Goal: Task Accomplishment & Management: Use online tool/utility

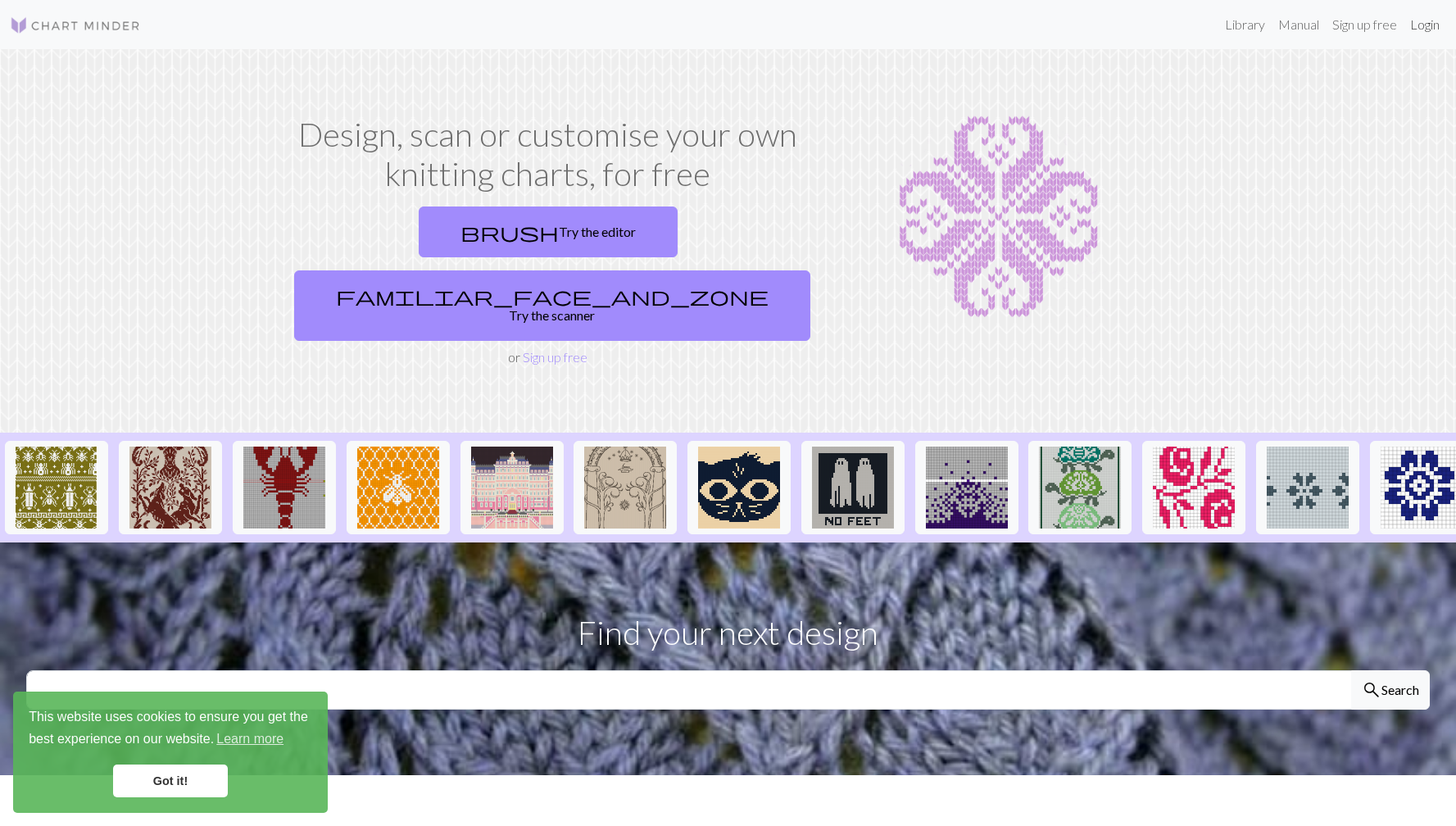
click at [1427, 16] on link "Login" at bounding box center [1425, 24] width 43 height 33
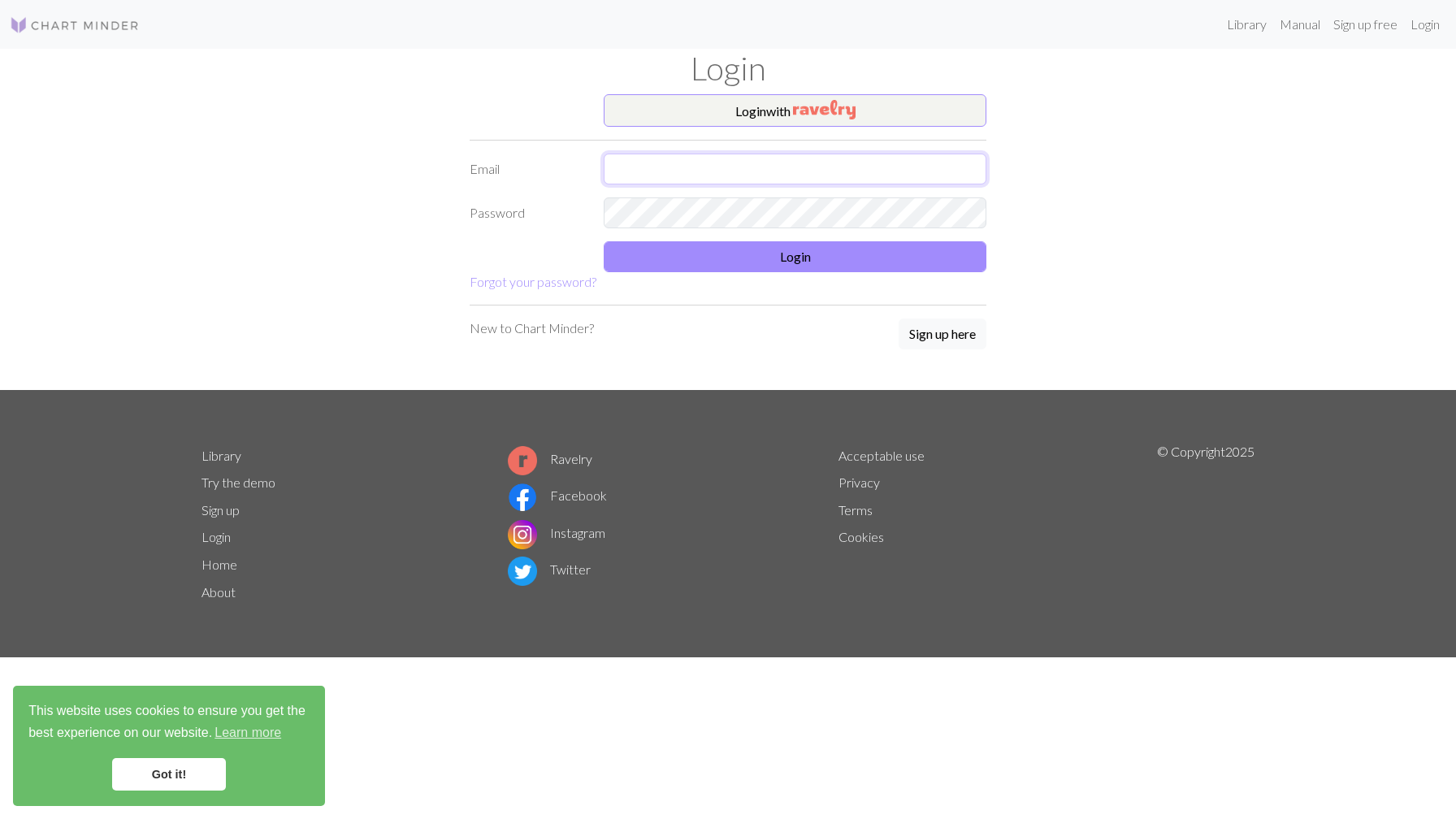
click at [788, 172] on input "text" at bounding box center [795, 169] width 382 height 31
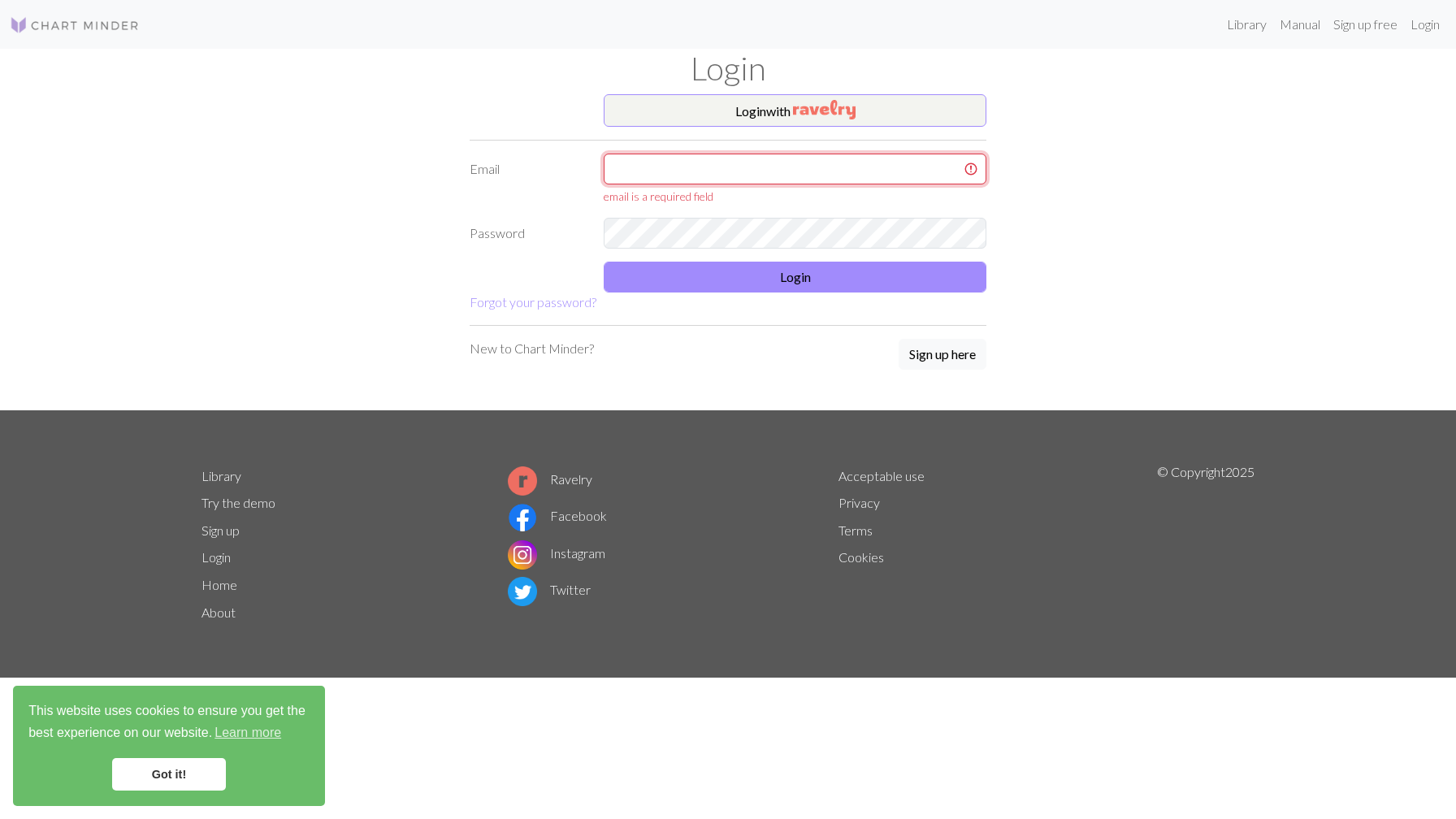
type input "aprilkot@proton.me"
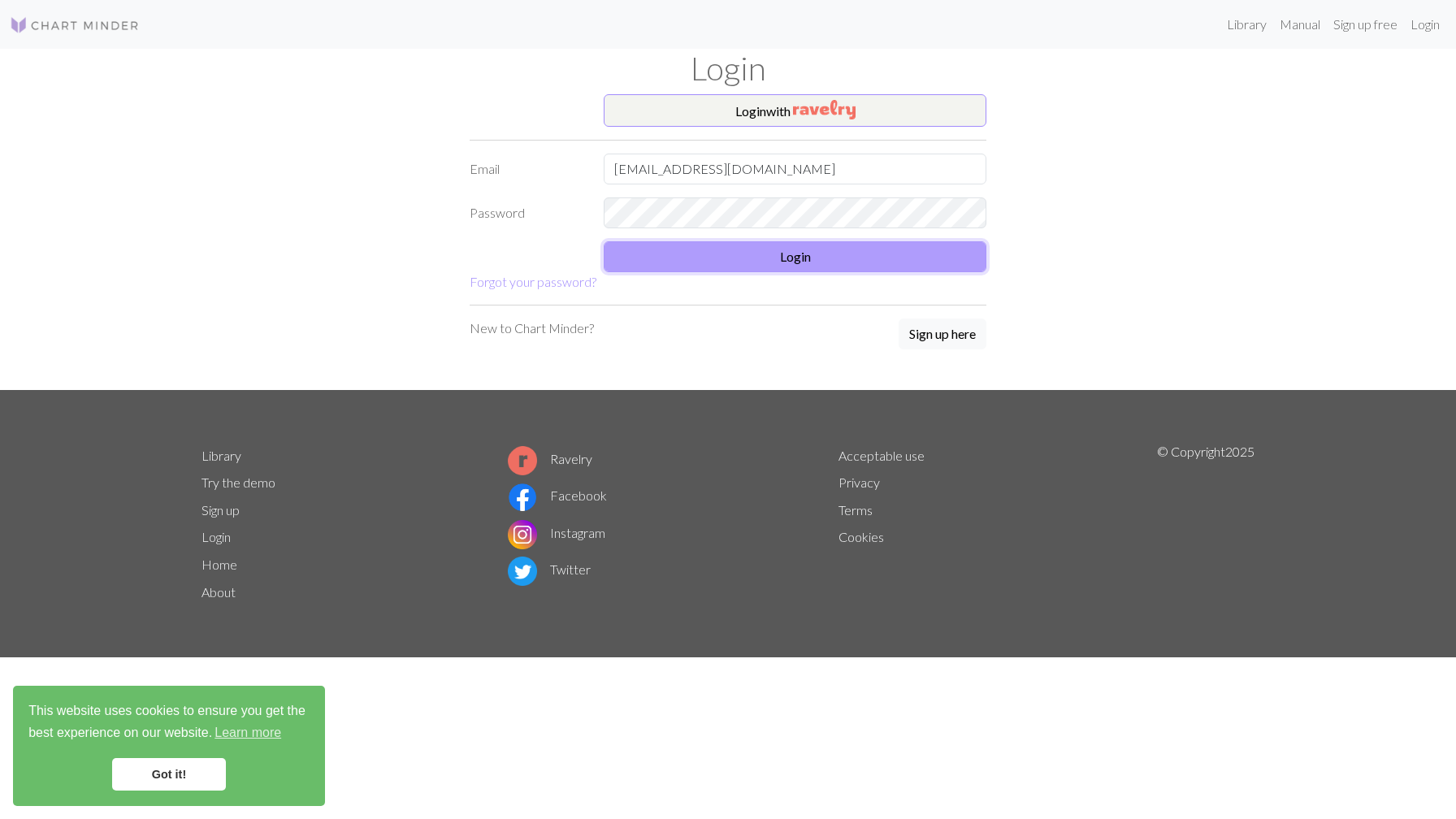
click at [819, 259] on button "Login" at bounding box center [795, 256] width 382 height 31
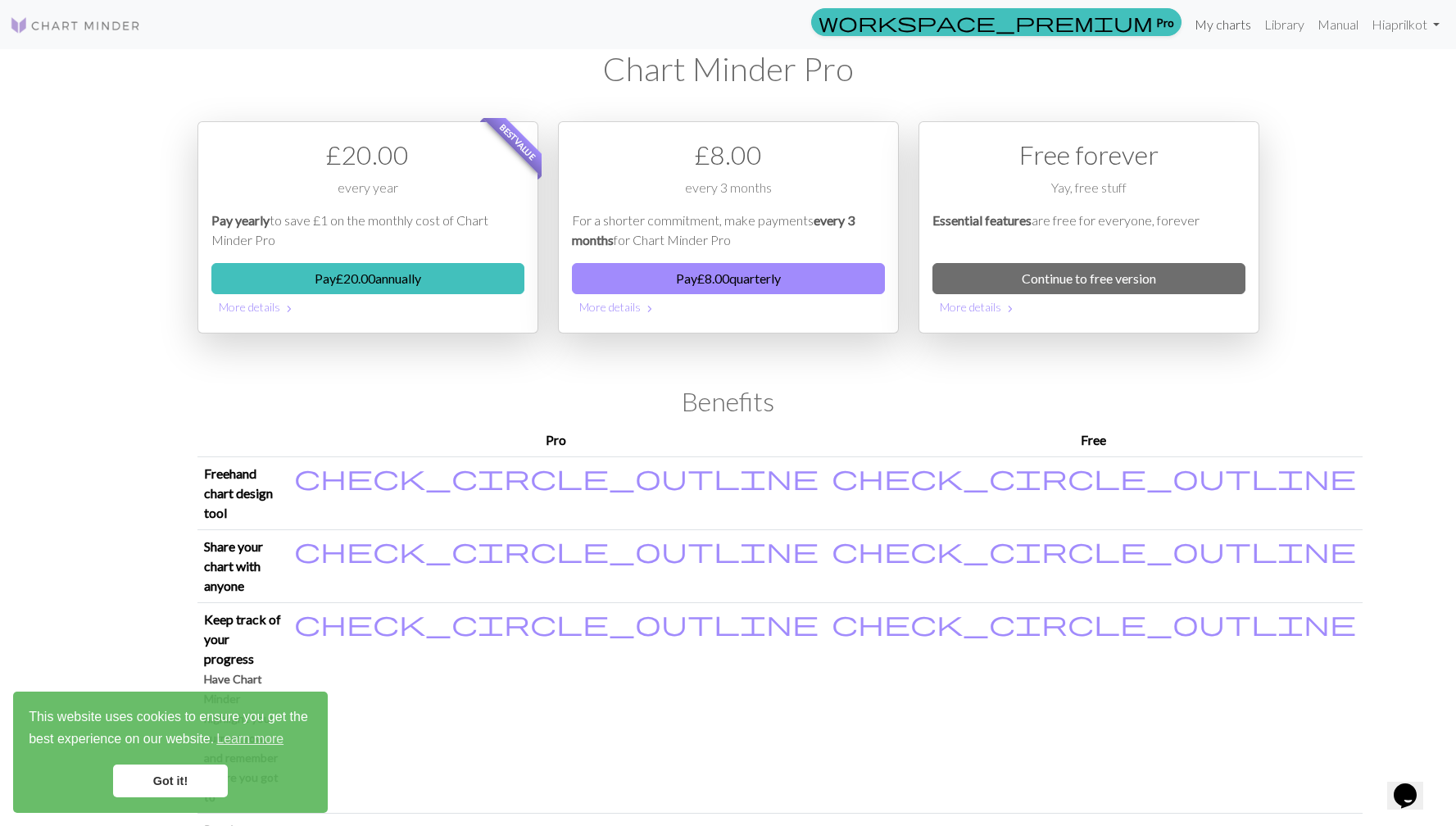
click at [1216, 16] on link "My charts" at bounding box center [1223, 24] width 69 height 33
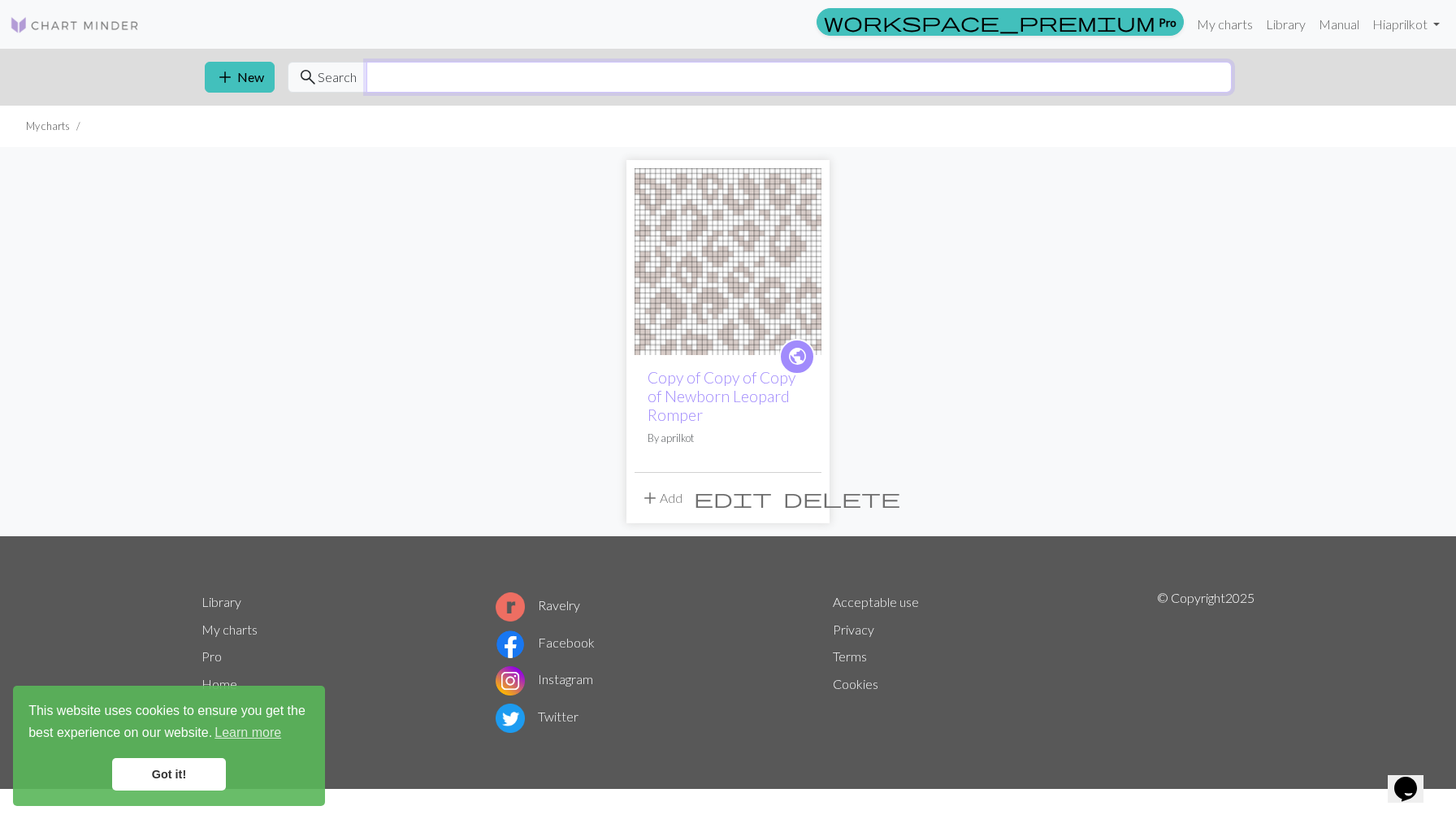
click at [418, 73] on input "text" at bounding box center [799, 77] width 865 height 31
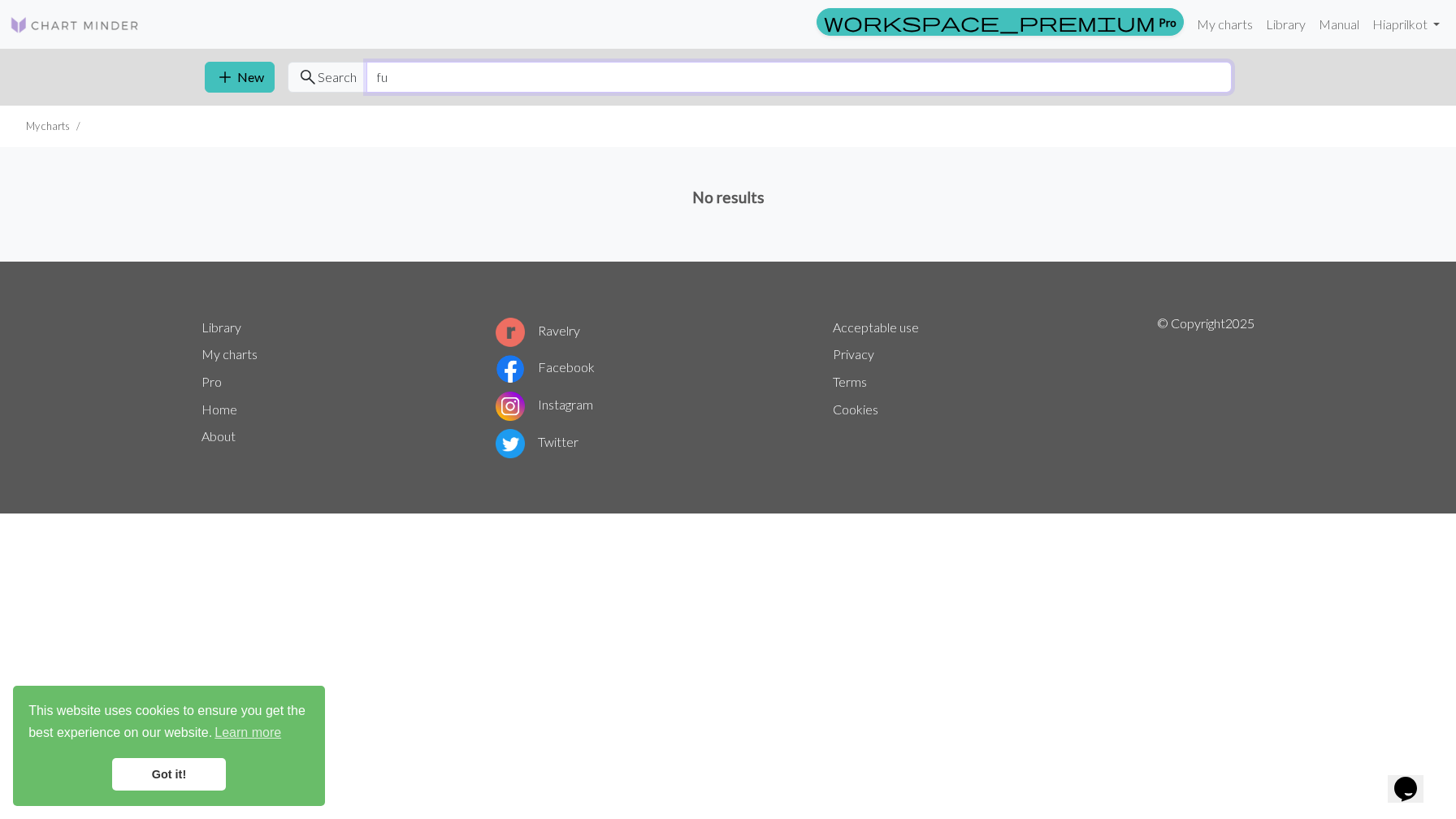
type input "f"
type input "l"
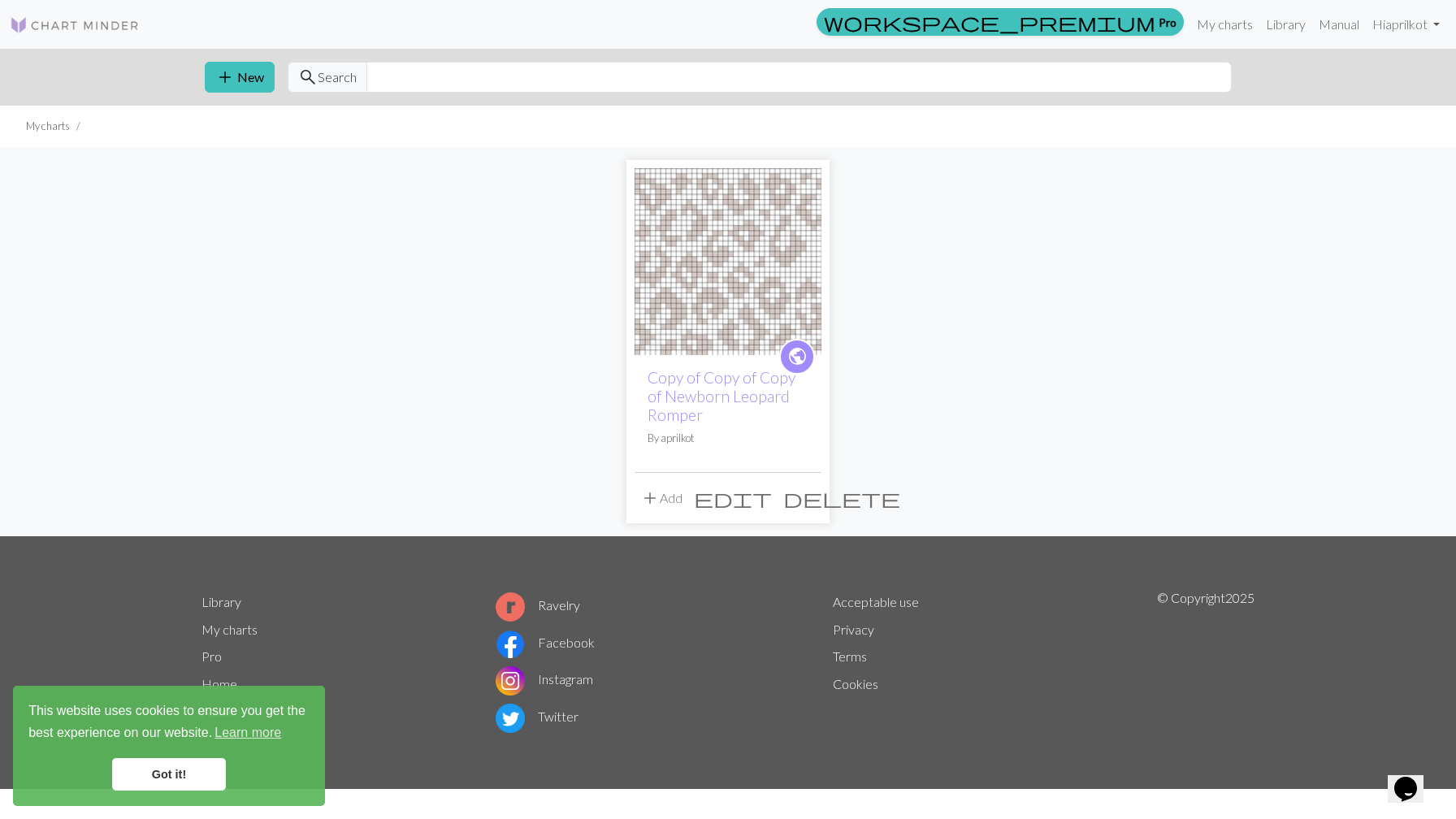
click at [103, 23] on img at bounding box center [74, 25] width 130 height 19
click at [123, 23] on img at bounding box center [74, 25] width 130 height 19
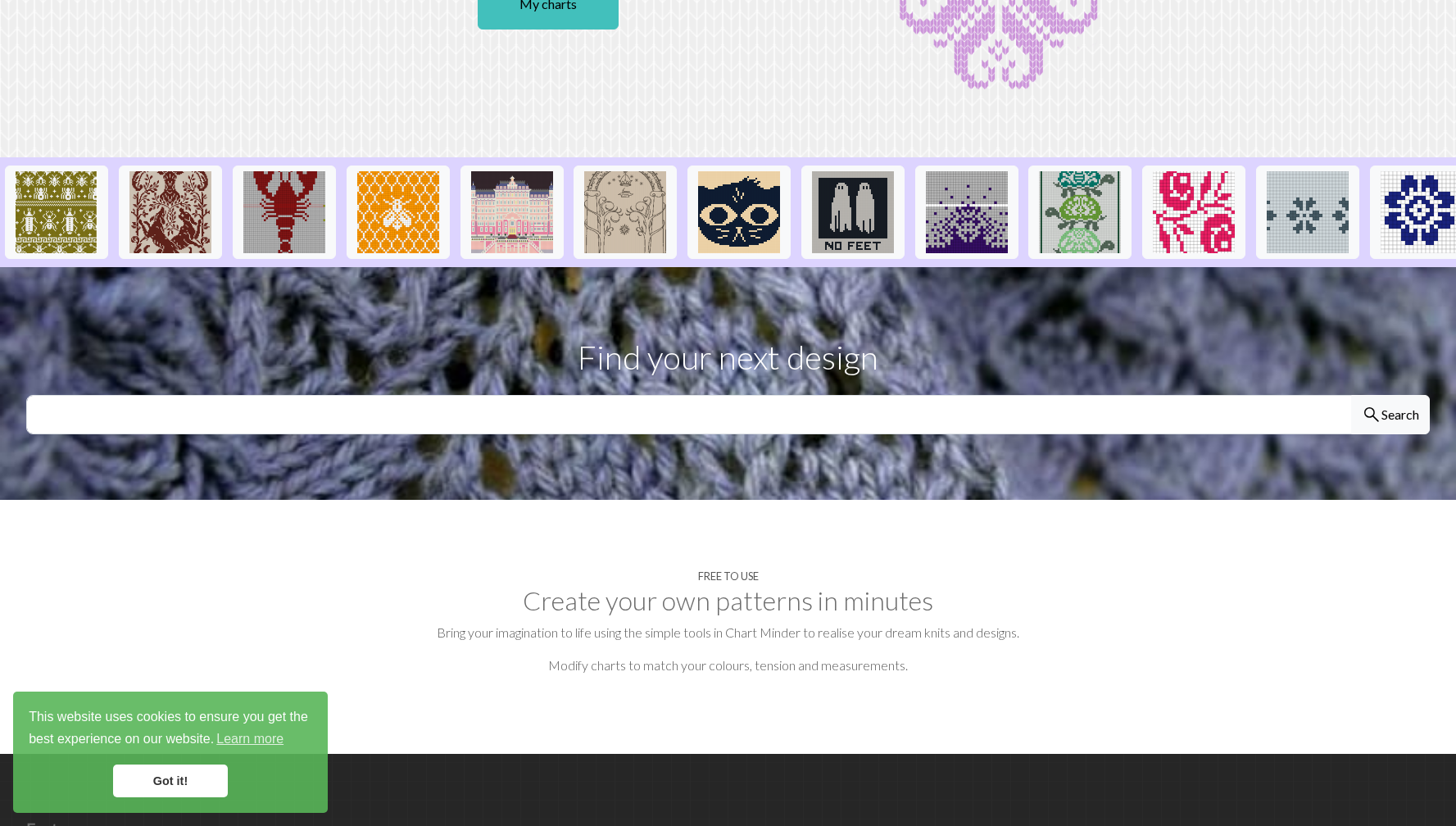
scroll to position [234, 0]
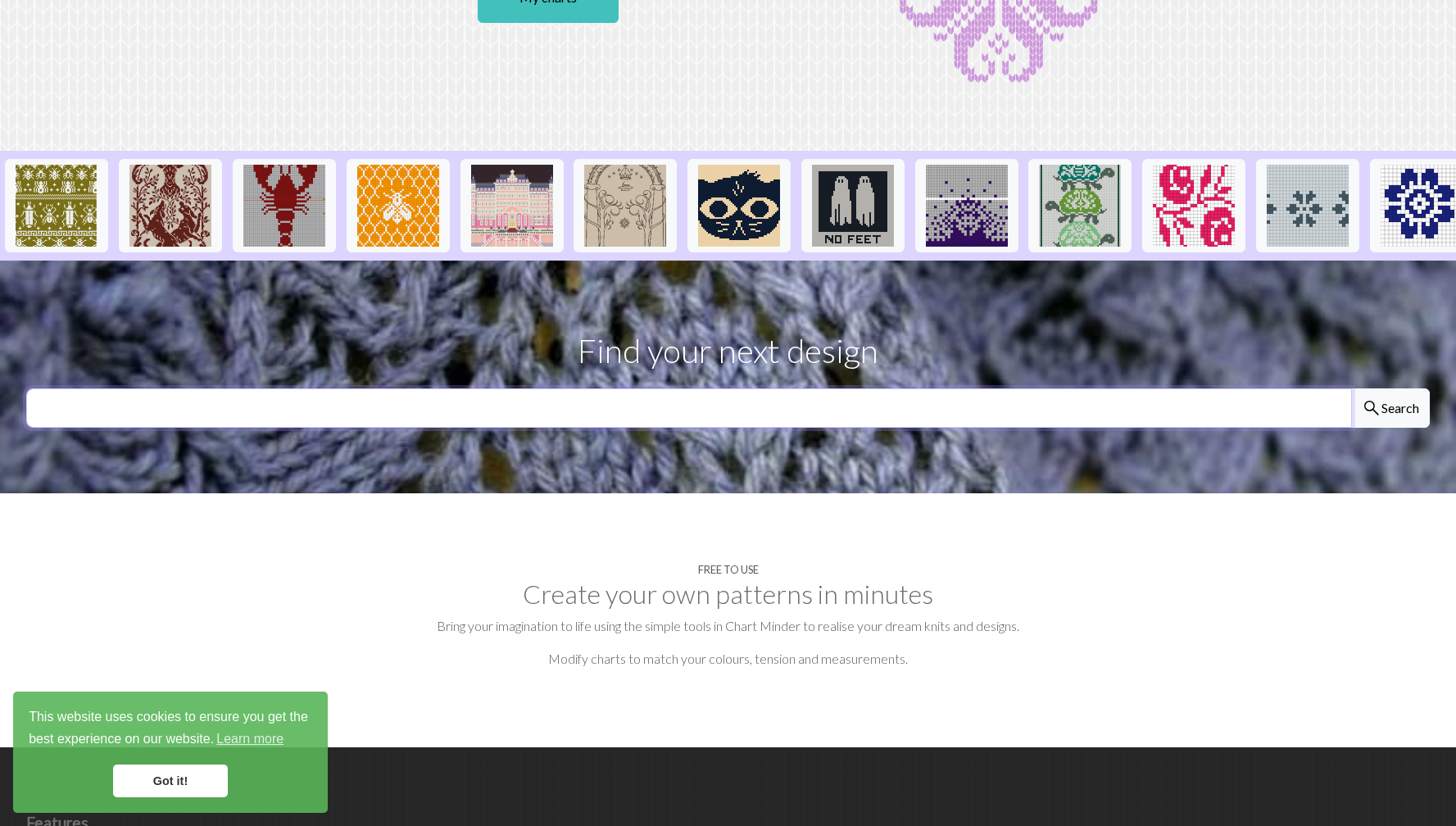
click at [796, 417] on input "text" at bounding box center [688, 408] width 1326 height 39
type input "fuck"
click at [1351, 388] on button "search Search" at bounding box center [1390, 408] width 78 height 39
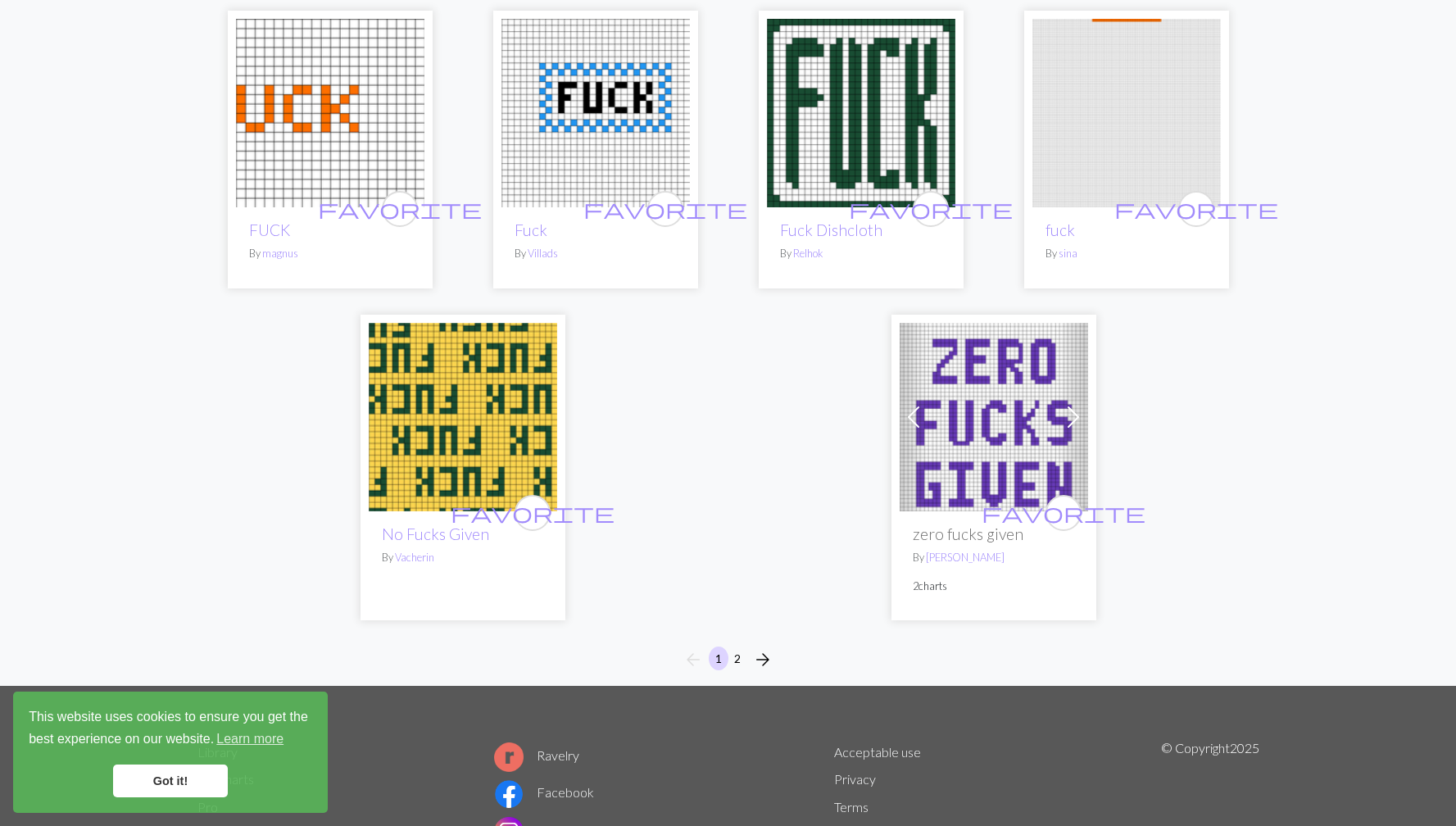
scroll to position [3852, 0]
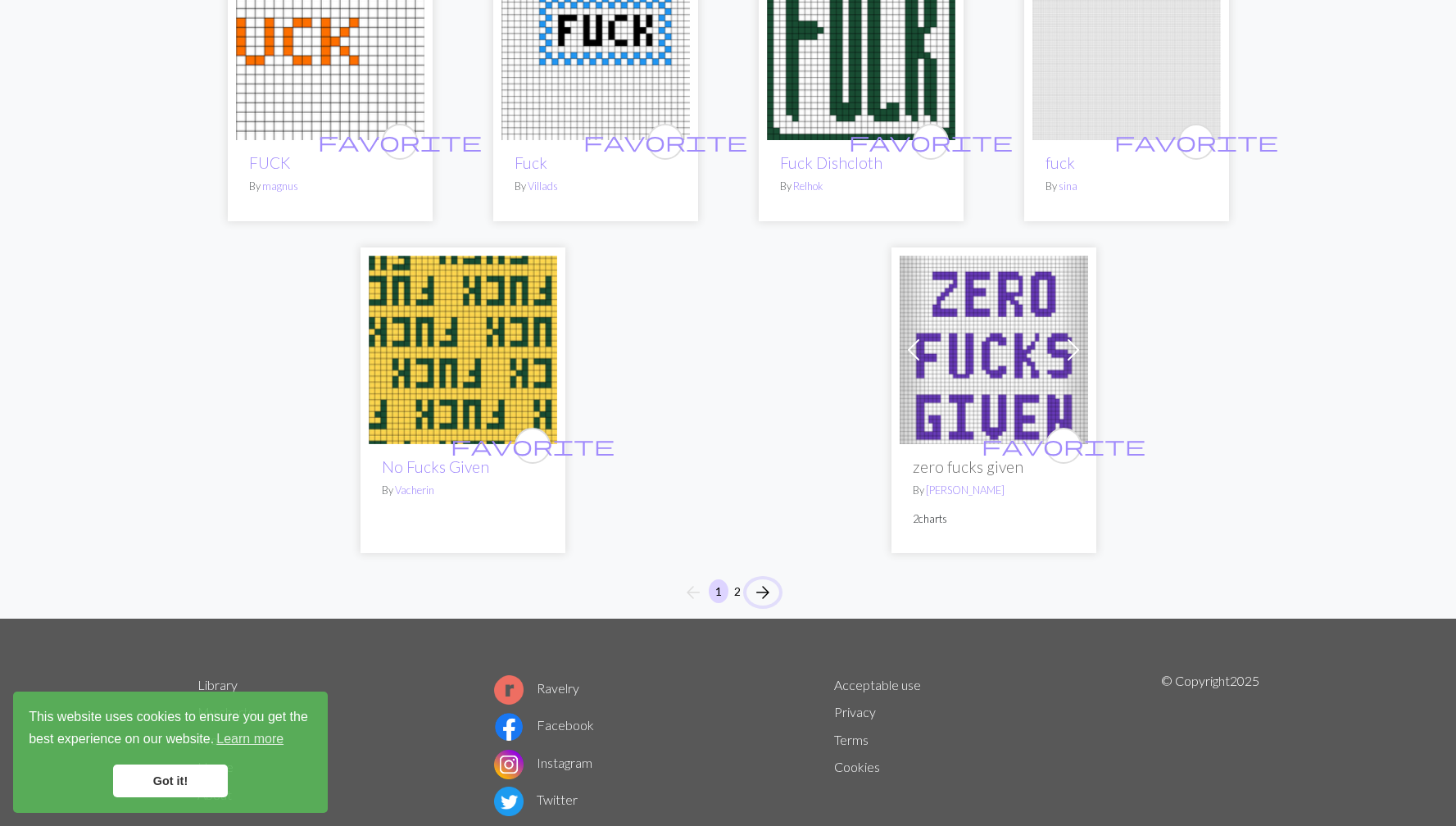
click at [762, 580] on span "arrow_forward" at bounding box center [763, 592] width 20 height 23
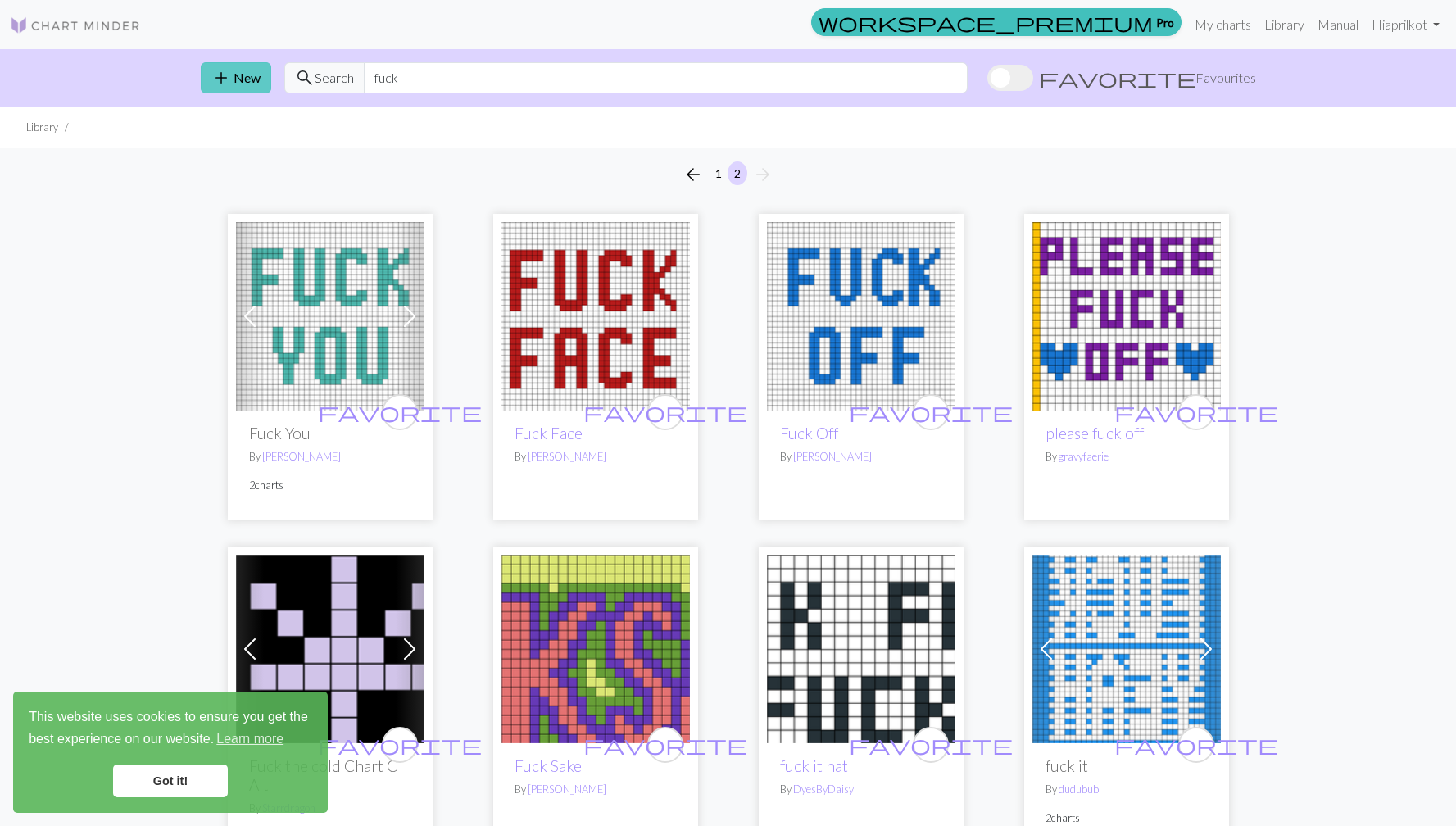
click at [244, 81] on button "add New" at bounding box center [235, 77] width 70 height 31
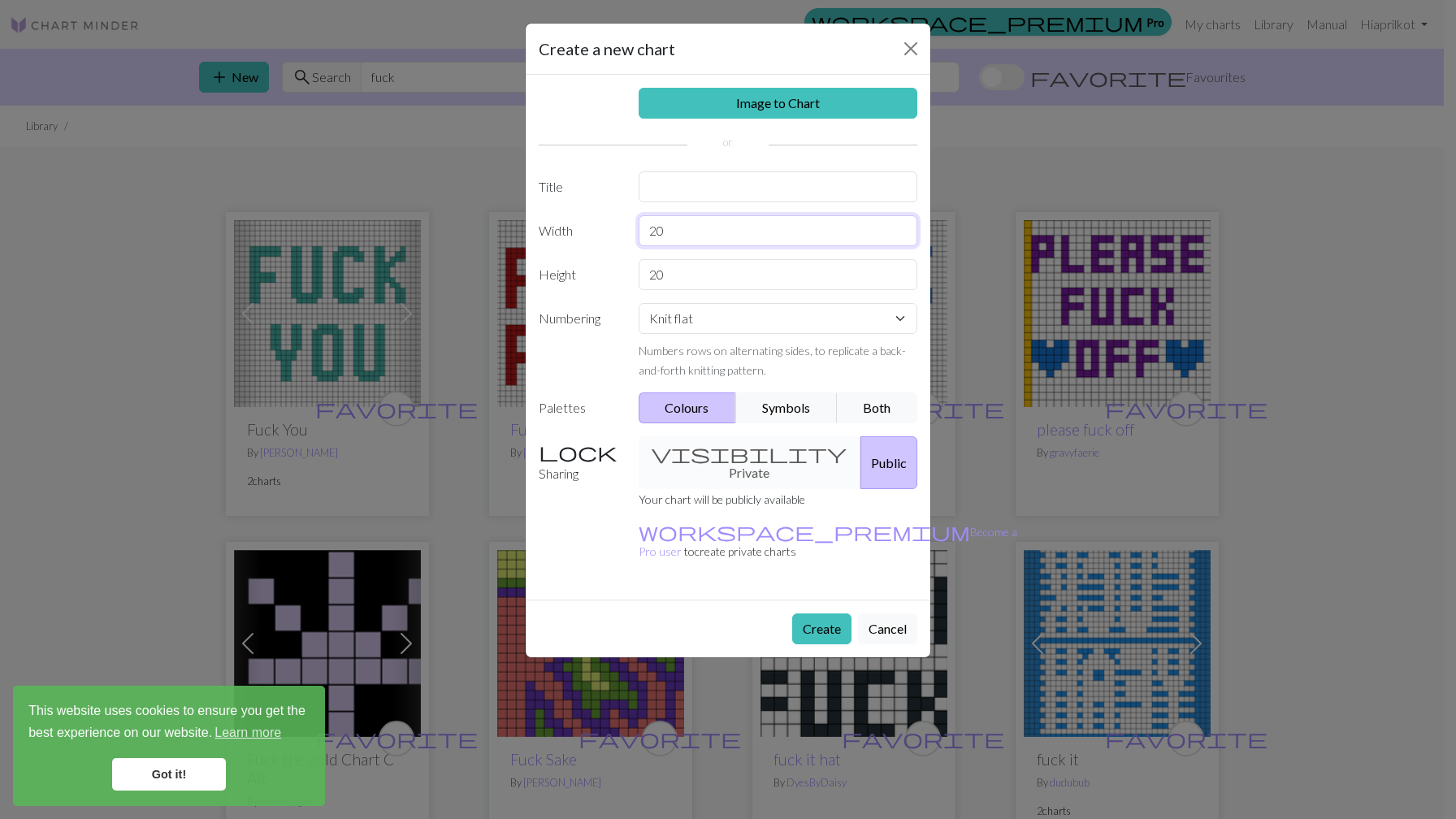
click at [701, 223] on input "20" at bounding box center [778, 230] width 280 height 31
type input "2"
type input "15"
click at [718, 280] on input "20" at bounding box center [778, 274] width 280 height 31
type input "2"
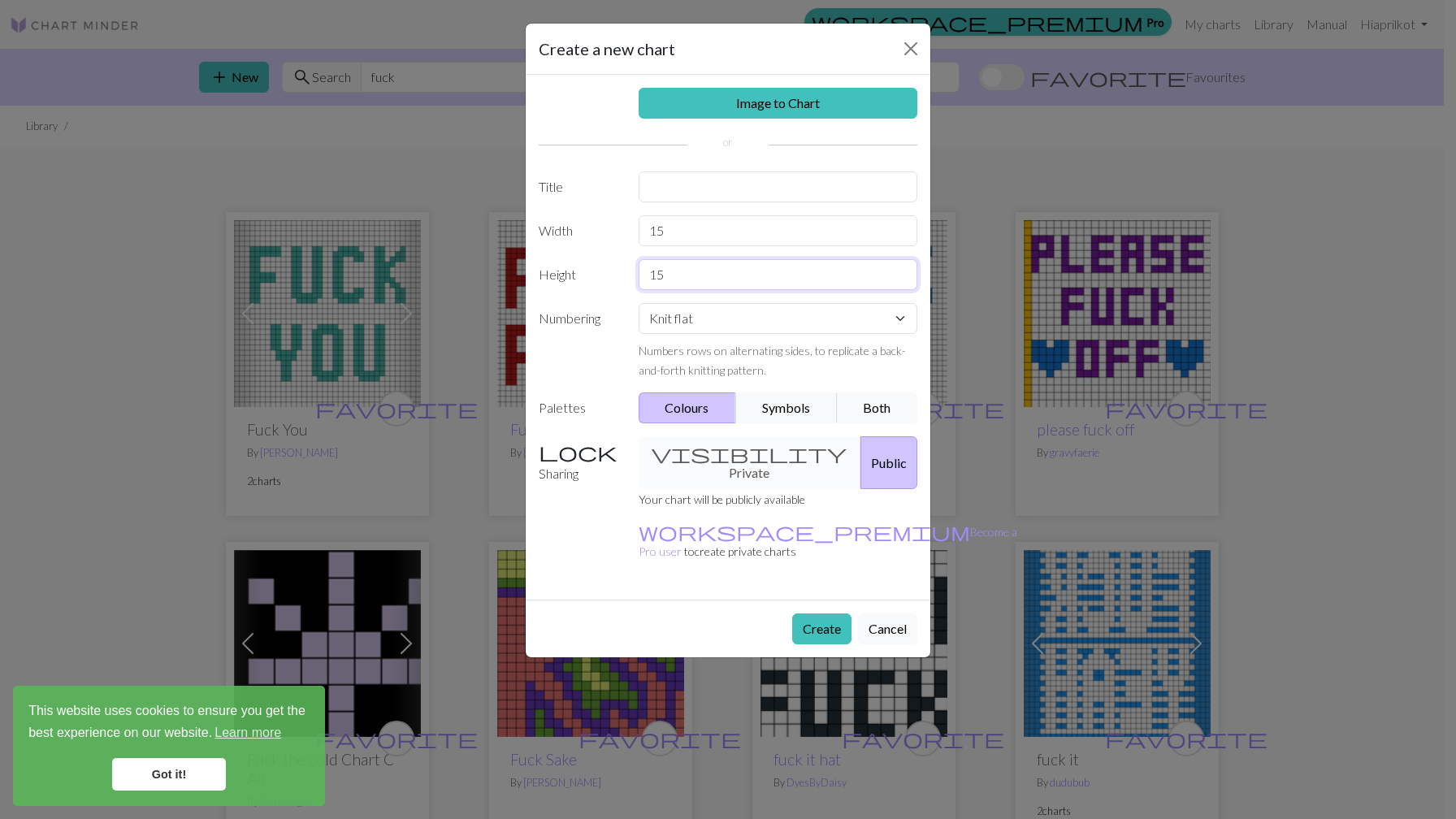
type input "15"
click at [713, 328] on select "Knit flat Knit in the round Lace knitting Cross stitch" at bounding box center [778, 318] width 280 height 31
click at [799, 410] on button "Symbols" at bounding box center [787, 407] width 102 height 31
click at [683, 401] on button "Colours" at bounding box center [687, 407] width 98 height 31
click at [758, 457] on div "visibility Private Public" at bounding box center [778, 462] width 299 height 53
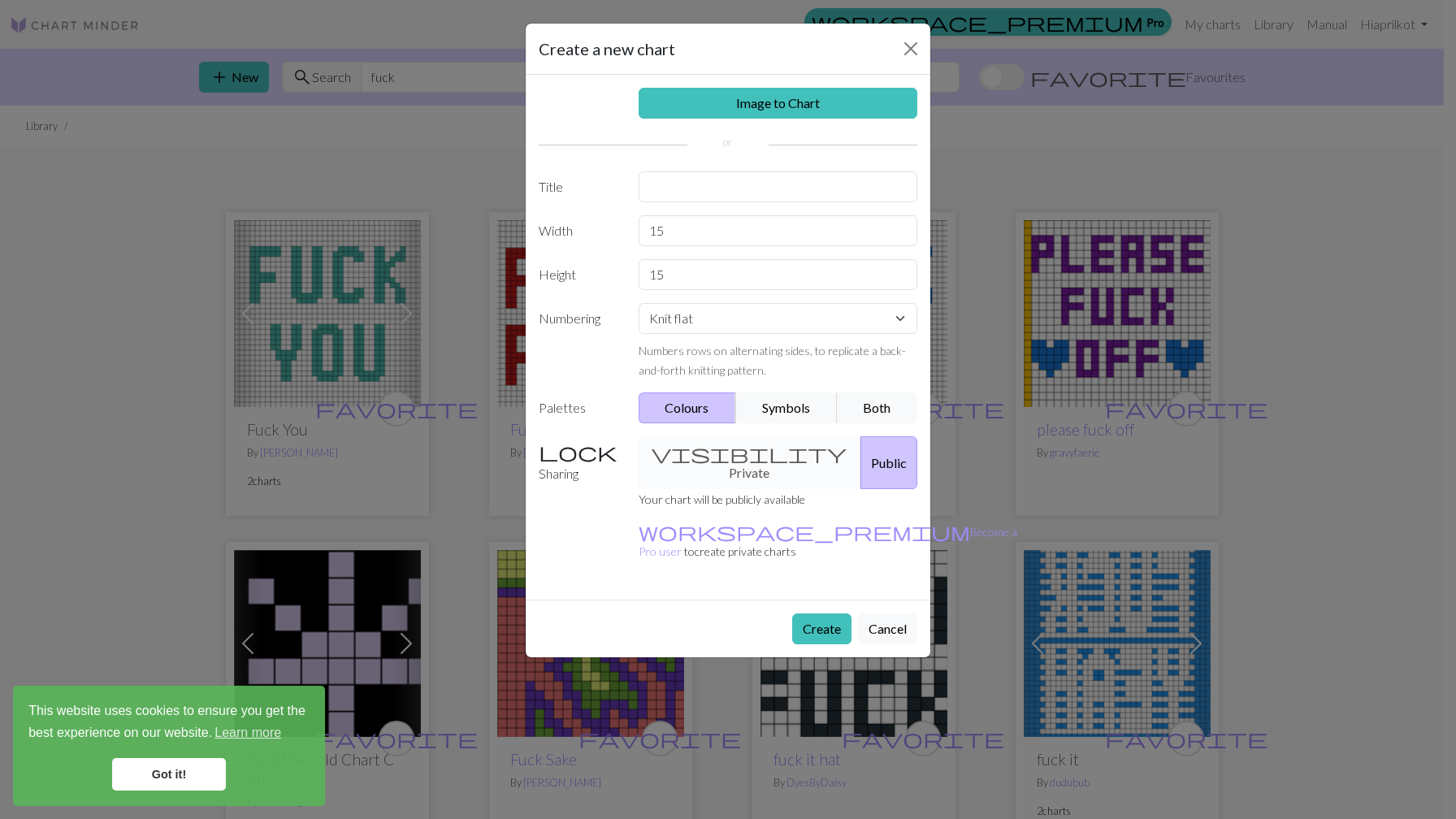
click at [746, 446] on div "visibility Private Public" at bounding box center [778, 462] width 299 height 53
click at [733, 455] on div "visibility Private Public" at bounding box center [778, 462] width 299 height 53
click at [819, 613] on button "Create" at bounding box center [821, 628] width 59 height 31
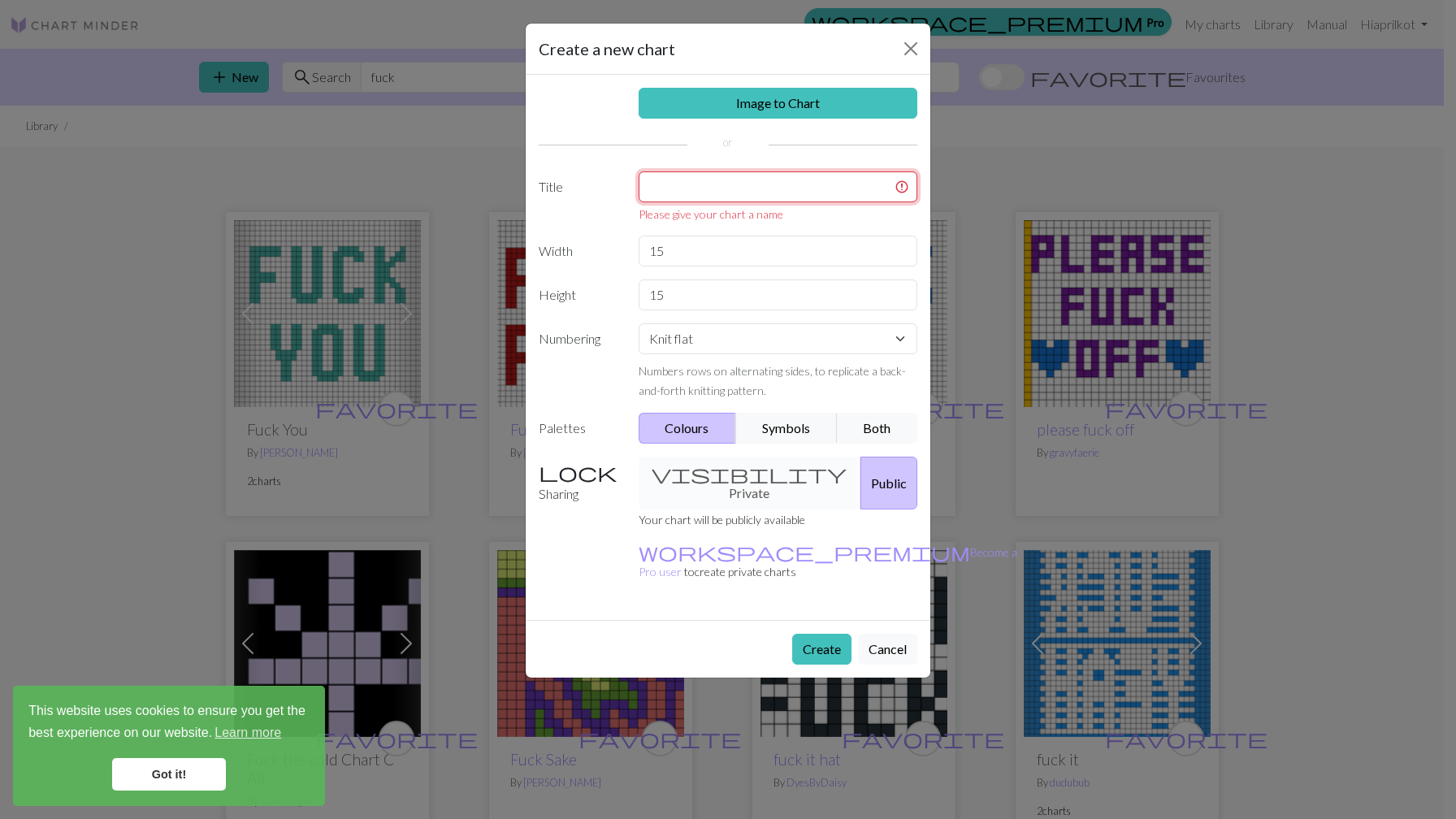
click at [758, 194] on input "text" at bounding box center [778, 186] width 280 height 31
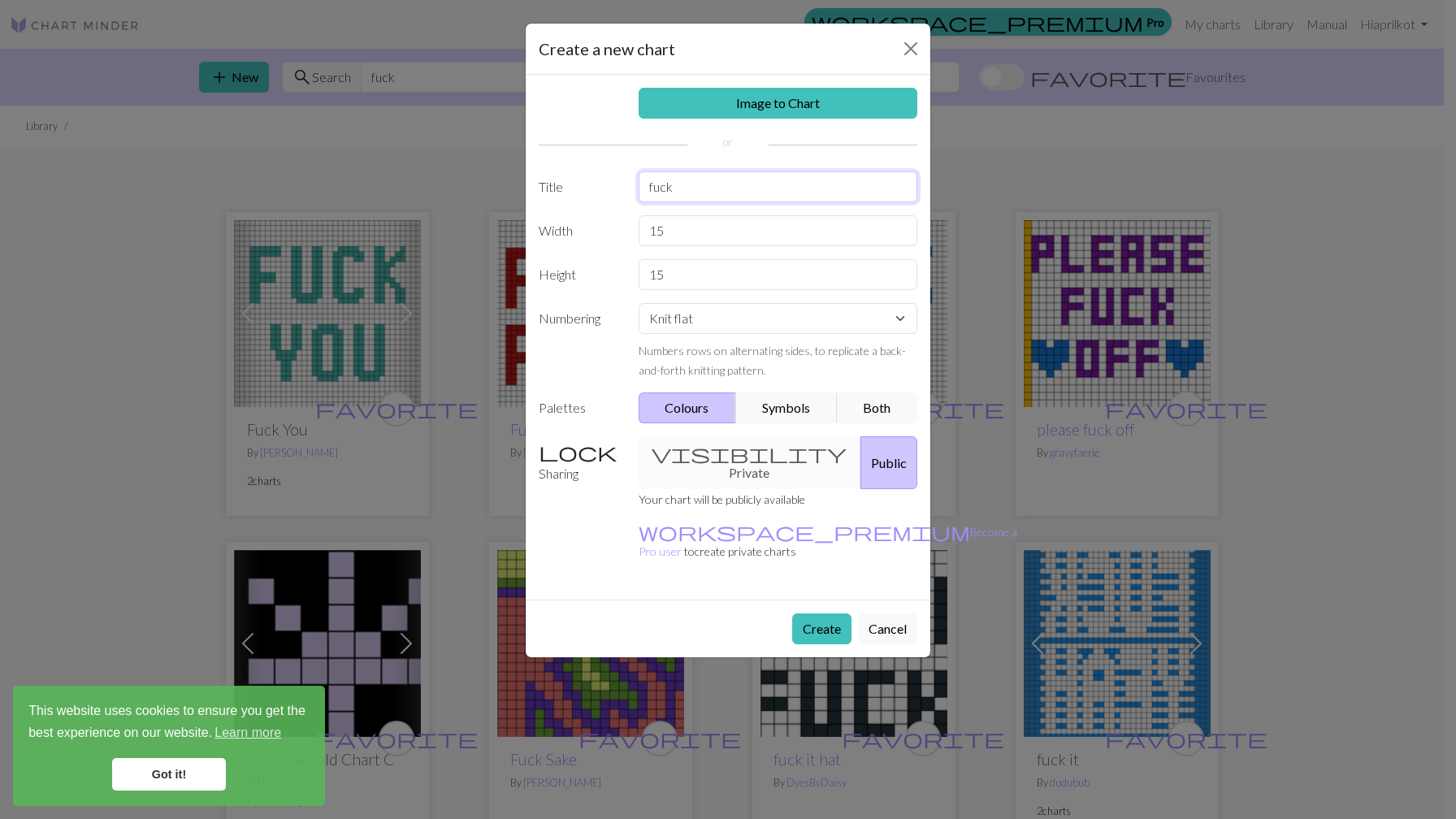
click at [693, 188] on input "fuck" at bounding box center [778, 186] width 280 height 31
type input "ы"
type input "[PERSON_NAME]"
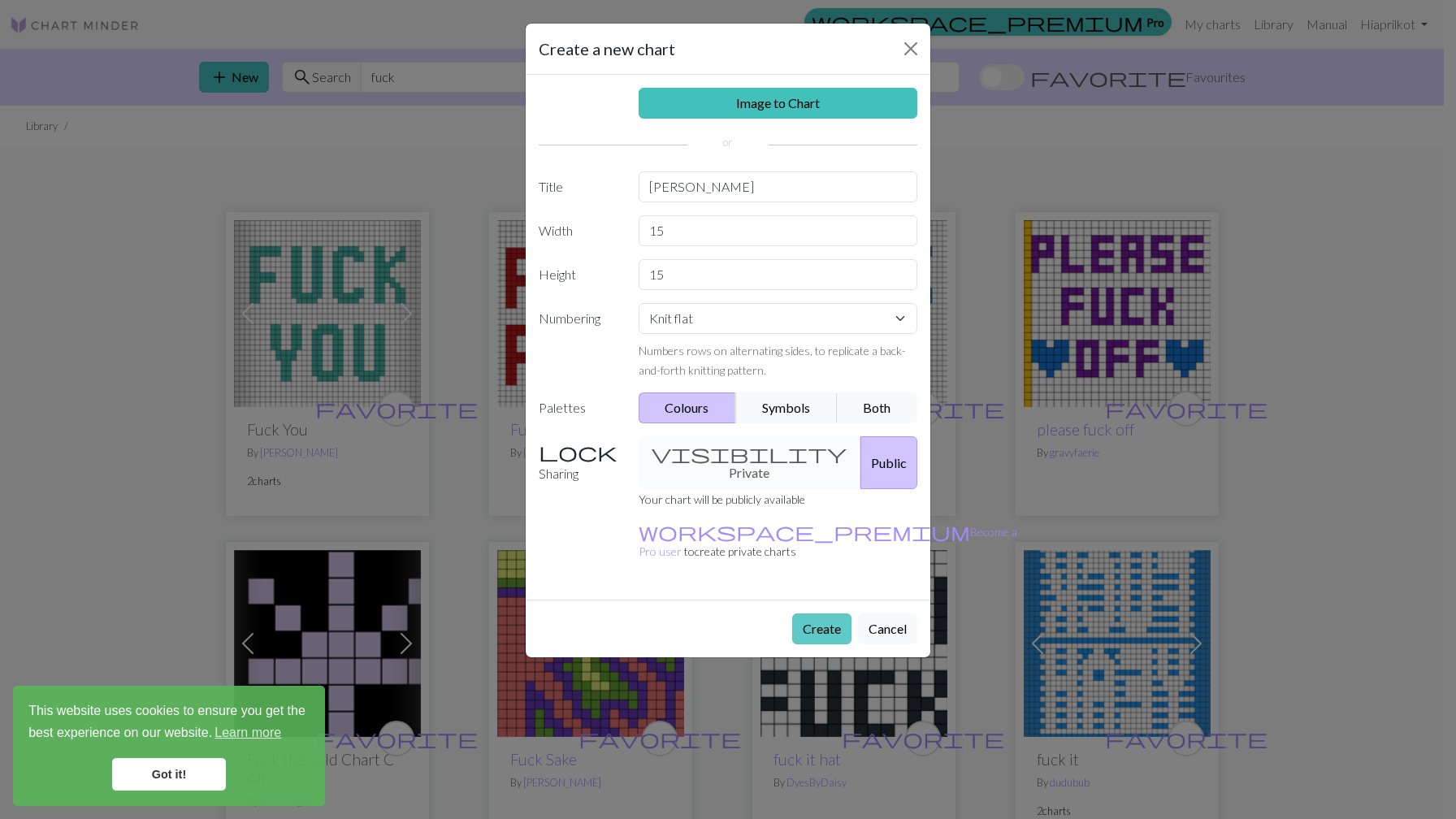
click at [818, 613] on button "Create" at bounding box center [821, 628] width 59 height 31
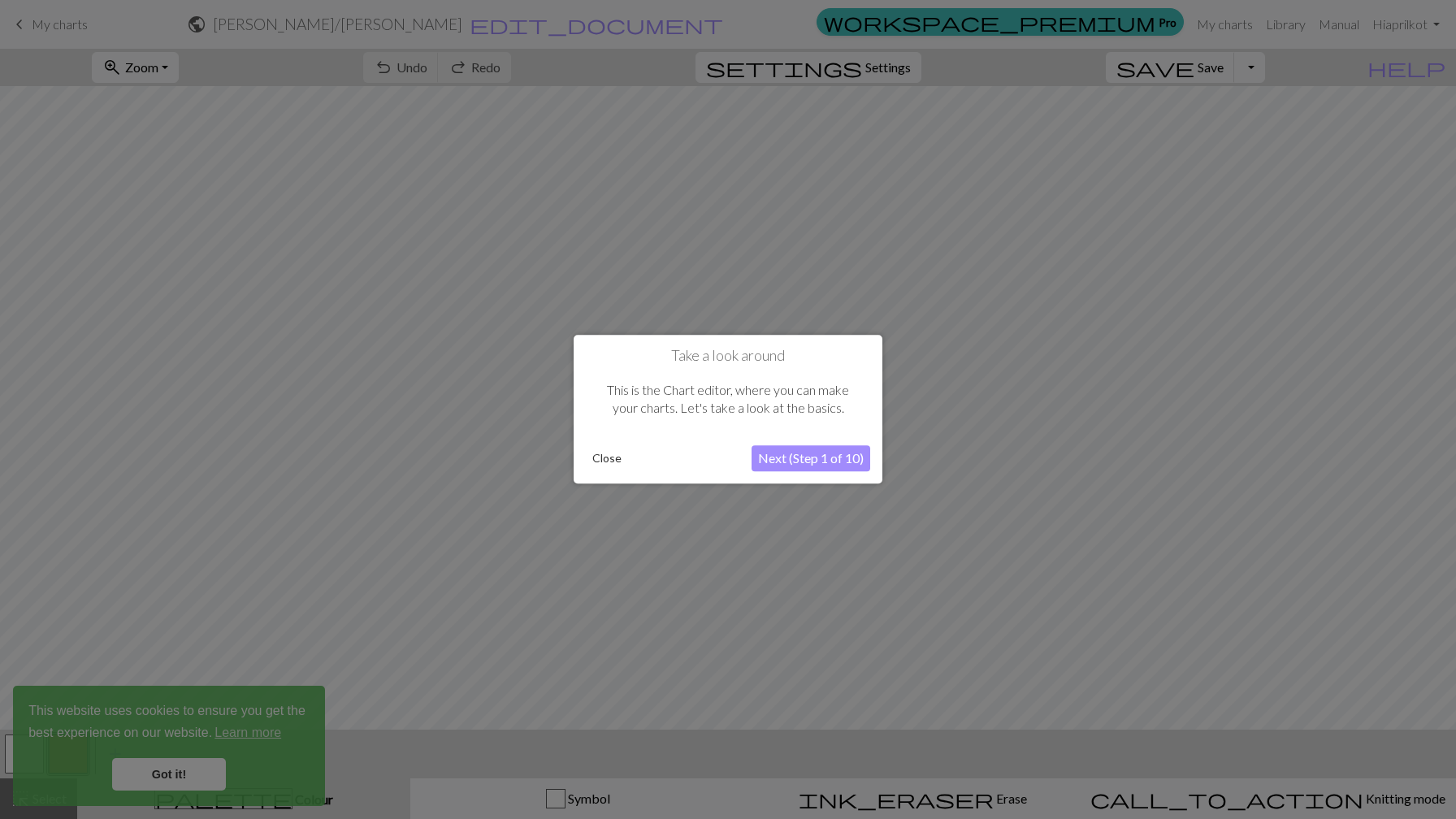
click at [606, 457] on button "Close" at bounding box center [607, 459] width 42 height 25
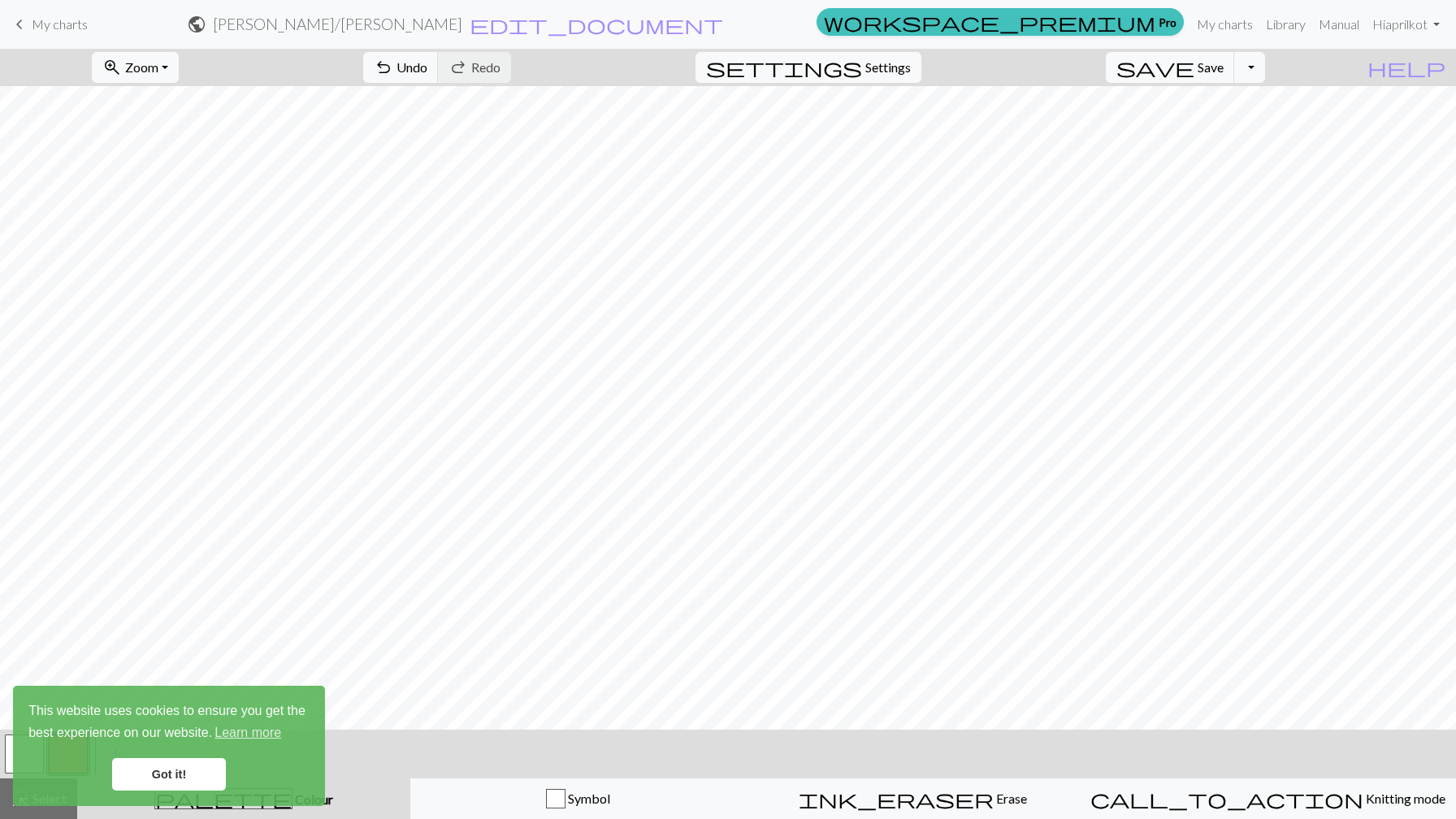
click at [199, 758] on link "Got it!" at bounding box center [169, 774] width 114 height 33
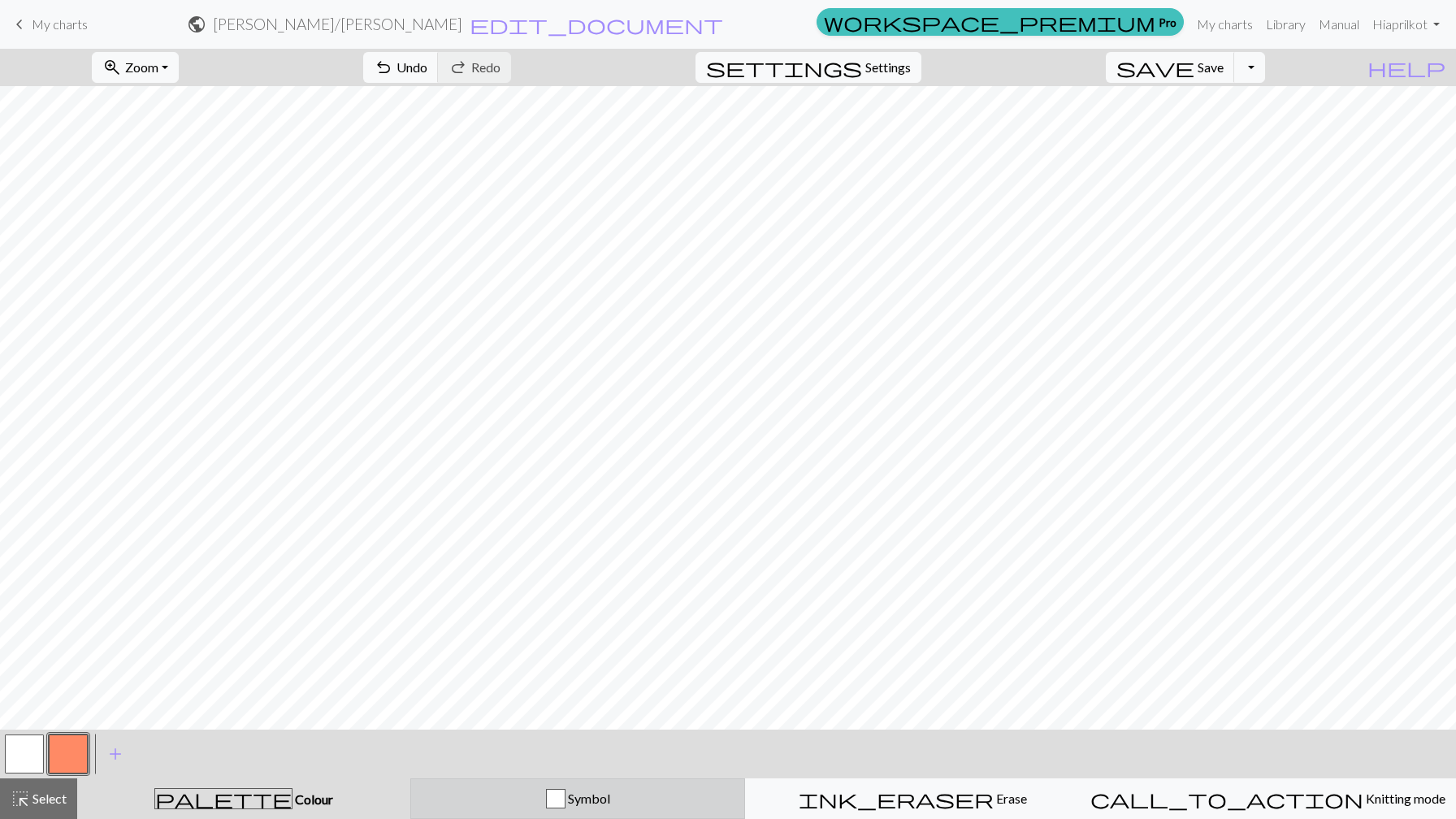
click at [565, 792] on div "button" at bounding box center [555, 798] width 19 height 19
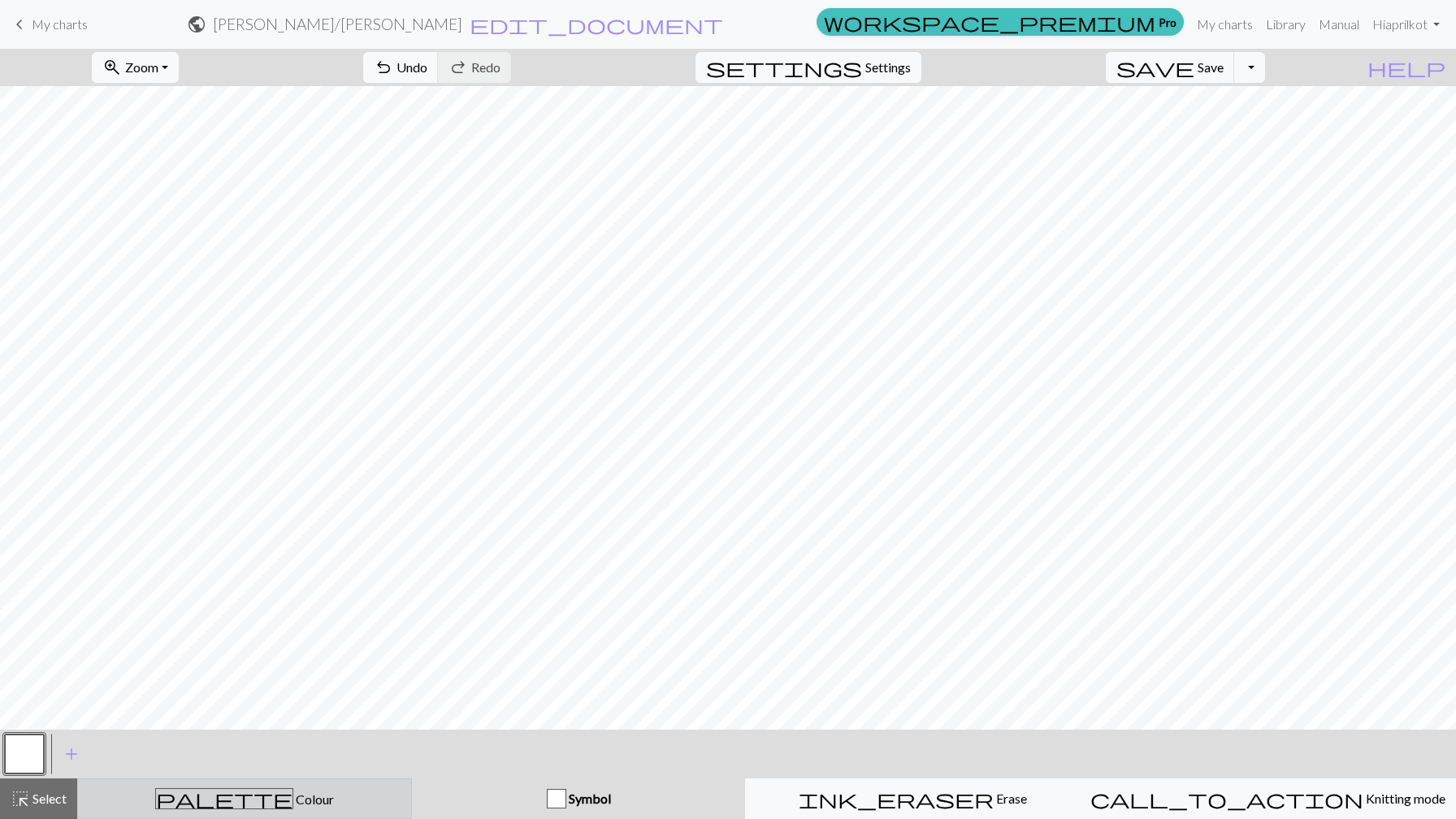
click at [305, 807] on div "palette Colour Colour" at bounding box center [244, 799] width 313 height 21
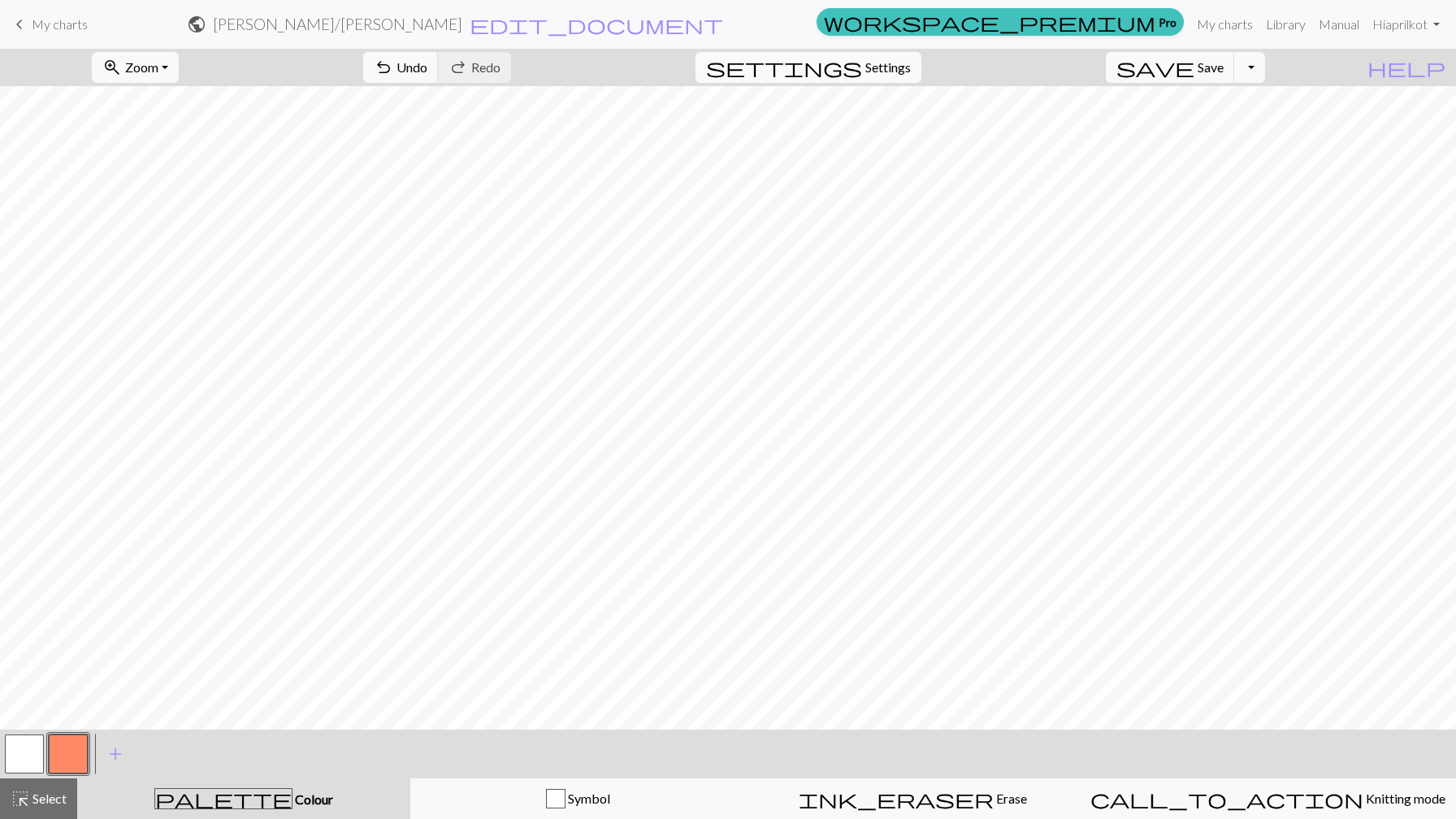
click at [911, 66] on span "Settings" at bounding box center [888, 67] width 46 height 19
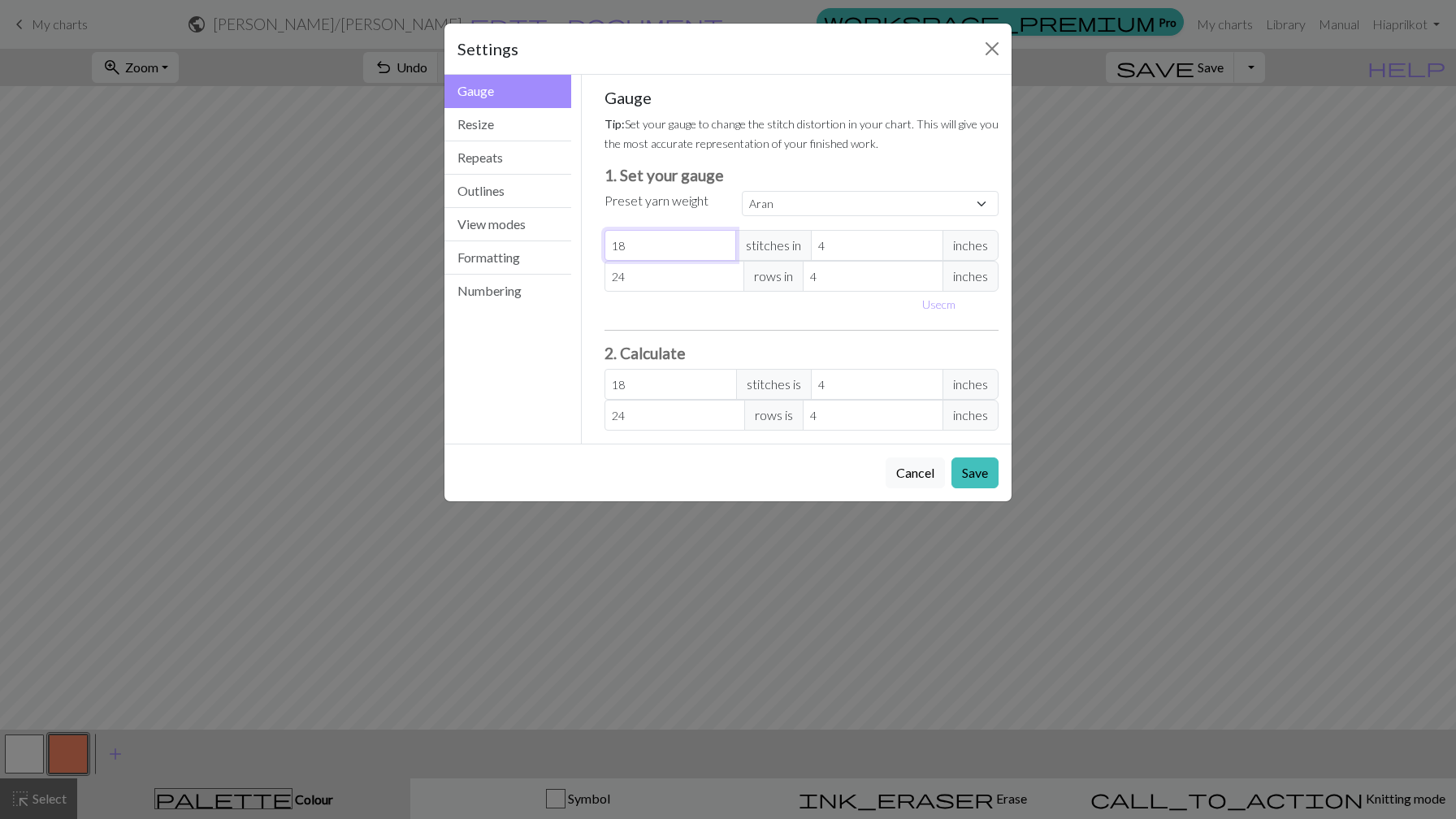
click at [675, 244] on input "18" at bounding box center [671, 244] width 132 height 31
select select "custom"
type input "1"
type input "0"
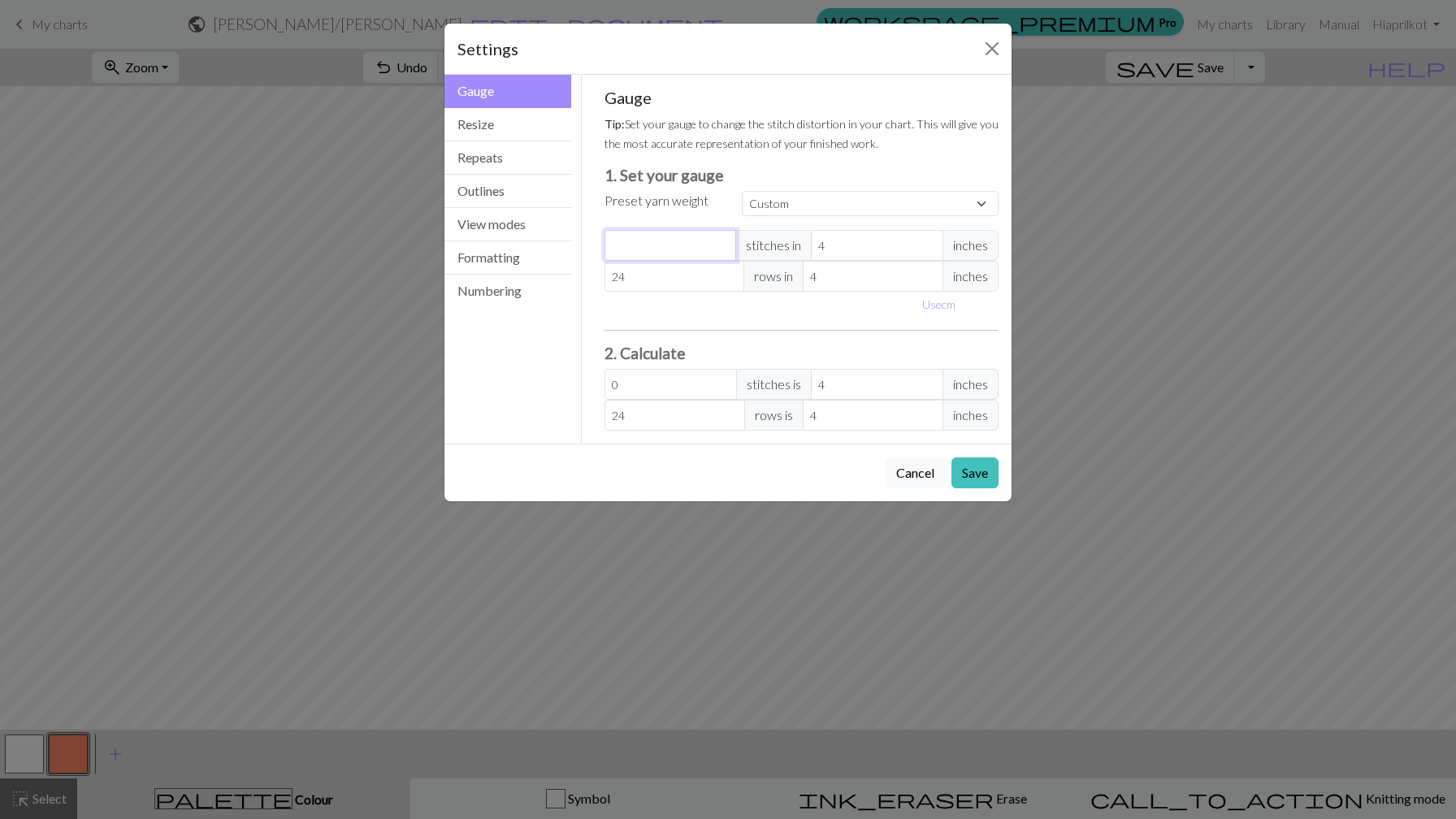
type input "2"
type input "24"
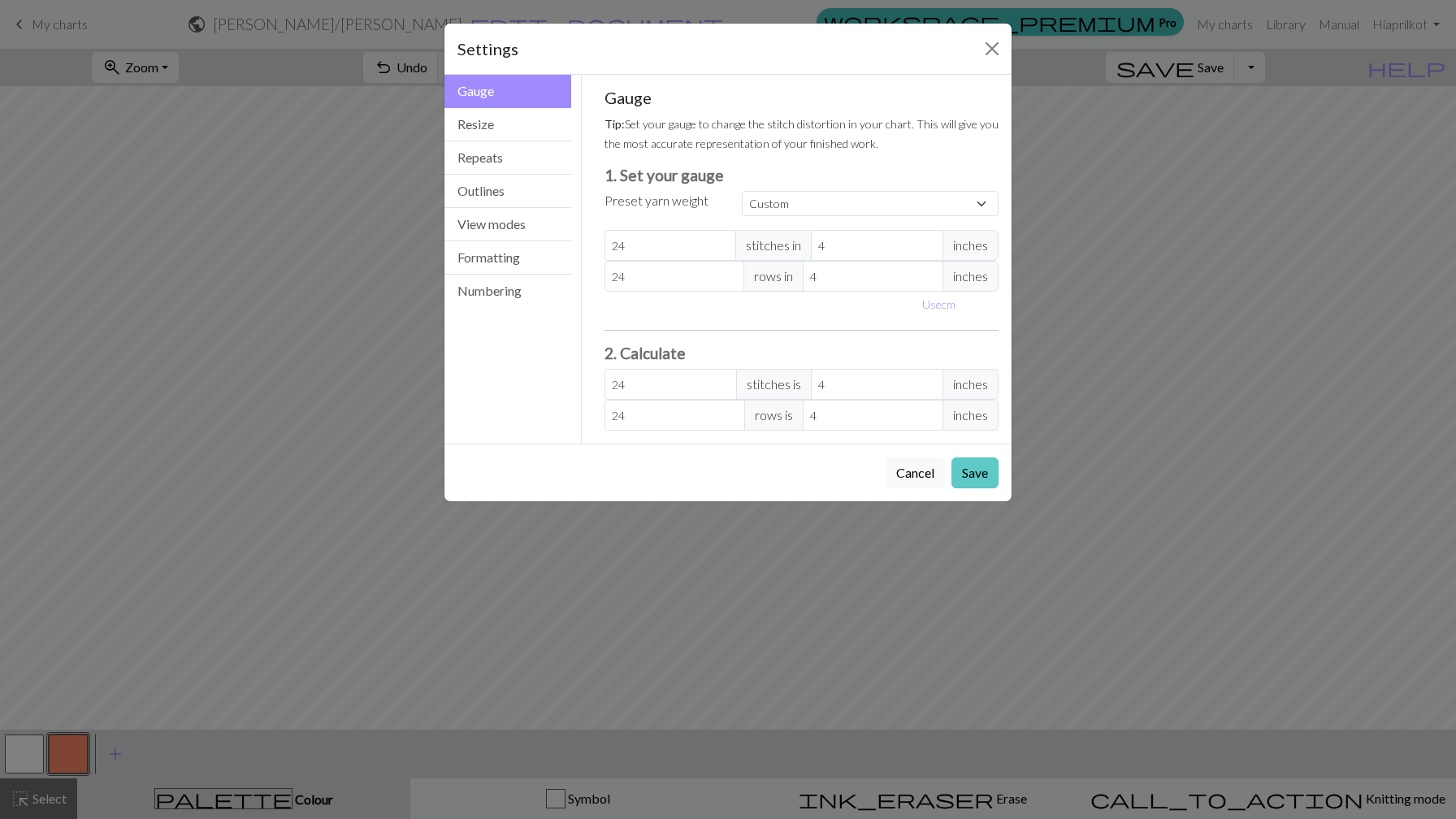
click at [969, 471] on button "Save" at bounding box center [975, 472] width 47 height 31
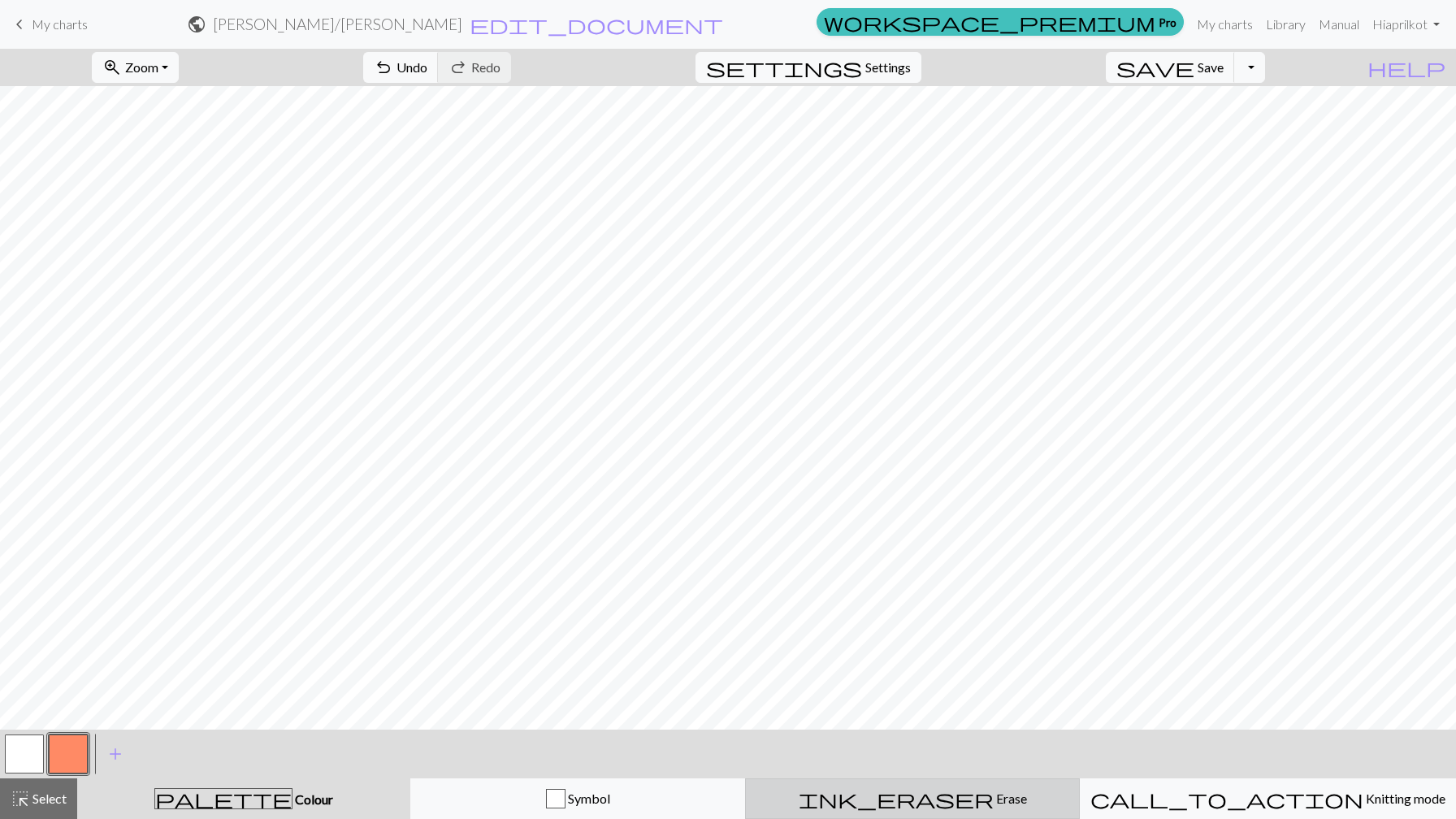
click at [993, 800] on span "Erase" at bounding box center [1010, 797] width 34 height 15
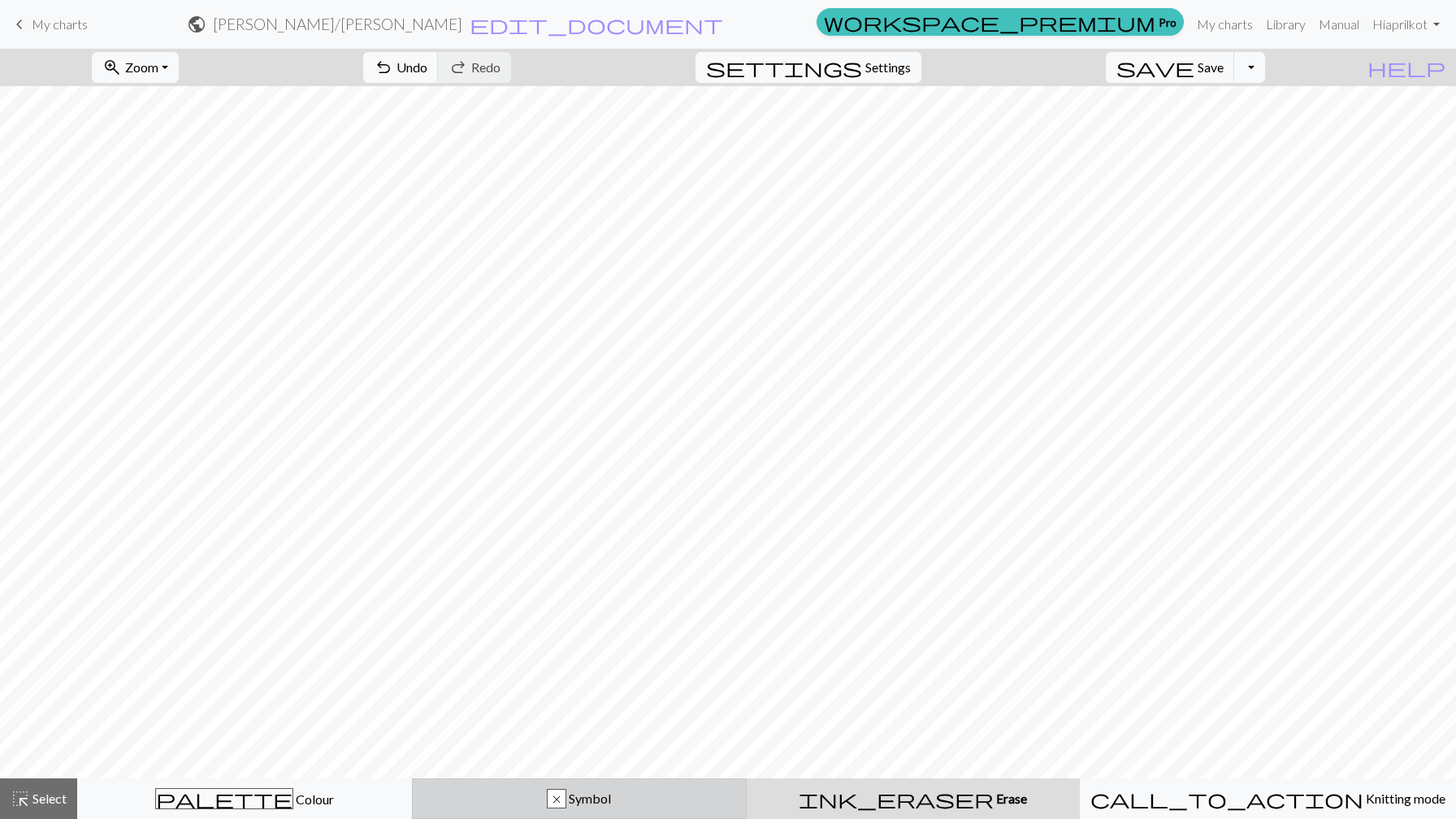
click at [640, 787] on button "x Symbol" at bounding box center [579, 799] width 335 height 41
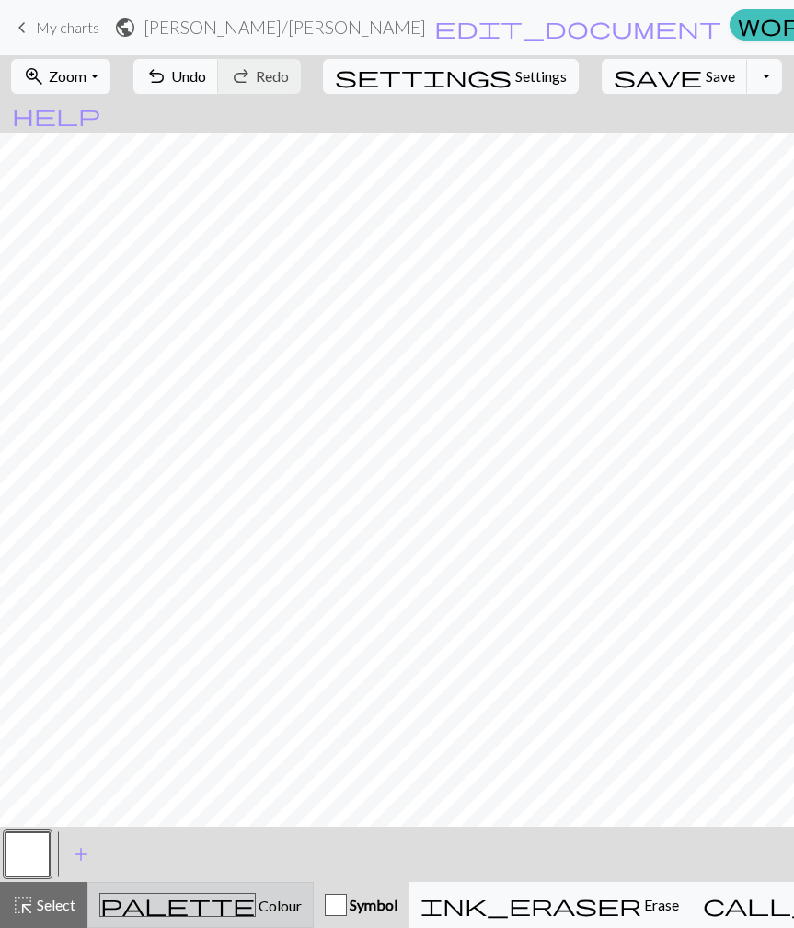
click at [256, 901] on span "Colour" at bounding box center [279, 904] width 46 height 17
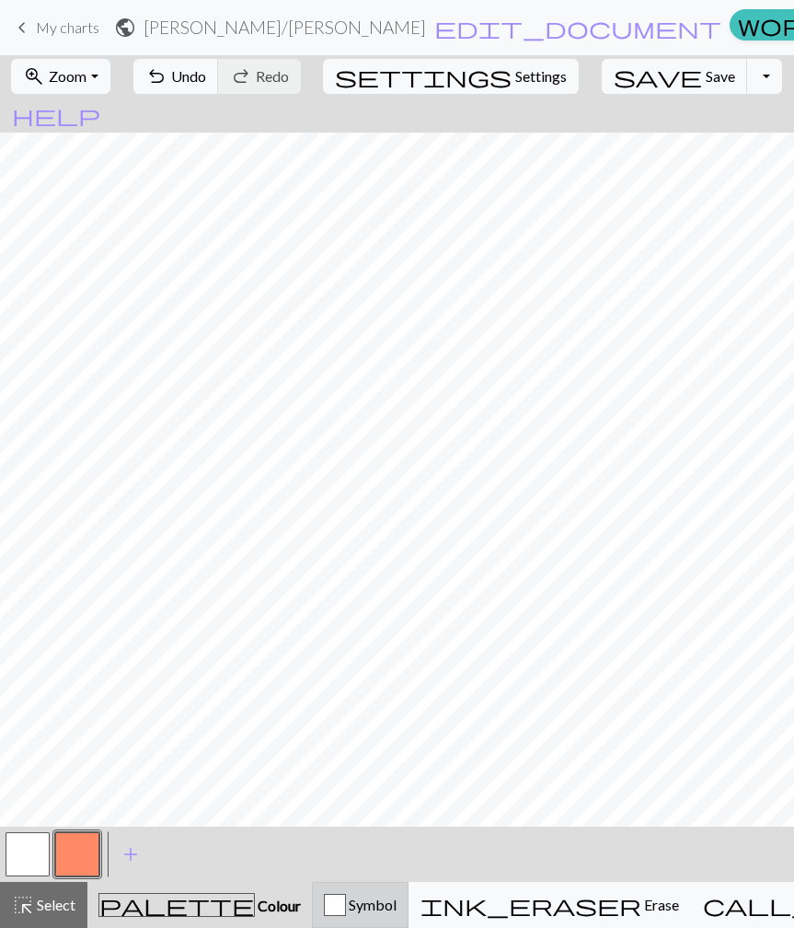
click at [346, 907] on span "Symbol" at bounding box center [371, 903] width 51 height 17
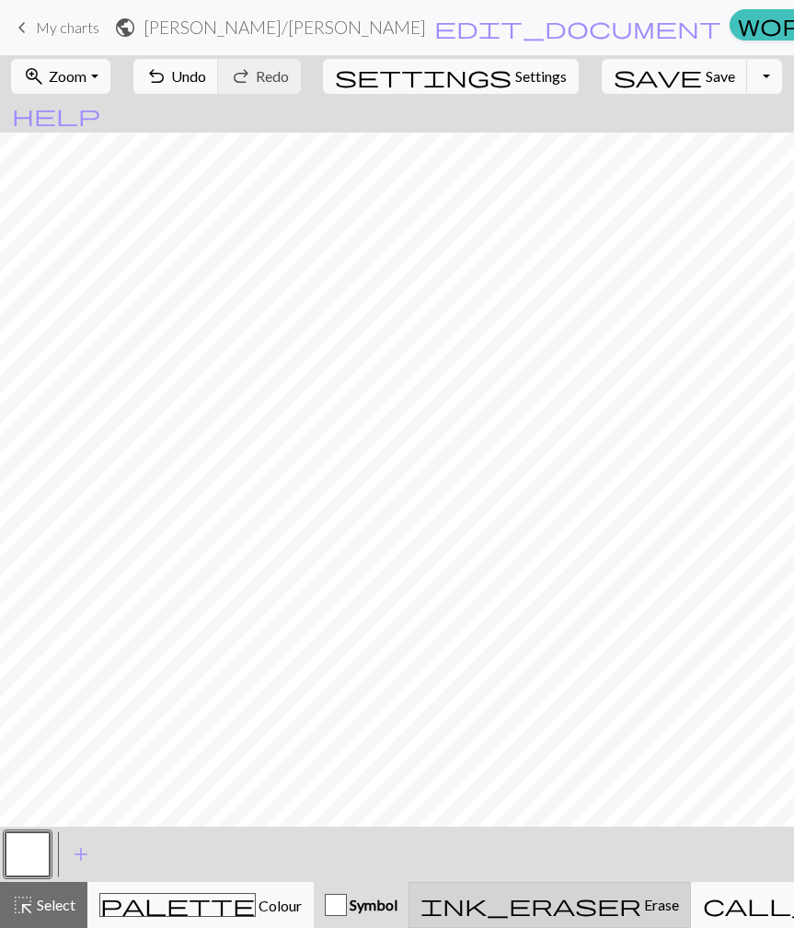
click at [513, 892] on span "ink_eraser" at bounding box center [531, 905] width 221 height 26
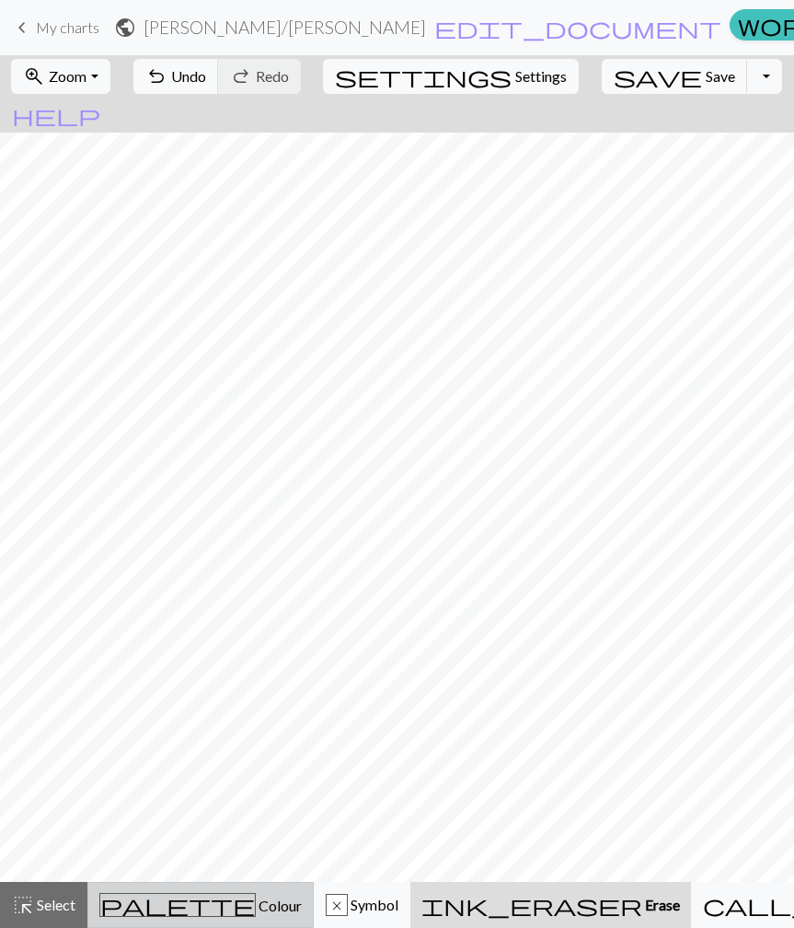
click at [256, 899] on span "Colour" at bounding box center [279, 904] width 46 height 17
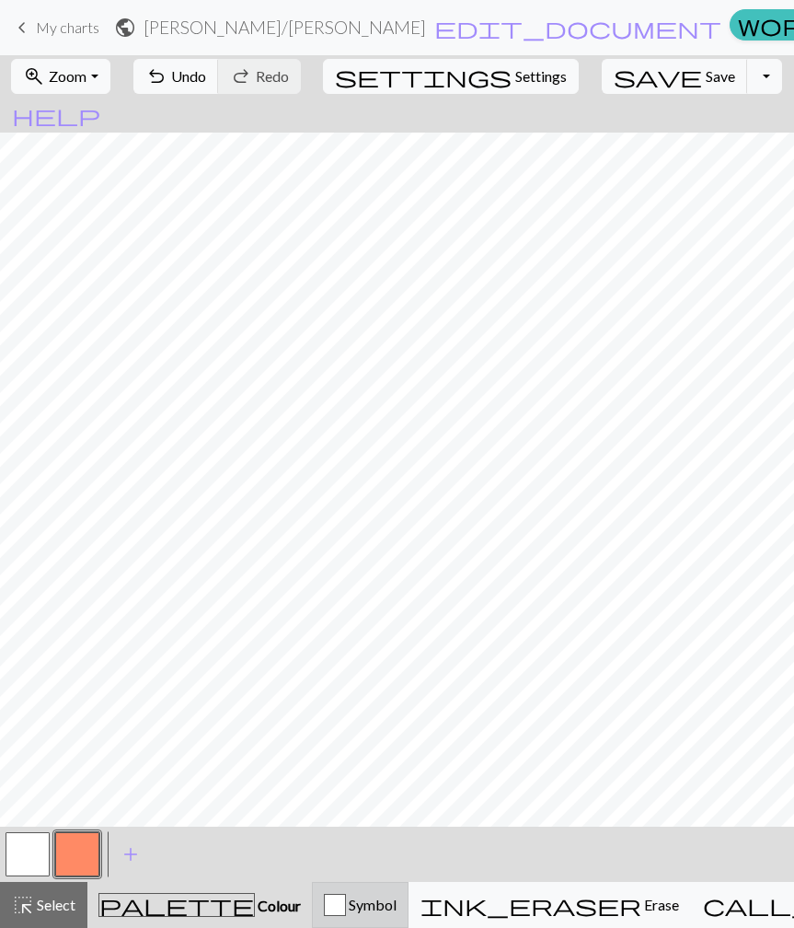
click at [324, 902] on div "button" at bounding box center [335, 904] width 22 height 22
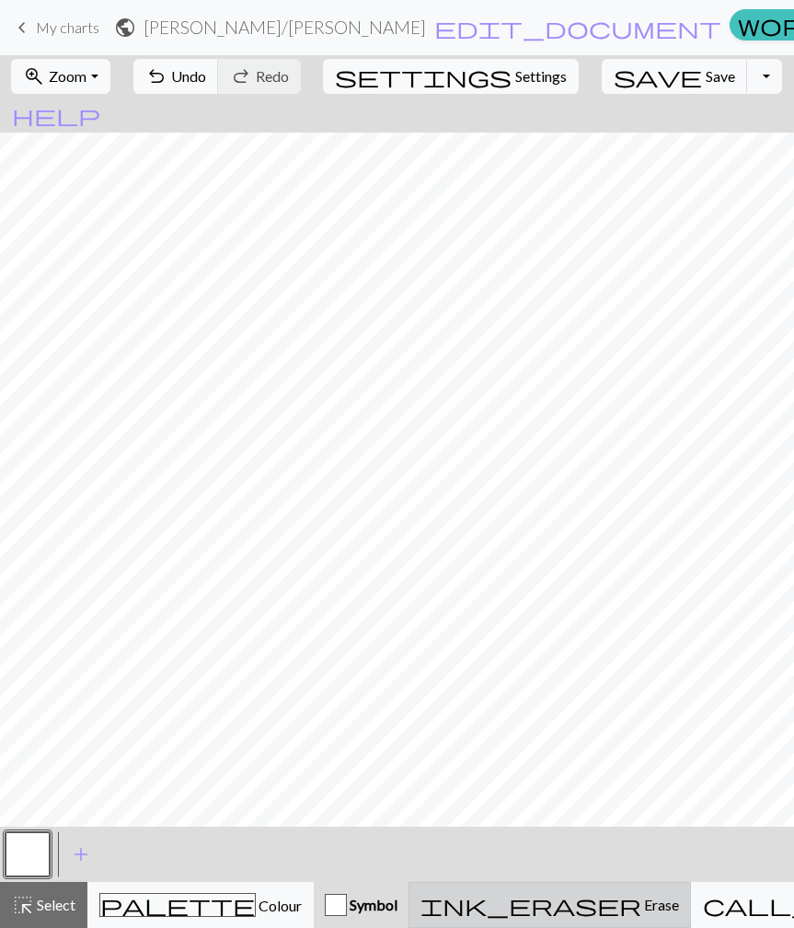
click at [513, 890] on button "ink_eraser Erase Erase" at bounding box center [550, 905] width 282 height 46
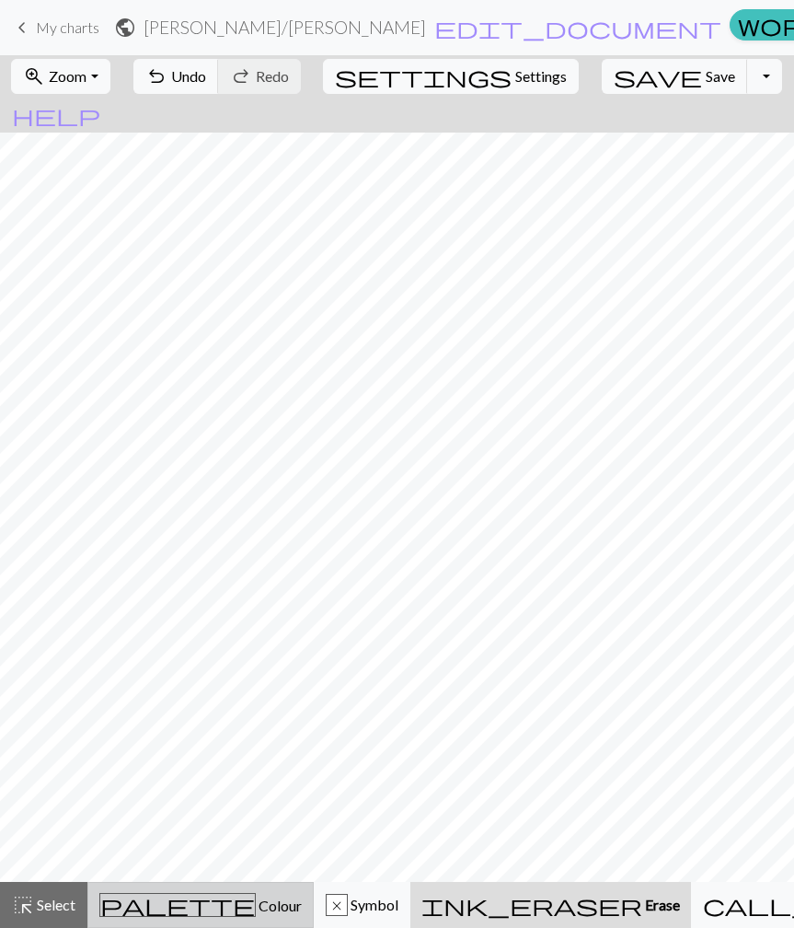
click at [256, 901] on span "Colour" at bounding box center [279, 904] width 46 height 17
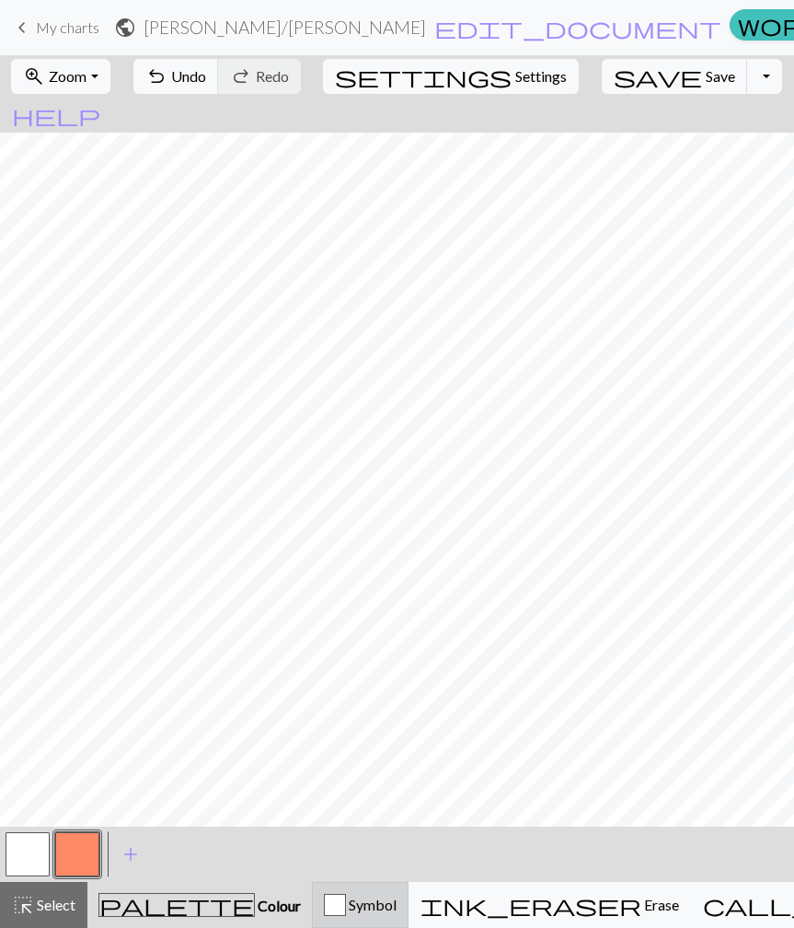
click at [349, 904] on span "Symbol" at bounding box center [371, 903] width 51 height 17
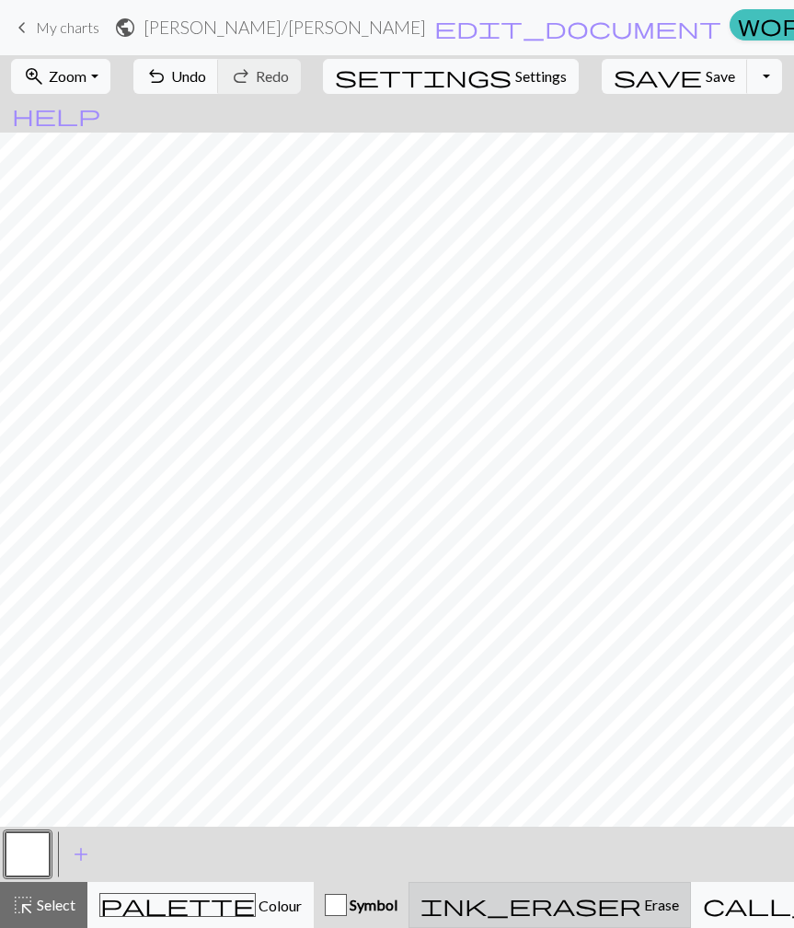
click at [513, 900] on span "ink_eraser" at bounding box center [531, 905] width 221 height 26
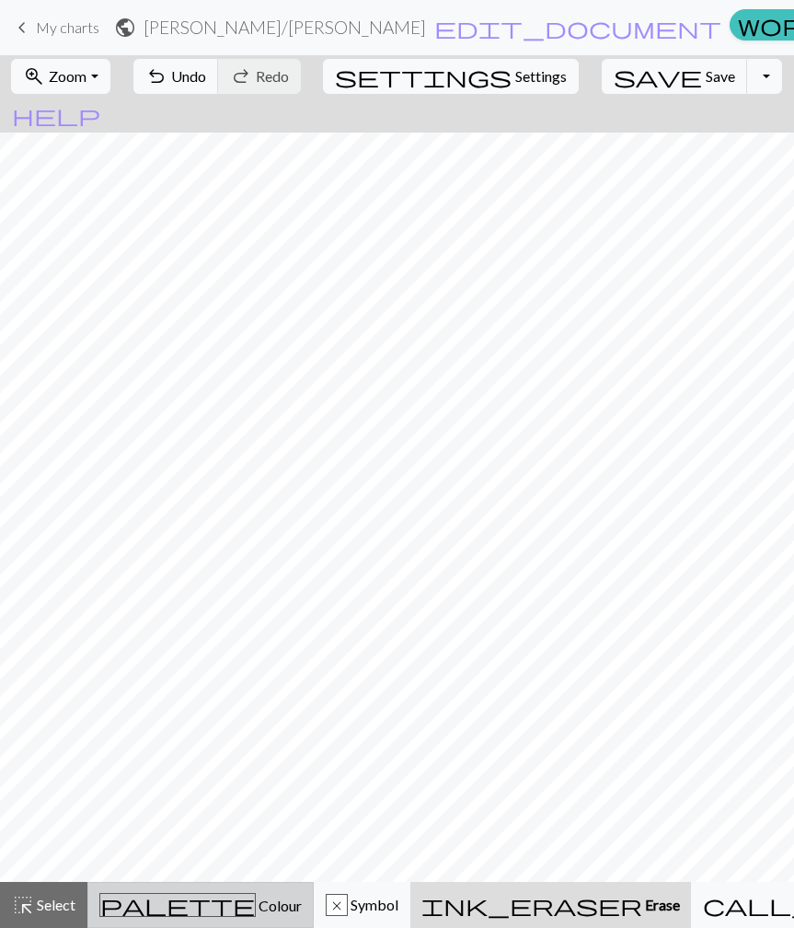
click at [256, 910] on span "Colour" at bounding box center [279, 904] width 46 height 17
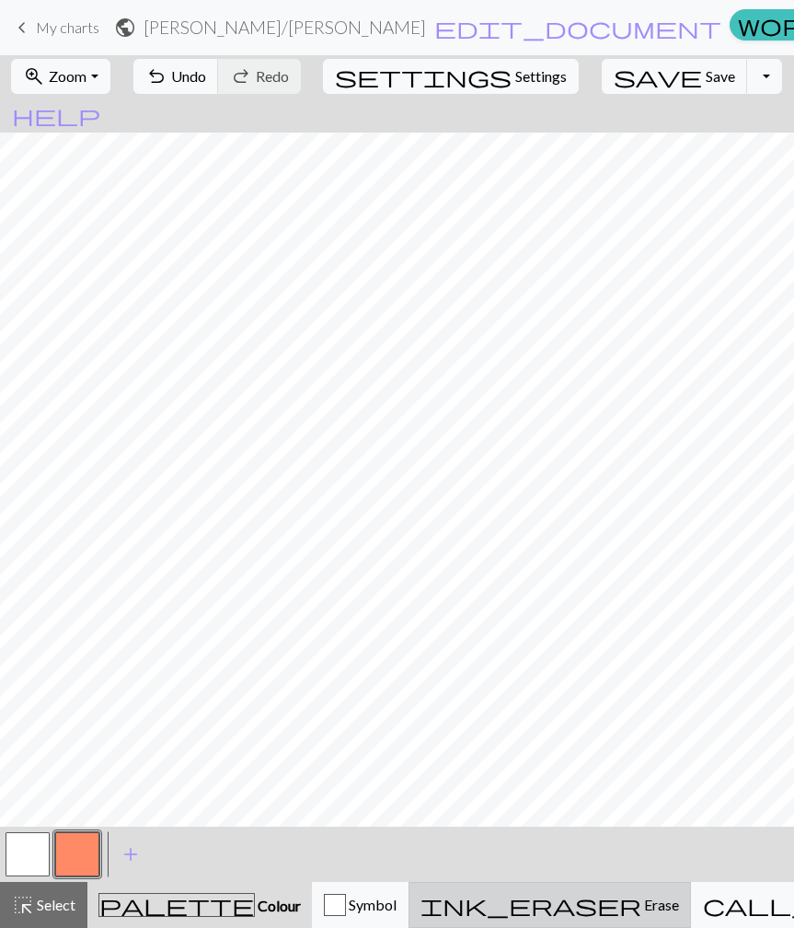
click at [503, 898] on span "ink_eraser" at bounding box center [531, 905] width 221 height 26
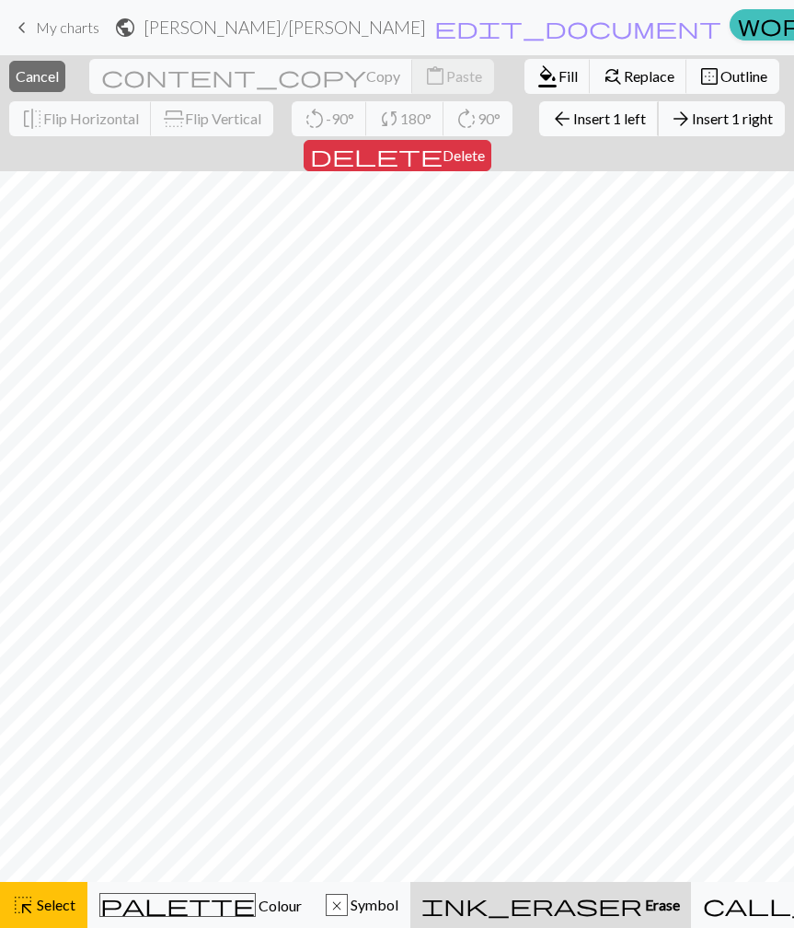
click at [551, 117] on span "arrow_back" at bounding box center [562, 119] width 22 height 26
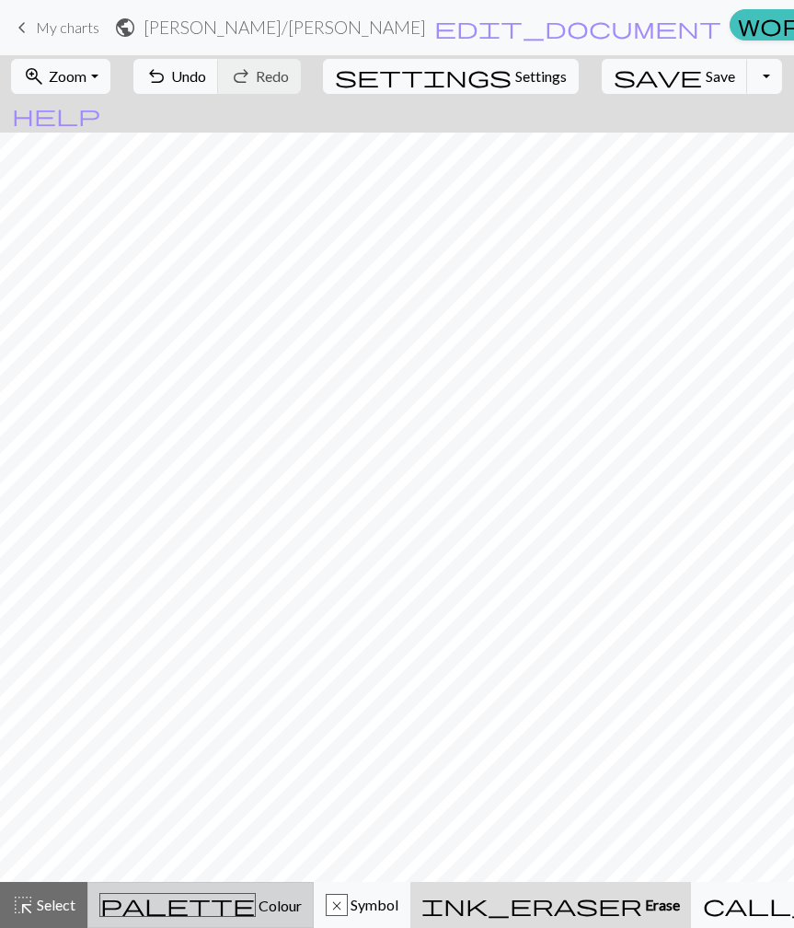
click at [170, 918] on button "palette Colour Colour" at bounding box center [200, 905] width 226 height 46
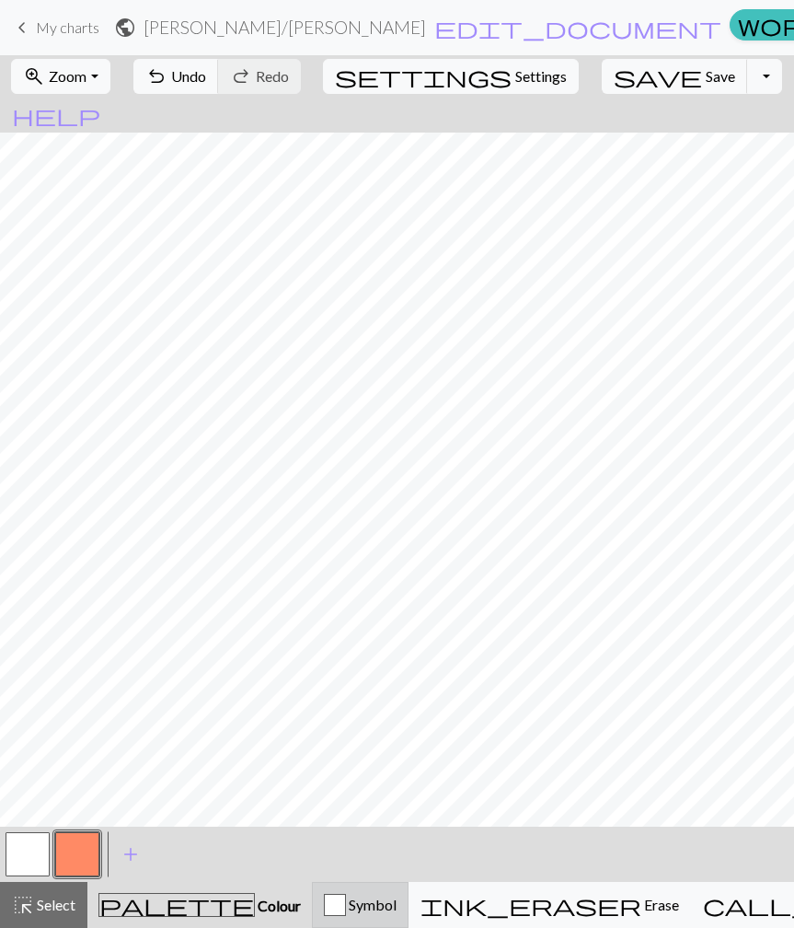
click at [376, 904] on span "Symbol" at bounding box center [371, 903] width 51 height 17
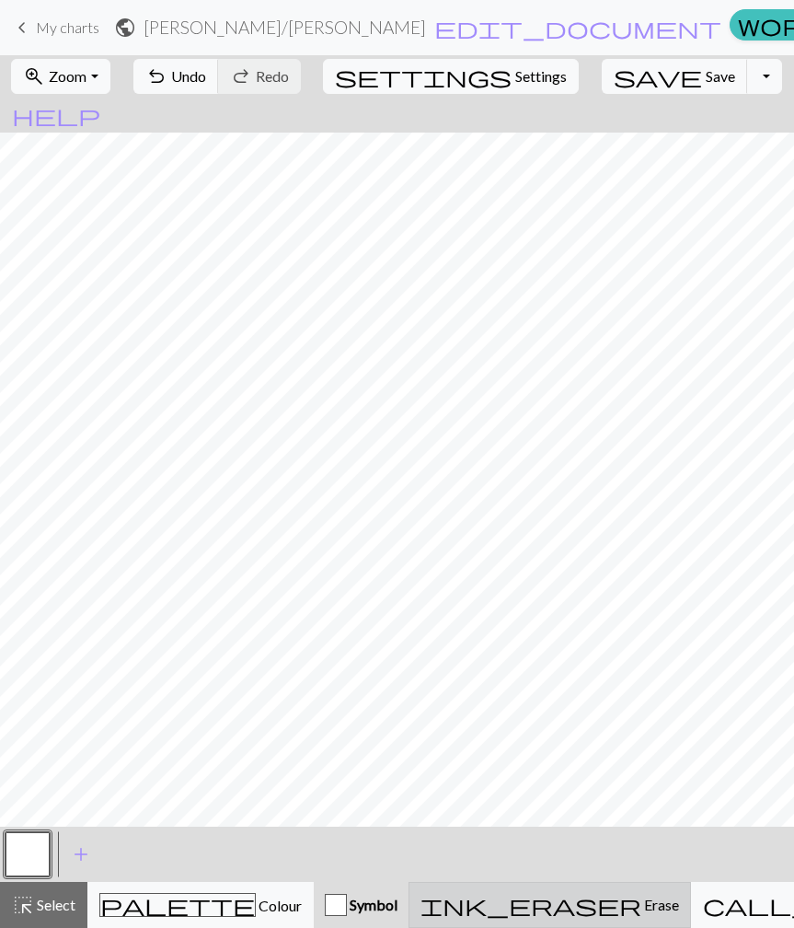
click at [641, 904] on span "Erase" at bounding box center [660, 903] width 38 height 17
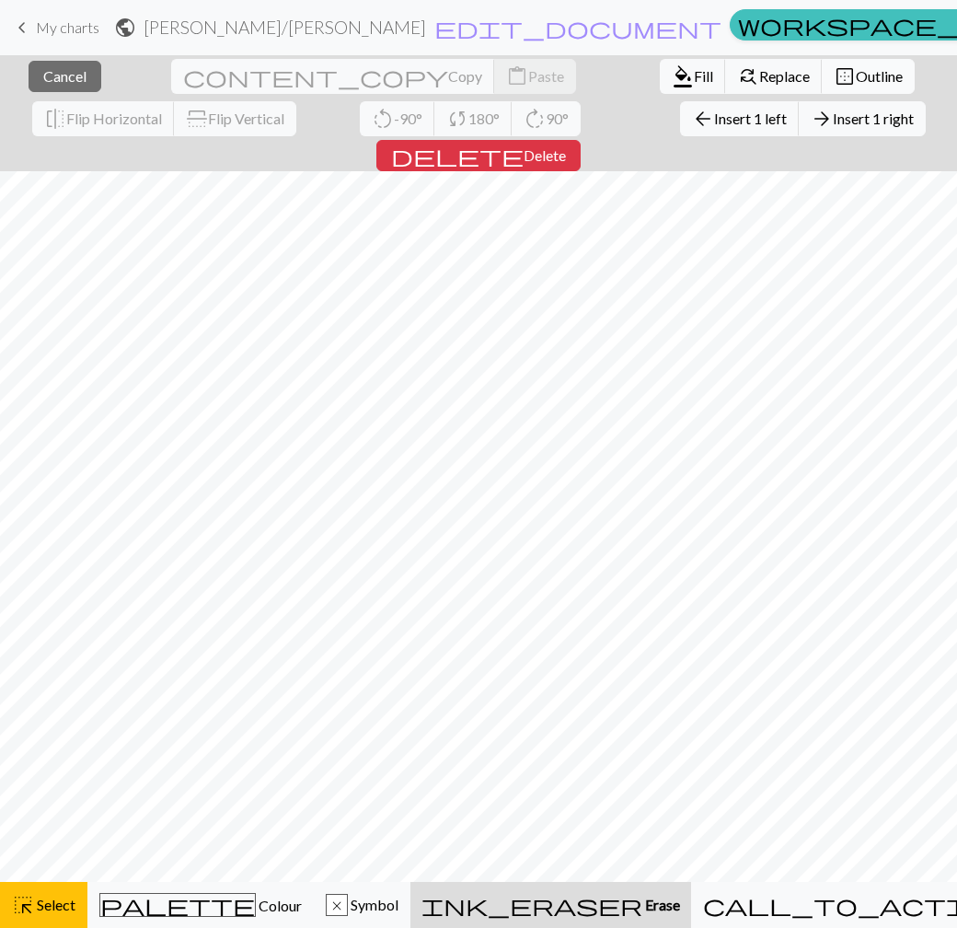
click at [856, 73] on span "Outline" at bounding box center [879, 75] width 47 height 17
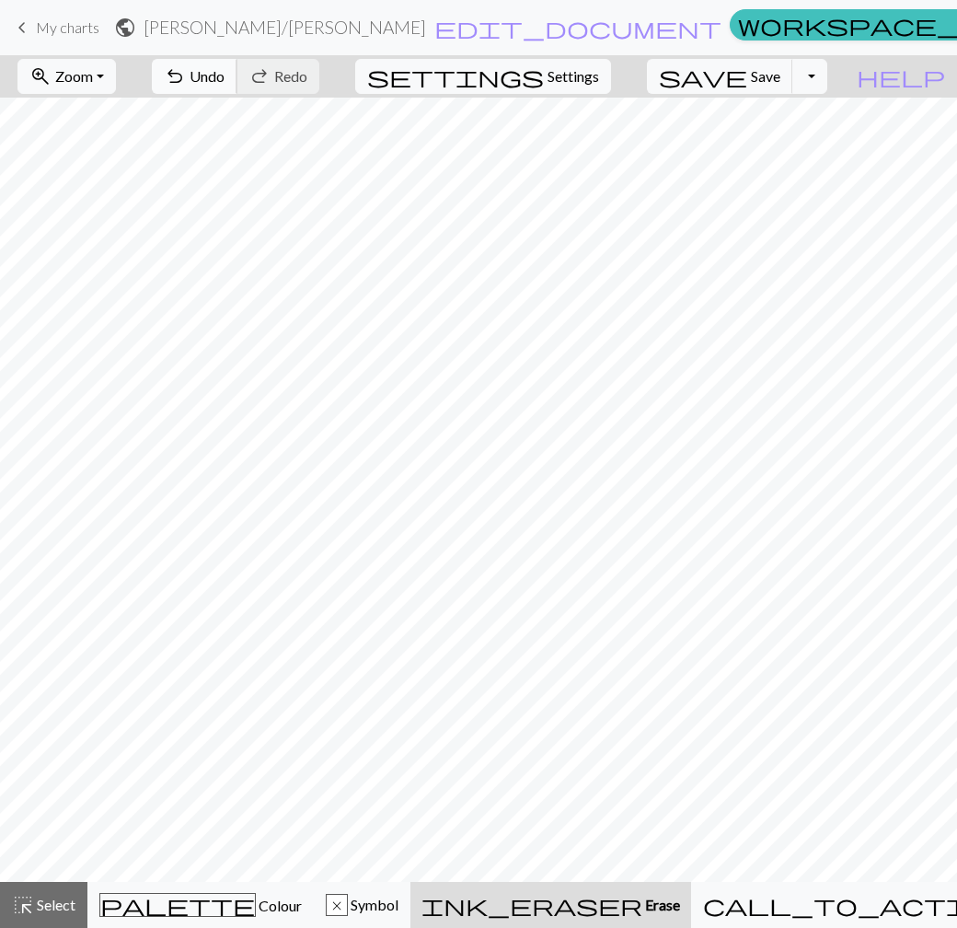
click at [225, 75] on span "Undo" at bounding box center [207, 75] width 35 height 17
click at [225, 76] on span "Undo" at bounding box center [207, 75] width 35 height 17
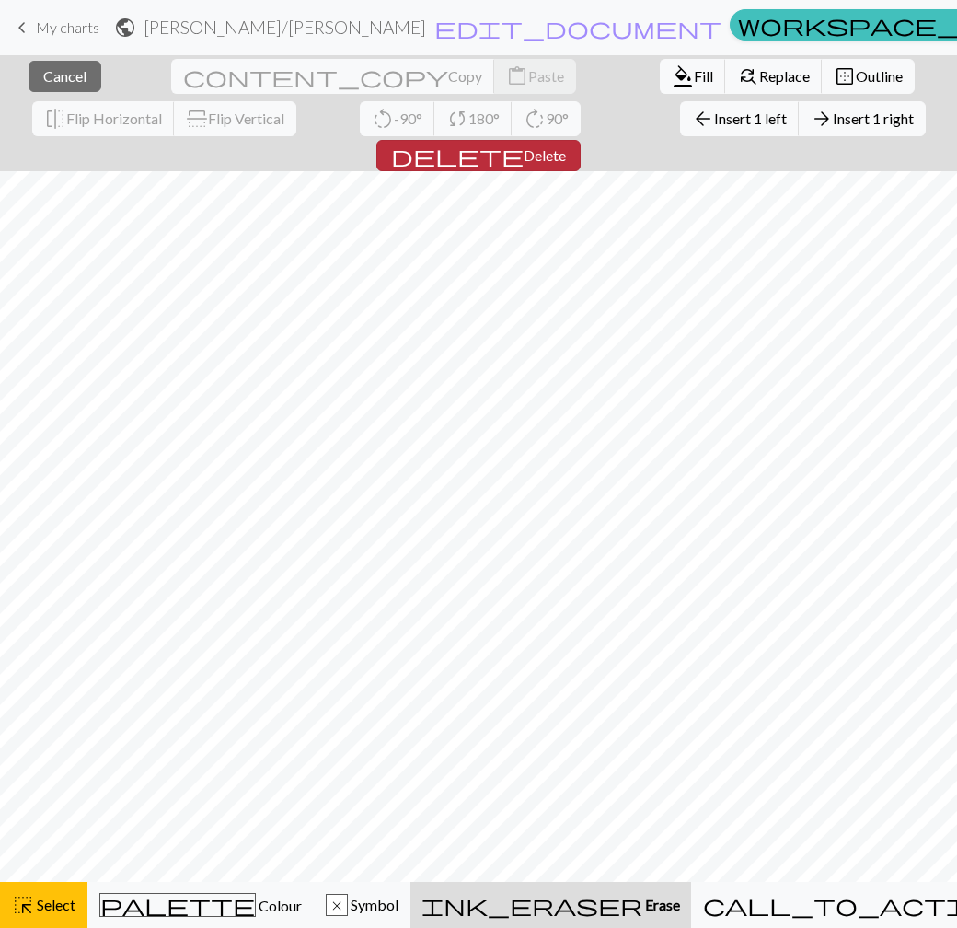
click at [566, 146] on span "Delete" at bounding box center [545, 154] width 42 height 17
click at [58, 81] on span "Cancel" at bounding box center [64, 75] width 43 height 17
click at [690, 119] on span "Insert 1 above" at bounding box center [735, 117] width 90 height 17
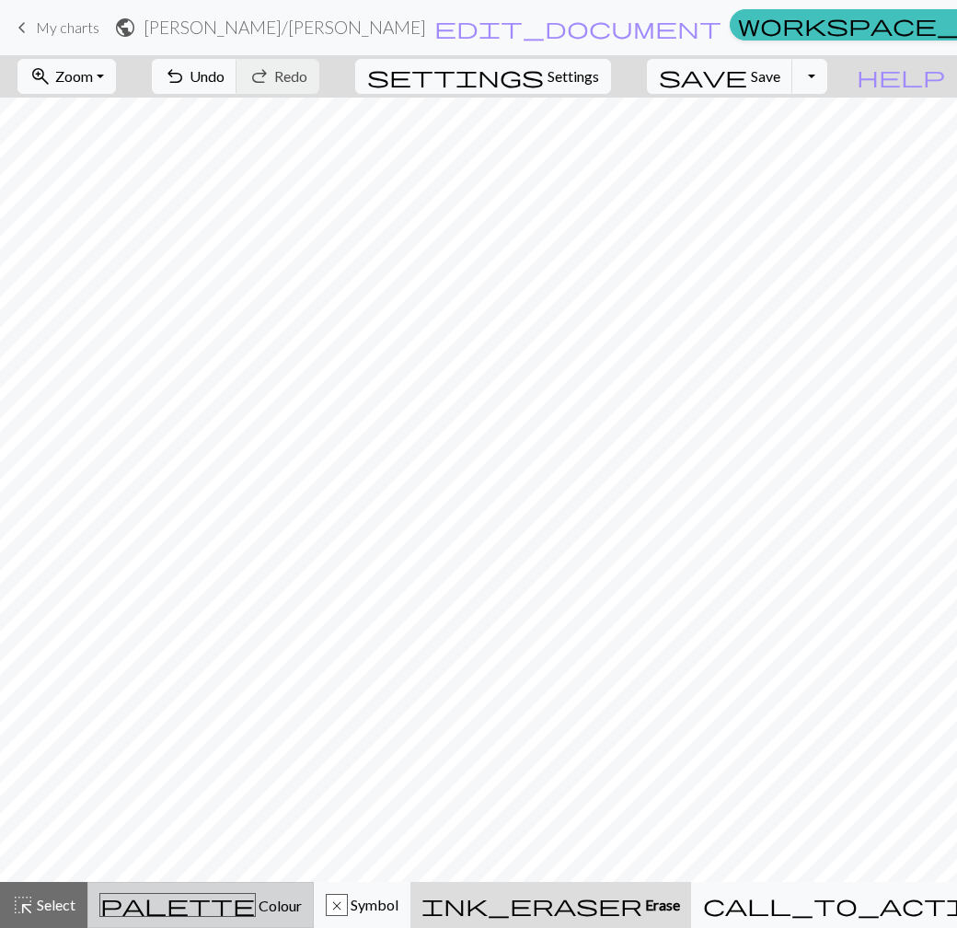
click at [260, 893] on div "palette Colour Colour" at bounding box center [200, 905] width 202 height 24
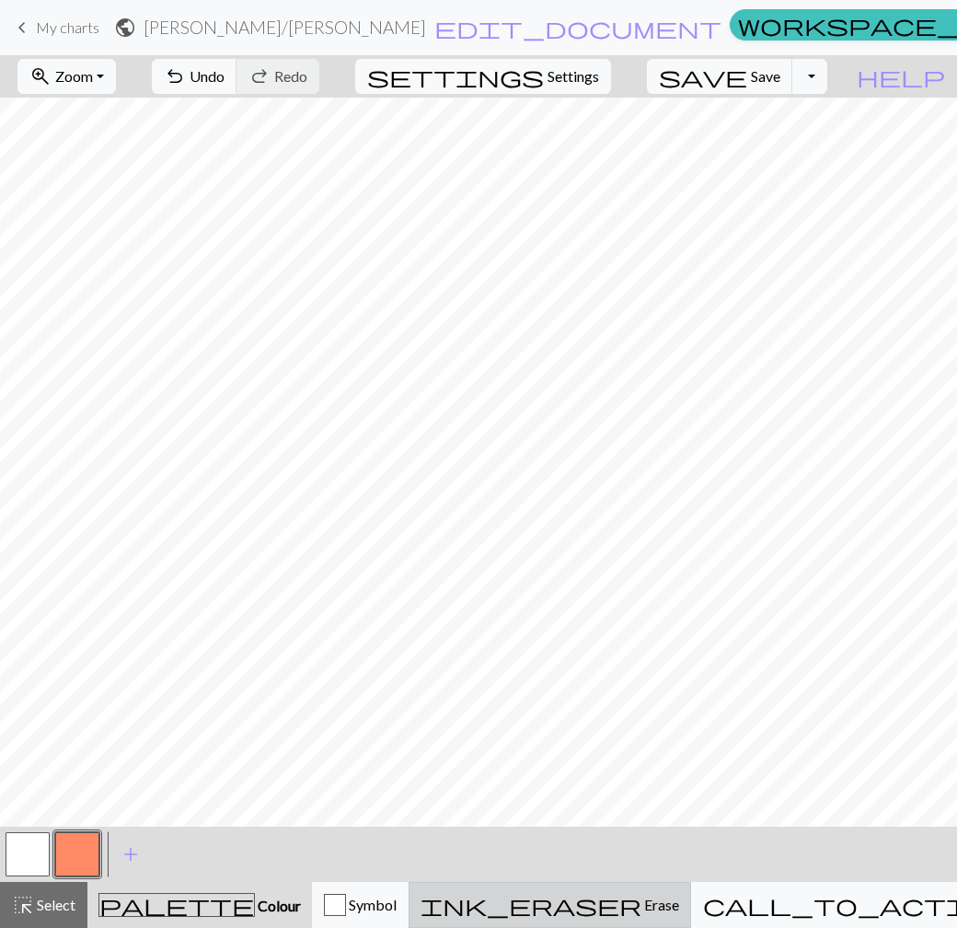
click at [639, 914] on div "ink_eraser Erase Erase" at bounding box center [550, 904] width 259 height 22
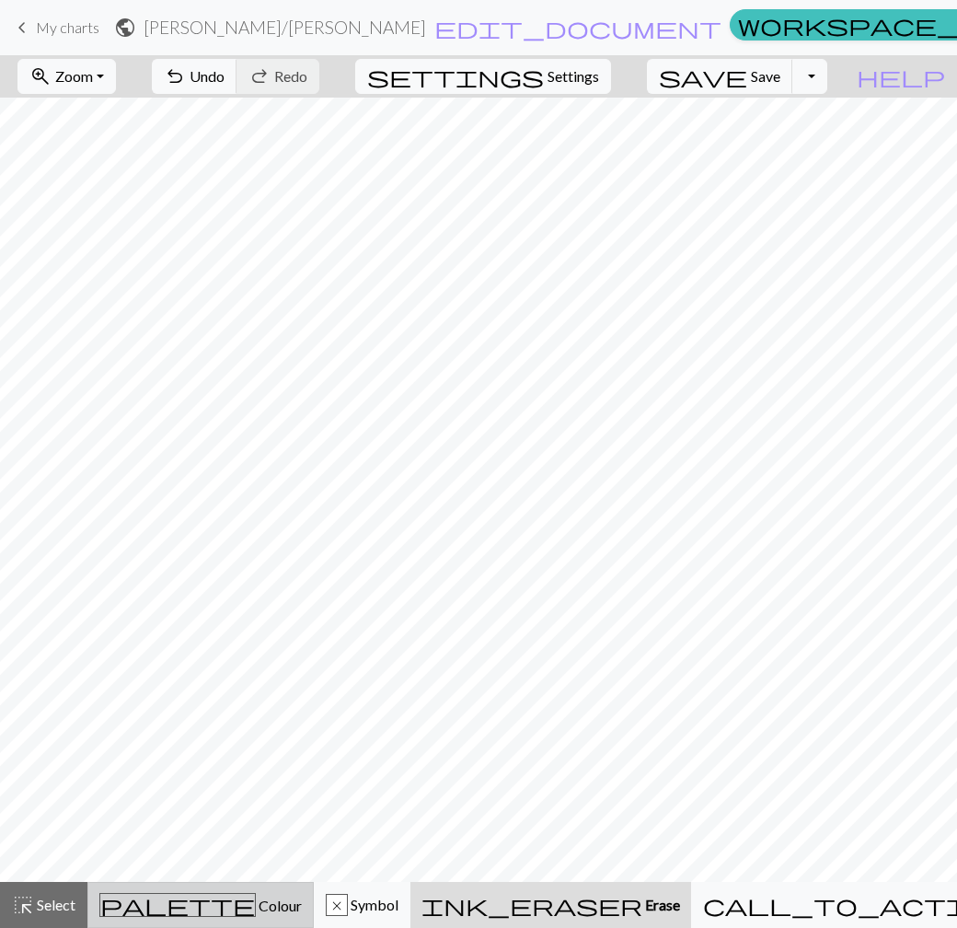
click at [256, 898] on span "Colour" at bounding box center [279, 904] width 46 height 17
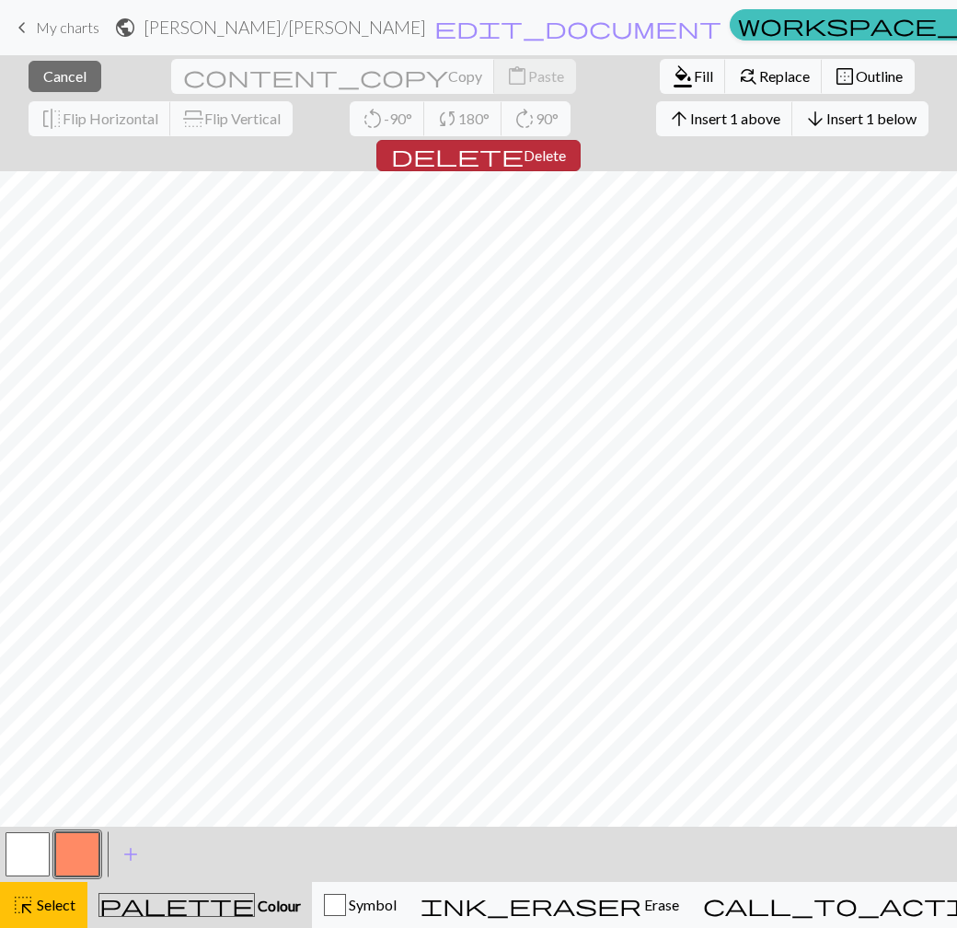
click at [566, 146] on span "Delete" at bounding box center [545, 154] width 42 height 17
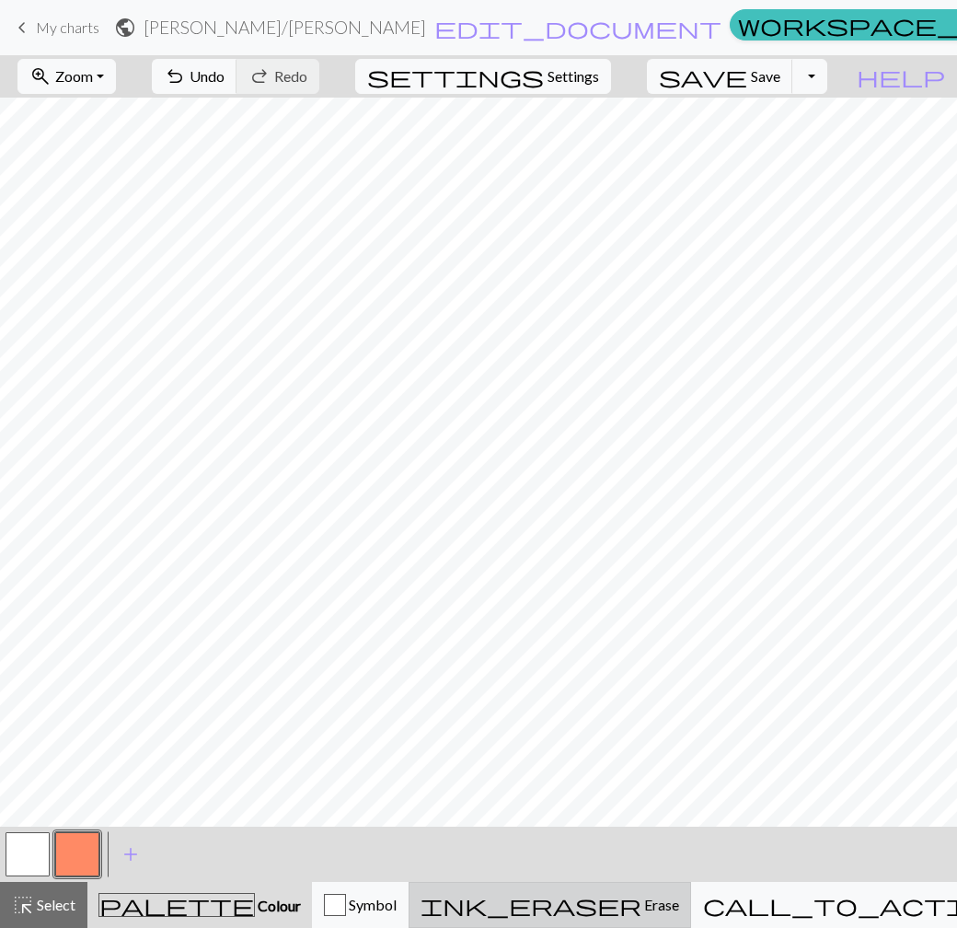
click at [621, 901] on span "ink_eraser" at bounding box center [531, 905] width 221 height 26
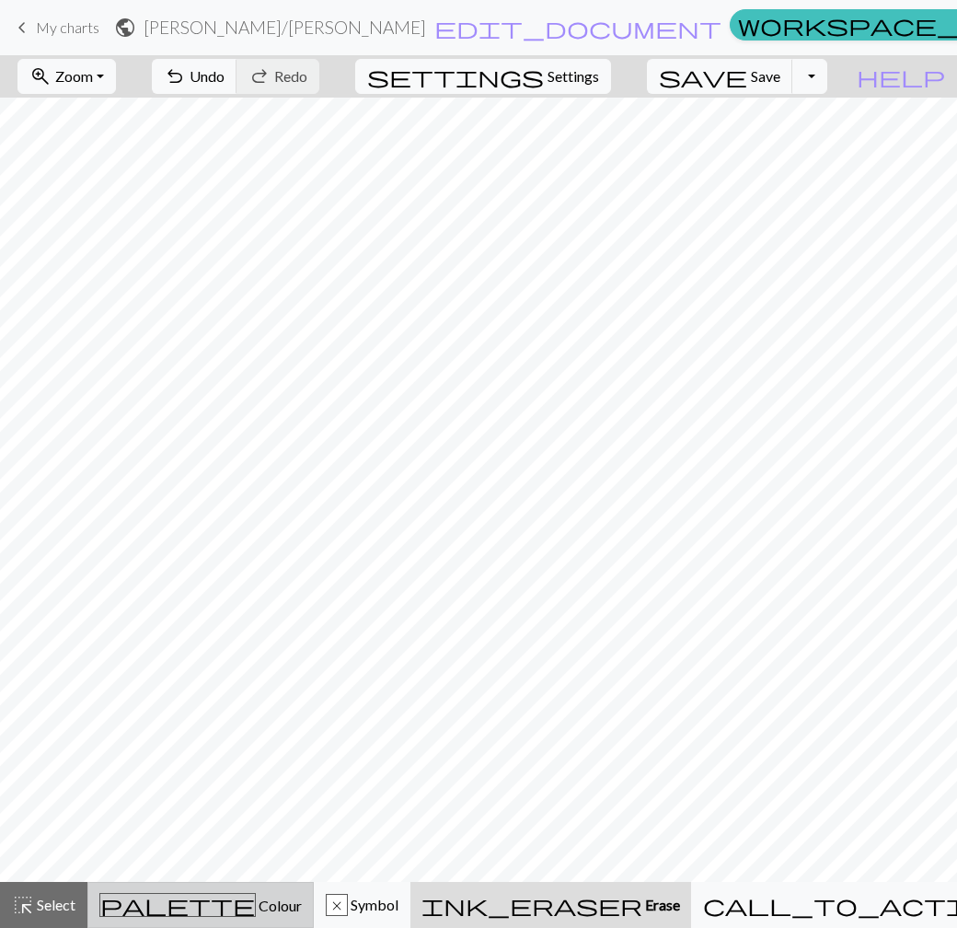
click at [260, 909] on div "palette Colour Colour" at bounding box center [200, 905] width 202 height 24
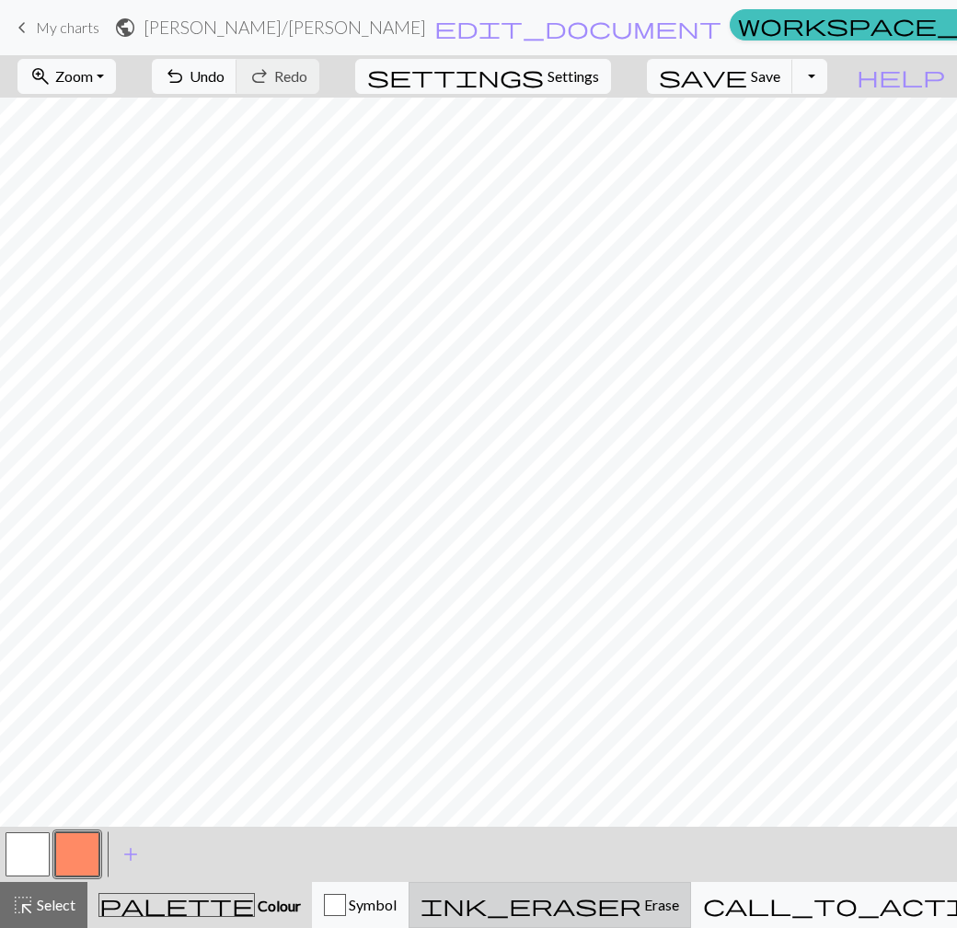
click at [610, 913] on span "ink_eraser" at bounding box center [531, 905] width 221 height 26
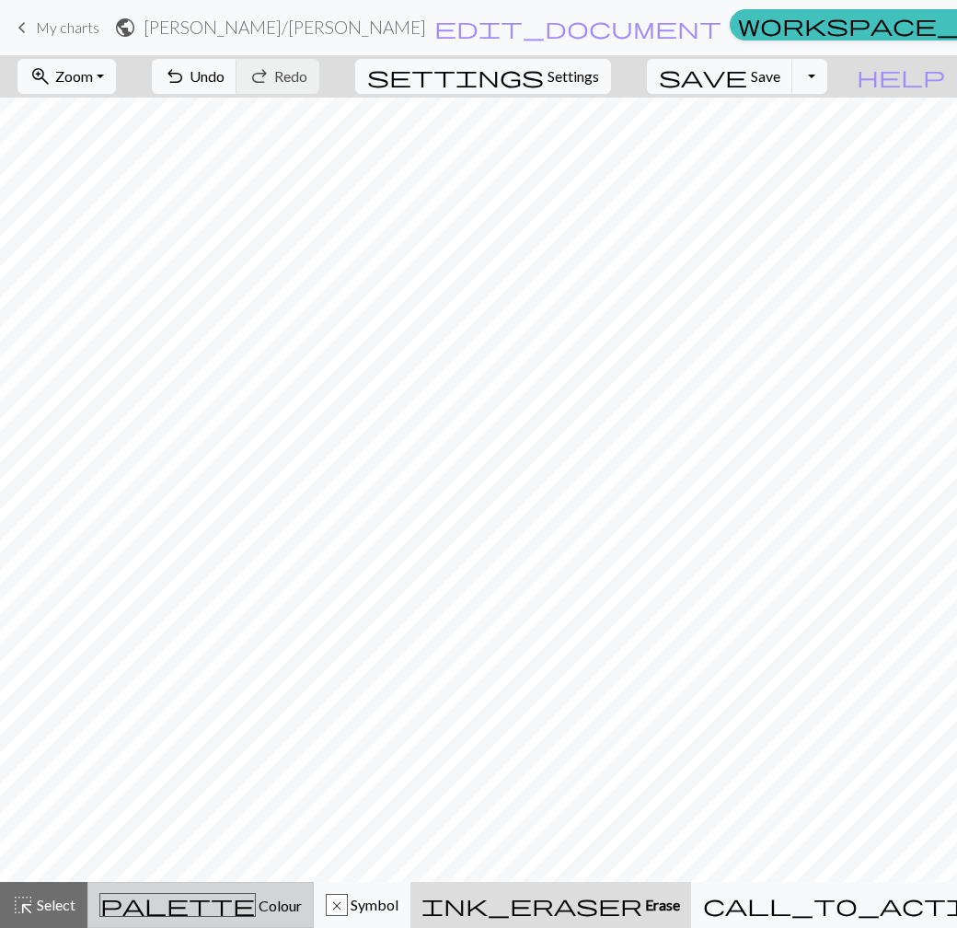
click at [256, 912] on span "Colour" at bounding box center [279, 904] width 46 height 17
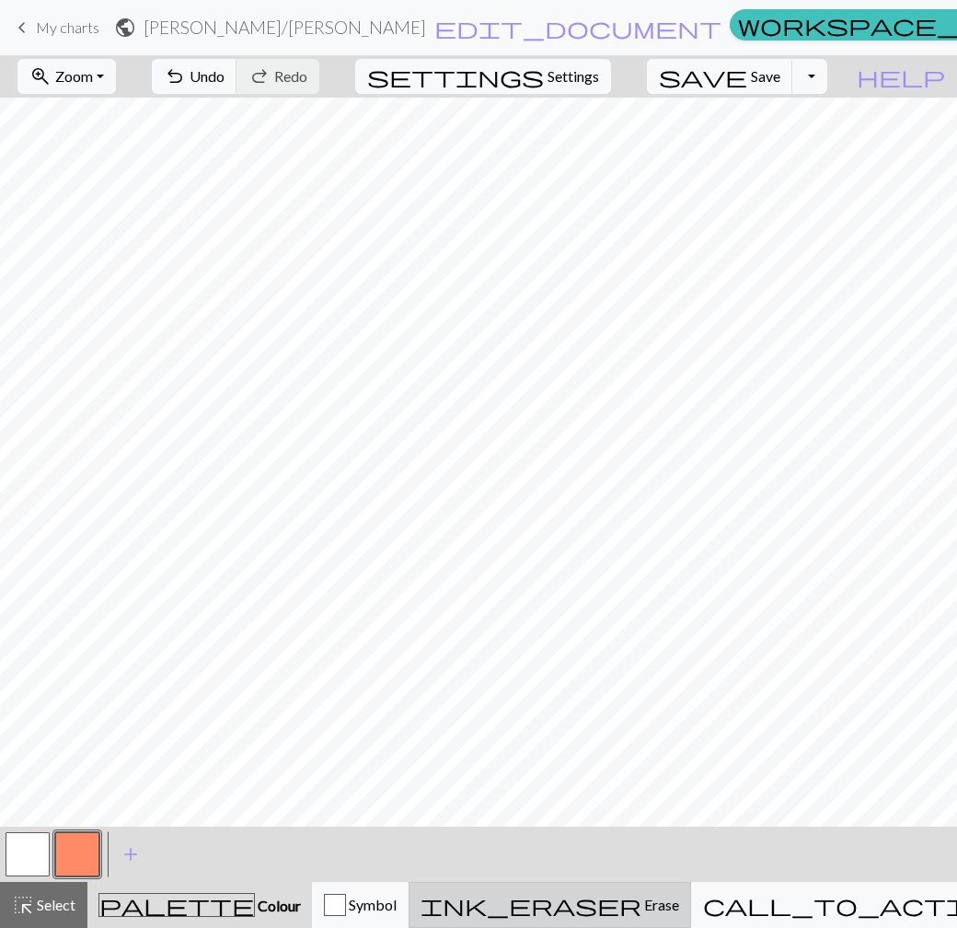
click at [641, 897] on span "Erase" at bounding box center [660, 903] width 38 height 17
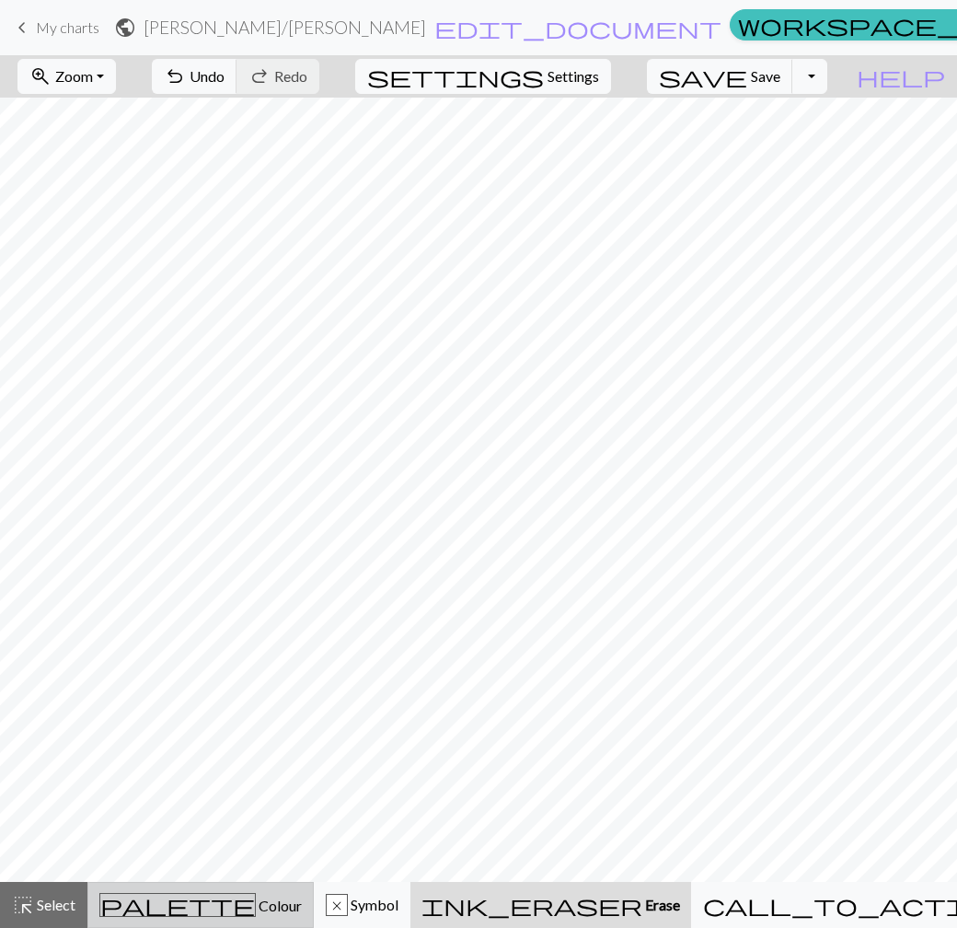
click at [240, 905] on div "palette Colour Colour" at bounding box center [200, 905] width 202 height 24
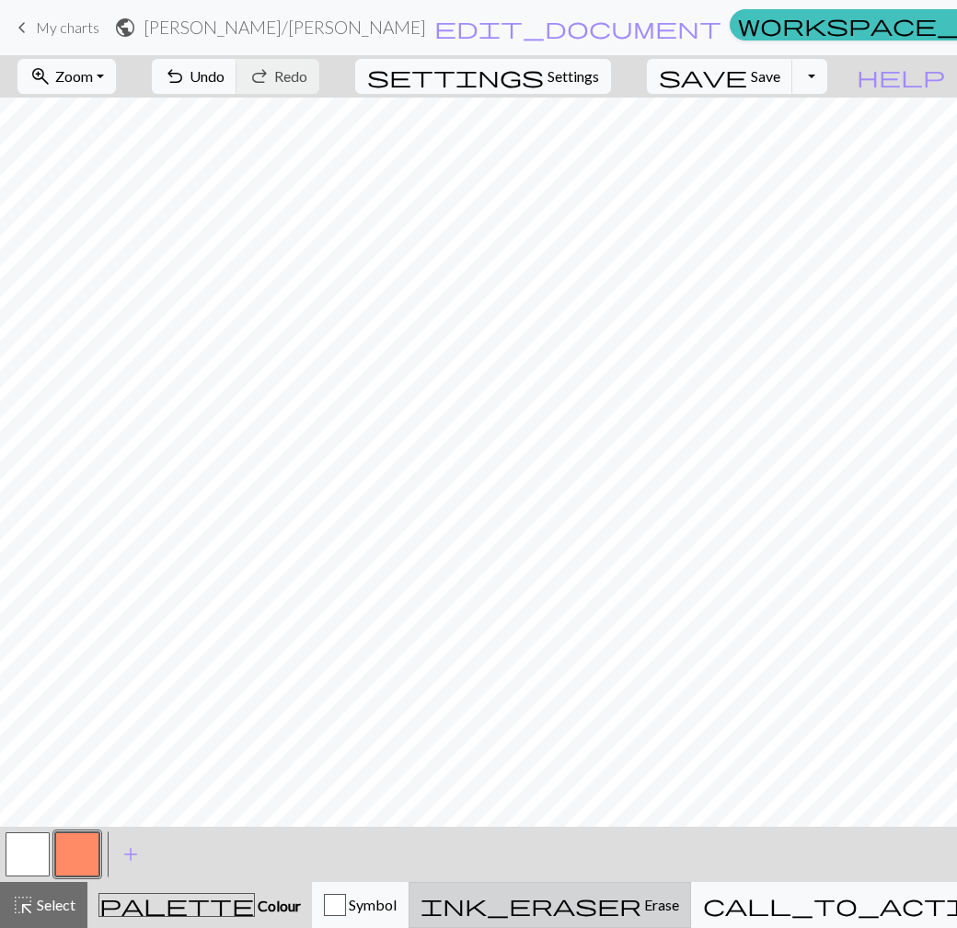
click at [616, 892] on span "ink_eraser" at bounding box center [531, 905] width 221 height 26
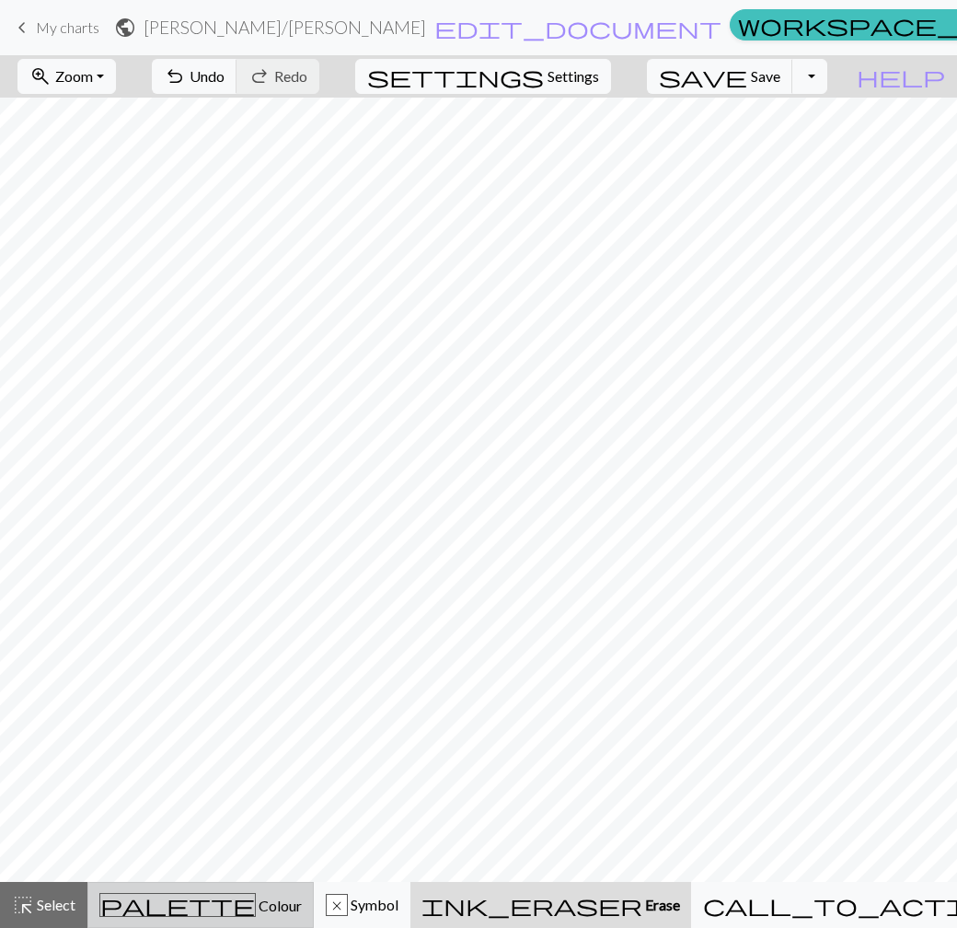
click at [256, 913] on span "Colour" at bounding box center [279, 904] width 46 height 17
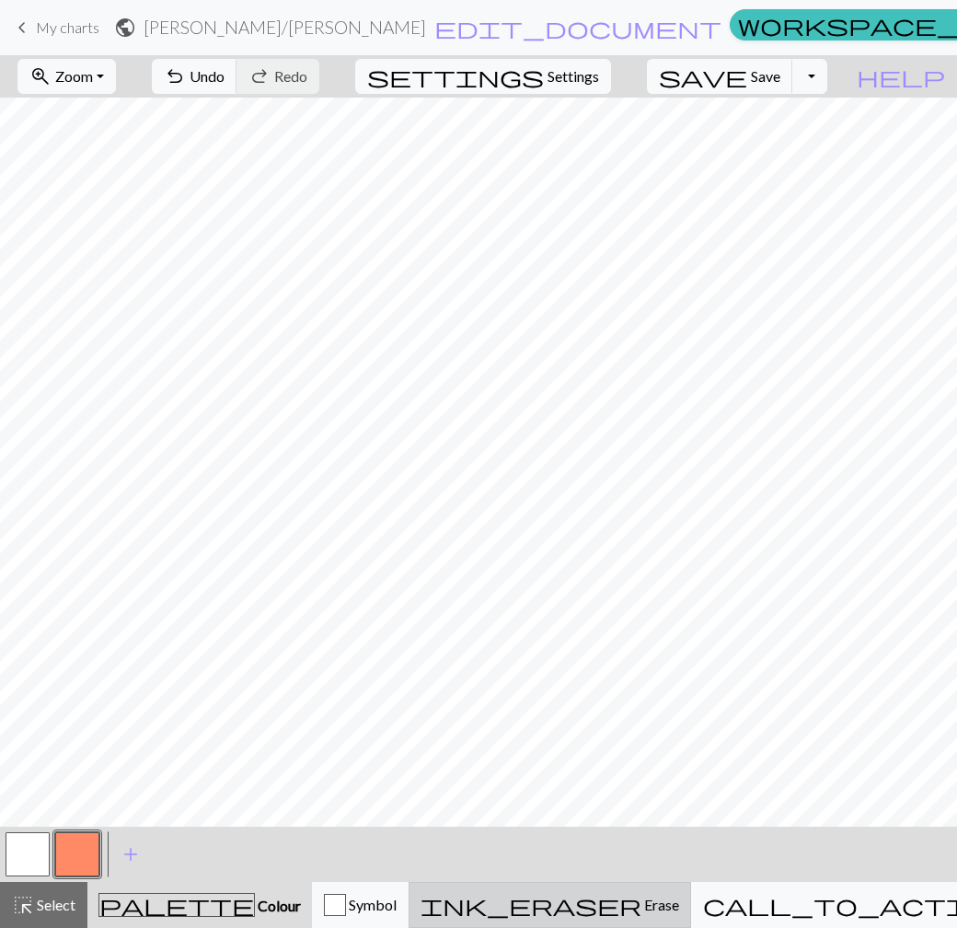
click at [599, 902] on div "ink_eraser Erase Erase" at bounding box center [550, 904] width 259 height 22
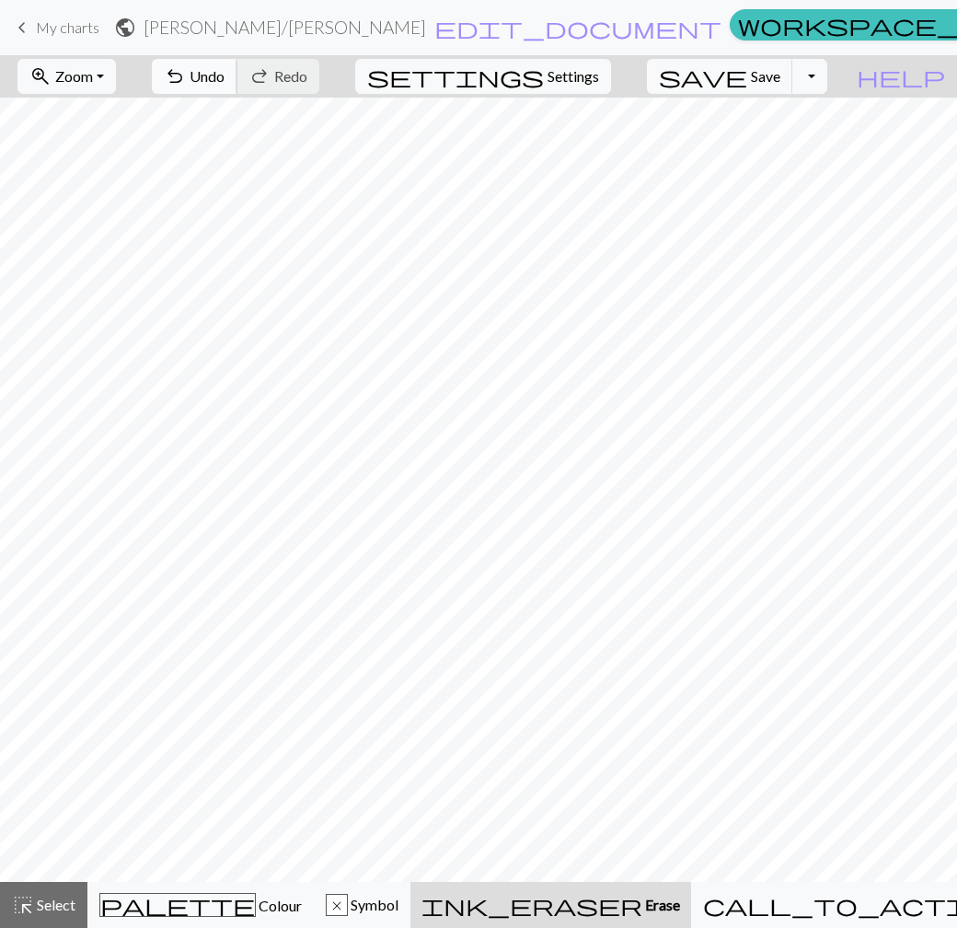
click at [186, 74] on span "undo" at bounding box center [175, 76] width 22 height 26
click at [244, 901] on div "palette Colour Colour" at bounding box center [200, 905] width 202 height 24
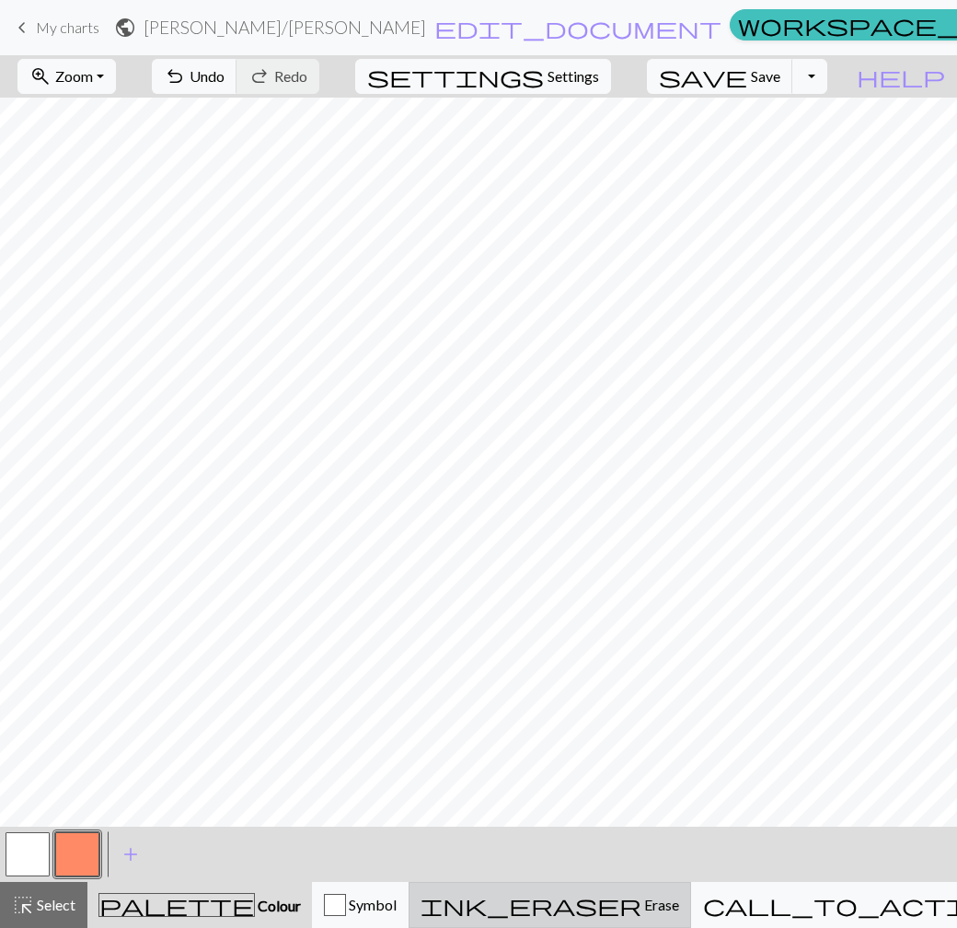
click at [605, 901] on span "ink_eraser" at bounding box center [531, 905] width 221 height 26
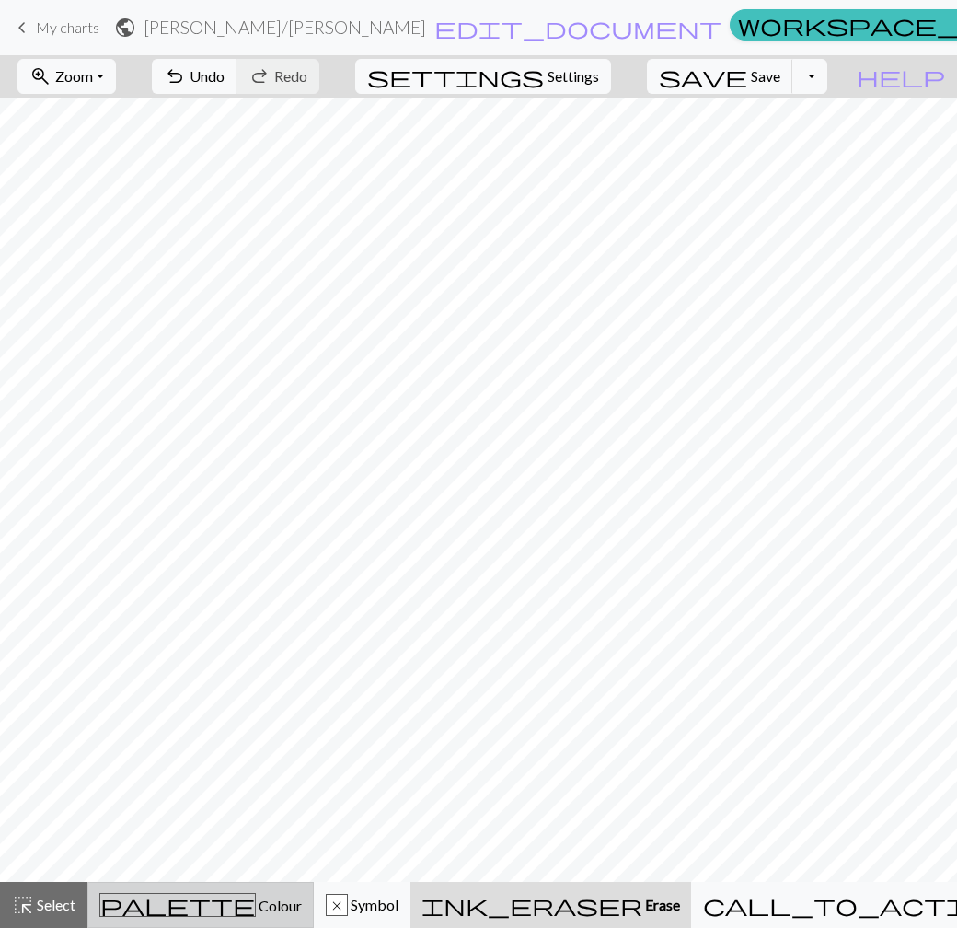
click at [204, 914] on div "palette Colour Colour" at bounding box center [200, 905] width 202 height 24
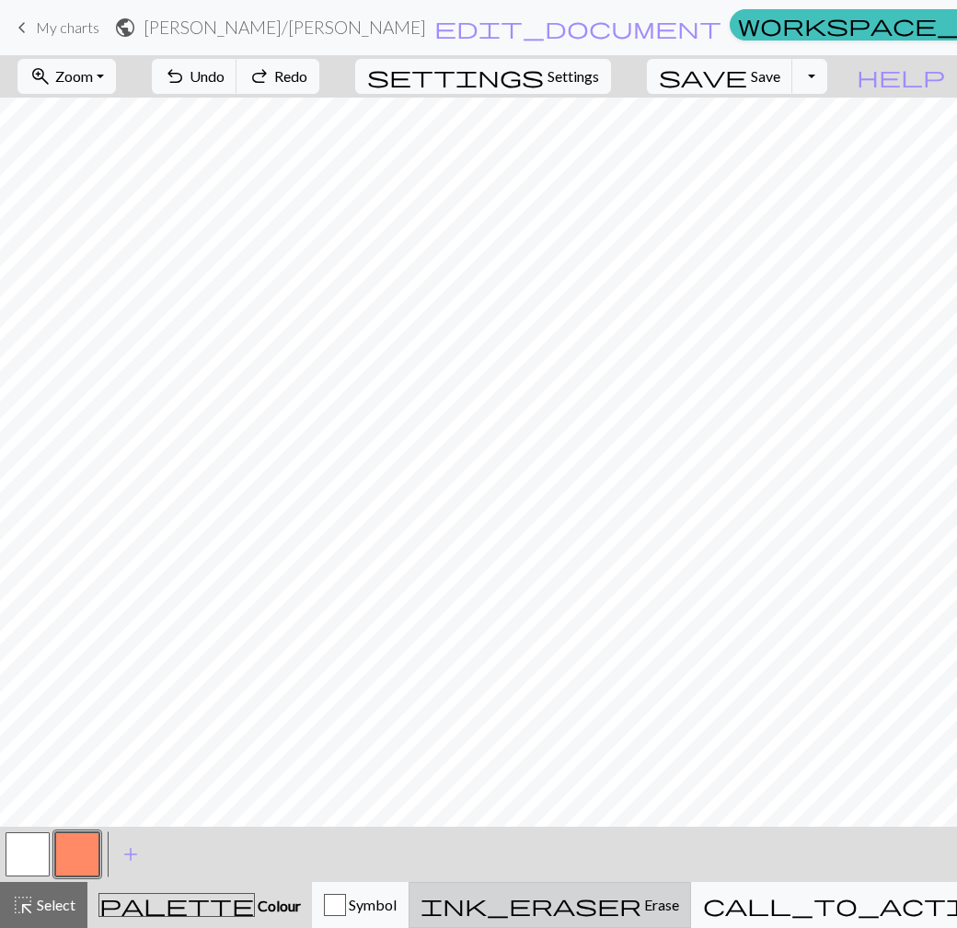
click at [641, 904] on span "Erase" at bounding box center [660, 903] width 38 height 17
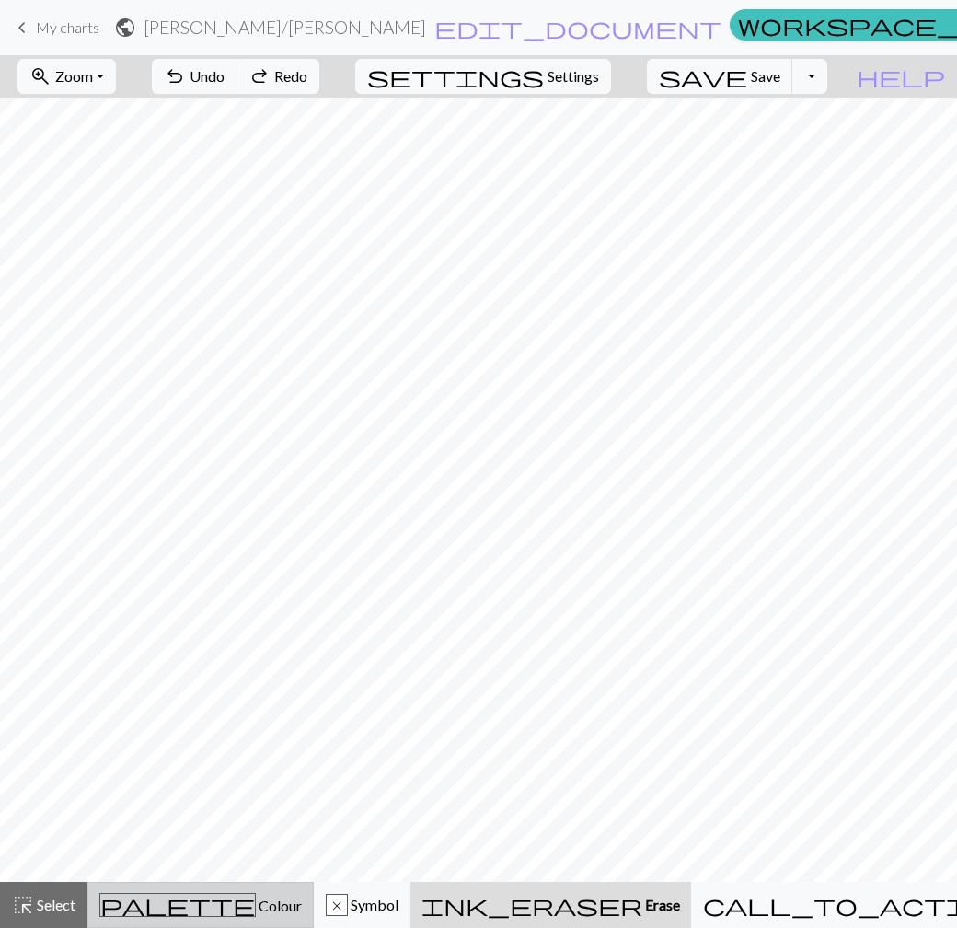
click at [256, 906] on span "Colour" at bounding box center [279, 904] width 46 height 17
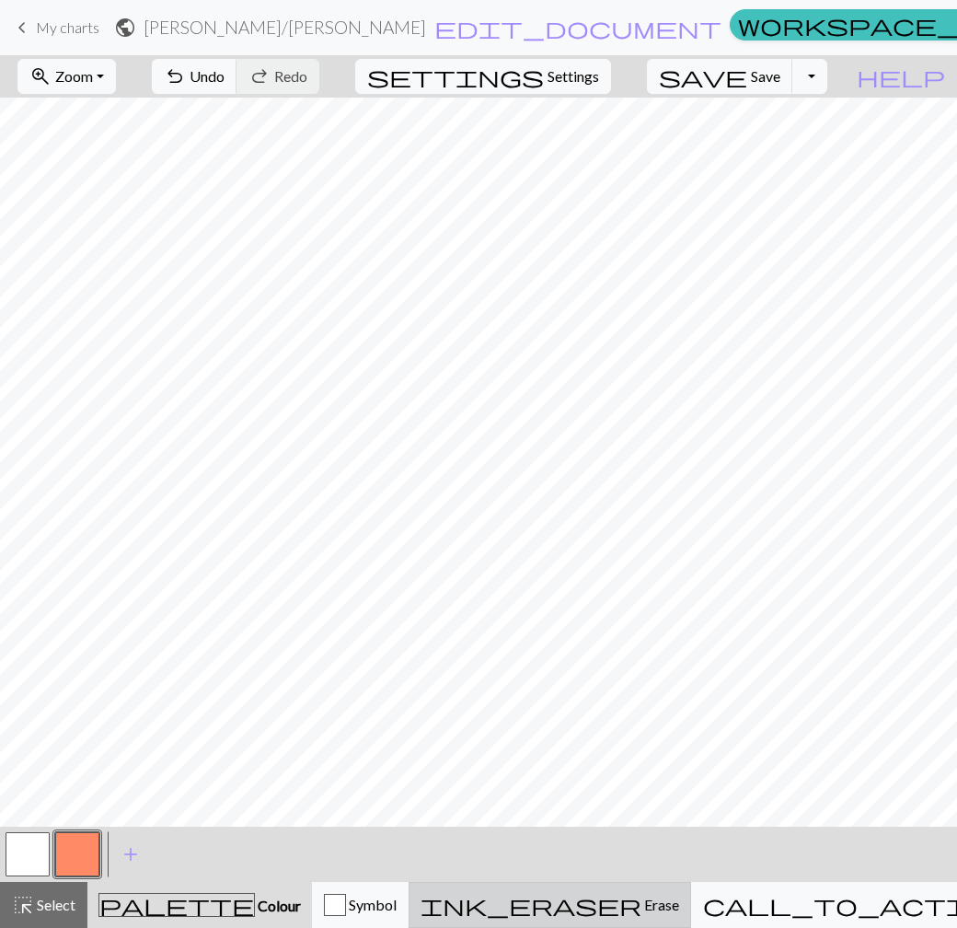
click at [598, 888] on button "ink_eraser Erase Erase" at bounding box center [550, 905] width 282 height 46
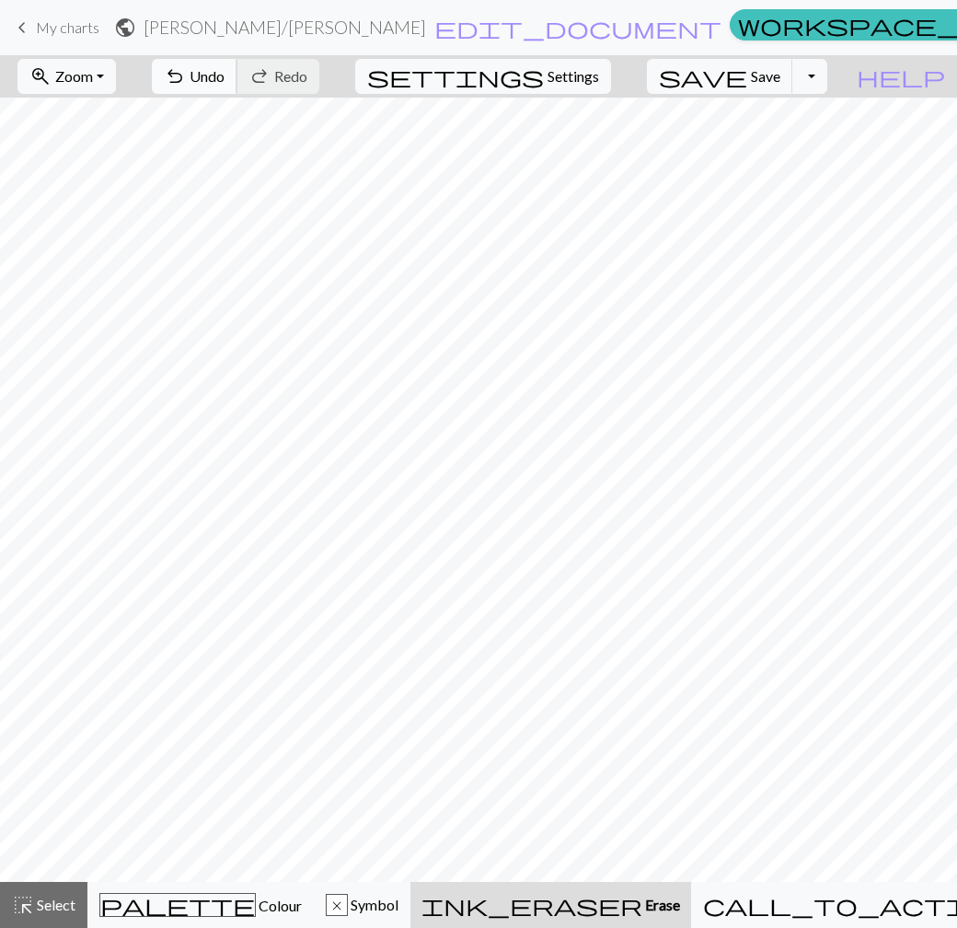
click at [186, 71] on span "undo" at bounding box center [175, 76] width 22 height 26
click at [200, 894] on div "palette Colour Colour" at bounding box center [200, 905] width 202 height 24
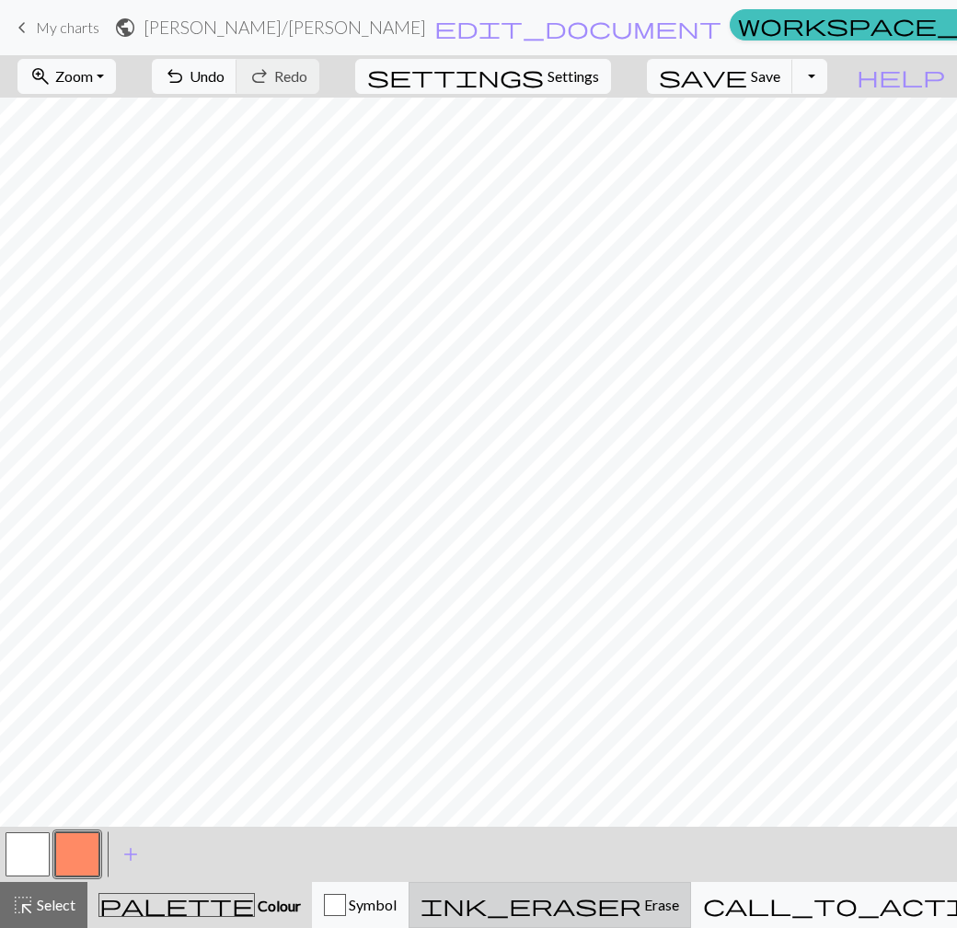
click at [641, 909] on span "Erase" at bounding box center [660, 903] width 38 height 17
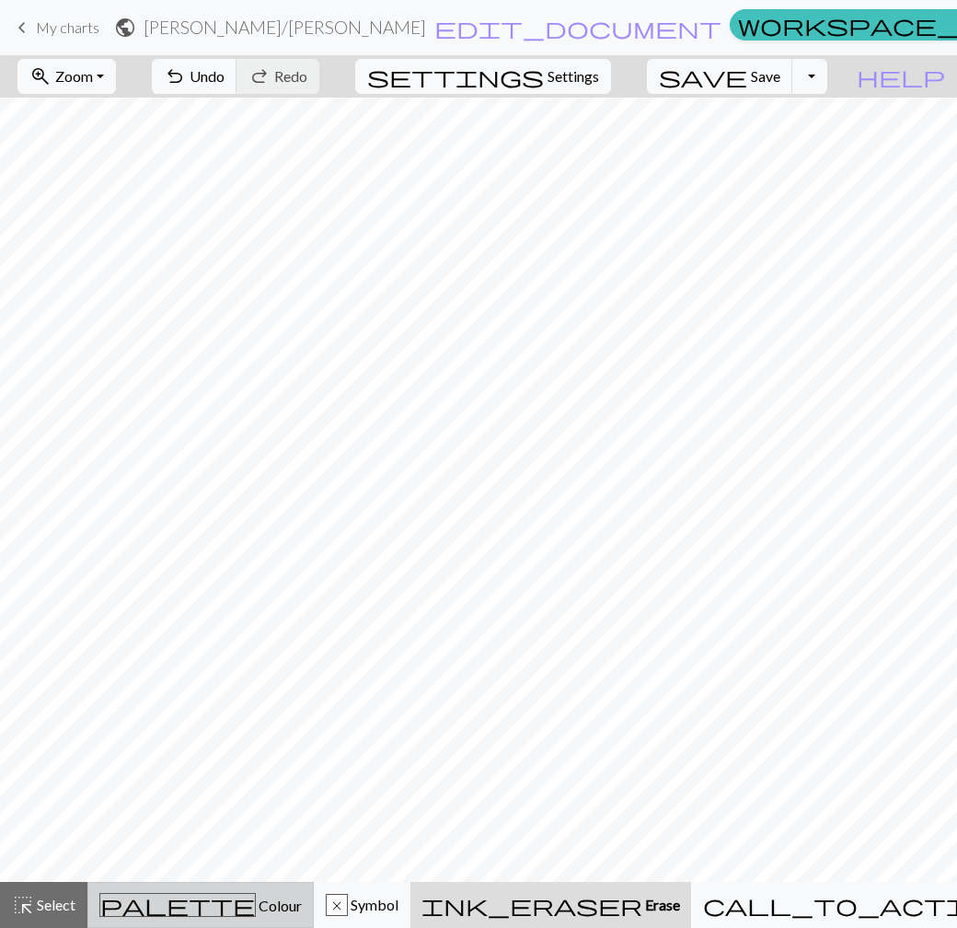
click at [256, 896] on span "Colour" at bounding box center [279, 904] width 46 height 17
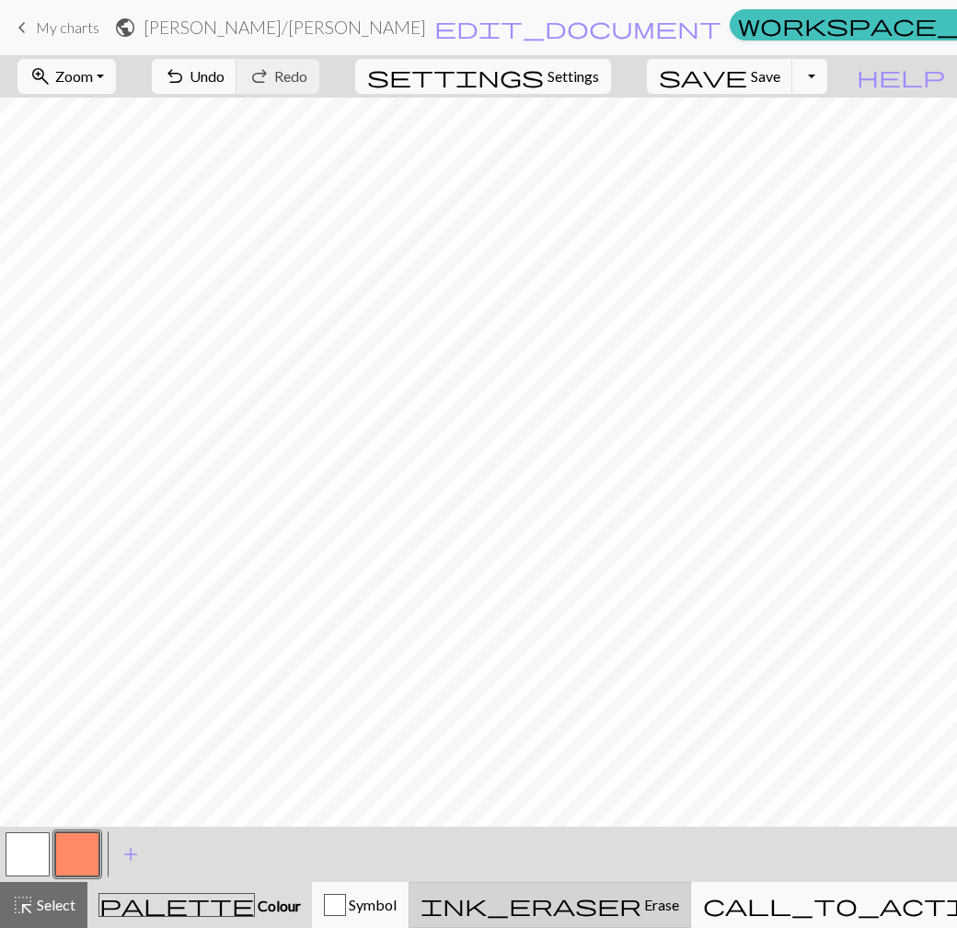
click at [642, 897] on span "Erase" at bounding box center [660, 903] width 38 height 17
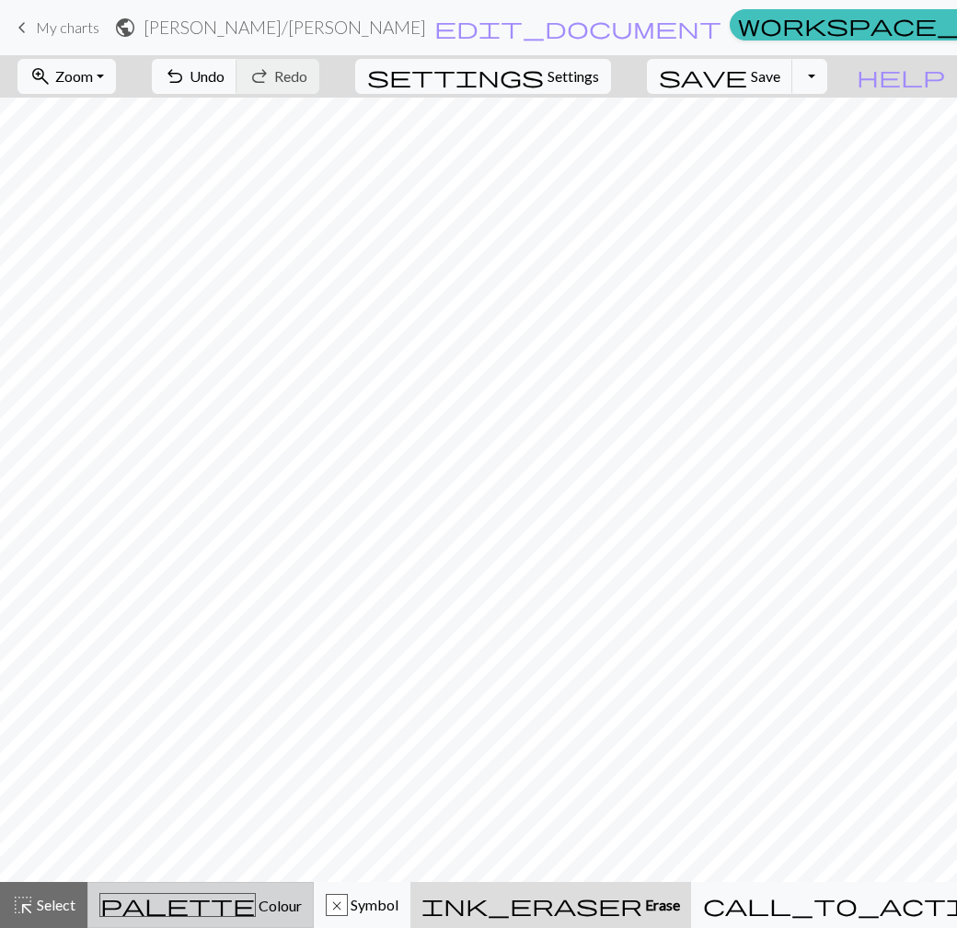
click at [260, 903] on div "palette Colour Colour" at bounding box center [200, 905] width 202 height 24
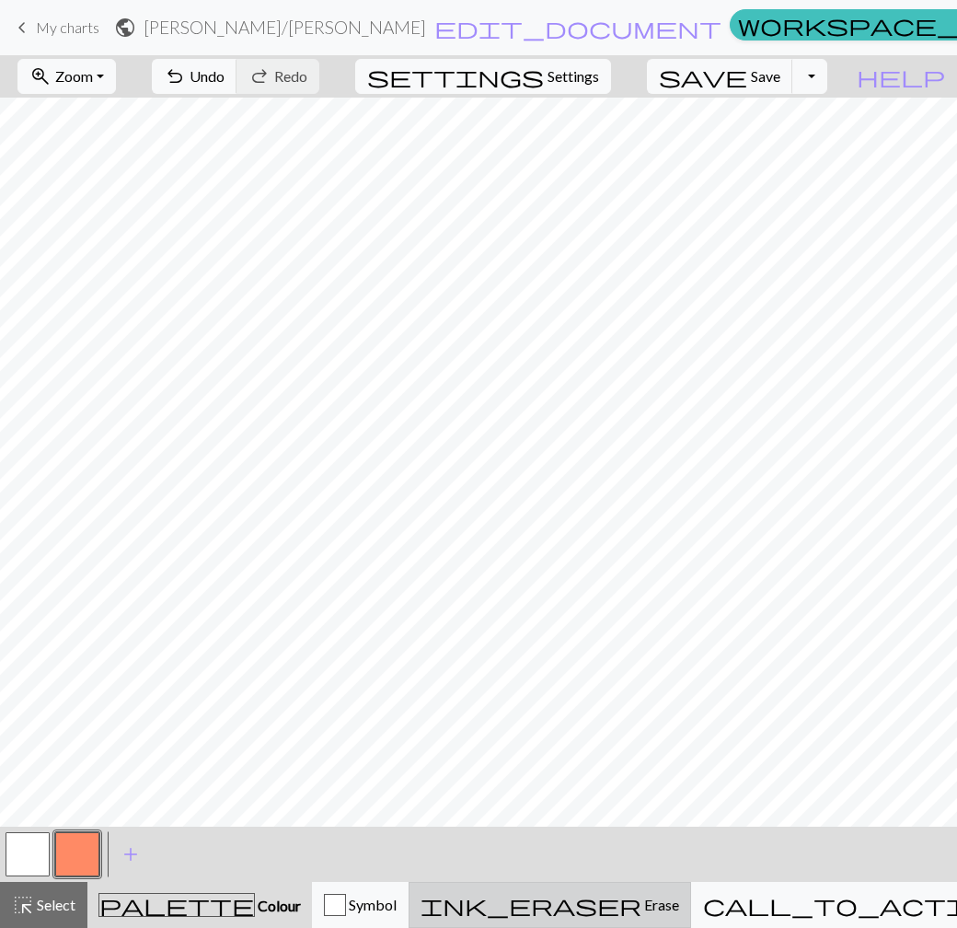
click at [634, 920] on button "ink_eraser Erase Erase" at bounding box center [550, 905] width 282 height 46
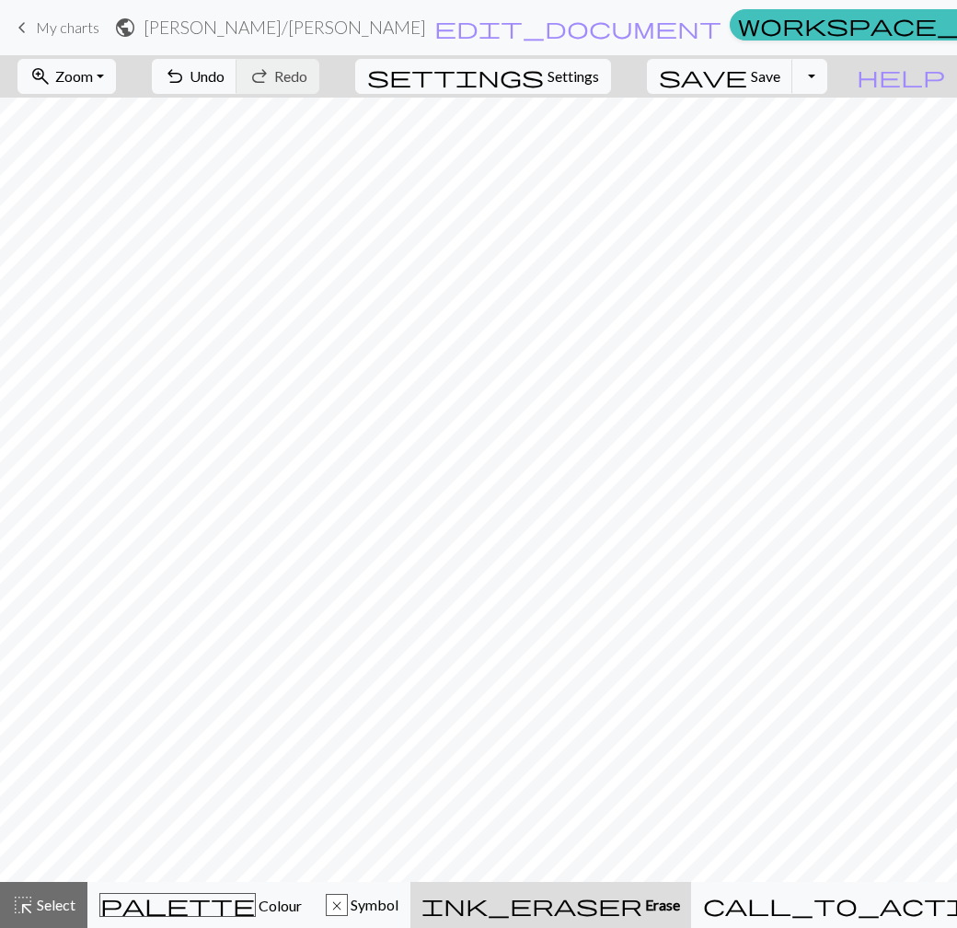
click at [634, 920] on button "ink_eraser Erase Erase" at bounding box center [550, 905] width 281 height 46
click at [256, 901] on div "palette Colour Colour" at bounding box center [200, 905] width 202 height 24
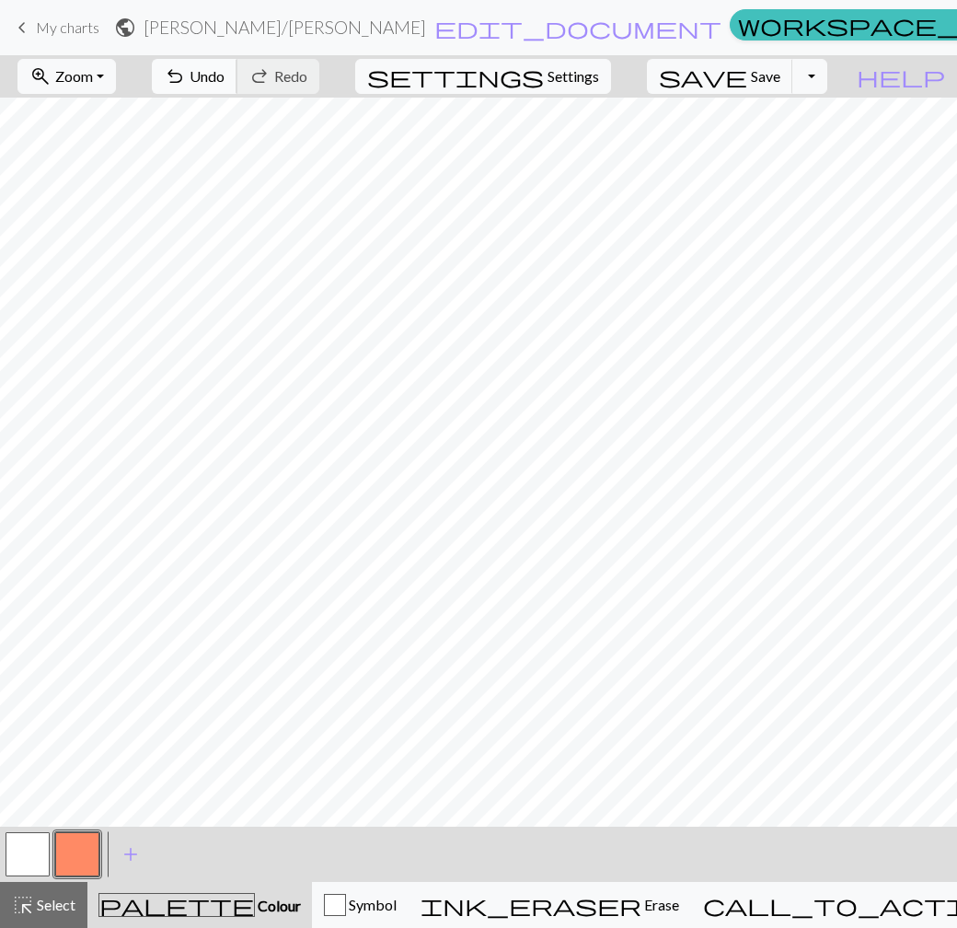
click at [225, 74] on span "Undo" at bounding box center [207, 75] width 35 height 17
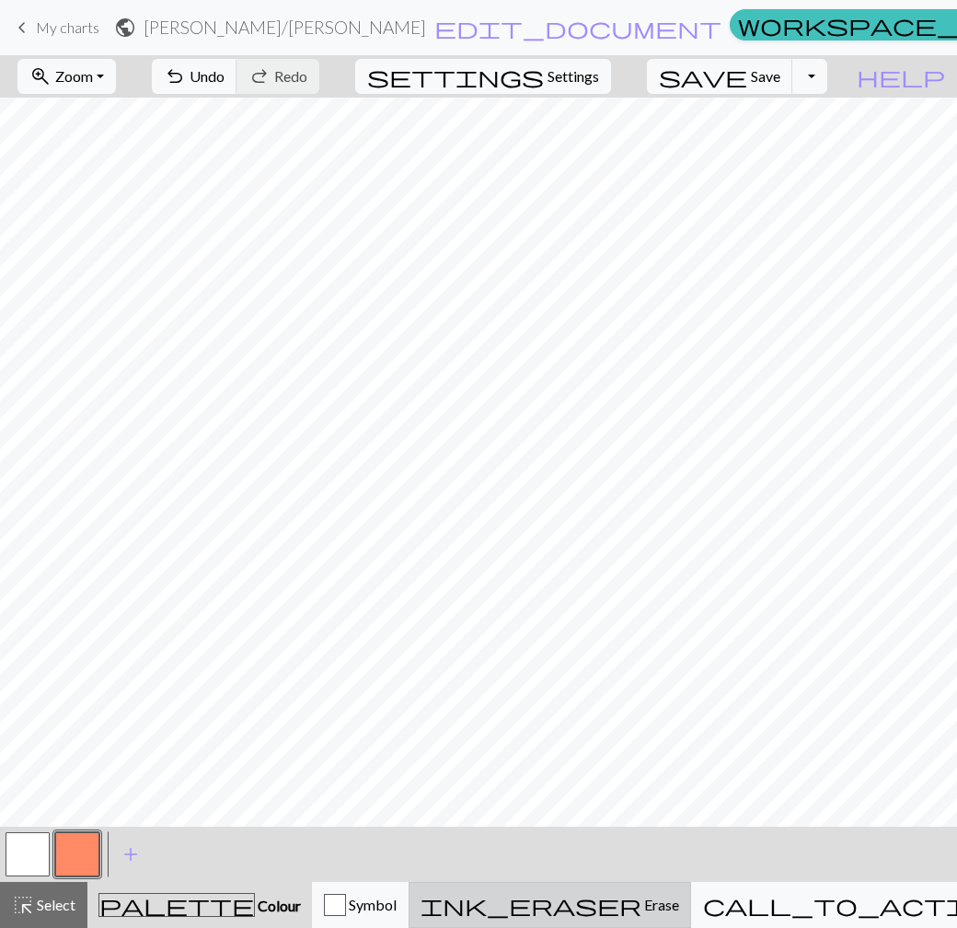
click at [641, 905] on span "Erase" at bounding box center [660, 903] width 38 height 17
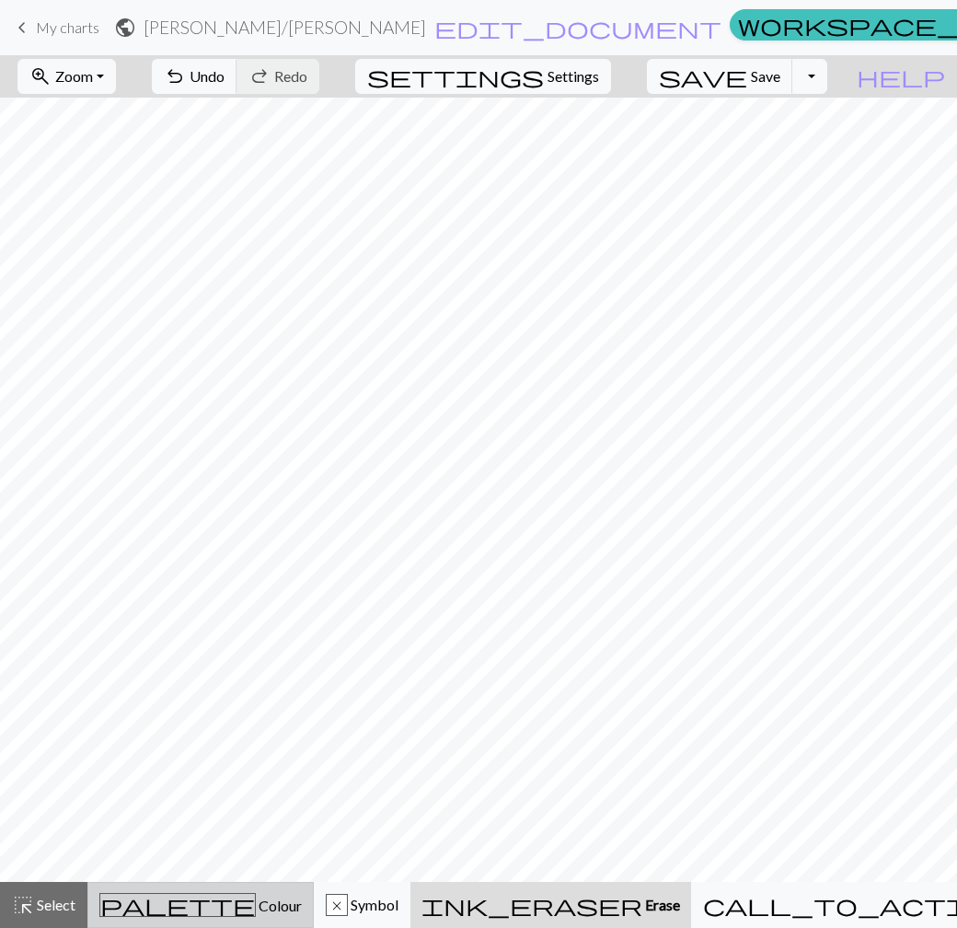
click at [222, 893] on div "palette Colour Colour" at bounding box center [200, 905] width 202 height 24
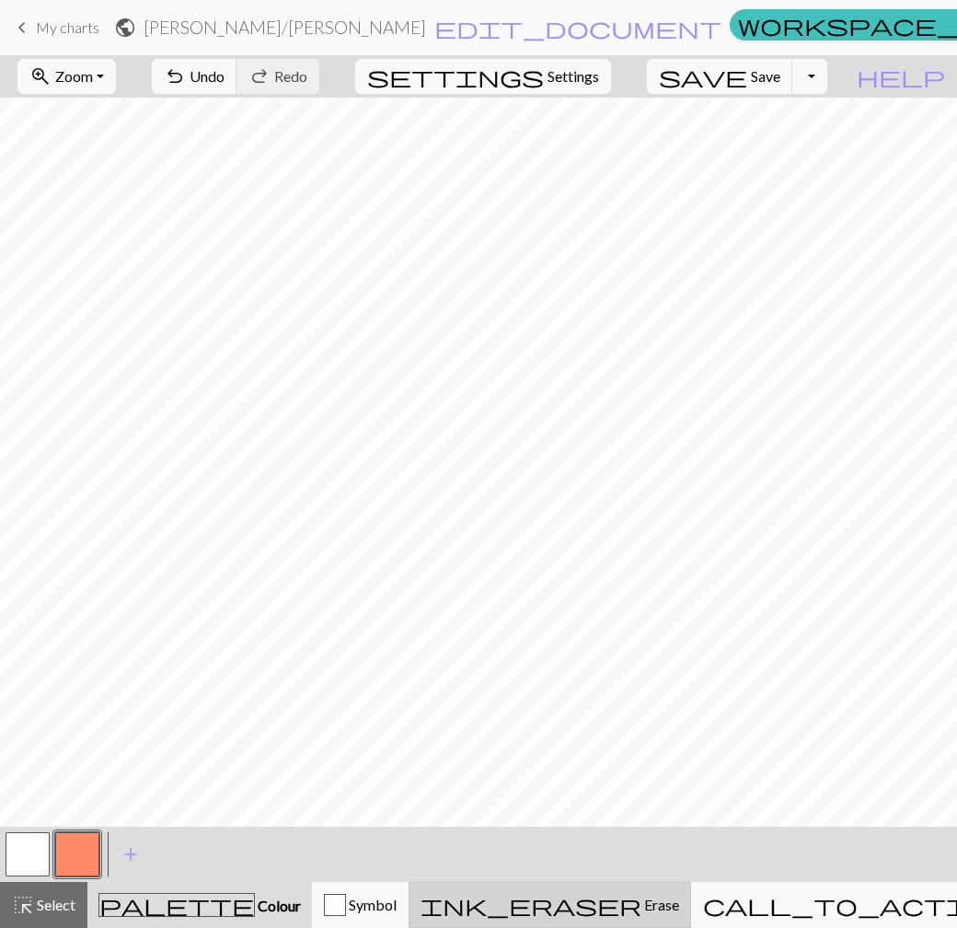
click at [592, 907] on div "ink_eraser Erase Erase" at bounding box center [550, 904] width 259 height 22
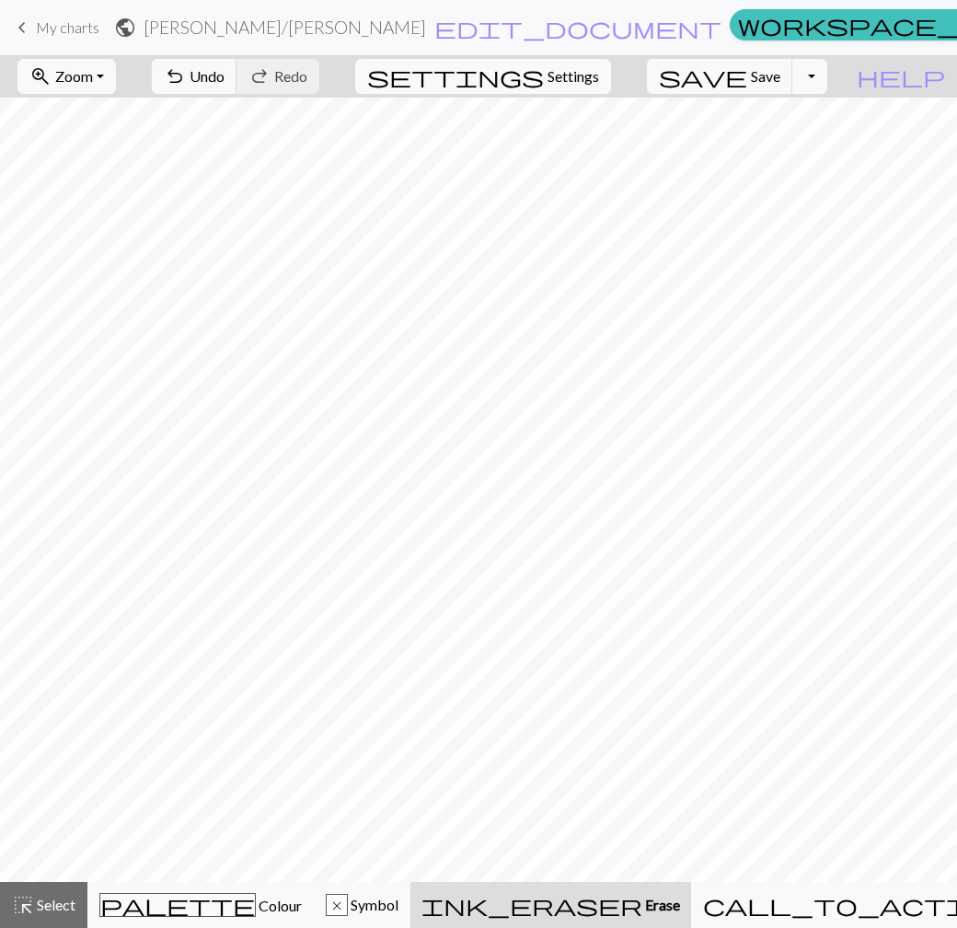
click at [599, 882] on button "ink_eraser Erase Erase" at bounding box center [550, 905] width 281 height 46
click at [600, 905] on span "ink_eraser" at bounding box center [531, 905] width 221 height 26
click at [246, 900] on div "palette Colour Colour" at bounding box center [200, 905] width 202 height 24
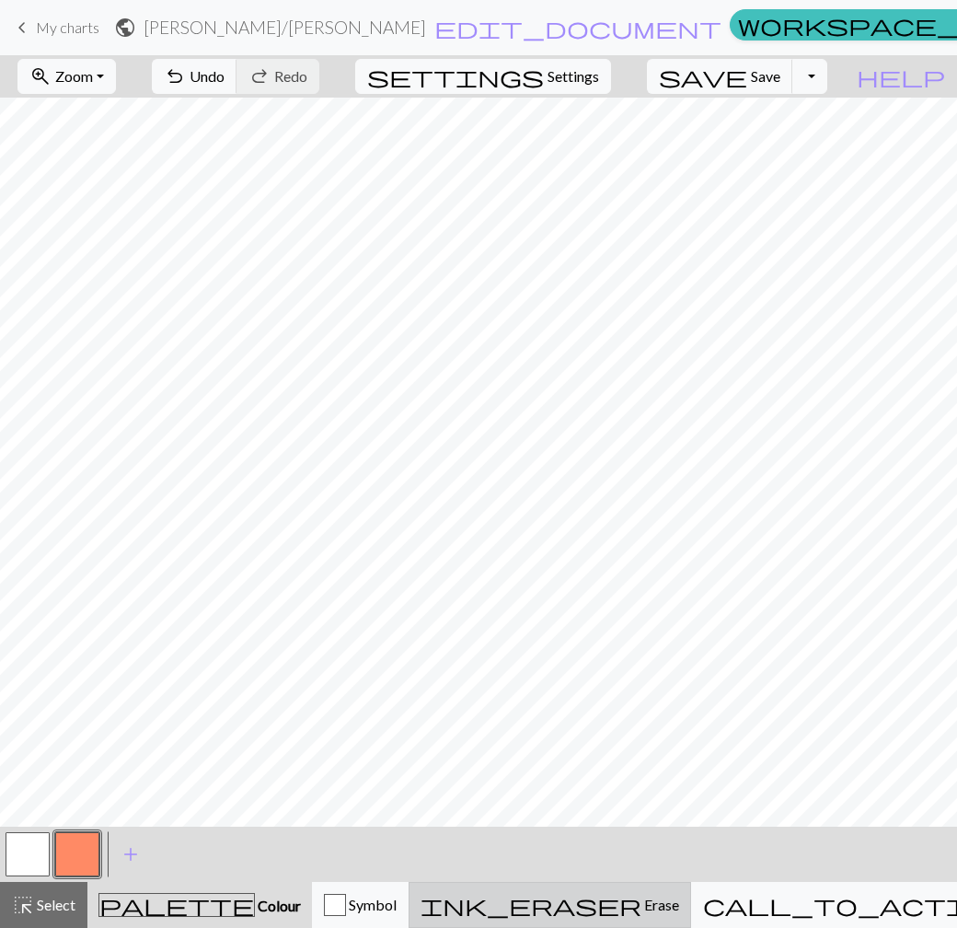
click at [596, 898] on div "ink_eraser Erase Erase" at bounding box center [550, 904] width 259 height 22
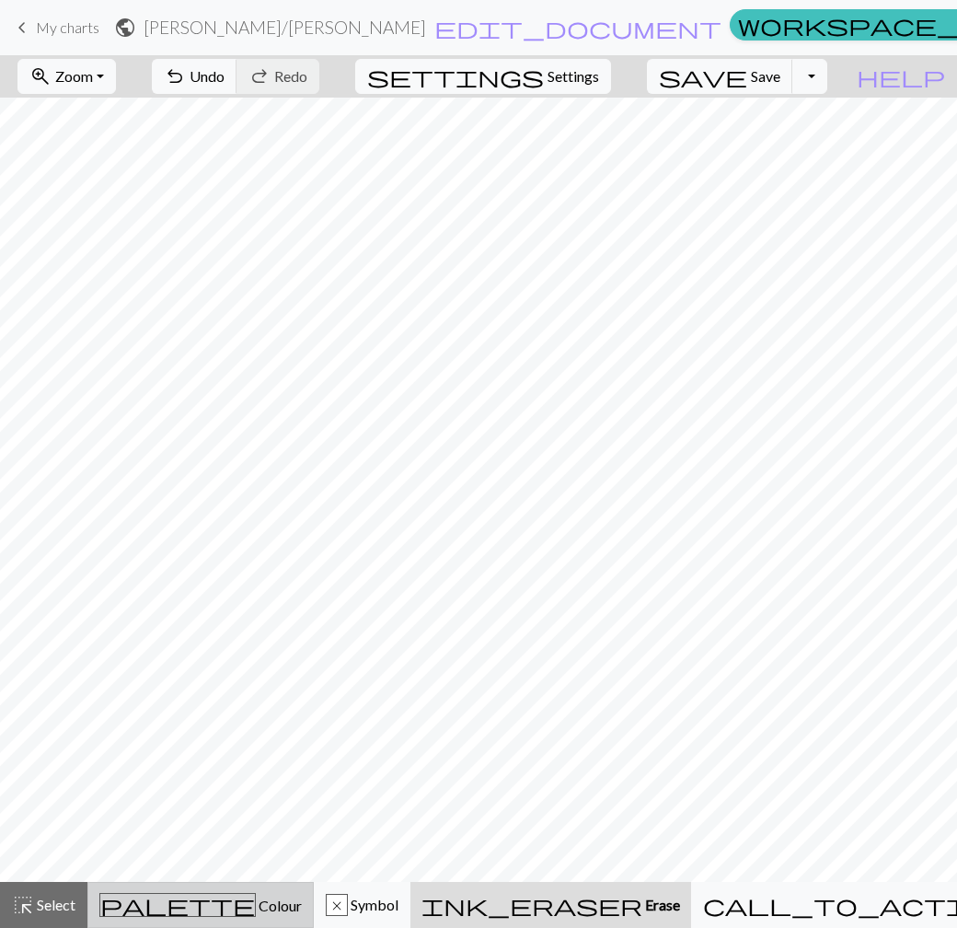
click at [256, 904] on span "Colour" at bounding box center [279, 904] width 46 height 17
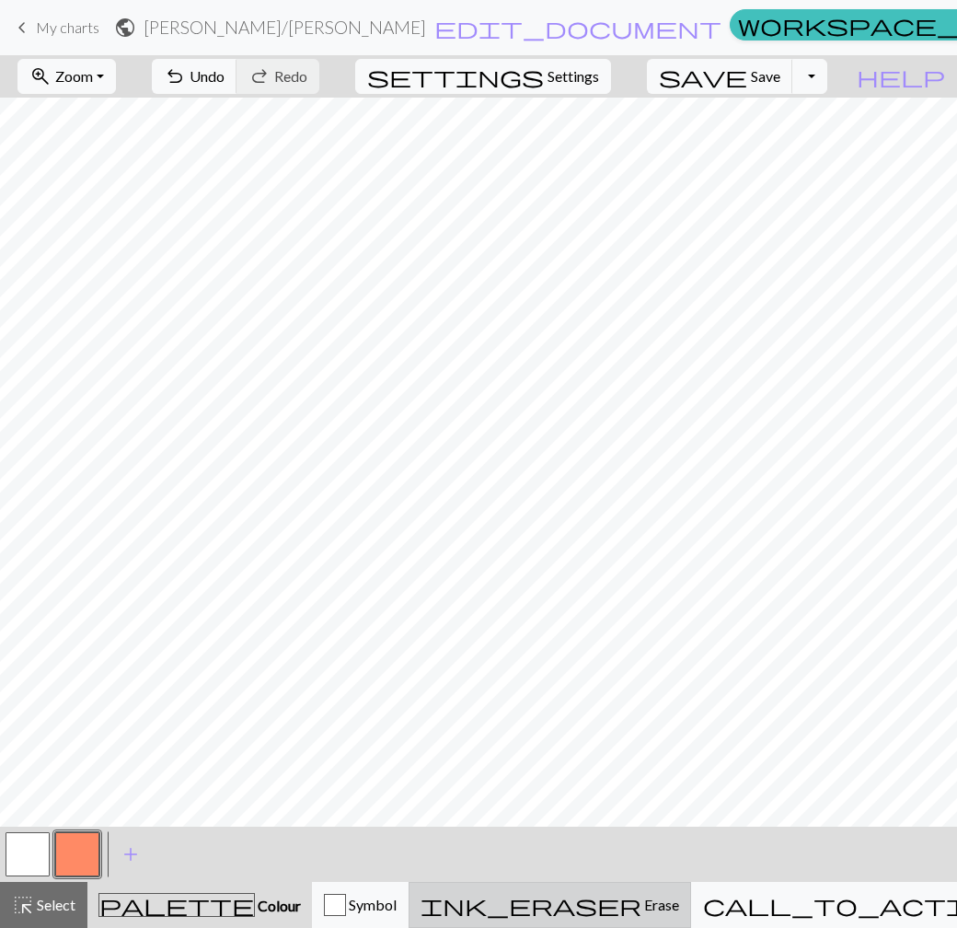
click at [619, 911] on span "ink_eraser" at bounding box center [531, 905] width 221 height 26
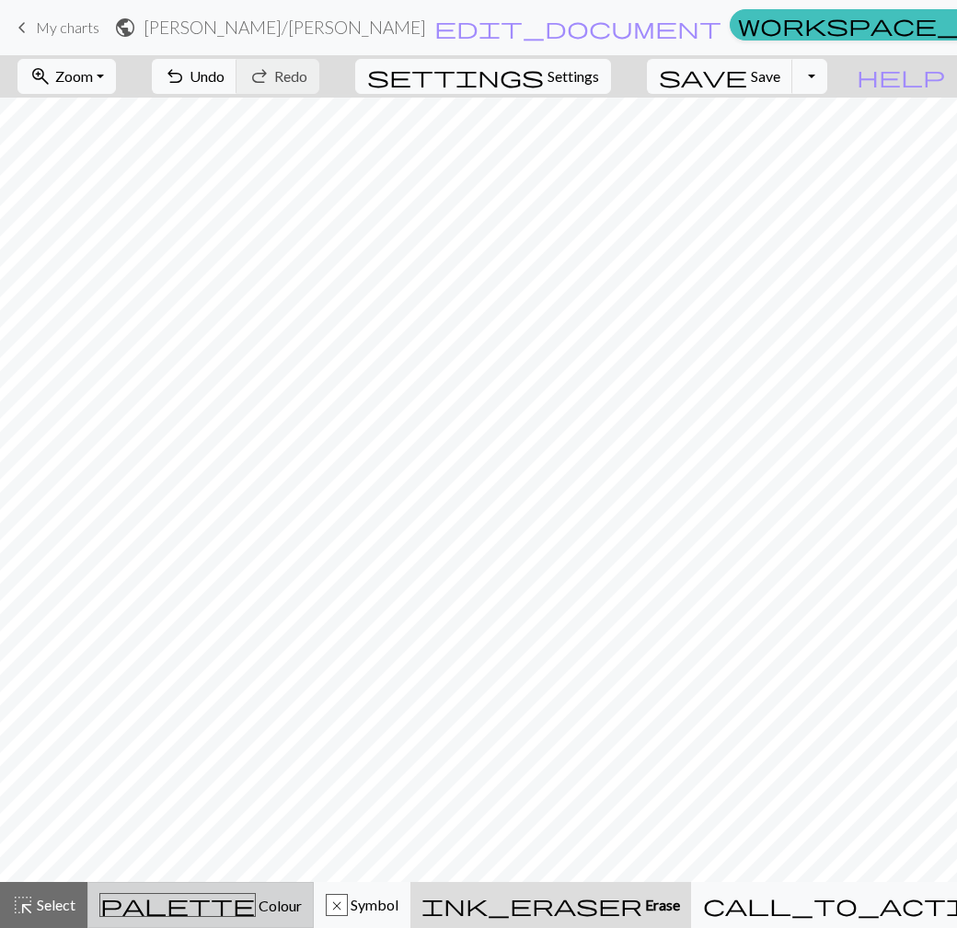
click at [249, 905] on div "palette Colour Colour" at bounding box center [200, 905] width 202 height 24
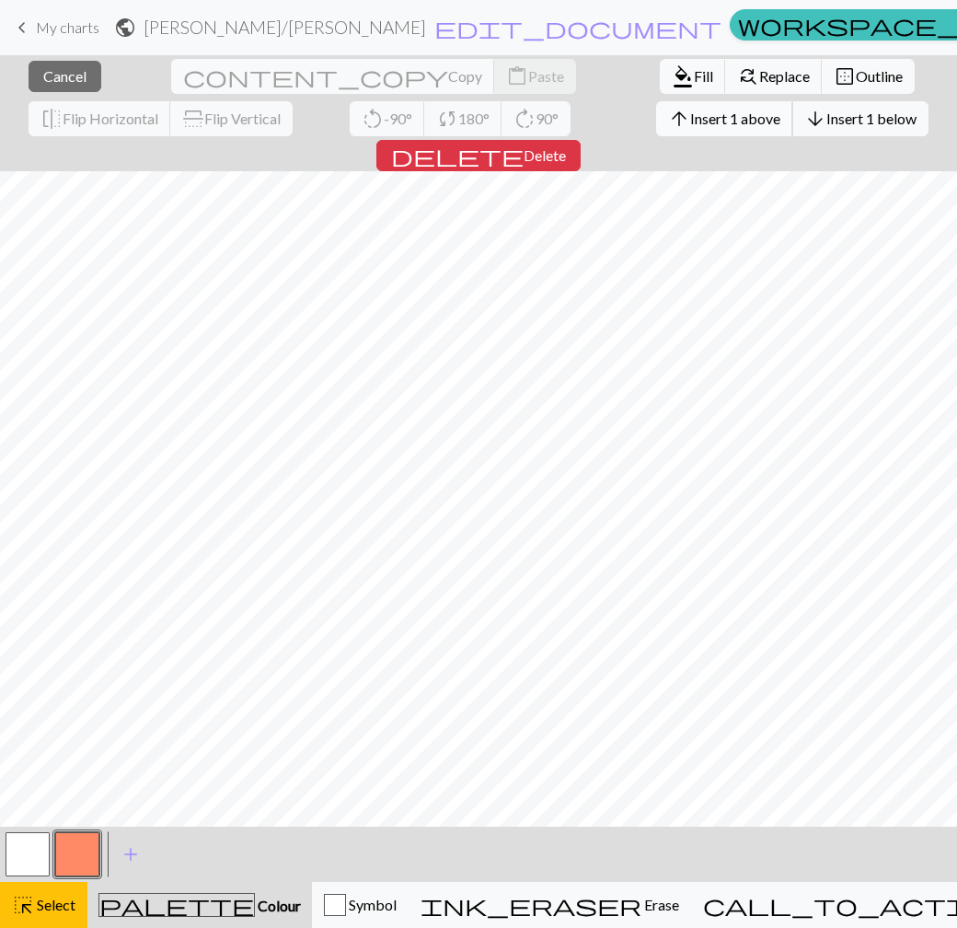
click at [690, 123] on span "Insert 1 above" at bounding box center [735, 117] width 90 height 17
click at [524, 143] on span "delete" at bounding box center [457, 156] width 133 height 26
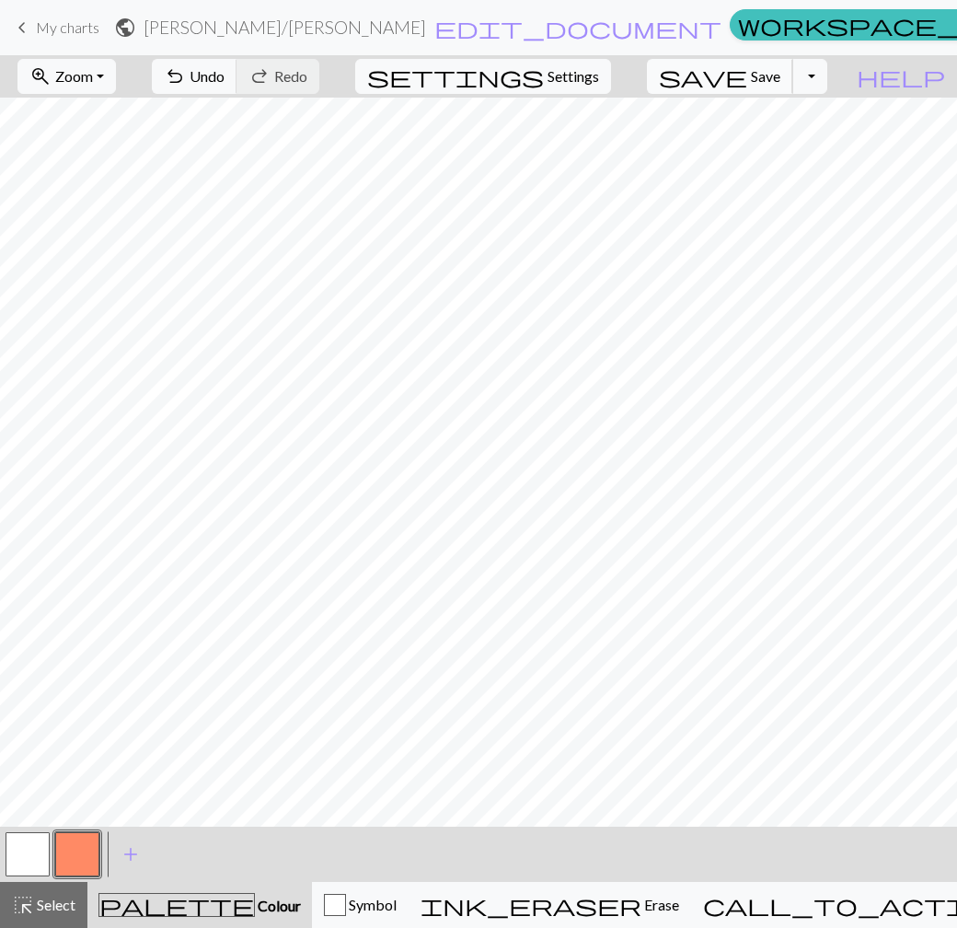
click at [780, 73] on span "Save" at bounding box center [765, 75] width 29 height 17
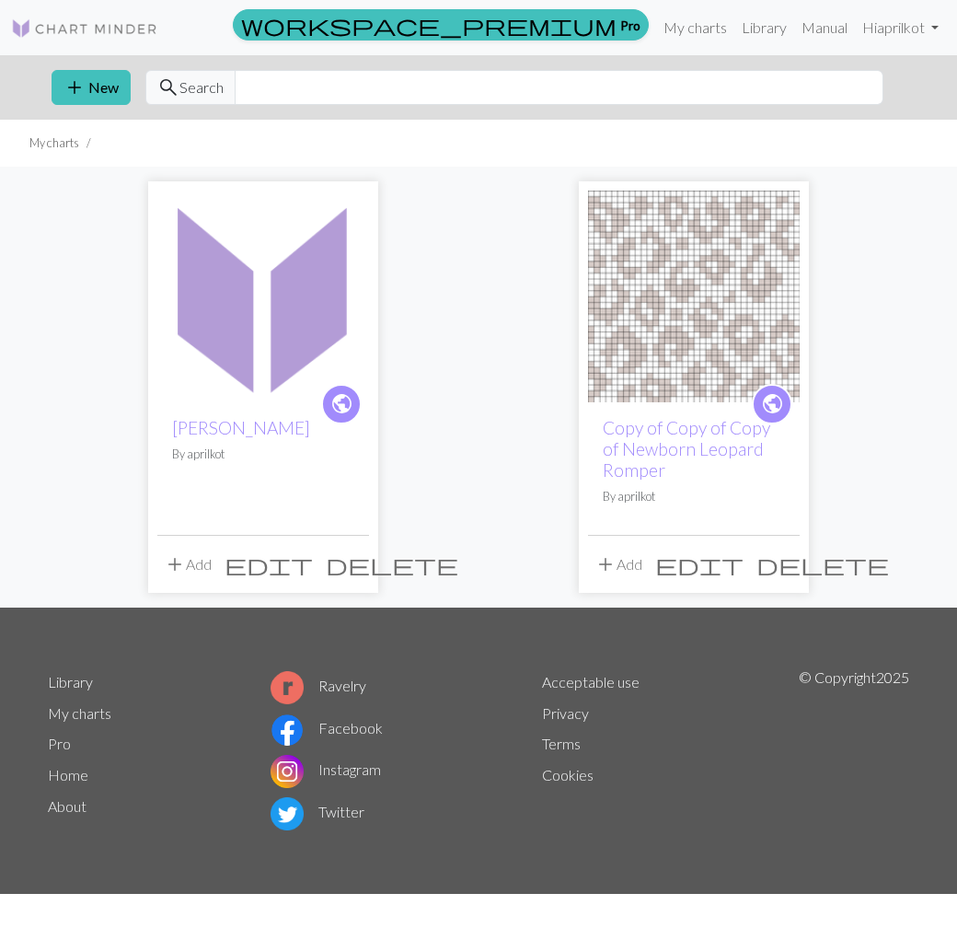
click at [313, 558] on span "edit" at bounding box center [269, 564] width 88 height 26
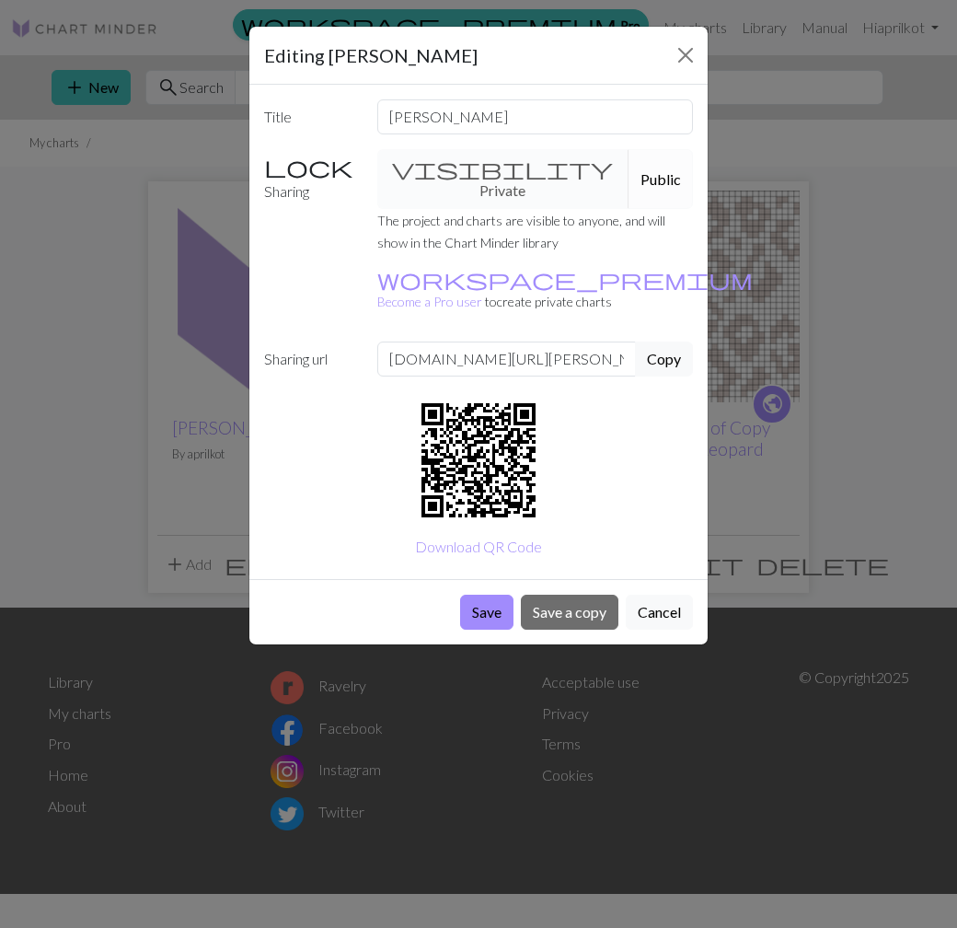
click at [628, 167] on button "Public" at bounding box center [660, 179] width 64 height 60
click at [650, 594] on button "Cancel" at bounding box center [659, 611] width 67 height 35
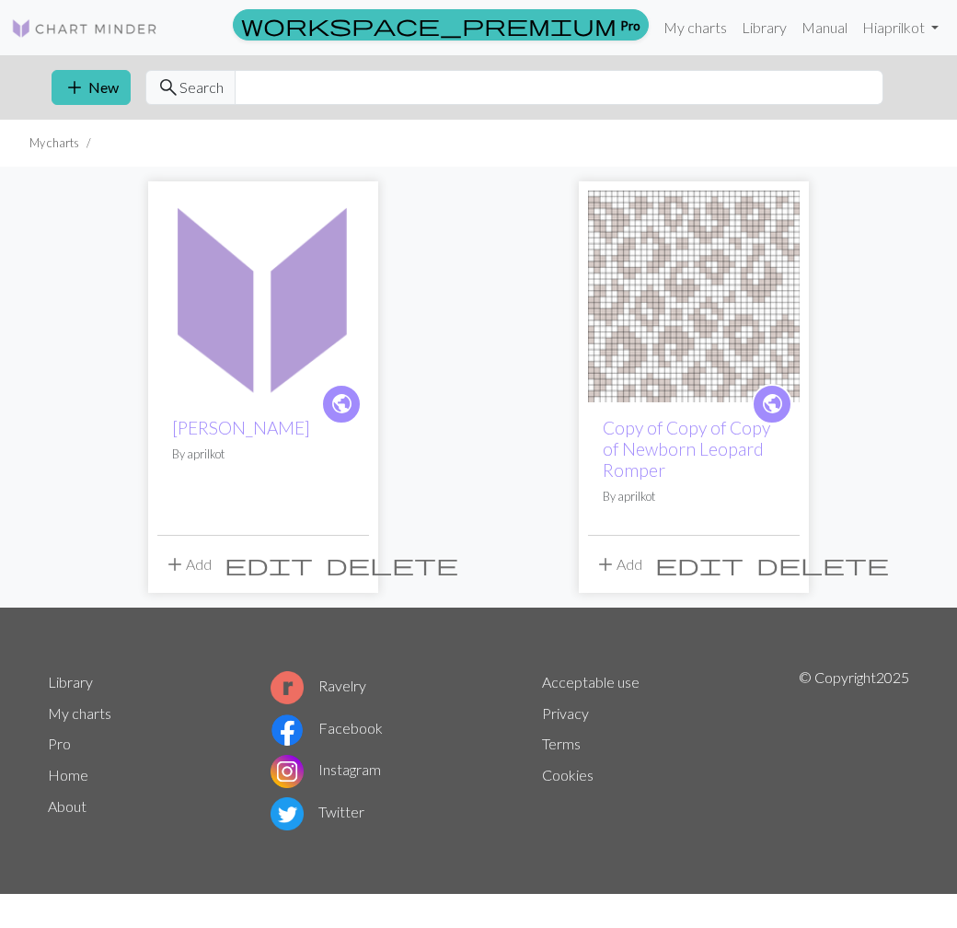
click at [259, 284] on img at bounding box center [263, 296] width 212 height 212
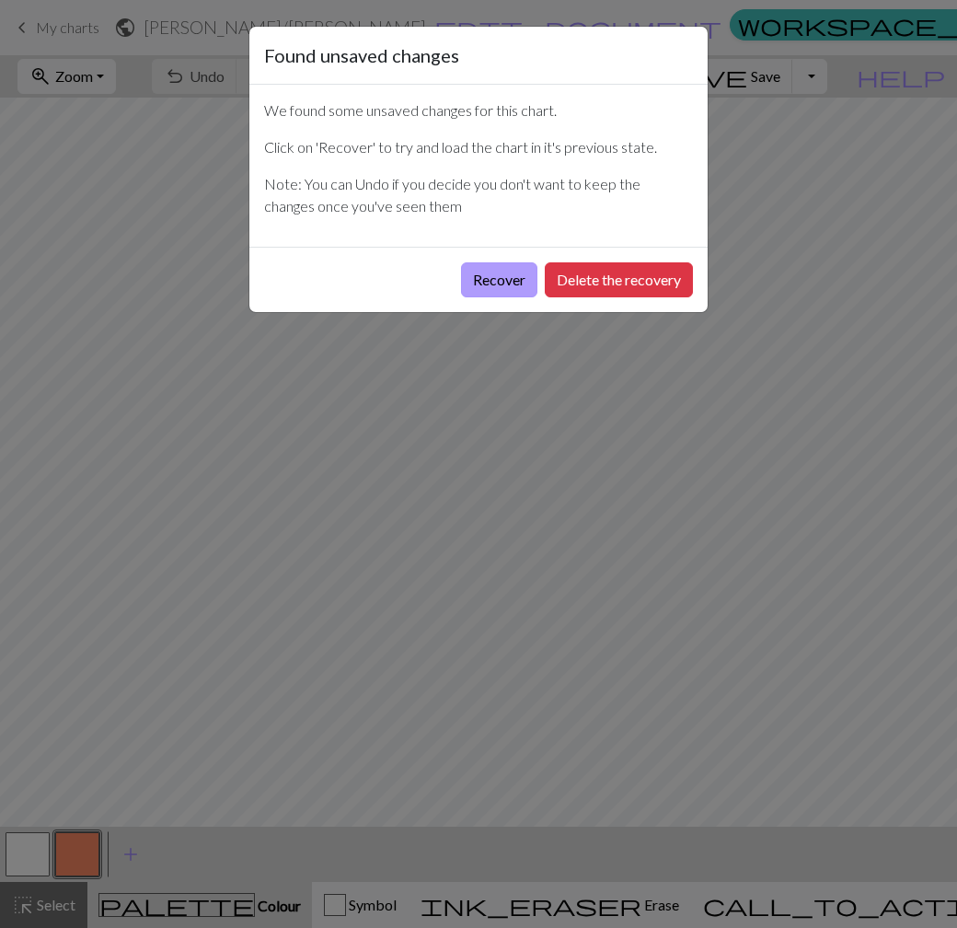
click at [507, 280] on button "Recover" at bounding box center [499, 279] width 76 height 35
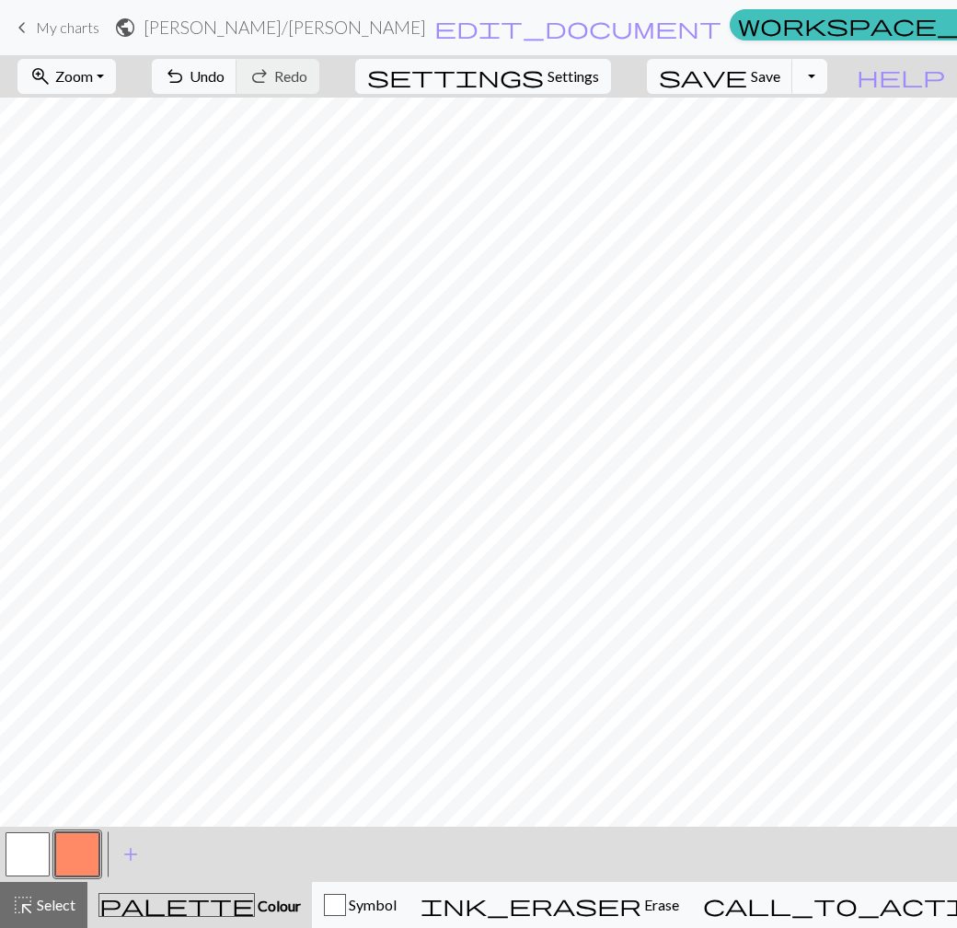
click at [827, 78] on button "Toggle Dropdown" at bounding box center [809, 76] width 35 height 35
click at [780, 76] on span "Save" at bounding box center [765, 75] width 29 height 17
click at [678, 29] on div "Chart saved" at bounding box center [478, 36] width 957 height 73
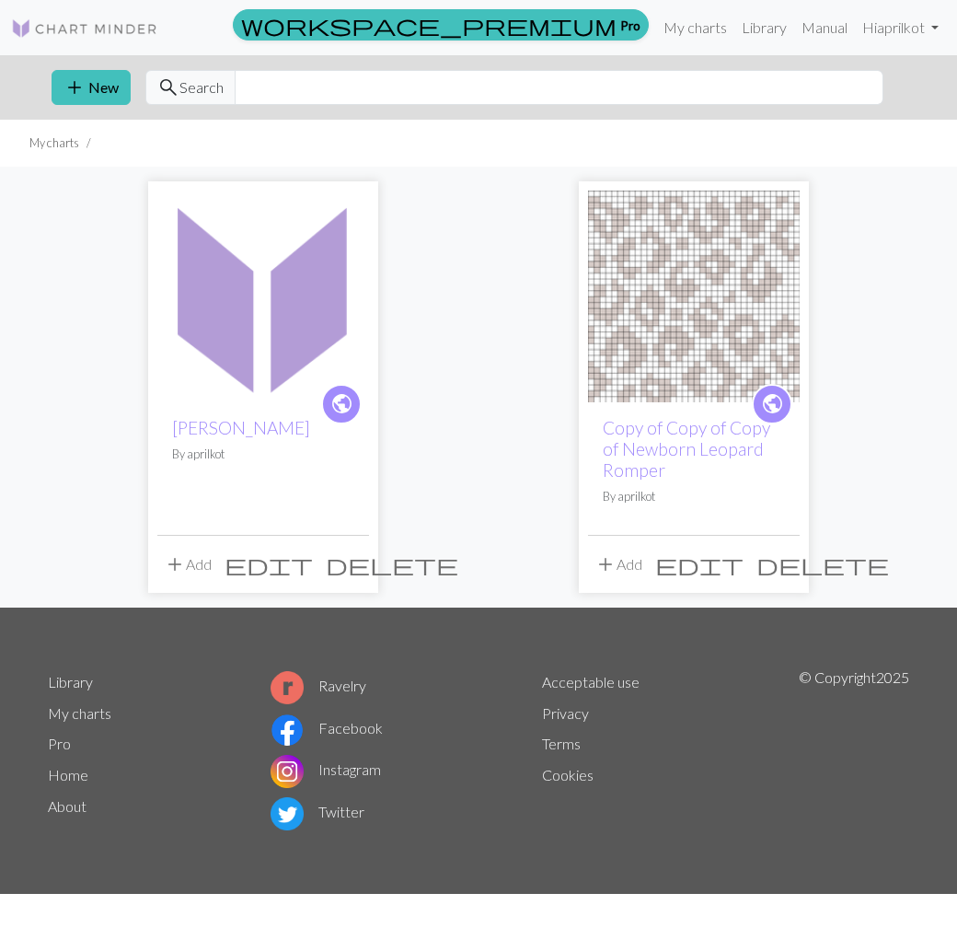
click at [311, 562] on span "edit" at bounding box center [269, 564] width 88 height 26
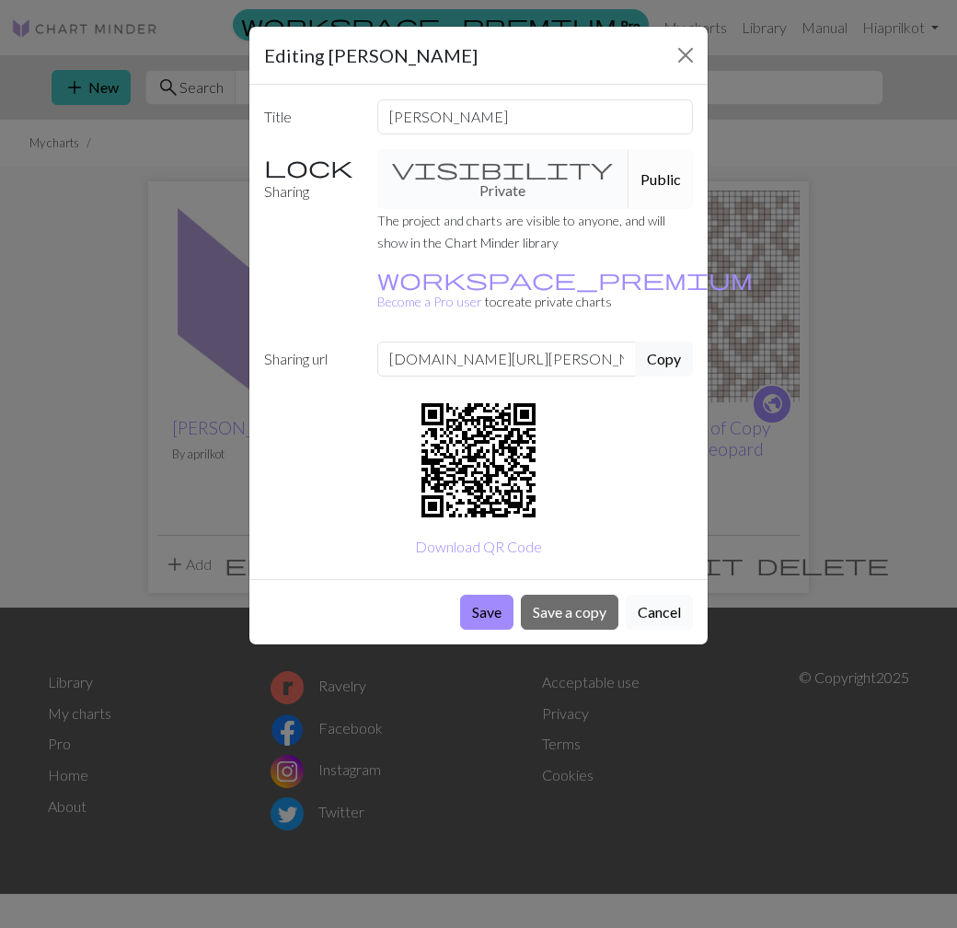
click at [668, 594] on button "Cancel" at bounding box center [659, 611] width 67 height 35
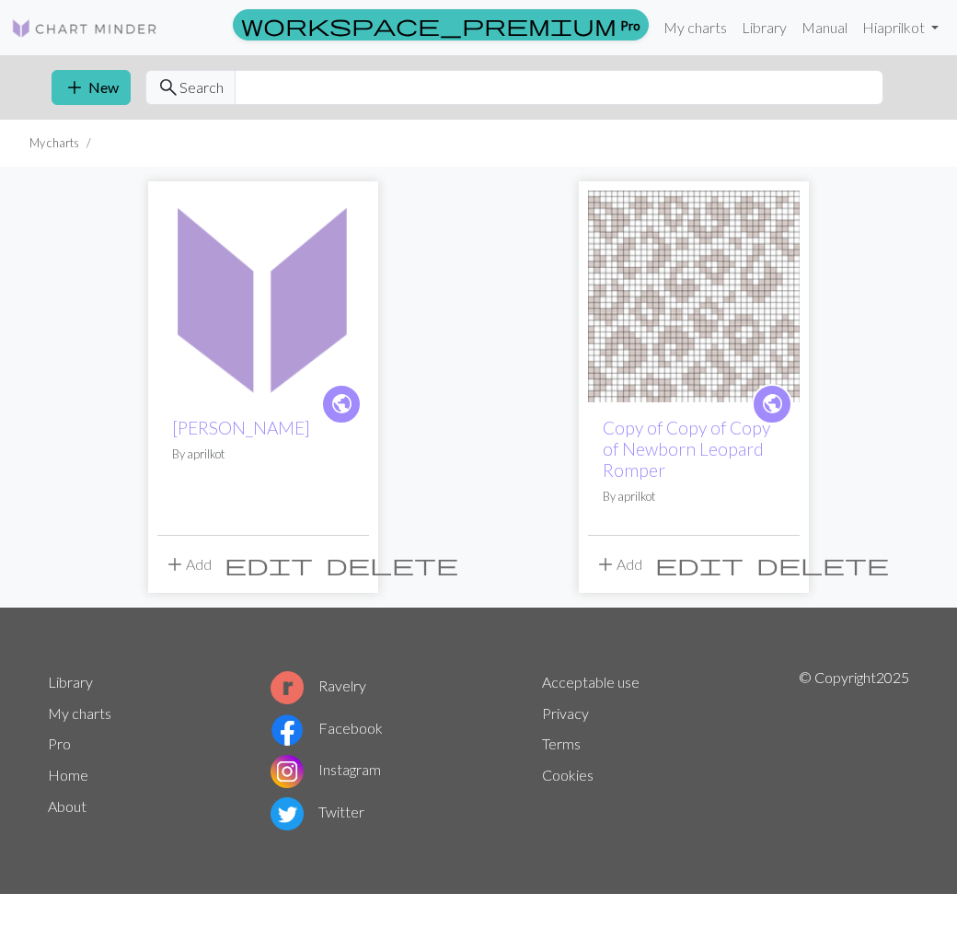
click at [343, 403] on span "public" at bounding box center [341, 403] width 23 height 29
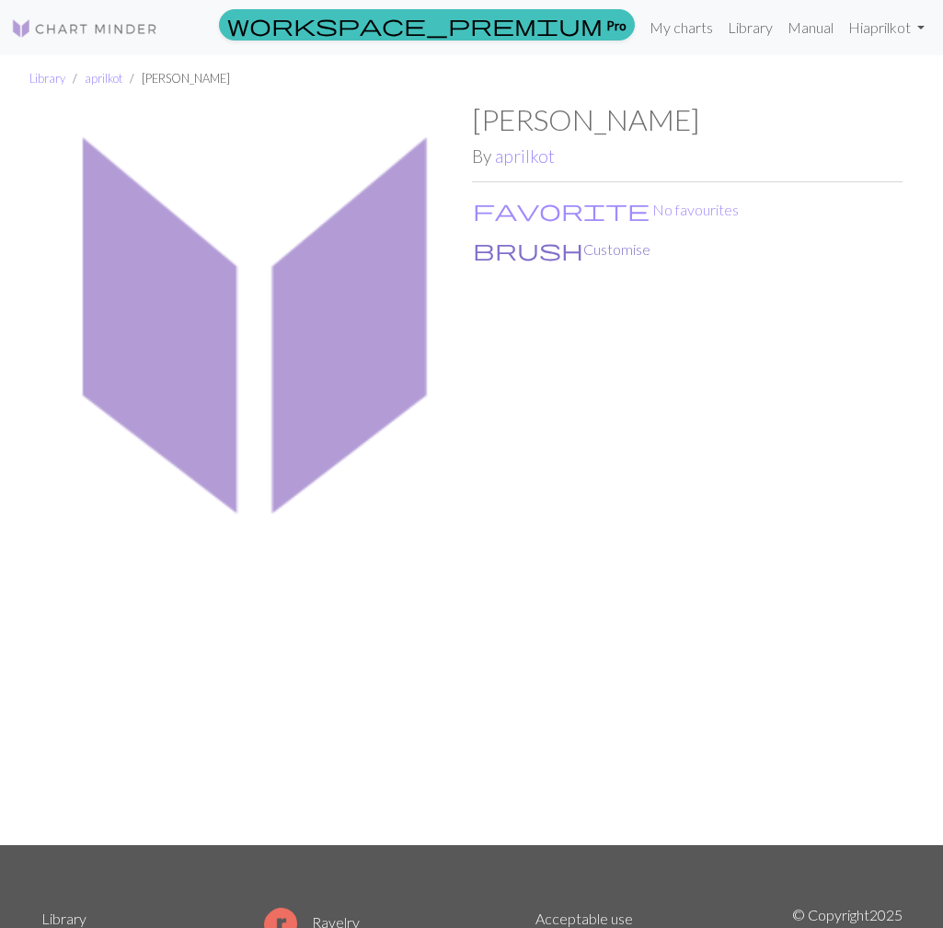
click at [537, 248] on button "brush Customise" at bounding box center [561, 249] width 179 height 24
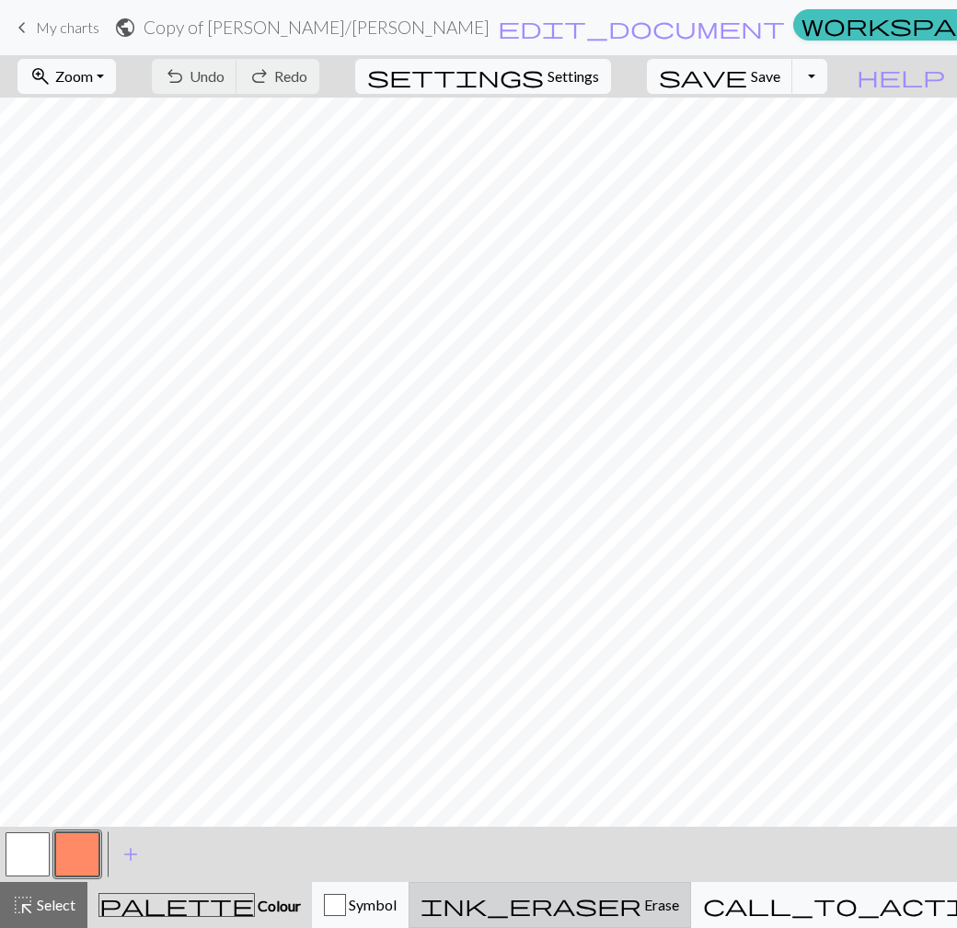
click at [601, 895] on span "ink_eraser" at bounding box center [531, 905] width 221 height 26
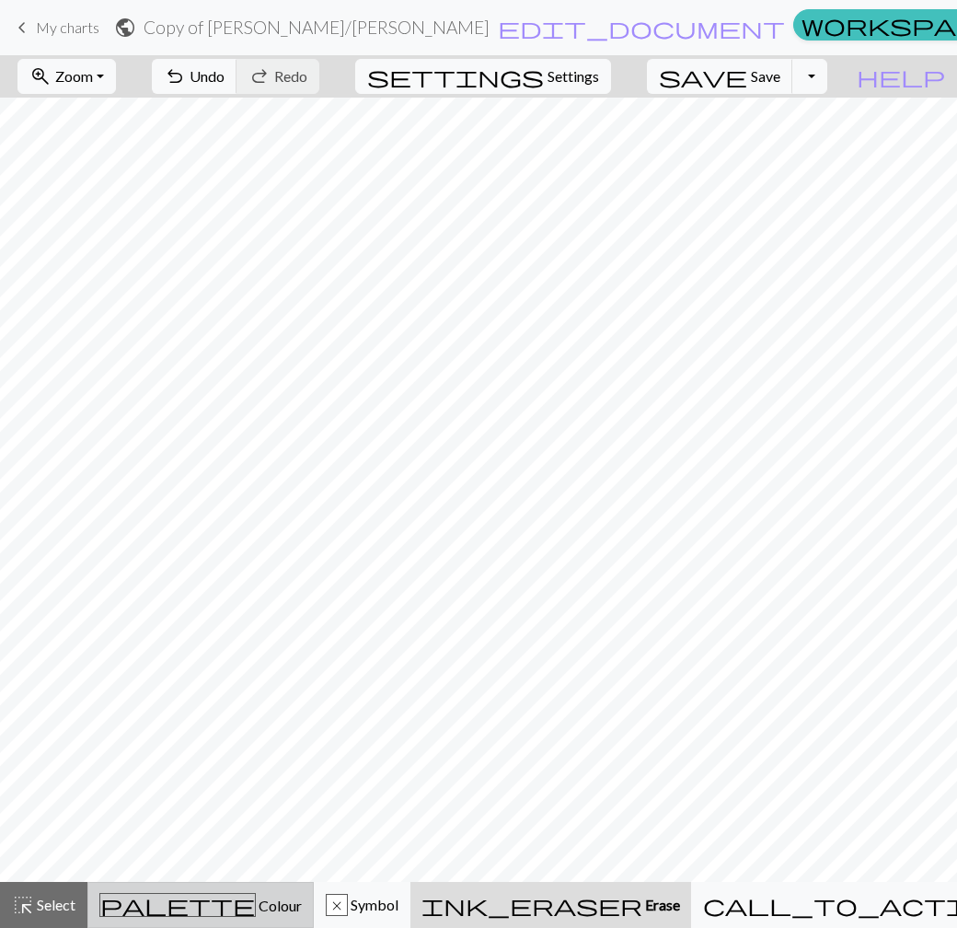
click at [247, 903] on div "palette Colour Colour" at bounding box center [200, 905] width 202 height 24
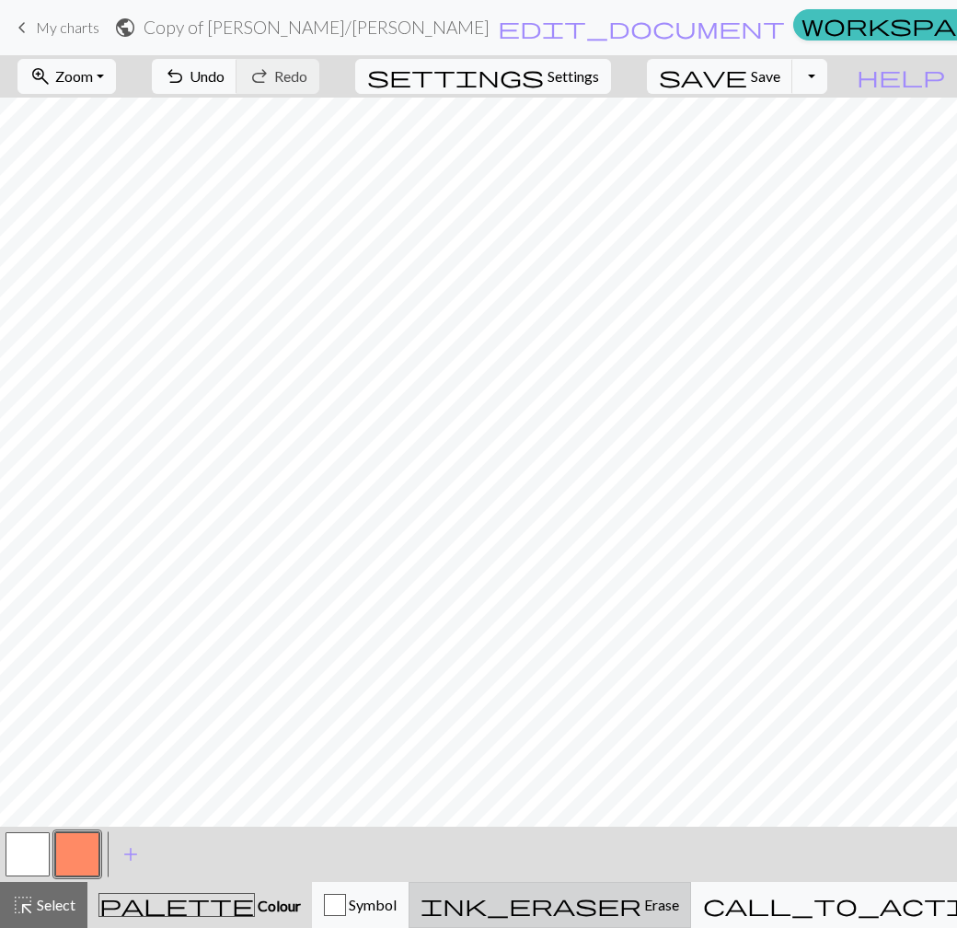
click at [641, 903] on span "Erase" at bounding box center [660, 903] width 38 height 17
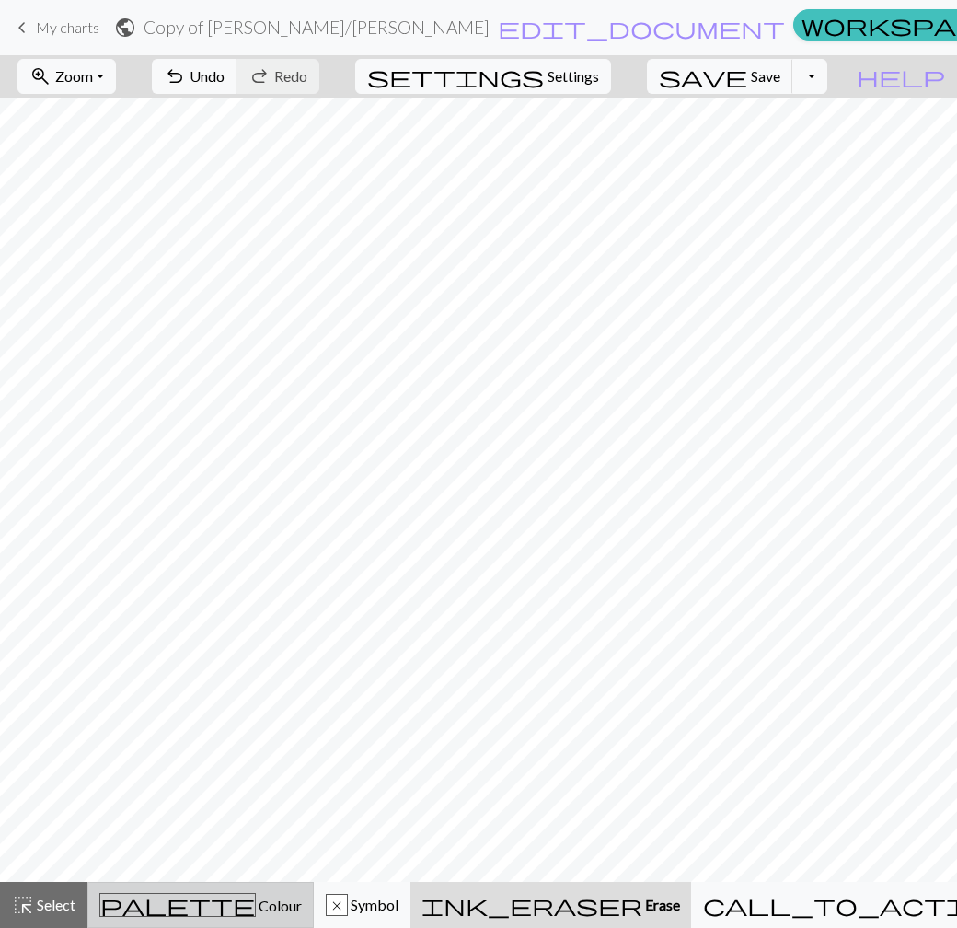
click at [243, 896] on div "palette Colour Colour" at bounding box center [200, 905] width 202 height 24
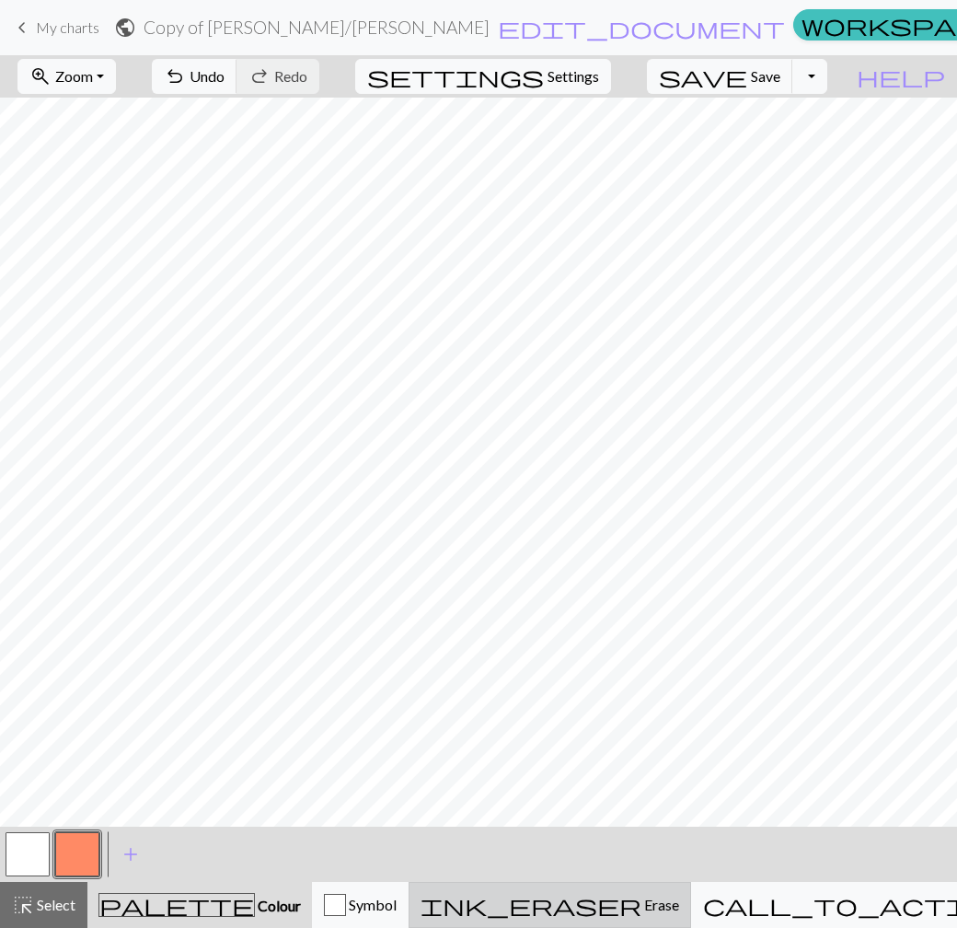
click at [641, 906] on span "Erase" at bounding box center [660, 903] width 38 height 17
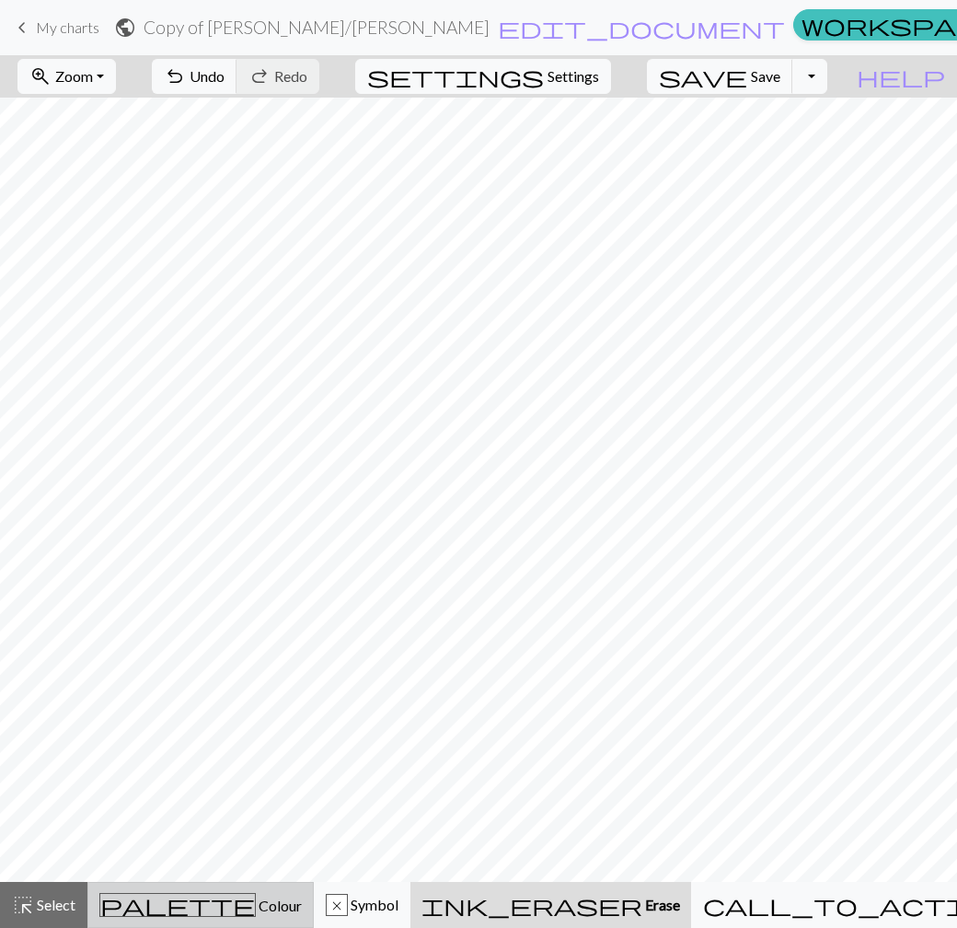
click at [268, 893] on div "palette Colour Colour" at bounding box center [200, 905] width 202 height 24
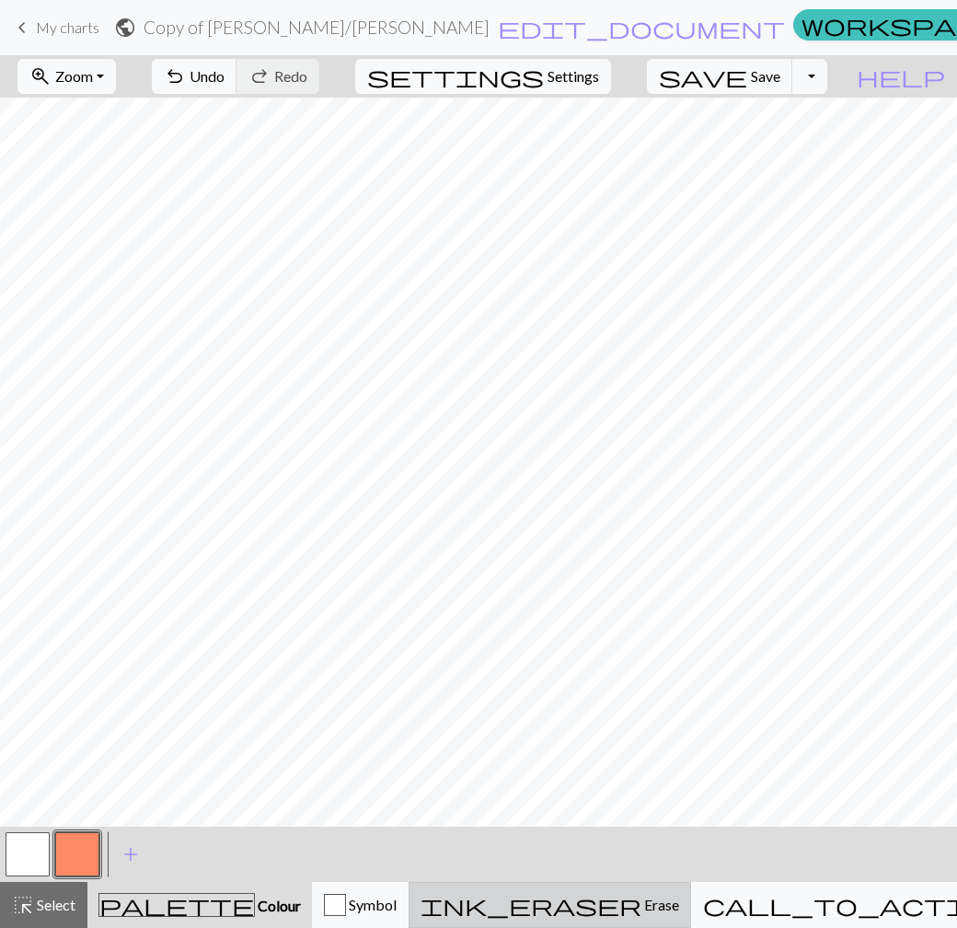
click at [641, 908] on span "Erase" at bounding box center [660, 903] width 38 height 17
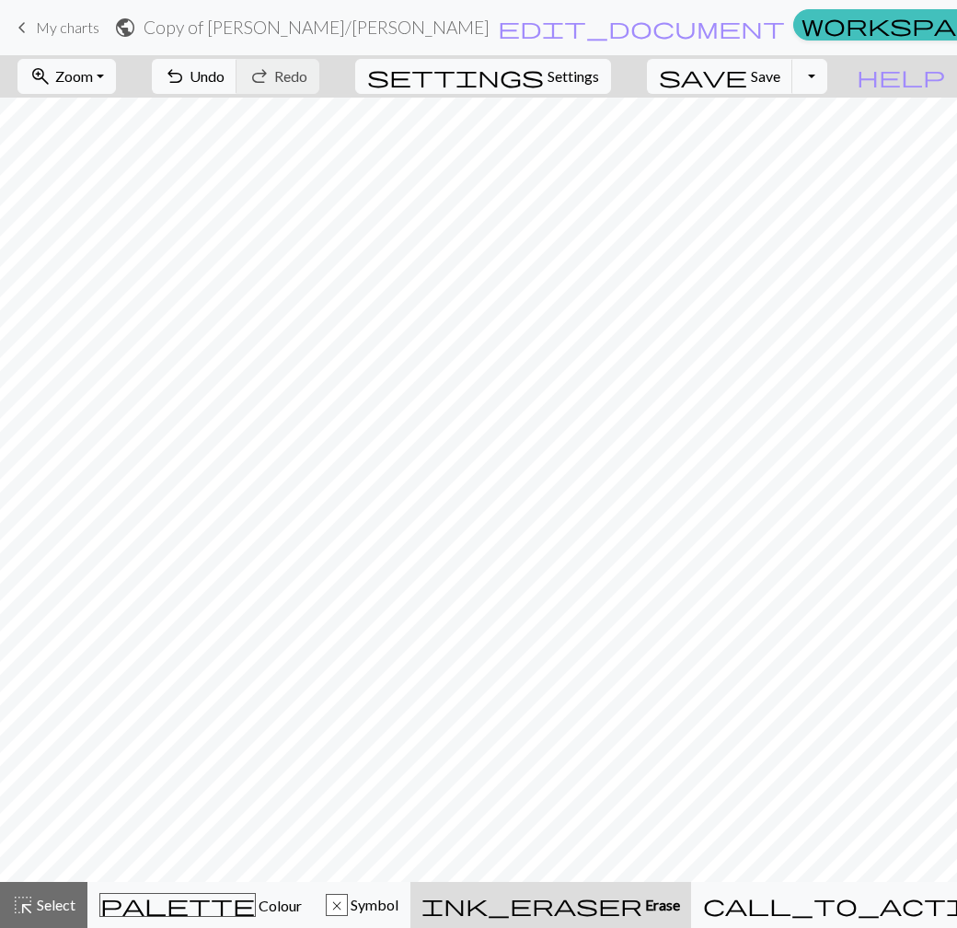
click at [582, 897] on div "ink_eraser Erase Erase" at bounding box center [550, 904] width 259 height 22
click at [253, 897] on div "palette Colour Colour" at bounding box center [200, 905] width 202 height 24
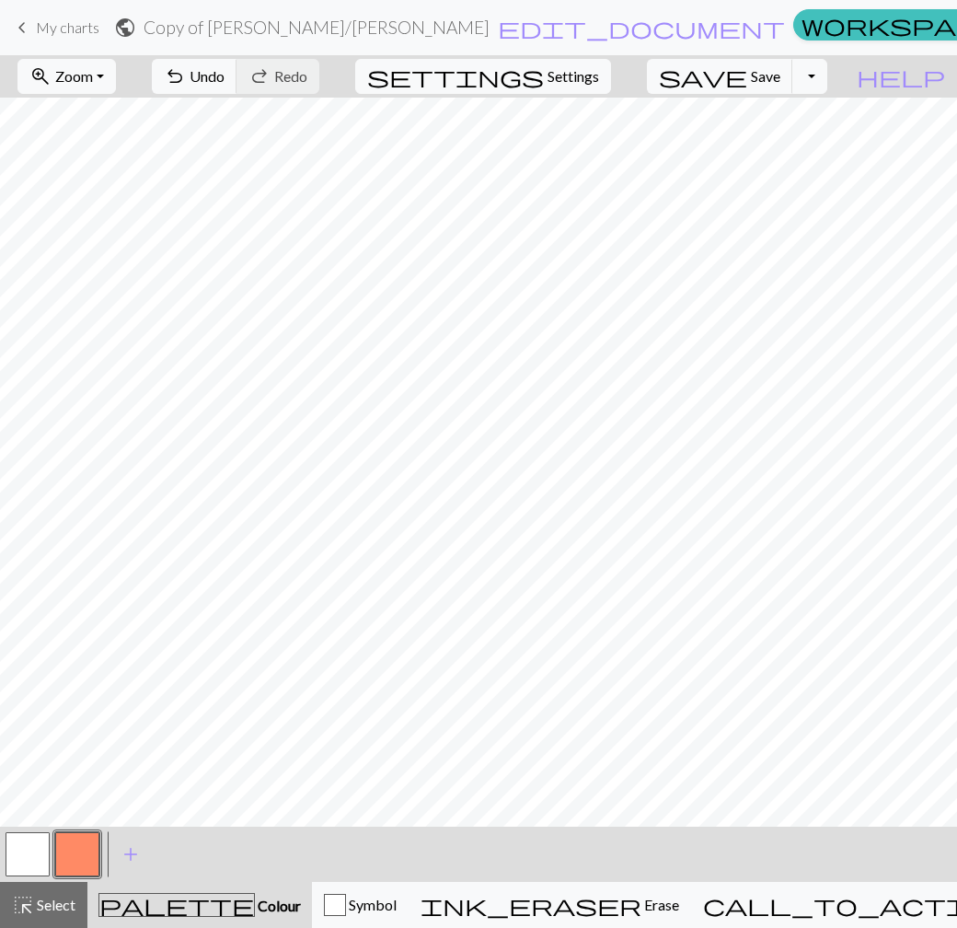
click at [265, 902] on div "palette Colour Colour" at bounding box center [199, 905] width 202 height 24
click at [397, 908] on span "Symbol" at bounding box center [371, 903] width 51 height 17
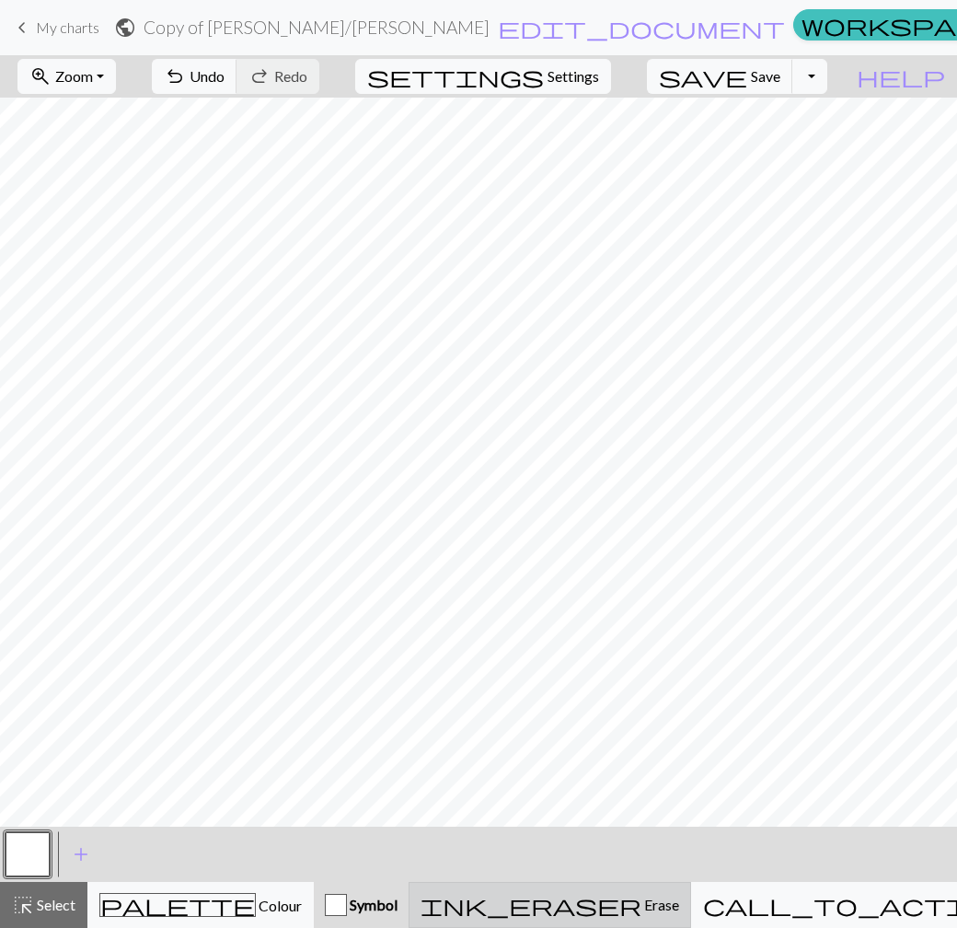
click at [641, 898] on span "Erase" at bounding box center [660, 903] width 38 height 17
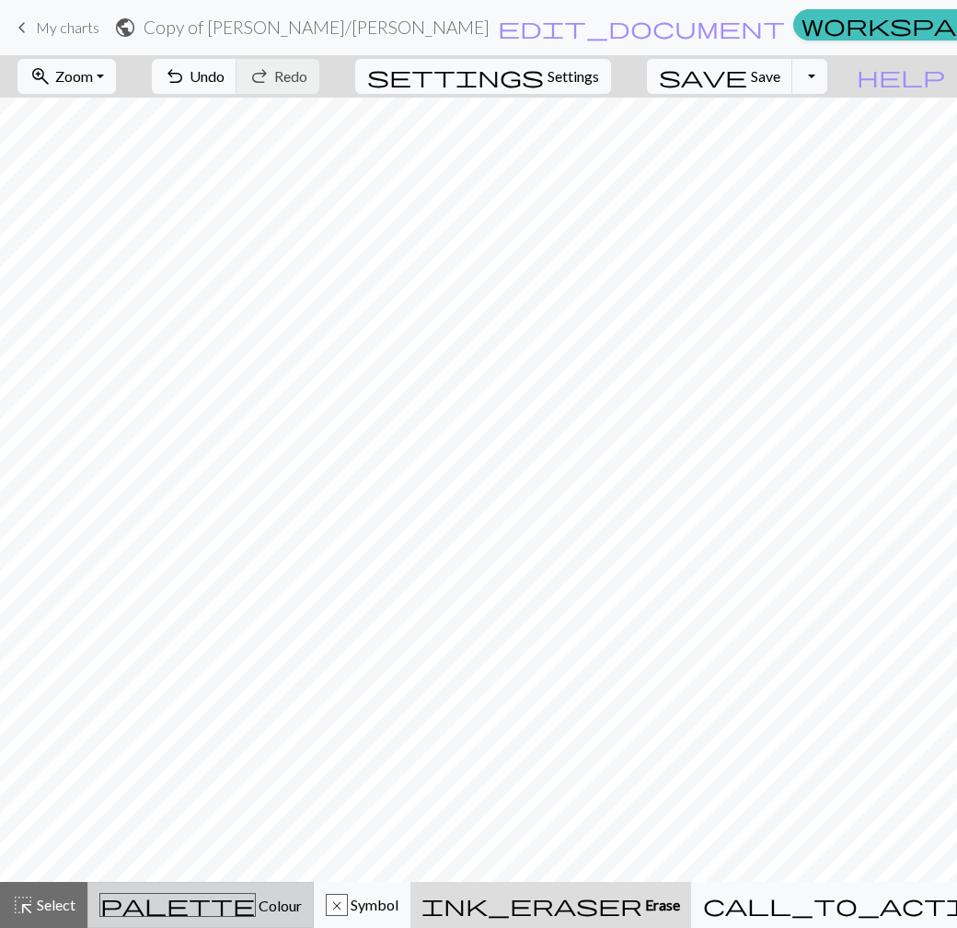
click at [256, 908] on span "Colour" at bounding box center [279, 904] width 46 height 17
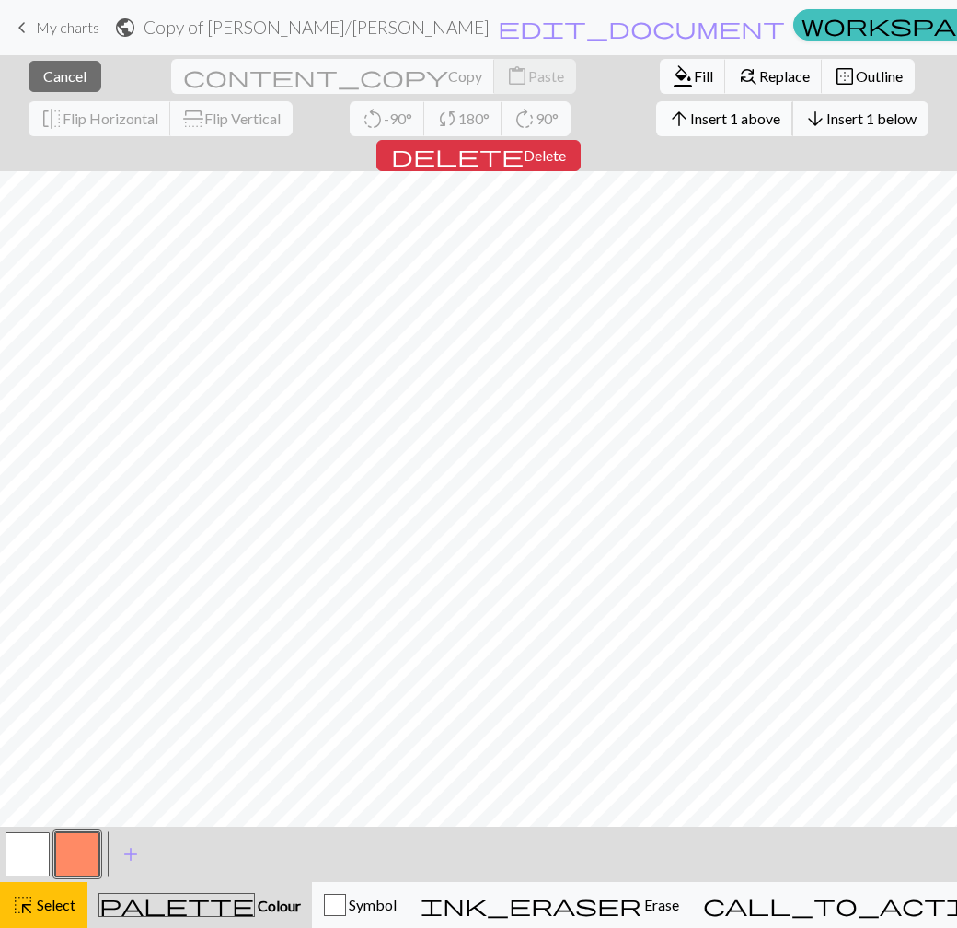
click at [690, 114] on span "Insert 1 above" at bounding box center [735, 117] width 90 height 17
click at [58, 84] on span "Cancel" at bounding box center [64, 75] width 43 height 17
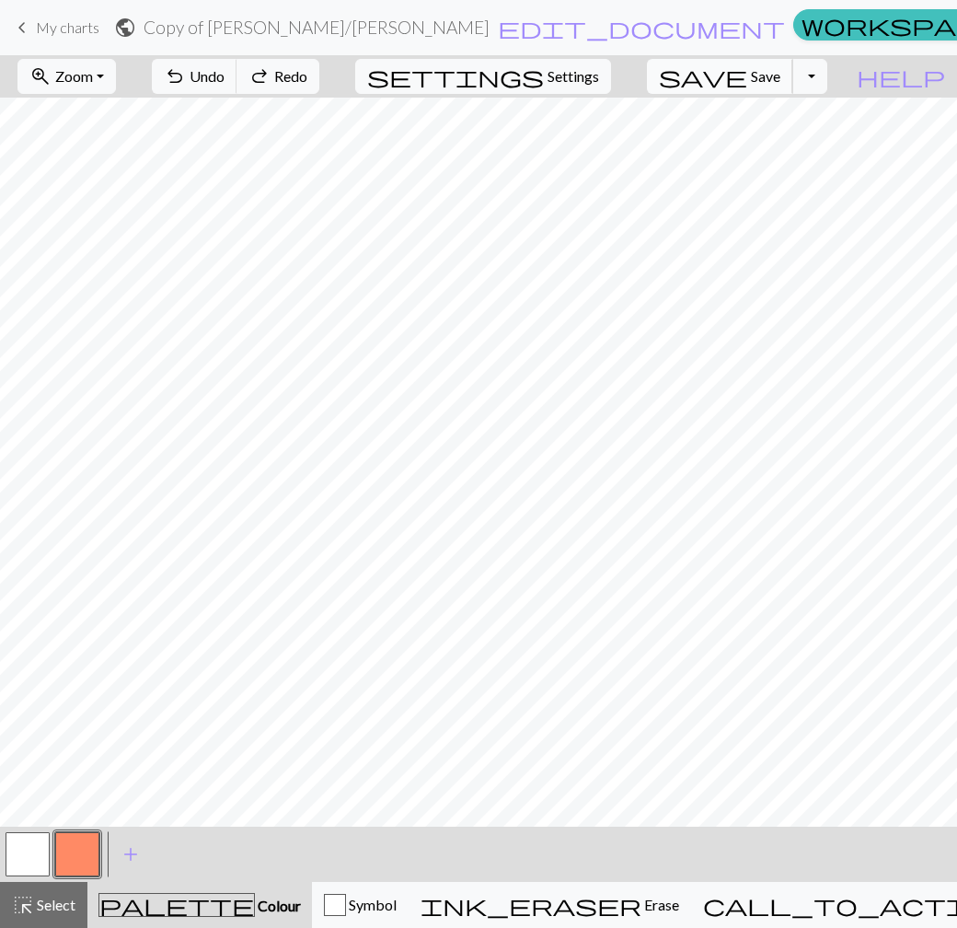
click at [780, 80] on span "Save" at bounding box center [765, 75] width 29 height 17
click at [599, 79] on span "Settings" at bounding box center [573, 76] width 52 height 22
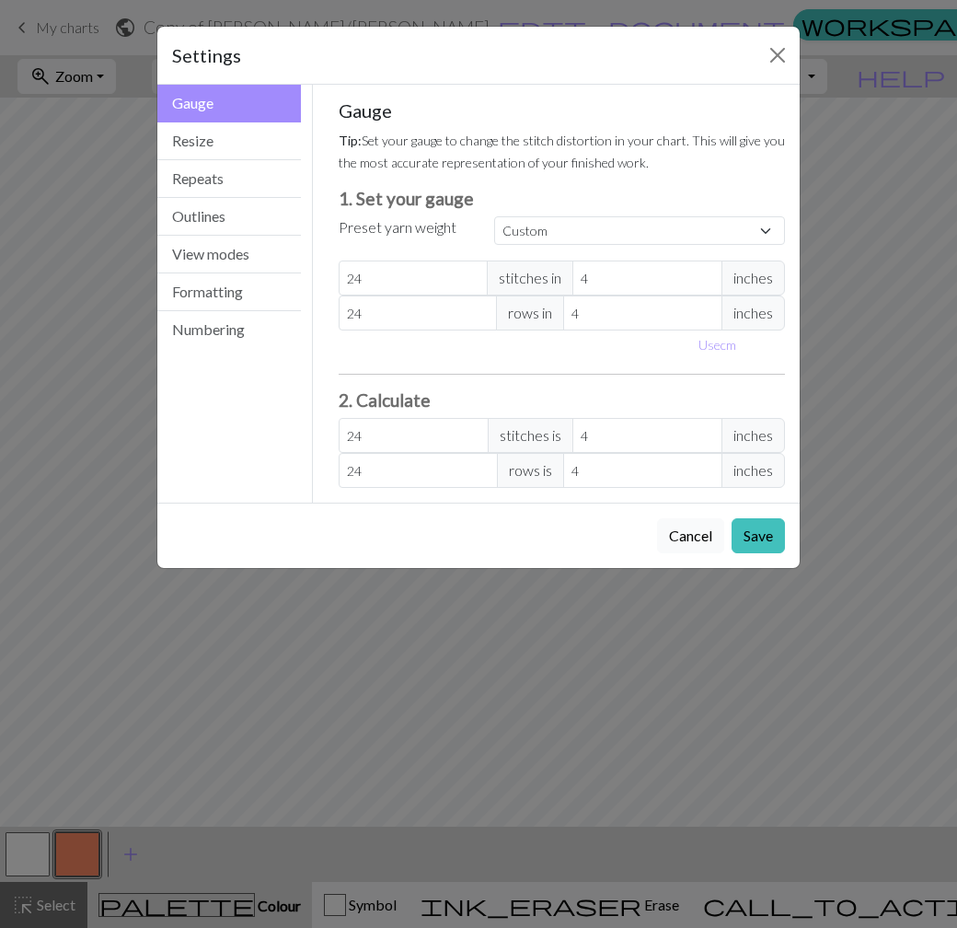
click at [697, 536] on button "Cancel" at bounding box center [690, 535] width 67 height 35
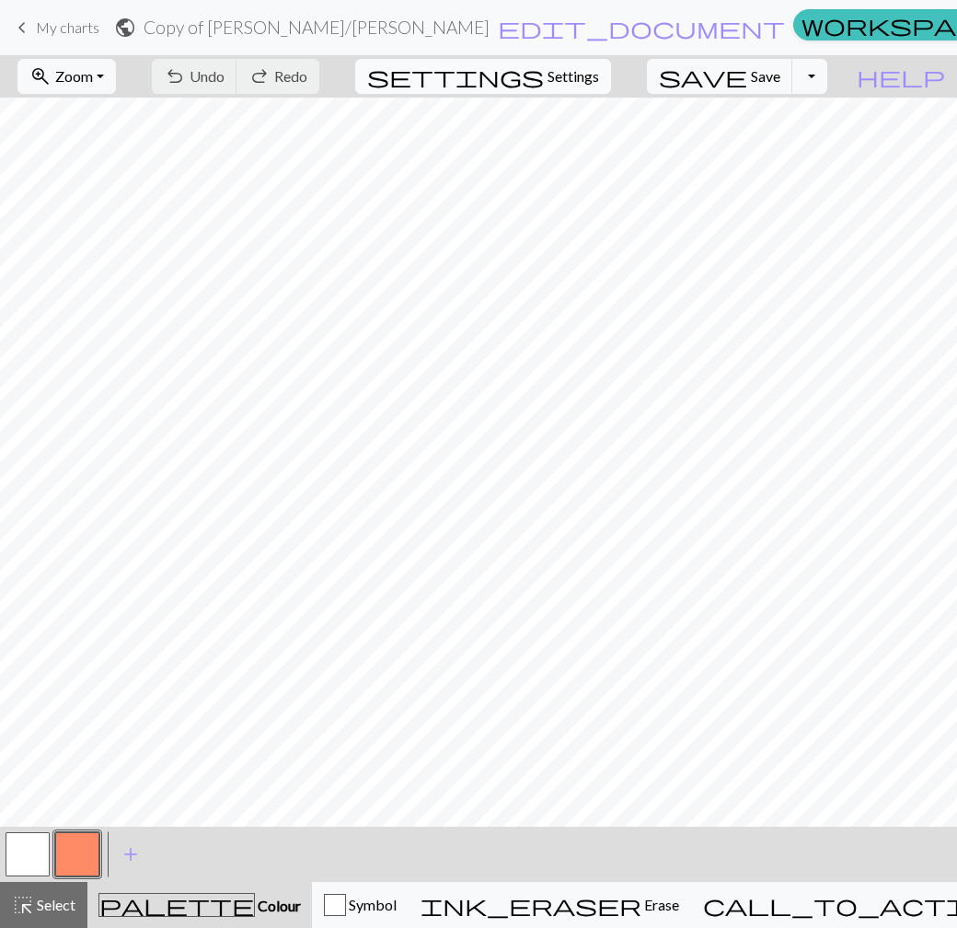
click at [588, 76] on span "Settings" at bounding box center [573, 76] width 52 height 22
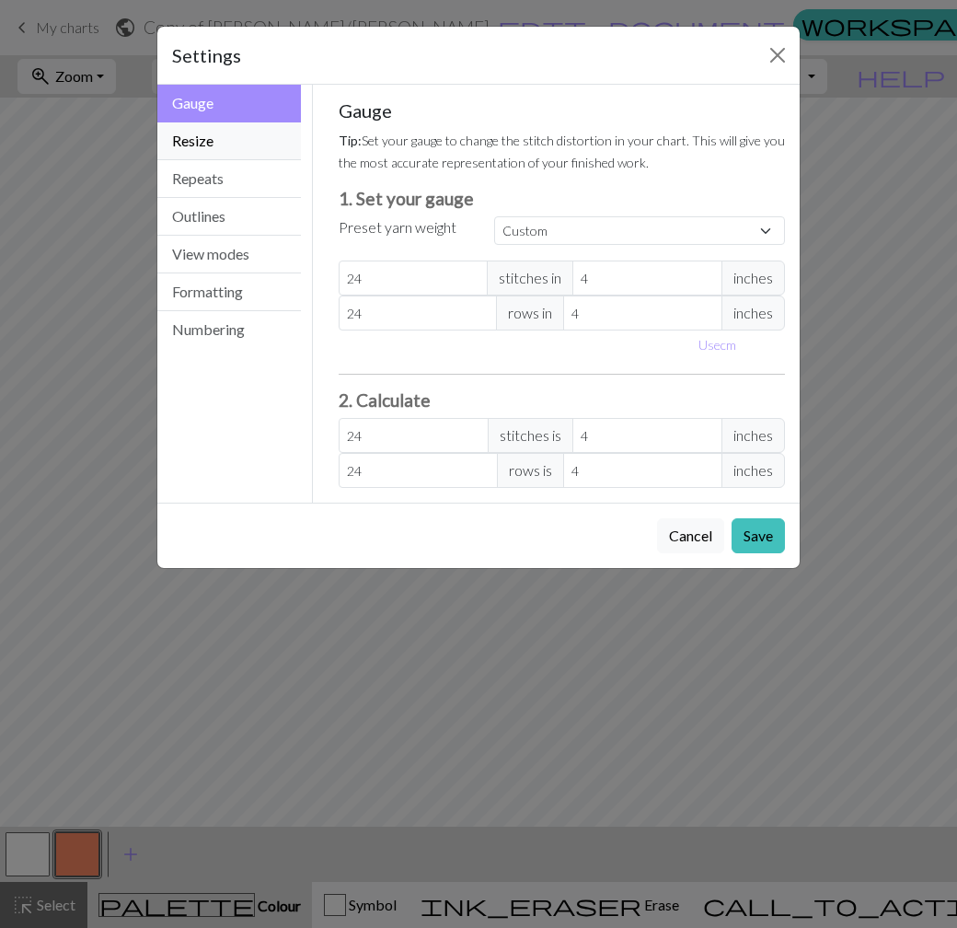
click at [224, 148] on button "Resize" at bounding box center [229, 141] width 144 height 38
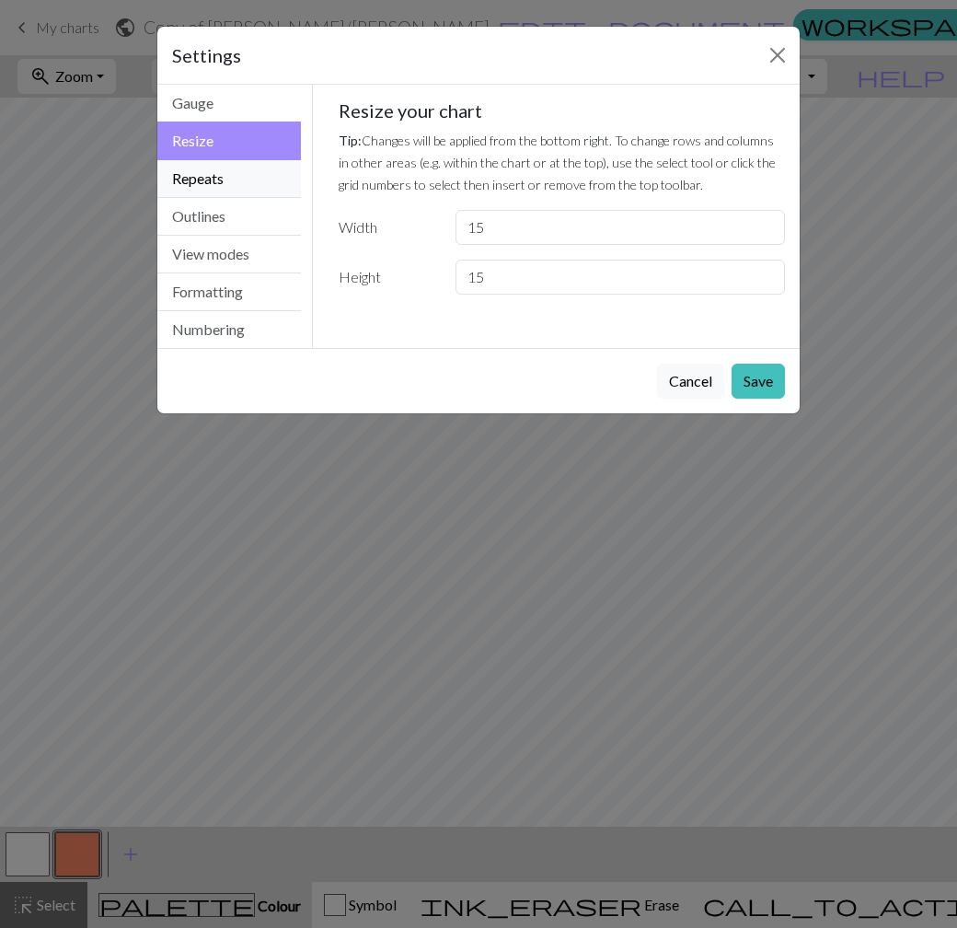
click at [217, 182] on button "Repeats" at bounding box center [229, 179] width 144 height 38
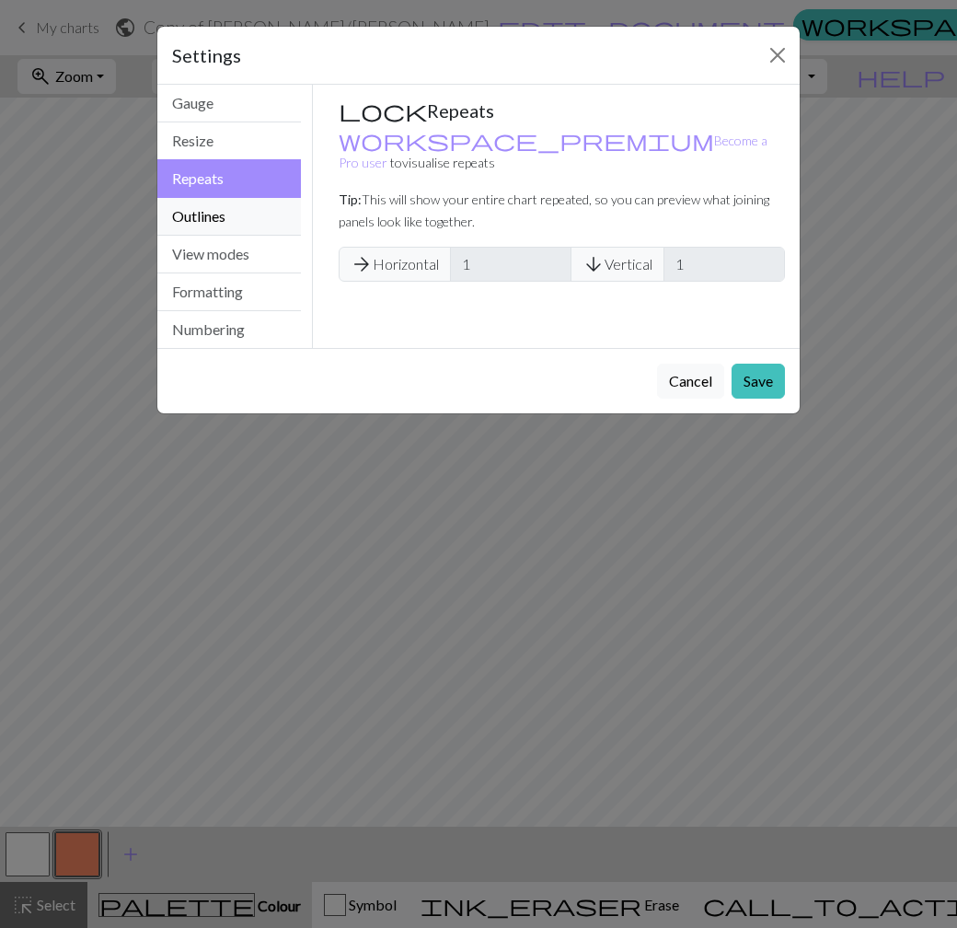
click at [225, 217] on button "Outlines" at bounding box center [229, 217] width 144 height 38
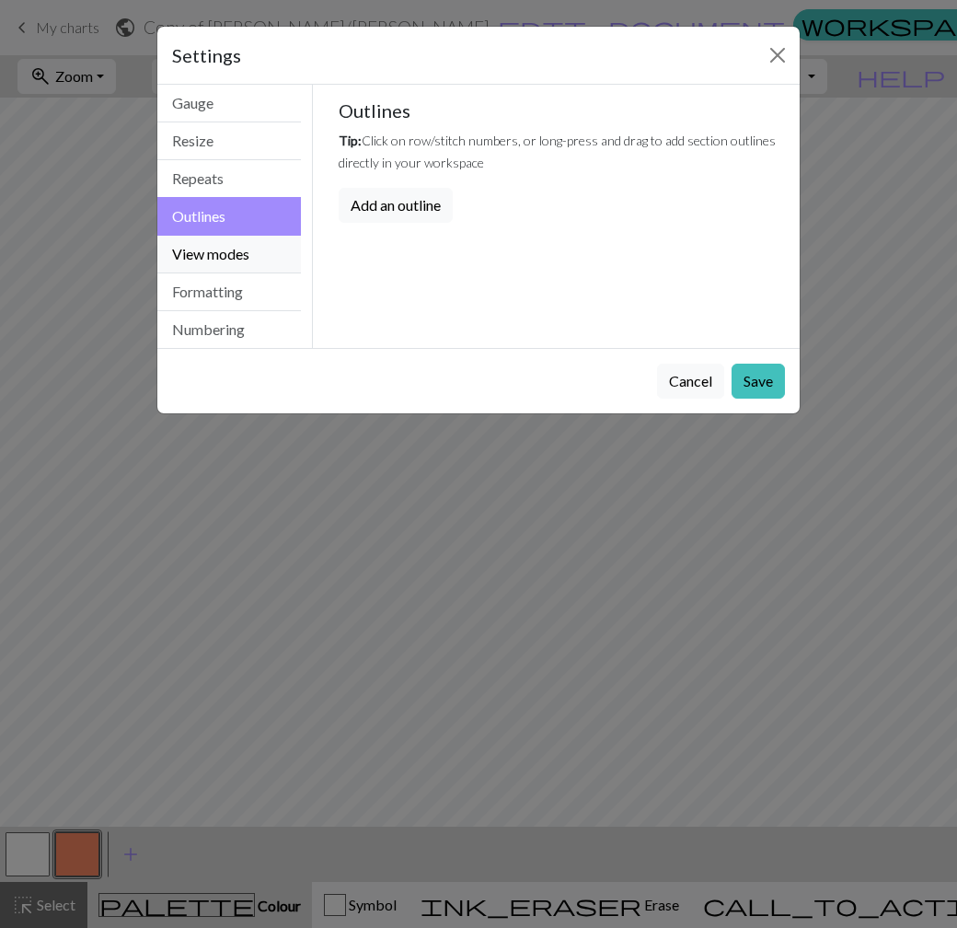
click at [225, 243] on button "View modes" at bounding box center [229, 255] width 144 height 38
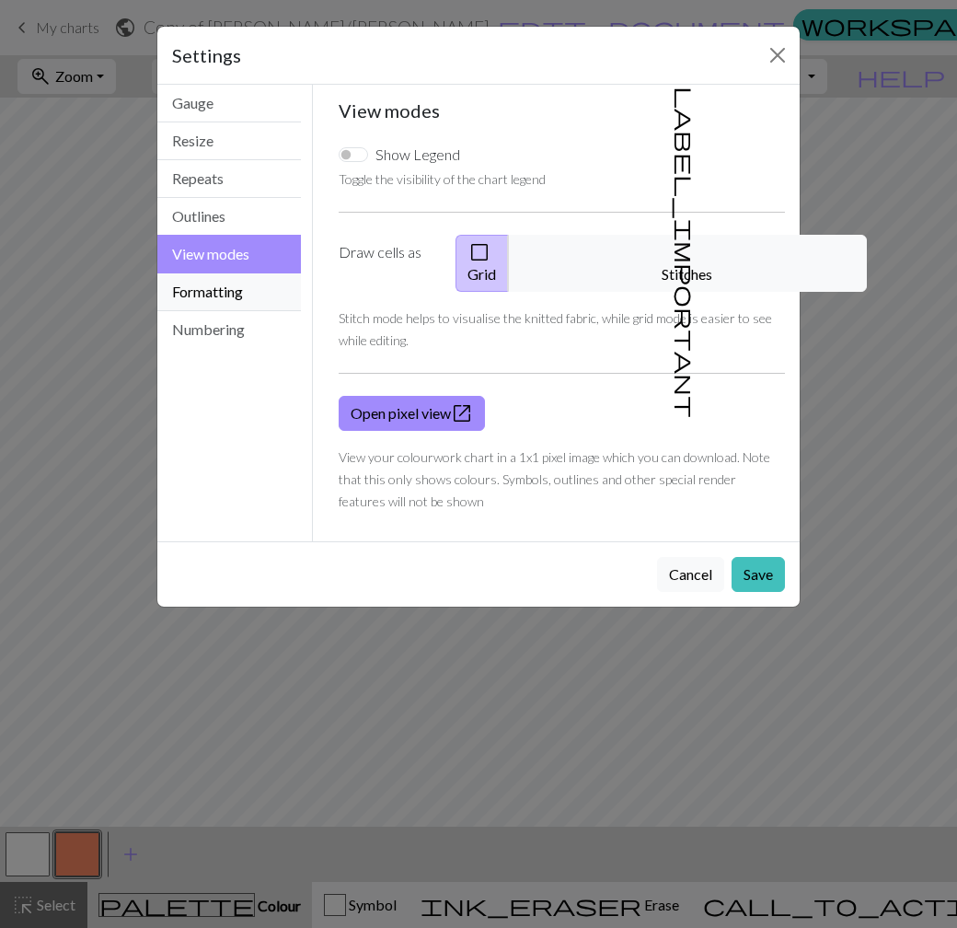
click at [225, 287] on button "Formatting" at bounding box center [229, 292] width 144 height 38
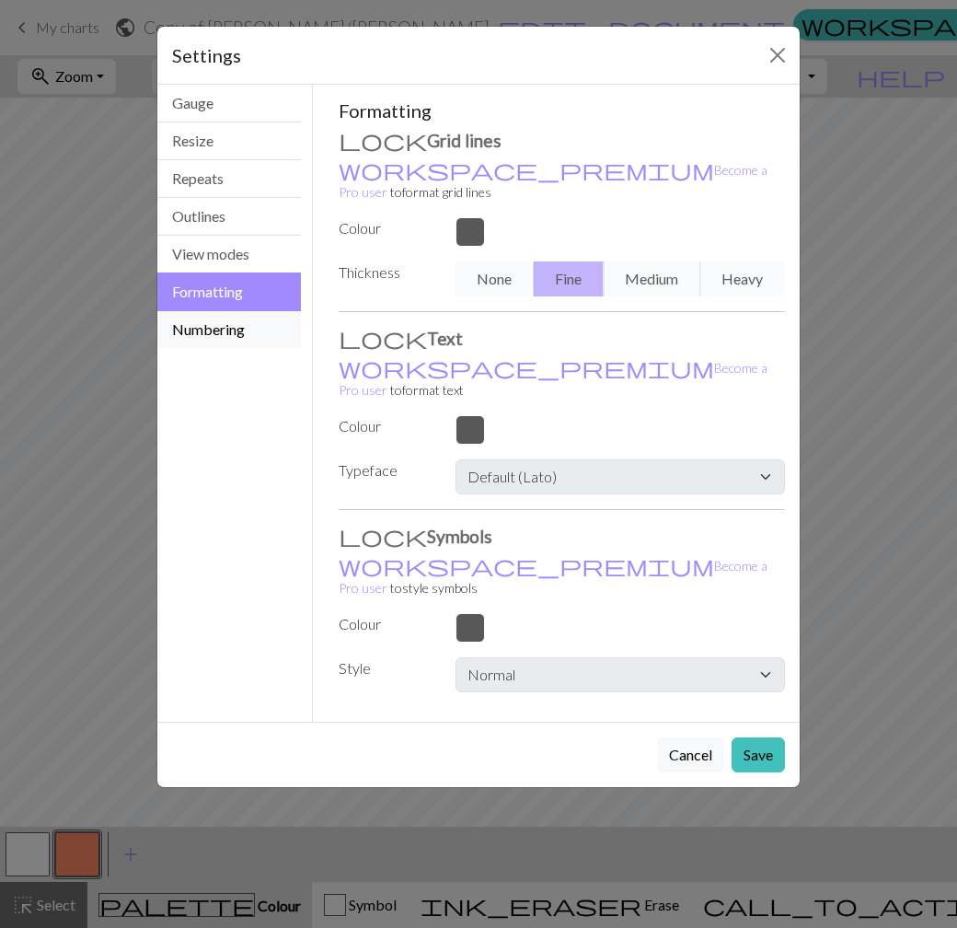
click at [222, 329] on button "Numbering" at bounding box center [229, 329] width 144 height 37
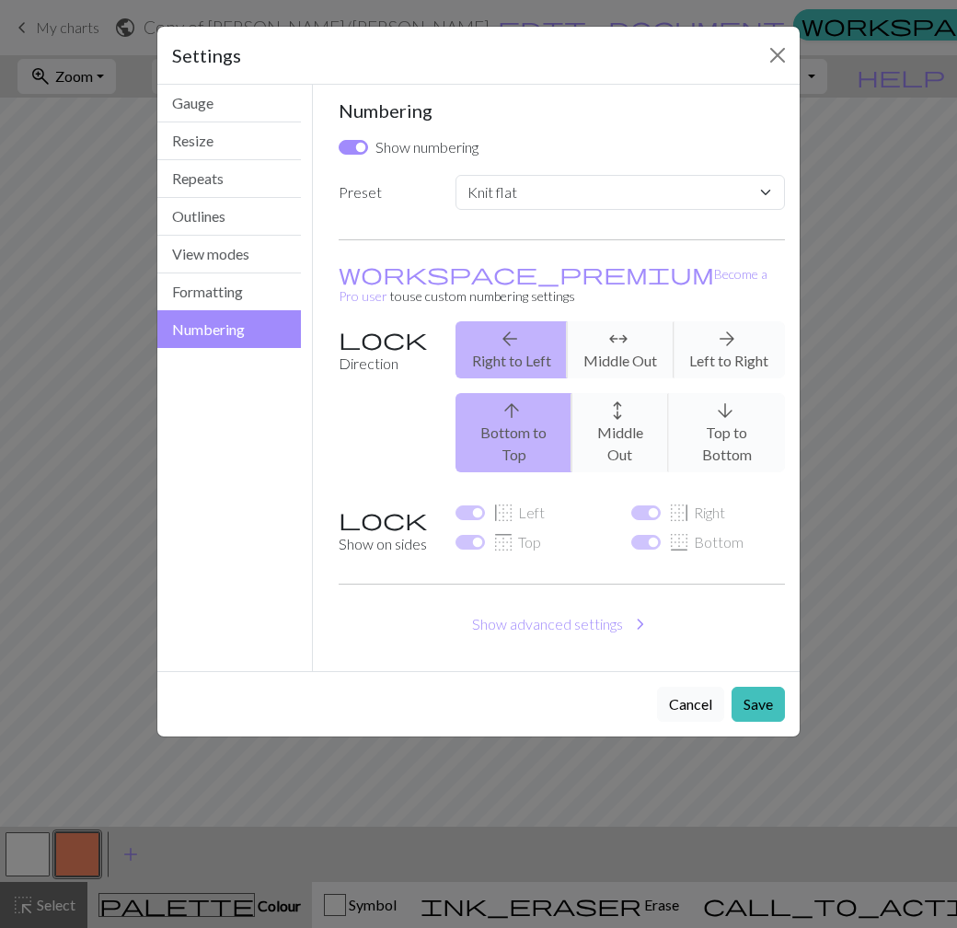
click at [685, 686] on button "Cancel" at bounding box center [690, 703] width 67 height 35
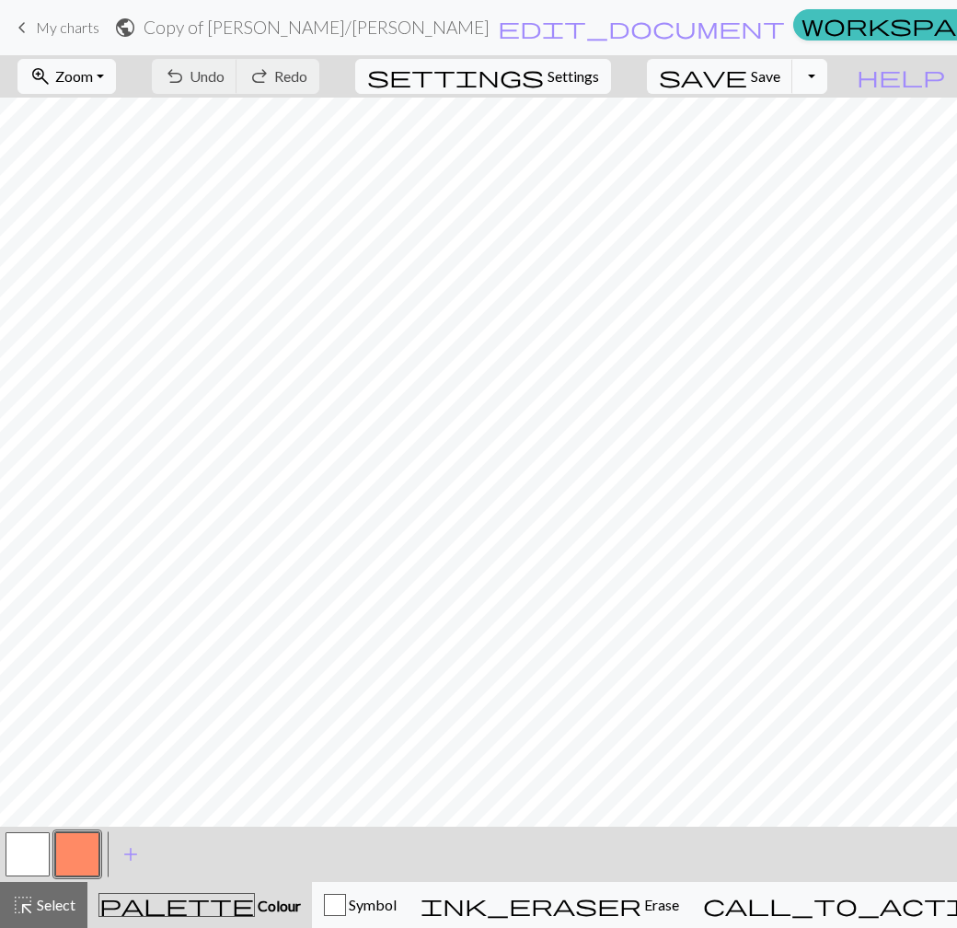
click at [827, 82] on button "Toggle Dropdown" at bounding box center [809, 76] width 35 height 35
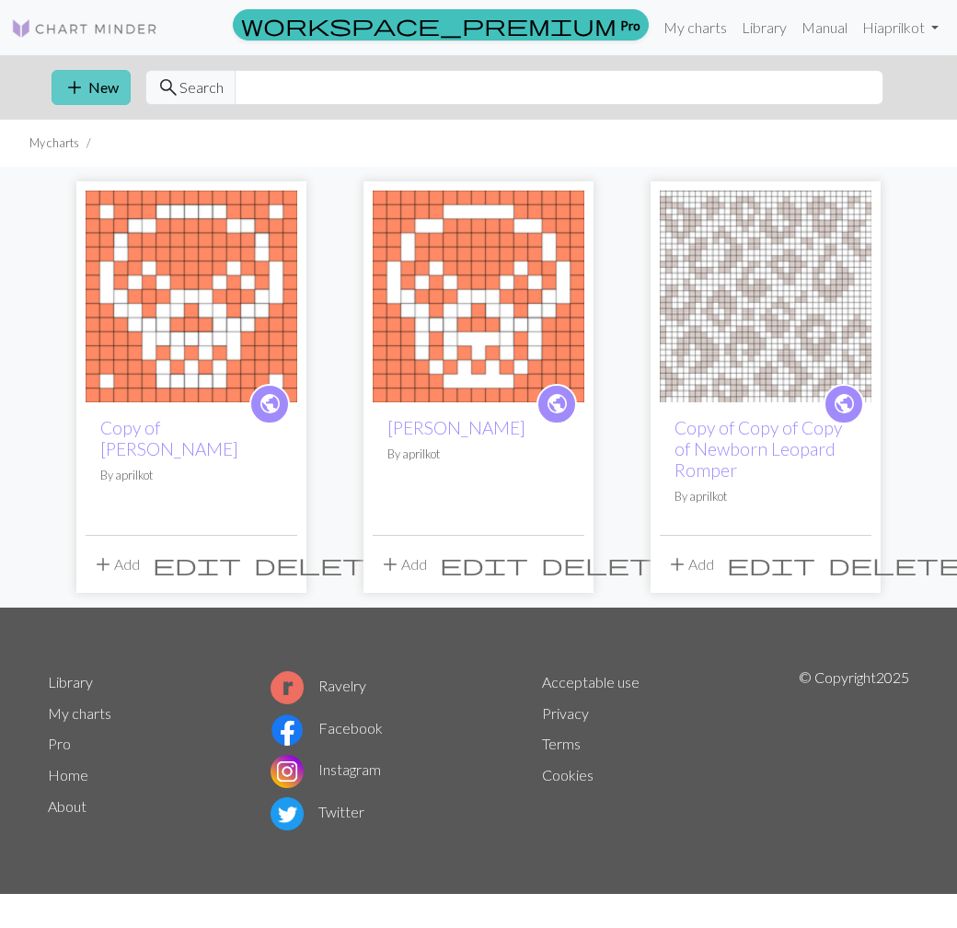
click at [104, 89] on button "add New" at bounding box center [91, 87] width 79 height 35
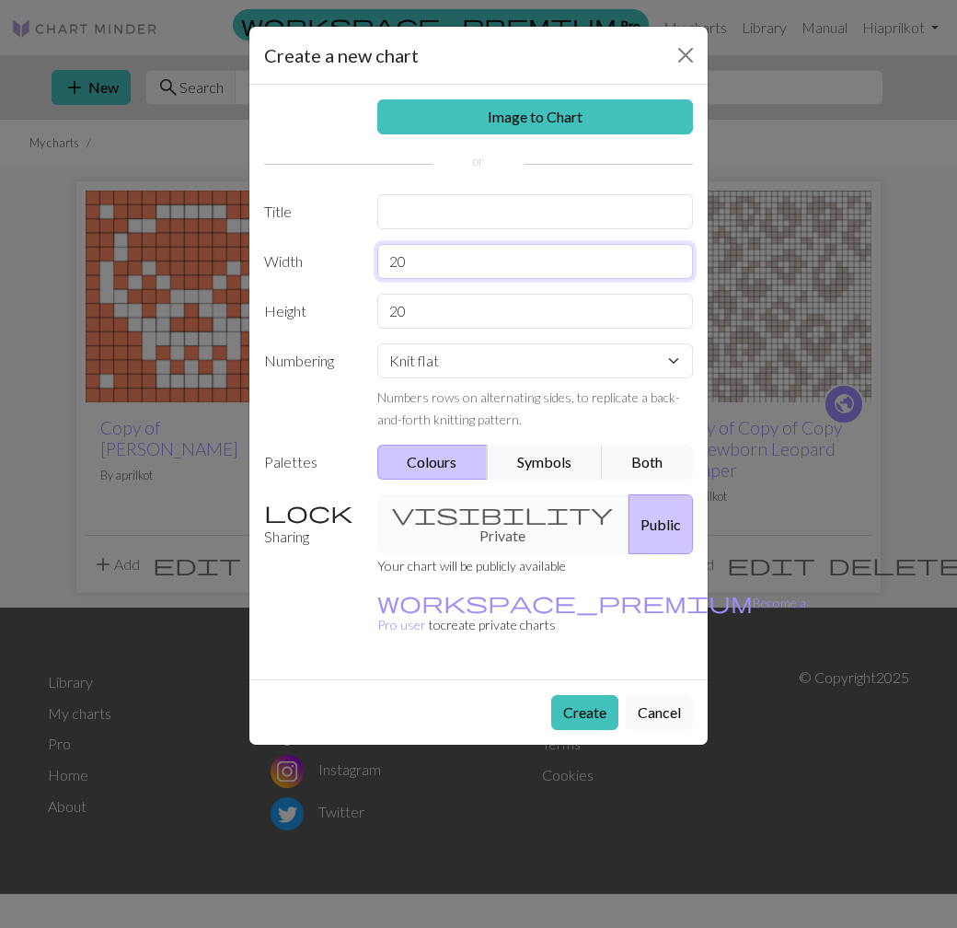
click at [478, 270] on input "20" at bounding box center [535, 261] width 317 height 35
type input "15"
click at [452, 310] on input "20" at bounding box center [535, 311] width 317 height 35
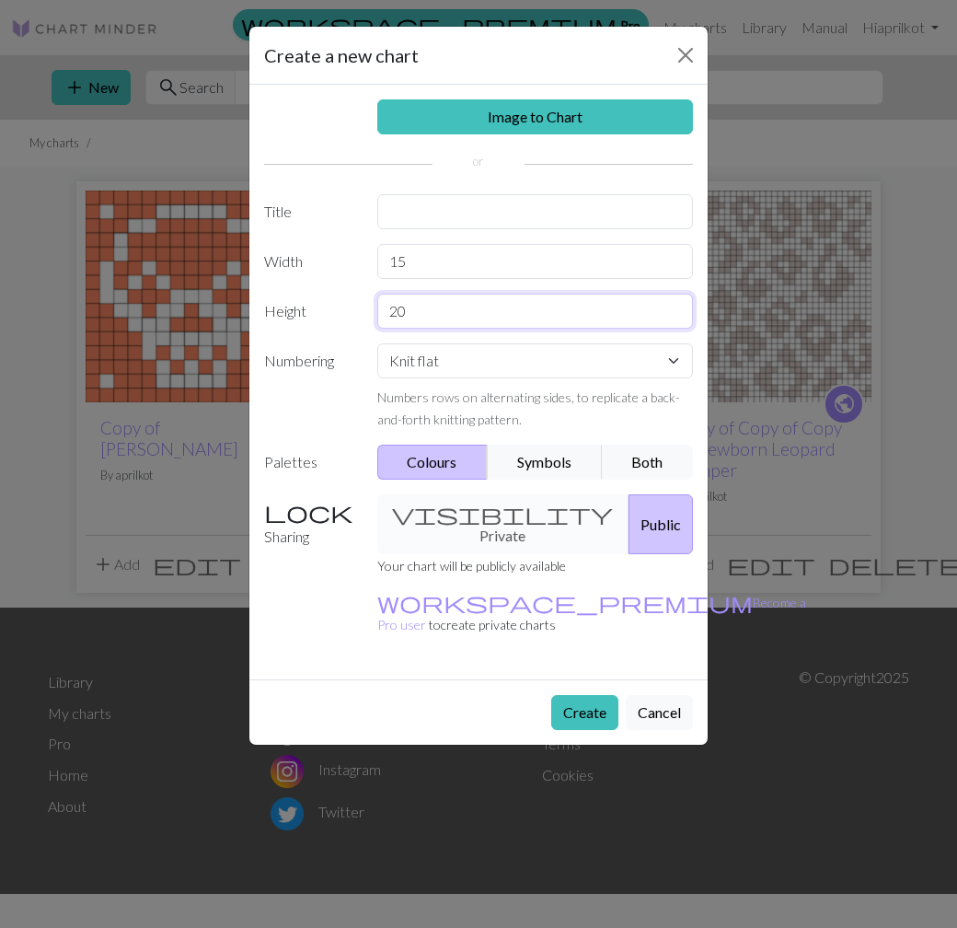
click at [452, 310] on input "20" at bounding box center [535, 311] width 317 height 35
type input "15"
click at [556, 464] on button "Symbols" at bounding box center [545, 461] width 116 height 35
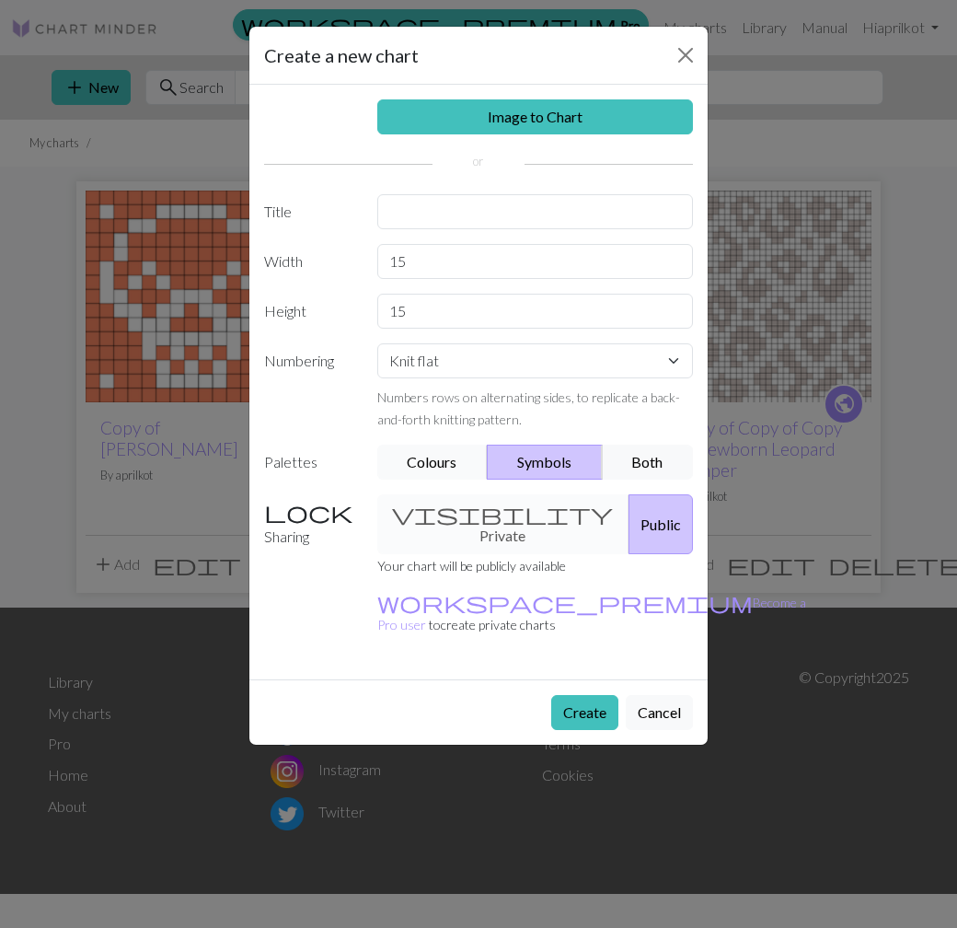
click at [466, 466] on button "Colours" at bounding box center [432, 461] width 111 height 35
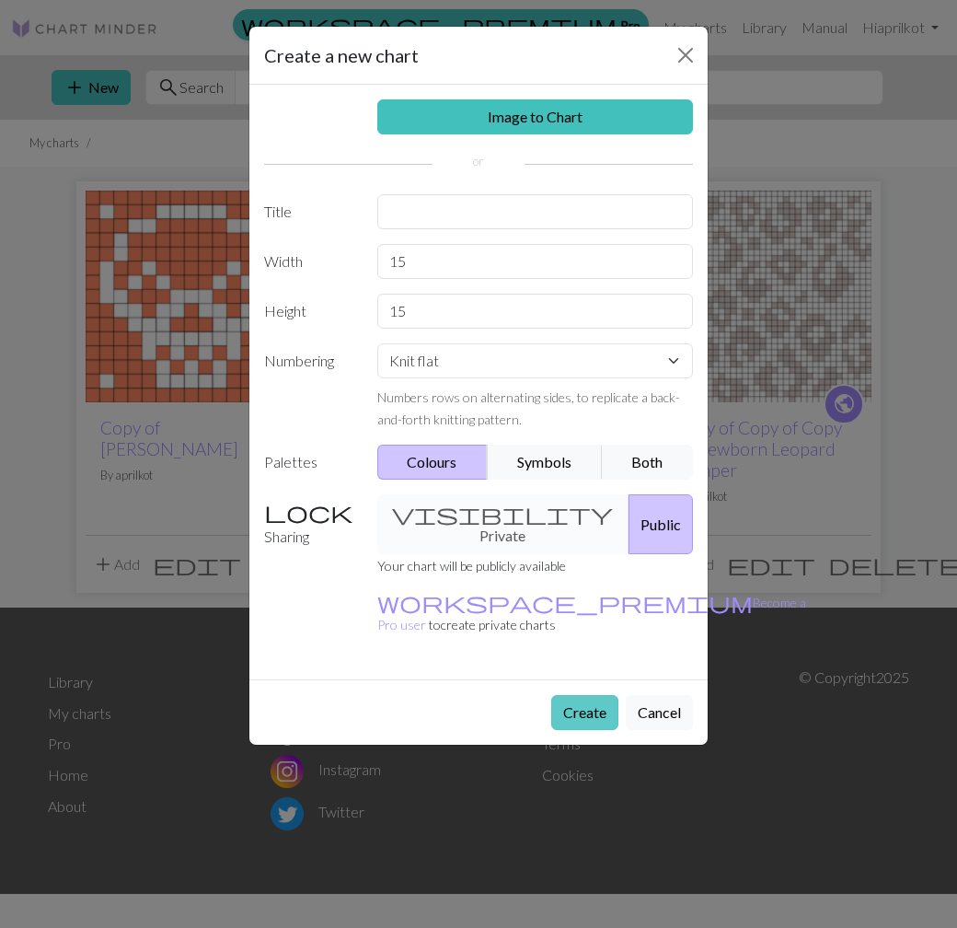
click at [576, 695] on button "Create" at bounding box center [584, 712] width 67 height 35
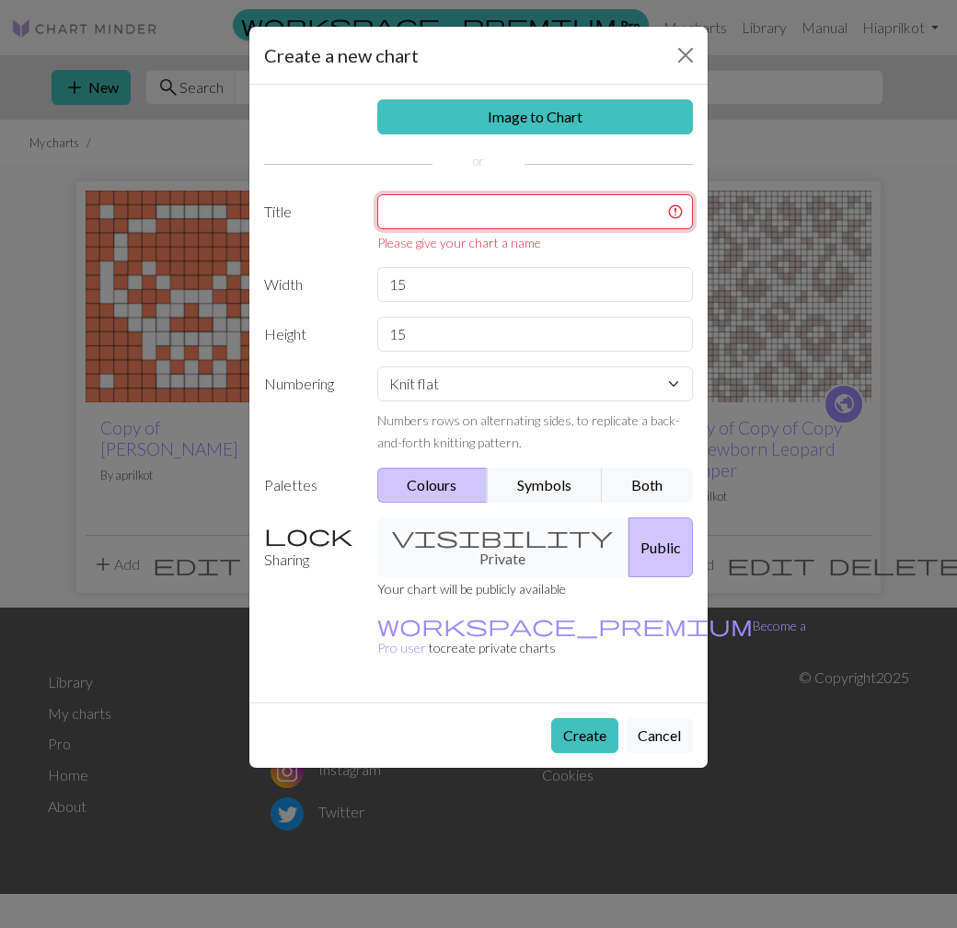
click at [524, 220] on input "text" at bounding box center [535, 211] width 317 height 35
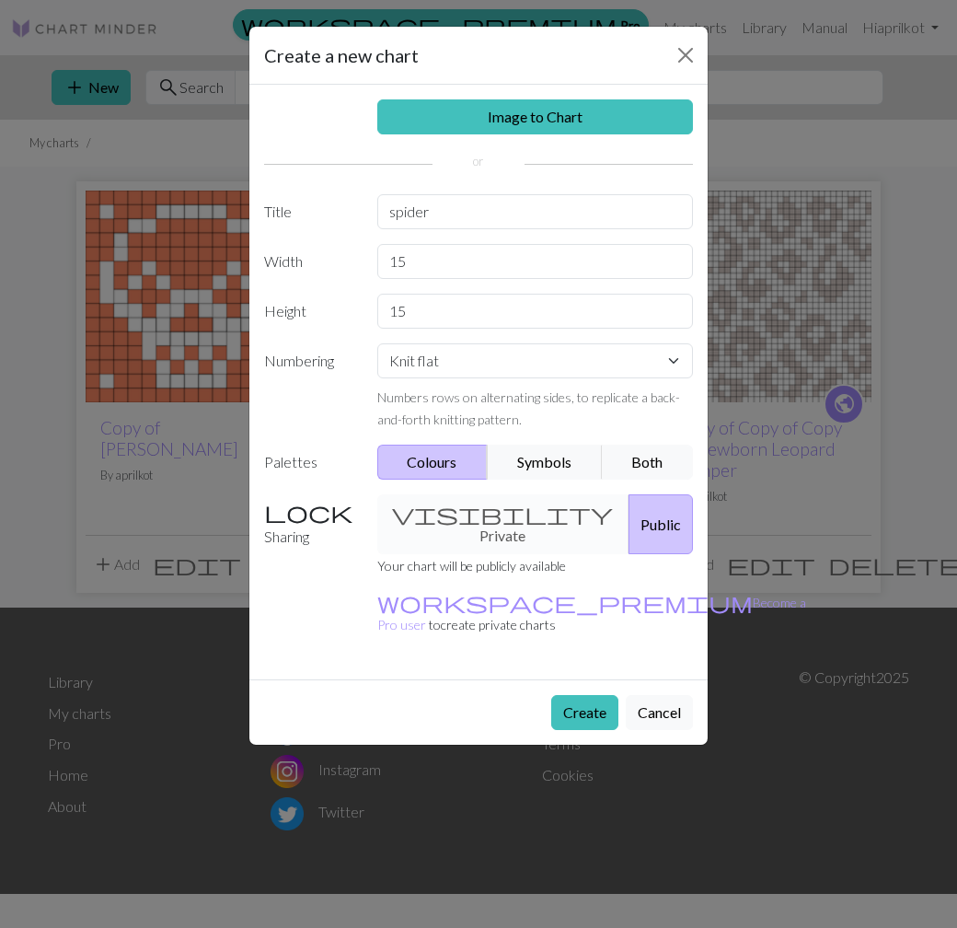
drag, startPoint x: 595, startPoint y: 672, endPoint x: 994, endPoint y: 599, distance: 405.0
click at [957, 599] on html "This website uses cookies to ensure you get the best experience on our website.…" at bounding box center [478, 464] width 957 height 928
click at [494, 210] on input "spider" at bounding box center [535, 211] width 317 height 35
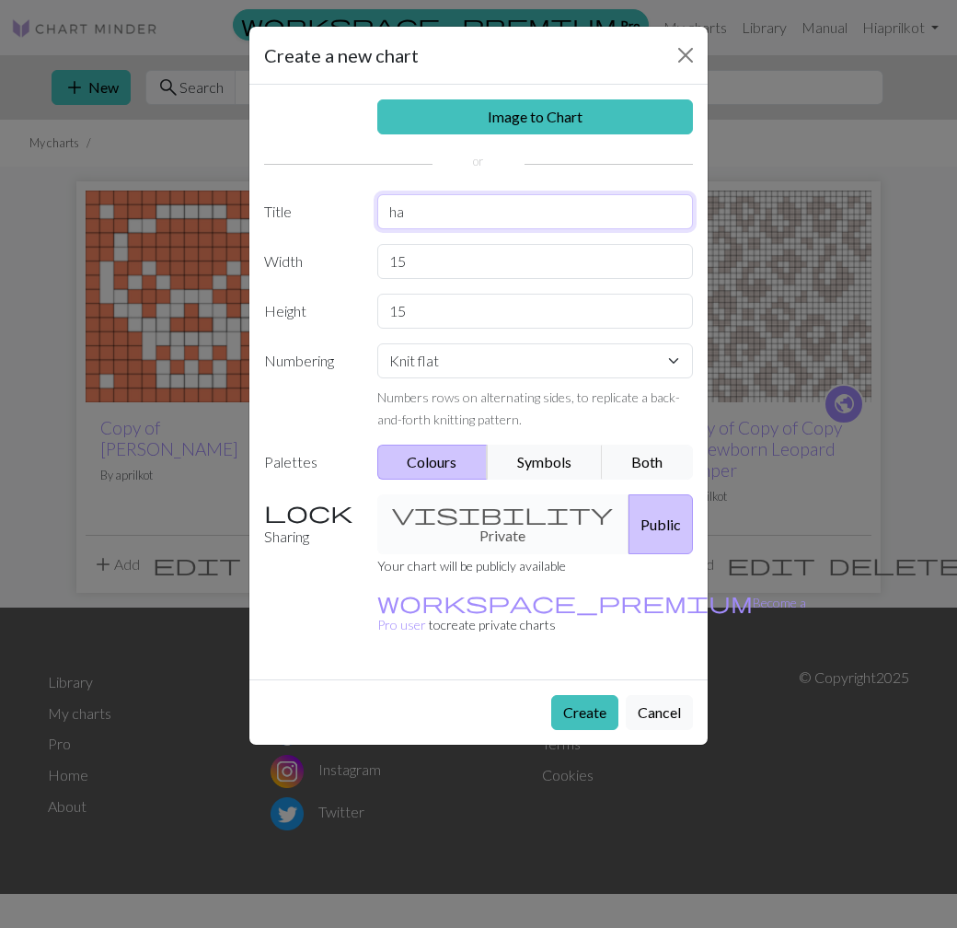
type input "h"
type input "heart"
click at [589, 695] on button "Create" at bounding box center [584, 712] width 67 height 35
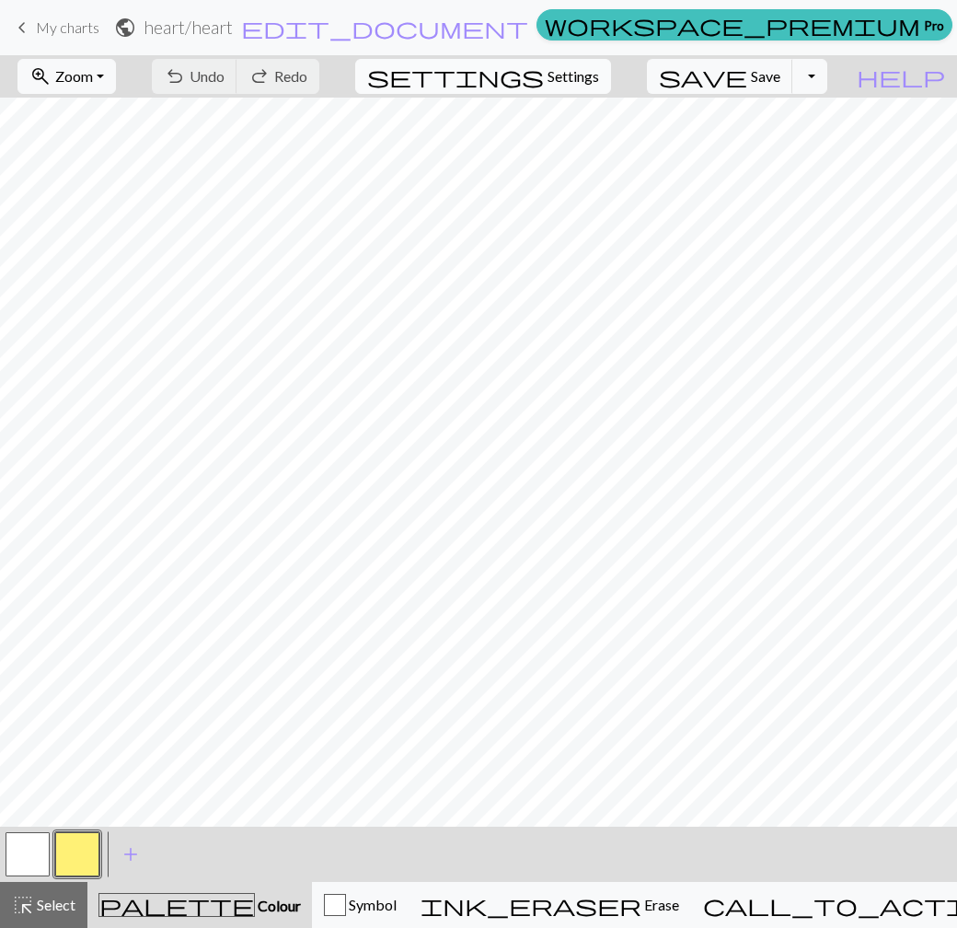
click at [597, 72] on span "Settings" at bounding box center [573, 76] width 52 height 22
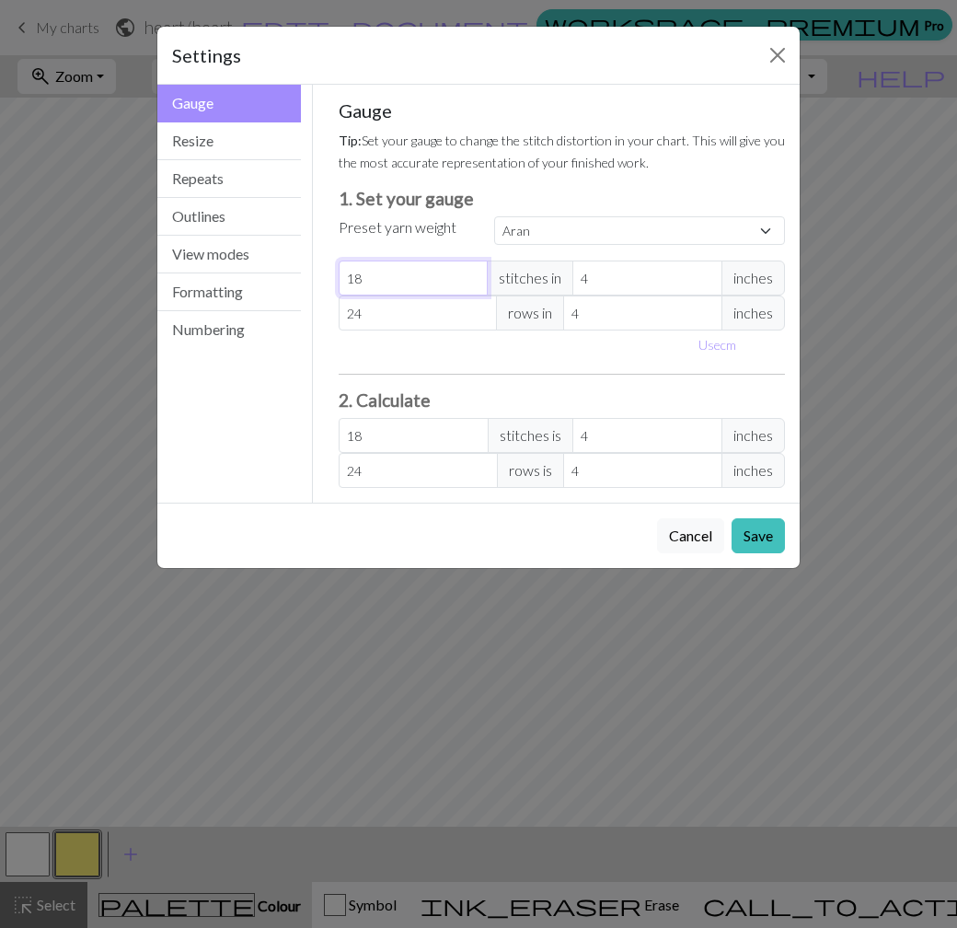
click at [419, 282] on input "18" at bounding box center [414, 277] width 150 height 35
select select "custom"
type input "2"
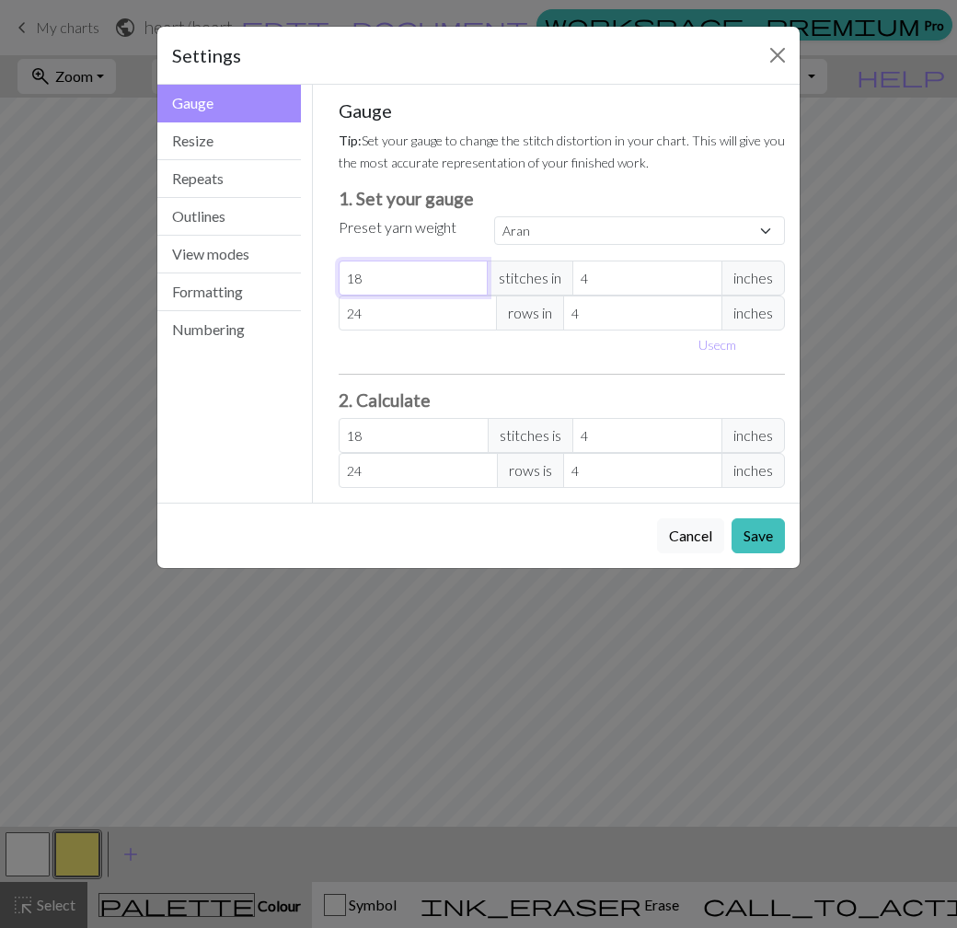
type input "2"
type input "24"
click at [770, 527] on button "Save" at bounding box center [758, 535] width 53 height 35
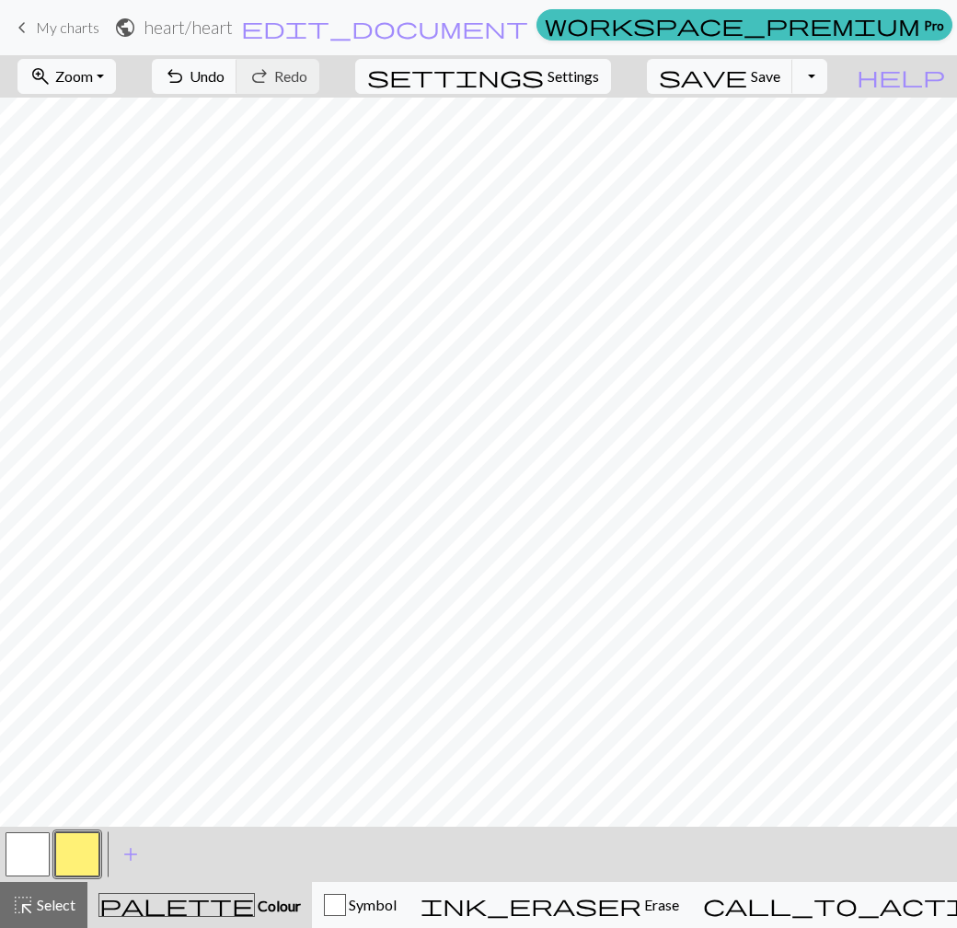
click at [82, 28] on span "My charts" at bounding box center [67, 26] width 63 height 17
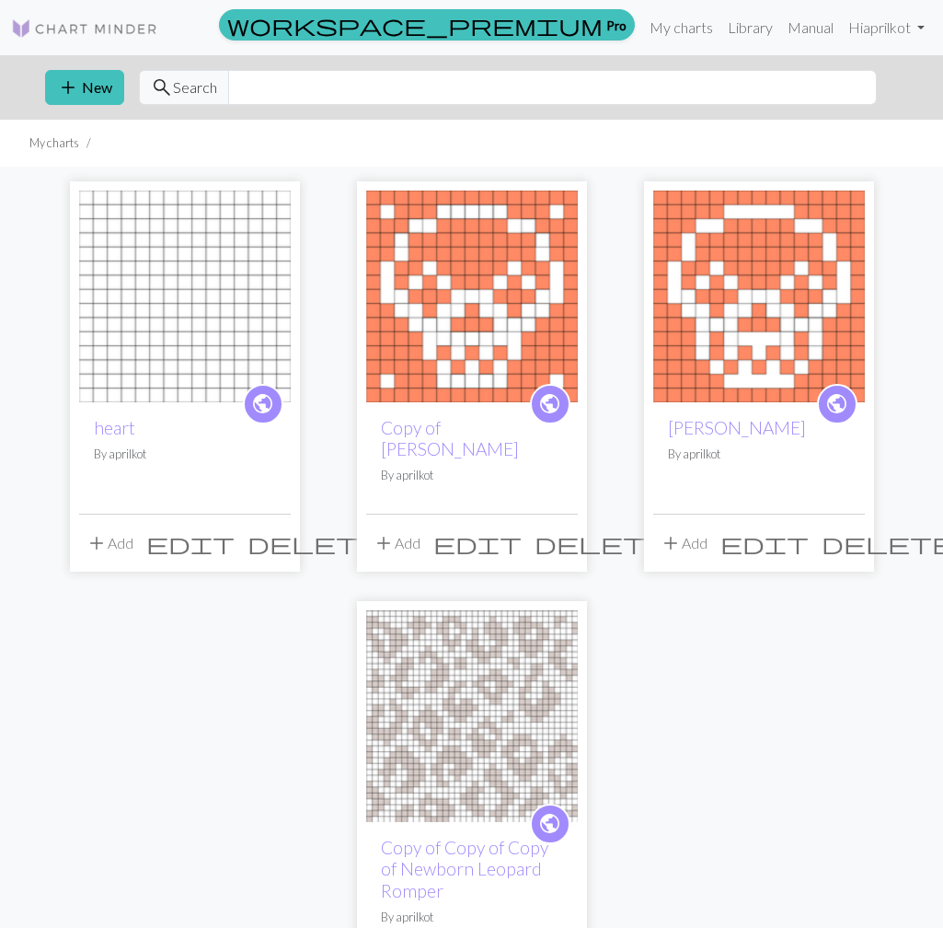
click at [126, 27] on img at bounding box center [84, 28] width 147 height 22
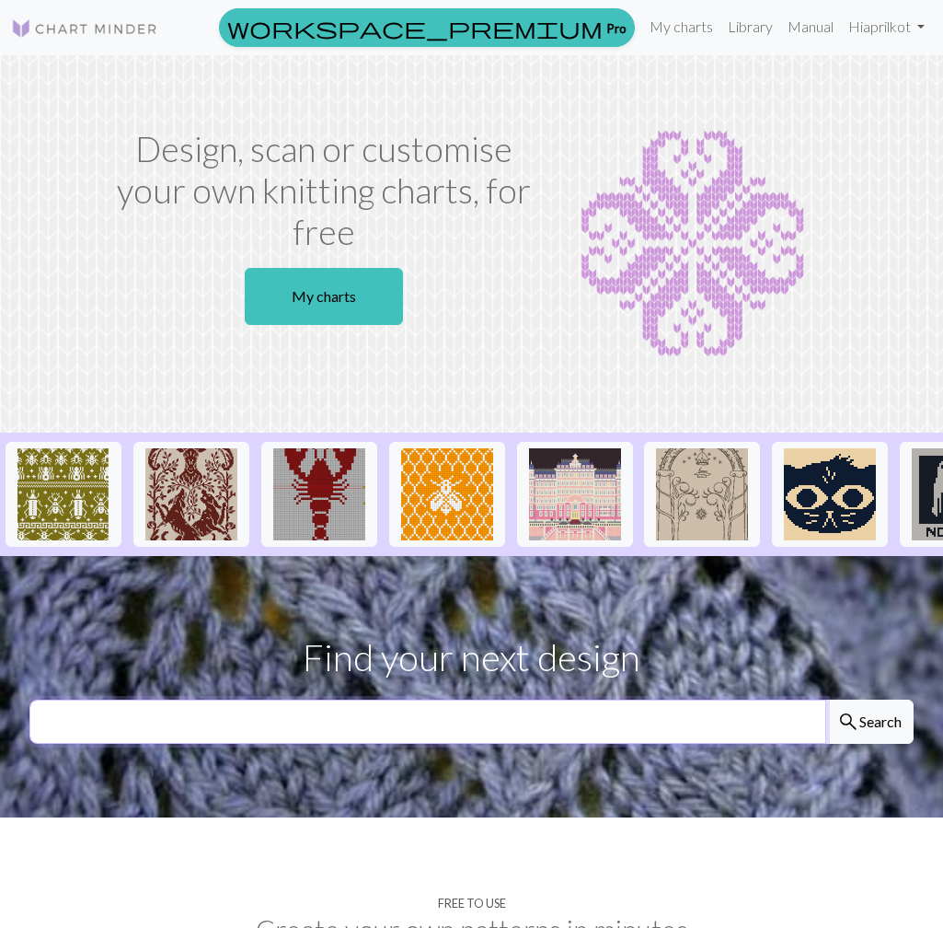
click at [429, 727] on input "text" at bounding box center [427, 721] width 797 height 44
paste input "fly agaric"
type input "fly agaric"
click at [825, 699] on button "search Search" at bounding box center [869, 721] width 88 height 44
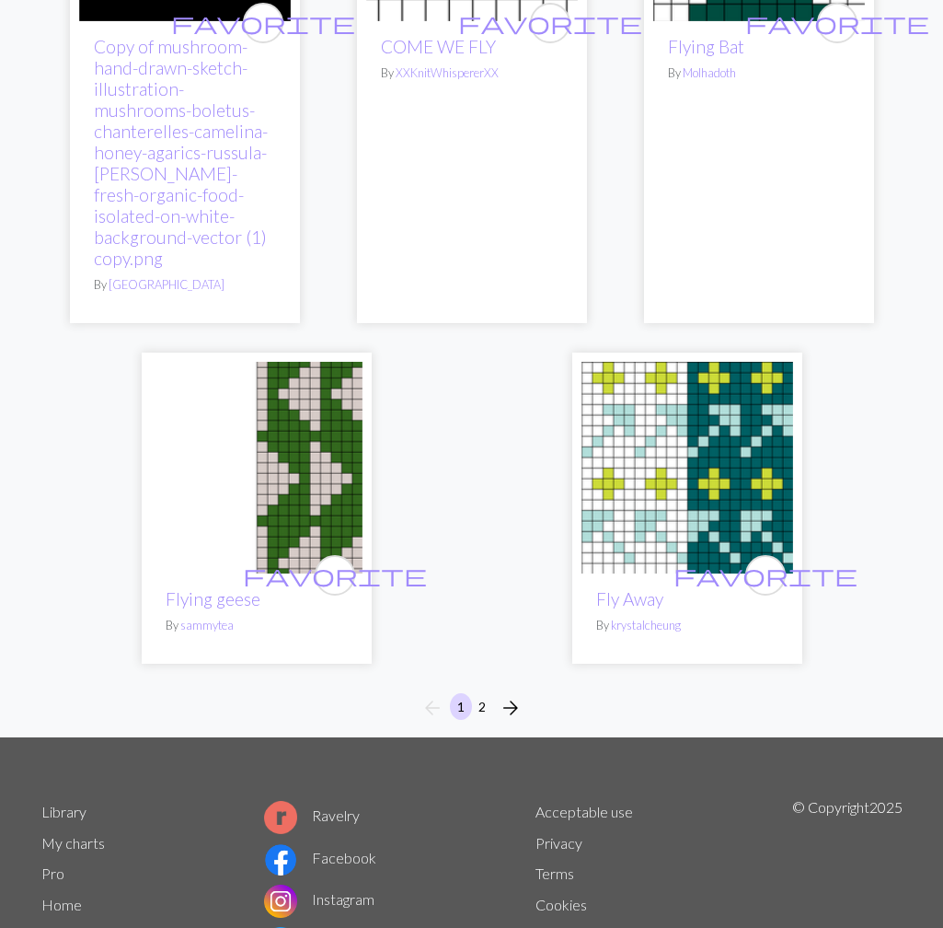
scroll to position [6623, 0]
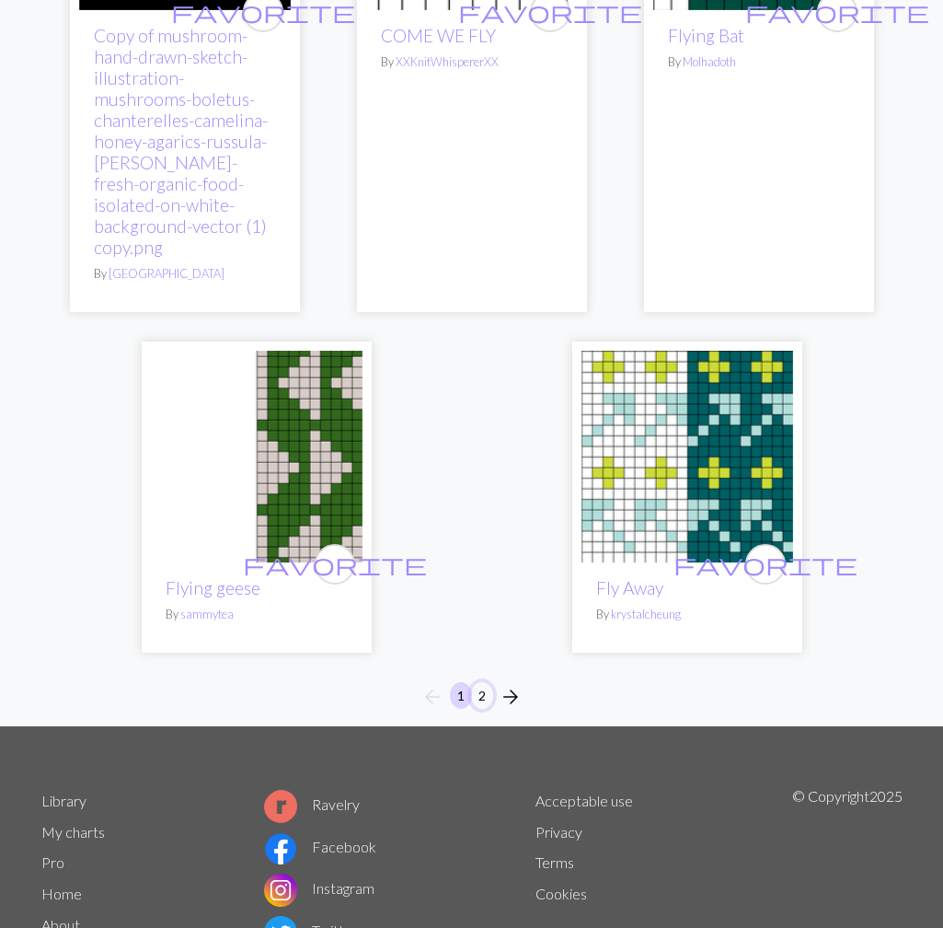
click at [480, 682] on button "2" at bounding box center [482, 695] width 22 height 27
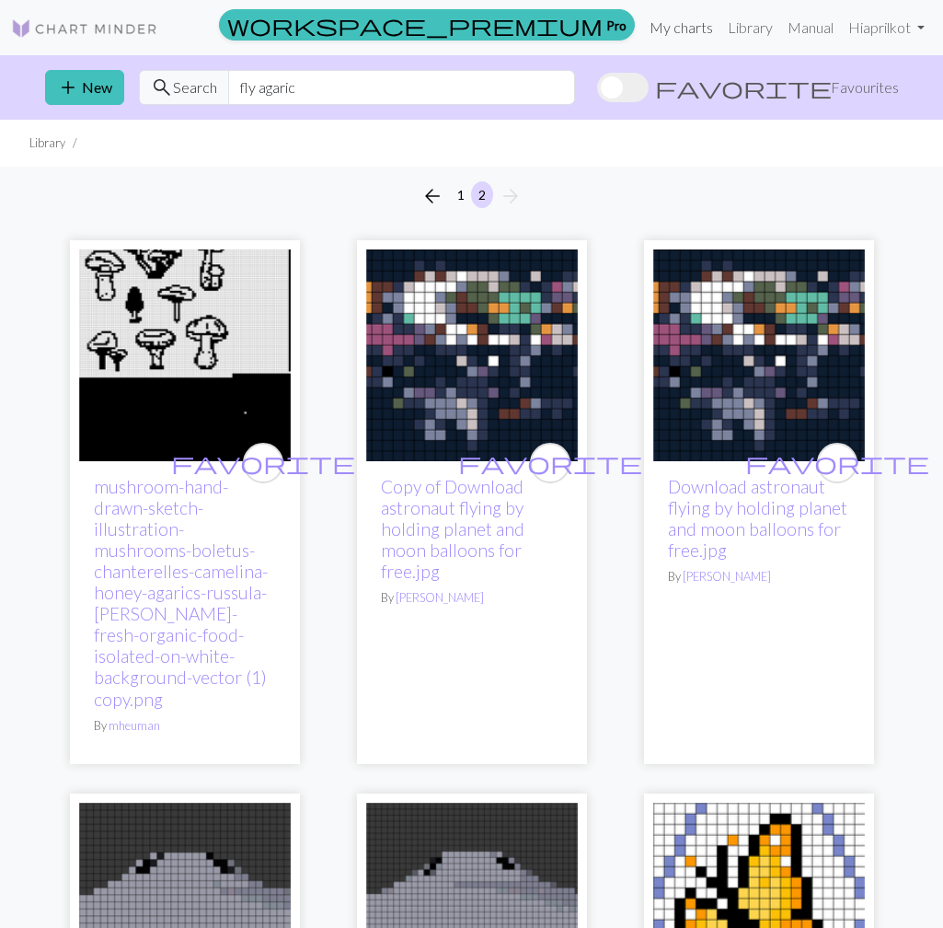
click at [679, 23] on link "My charts" at bounding box center [681, 27] width 78 height 37
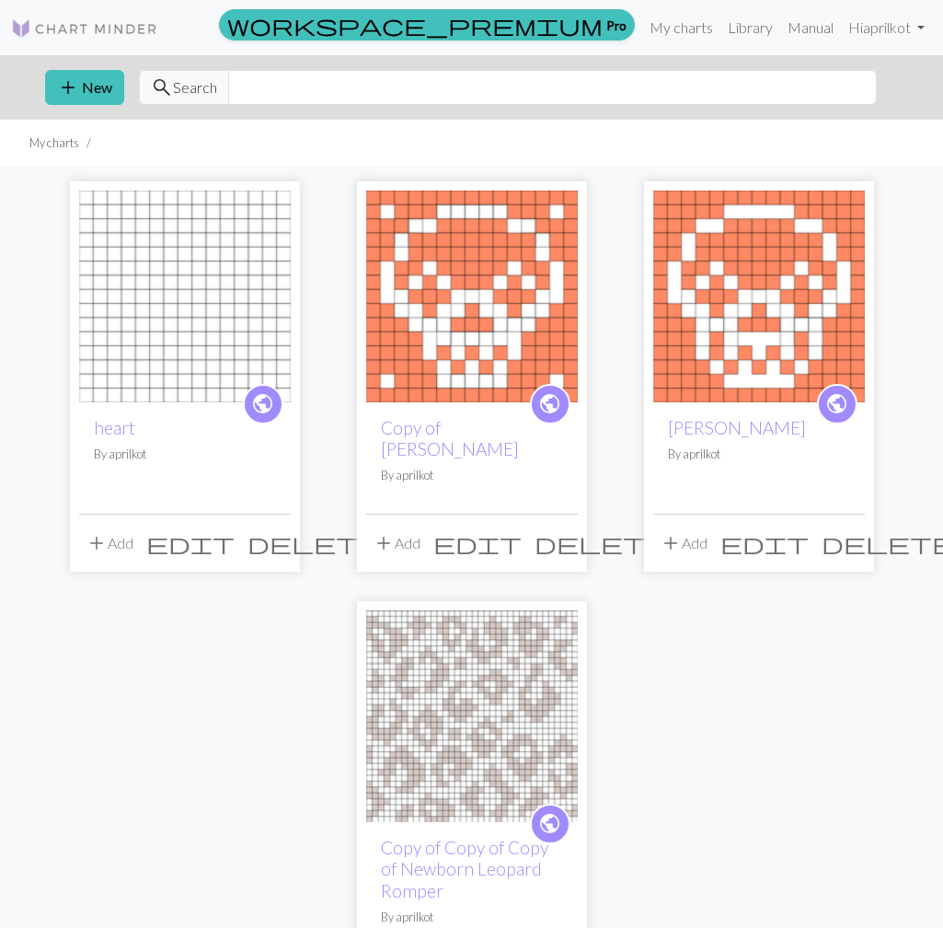
click at [231, 530] on span "edit" at bounding box center [190, 543] width 88 height 26
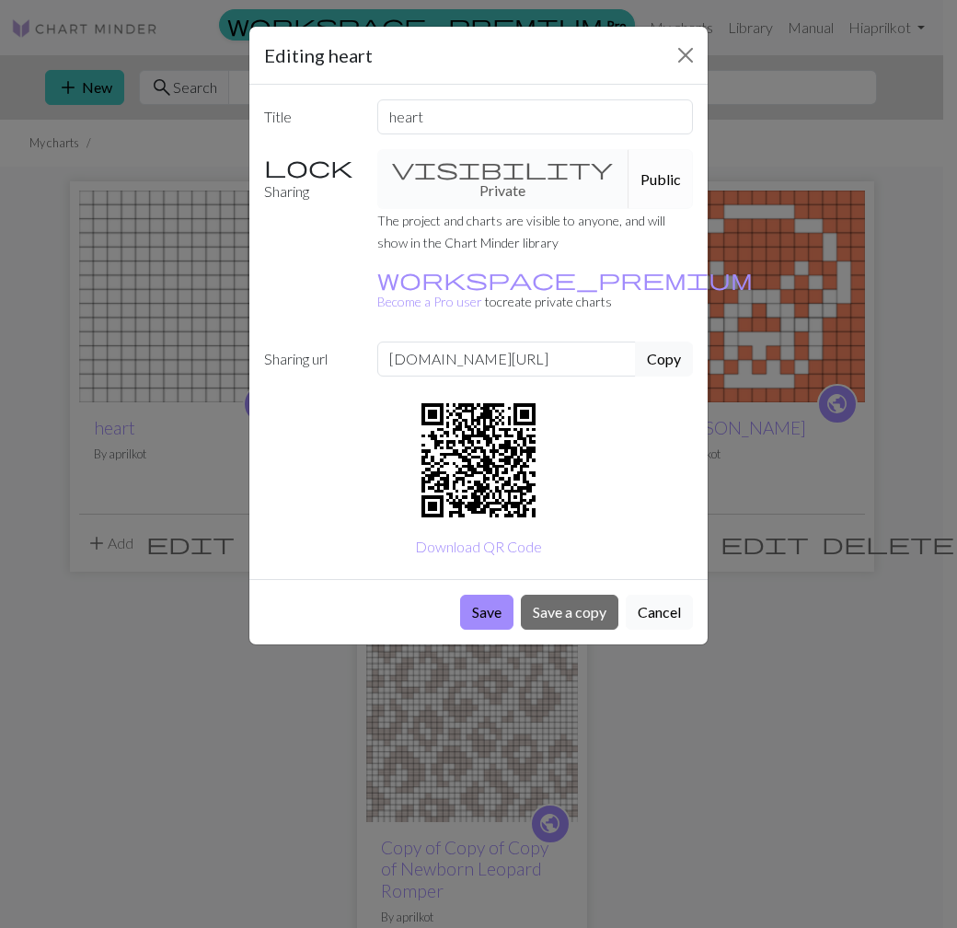
click at [659, 594] on button "Cancel" at bounding box center [659, 611] width 67 height 35
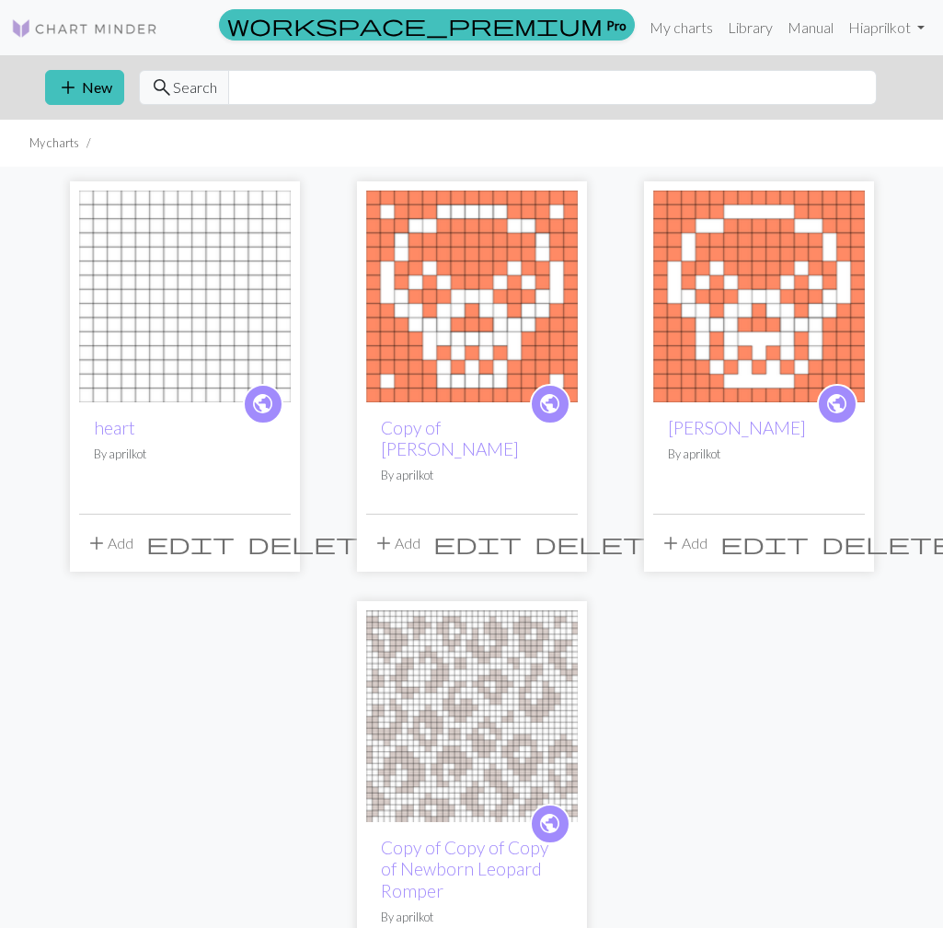
click at [135, 426] on h2 "heart" at bounding box center [185, 427] width 182 height 21
click at [252, 405] on span "public" at bounding box center [262, 403] width 23 height 29
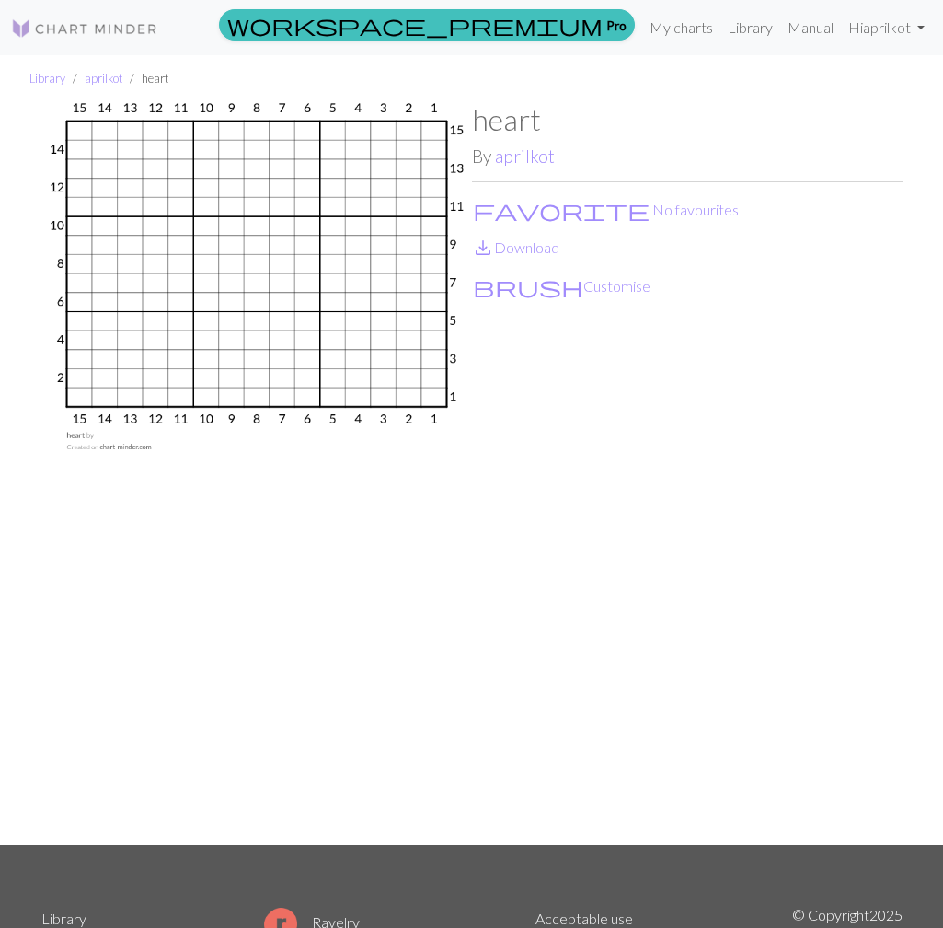
click at [185, 328] on img at bounding box center [256, 473] width 431 height 742
click at [537, 291] on button "brush Customise" at bounding box center [561, 286] width 179 height 24
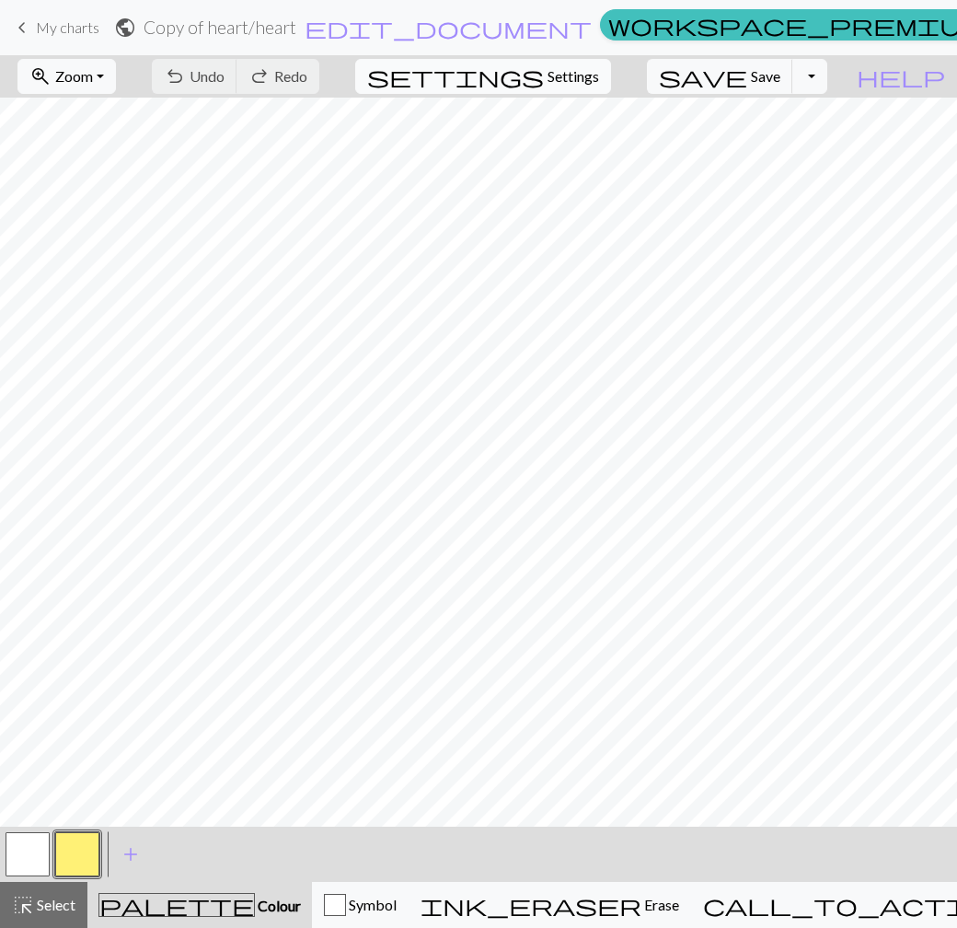
click at [574, 78] on span "Settings" at bounding box center [573, 76] width 52 height 22
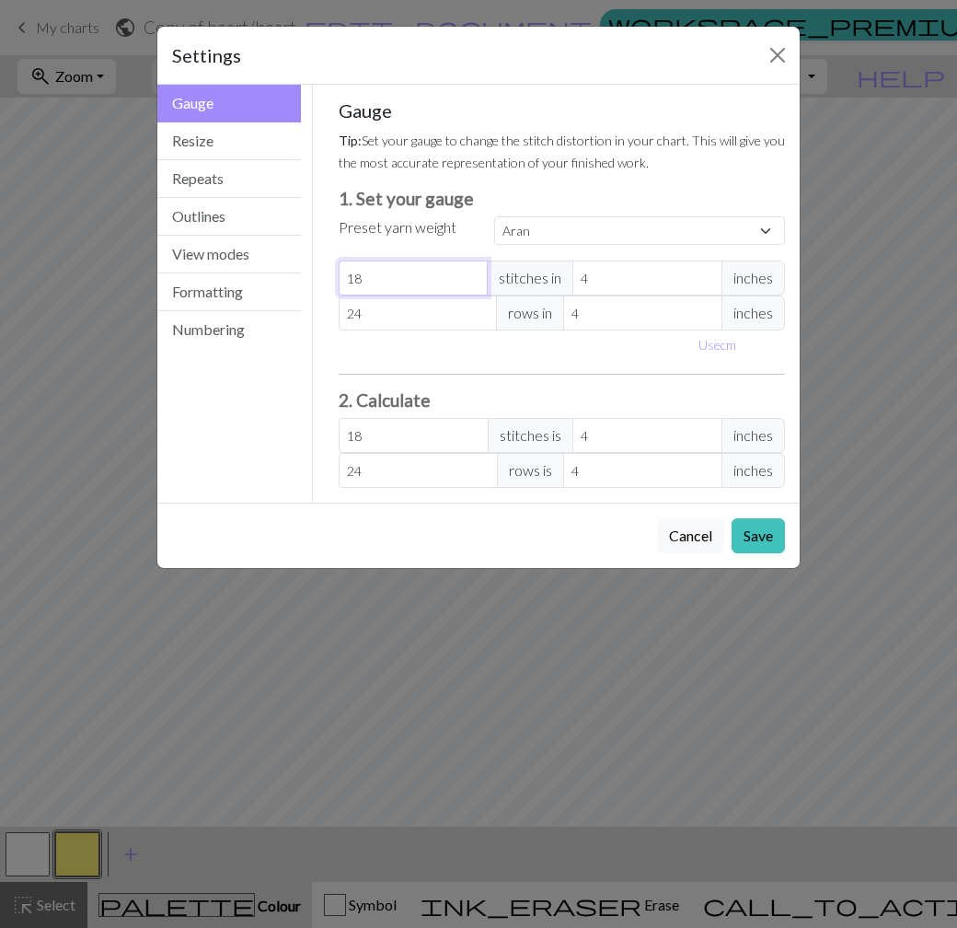
click at [412, 284] on input "18" at bounding box center [414, 277] width 150 height 35
select select "custom"
type input "182"
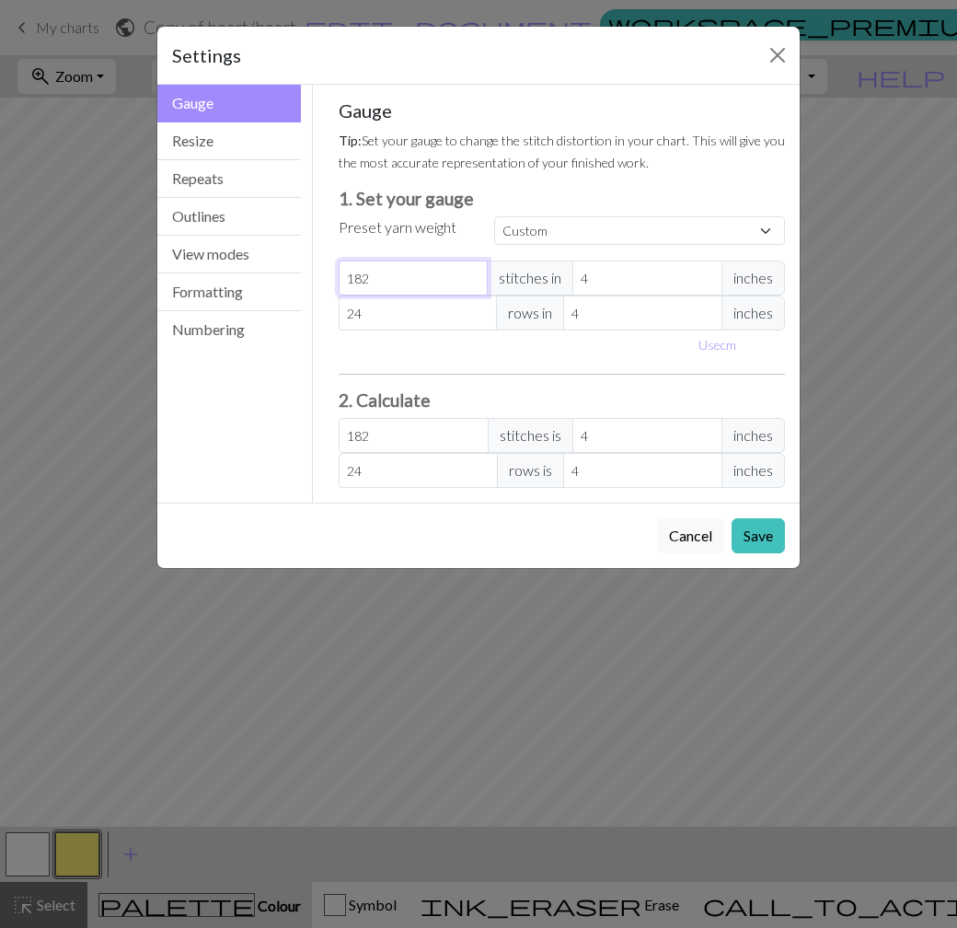
type input "1824"
click at [412, 284] on input "1824" at bounding box center [414, 277] width 150 height 35
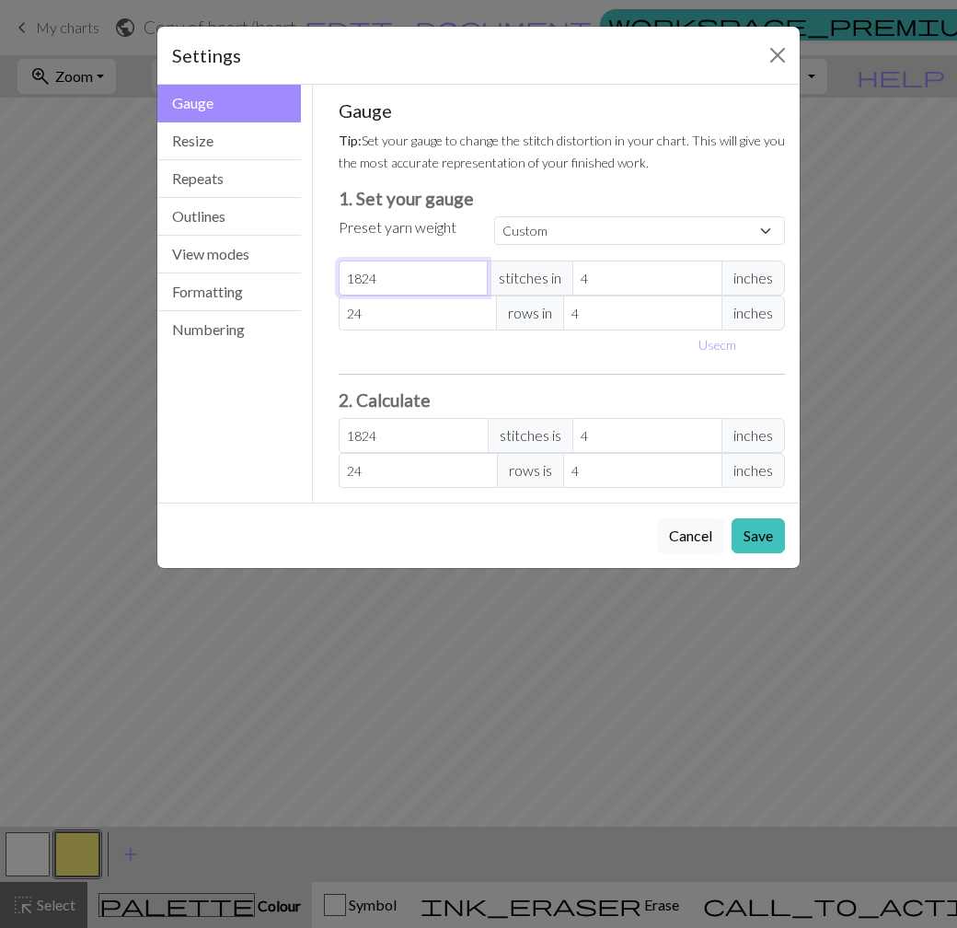
type input "2"
type input "24"
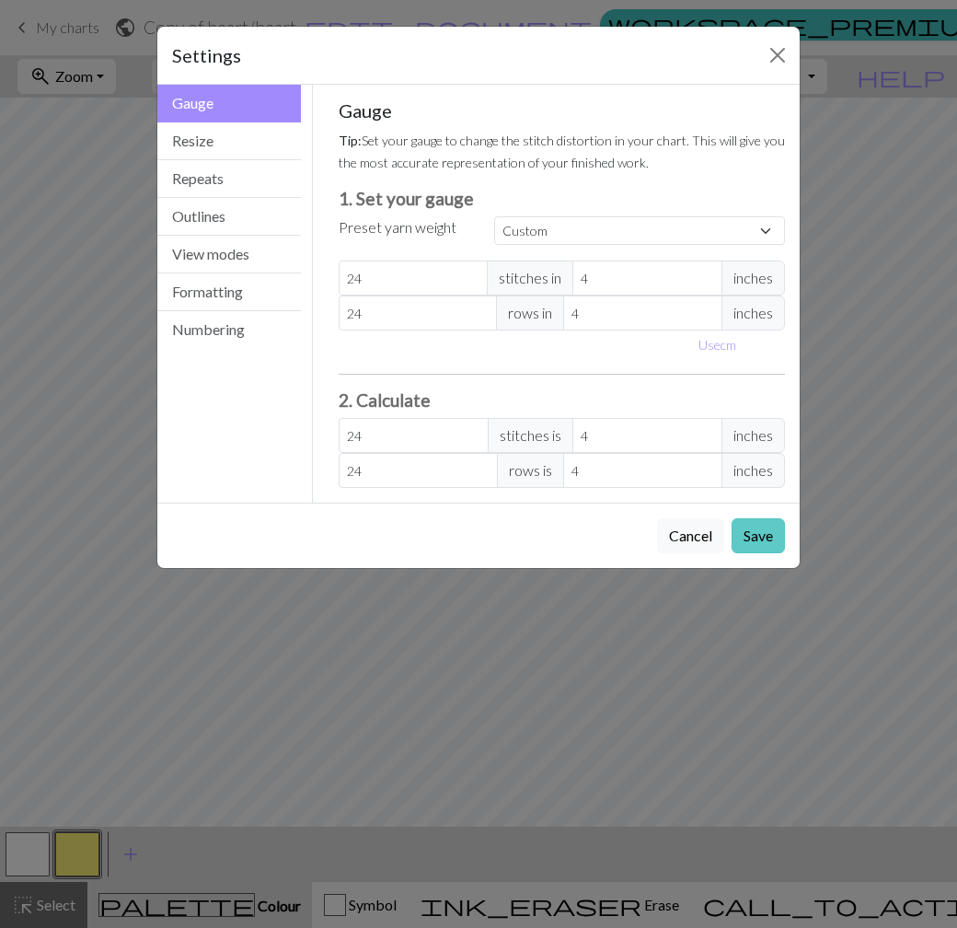
click at [743, 536] on button "Save" at bounding box center [758, 535] width 53 height 35
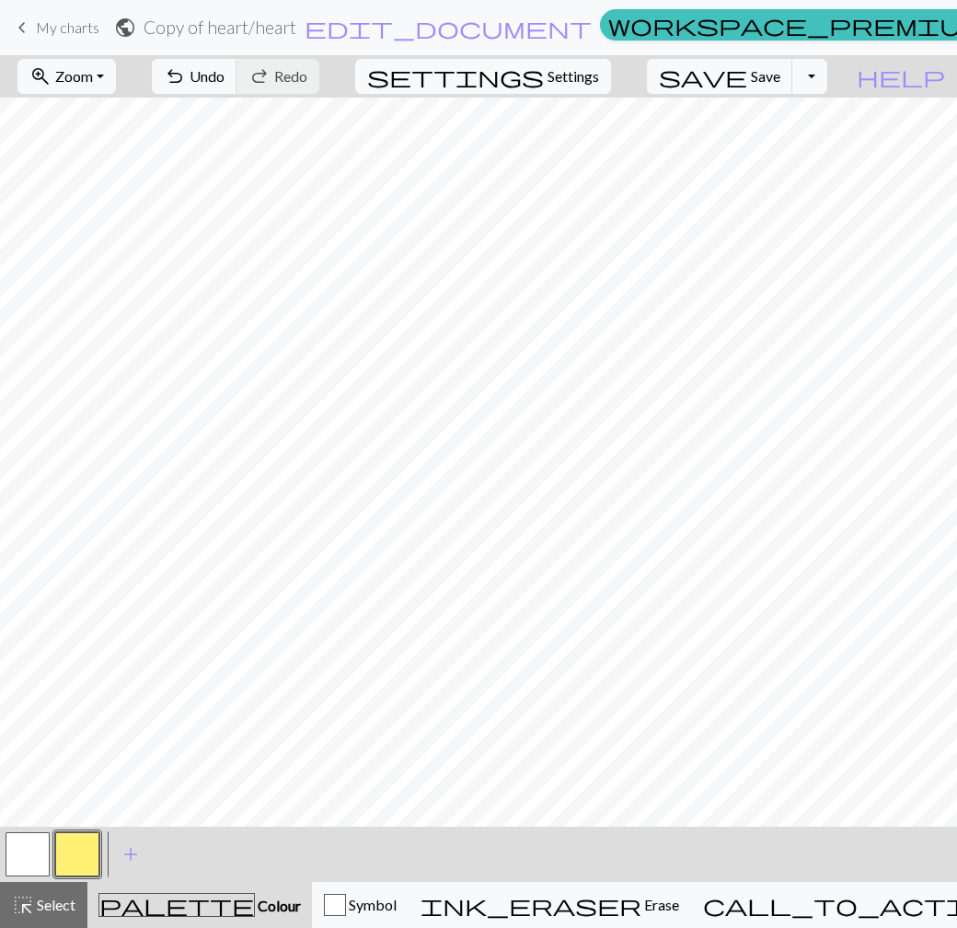
click at [79, 859] on button "button" at bounding box center [77, 854] width 44 height 44
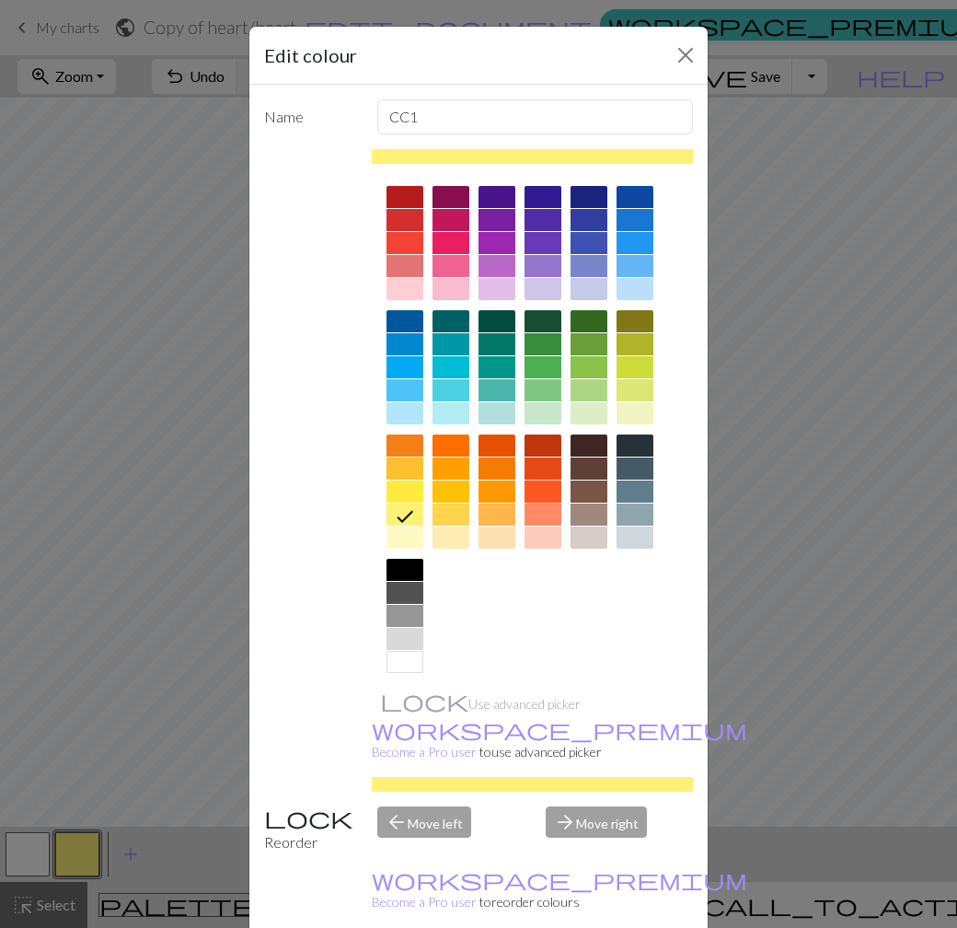
click at [544, 494] on div at bounding box center [542, 491] width 37 height 22
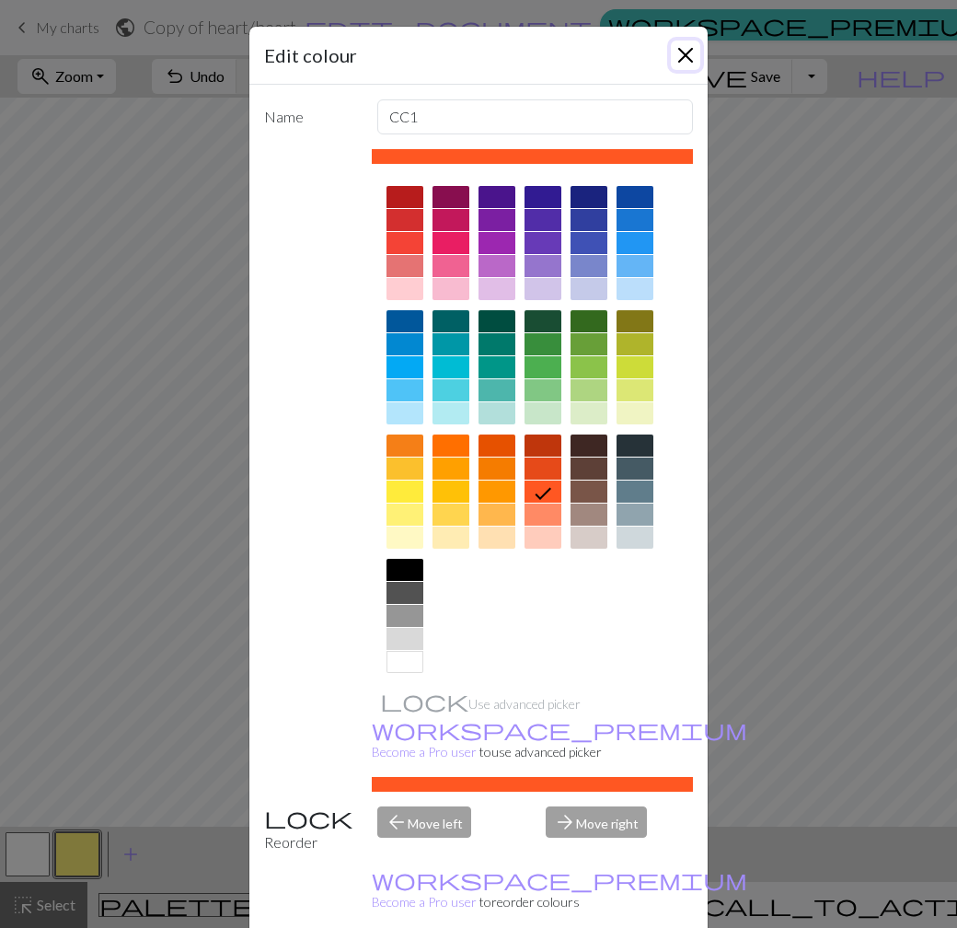
click at [678, 52] on button "Close" at bounding box center [685, 54] width 29 height 29
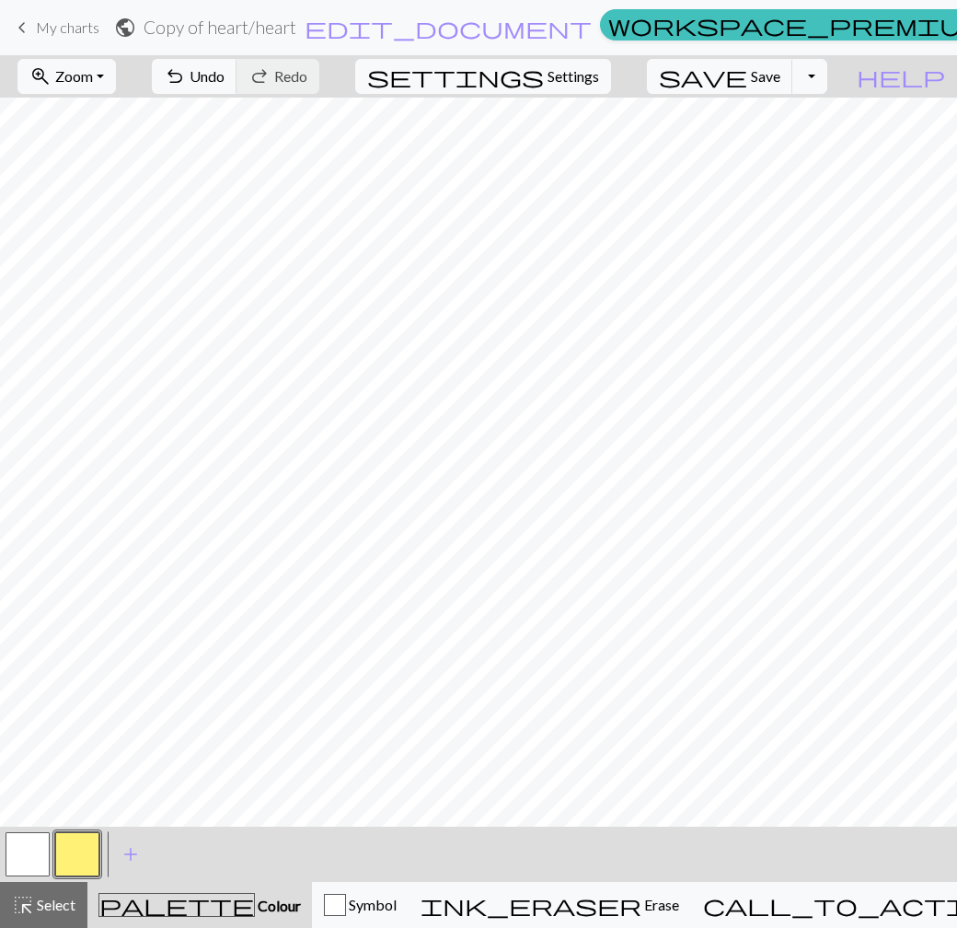
click at [87, 854] on button "button" at bounding box center [77, 854] width 44 height 44
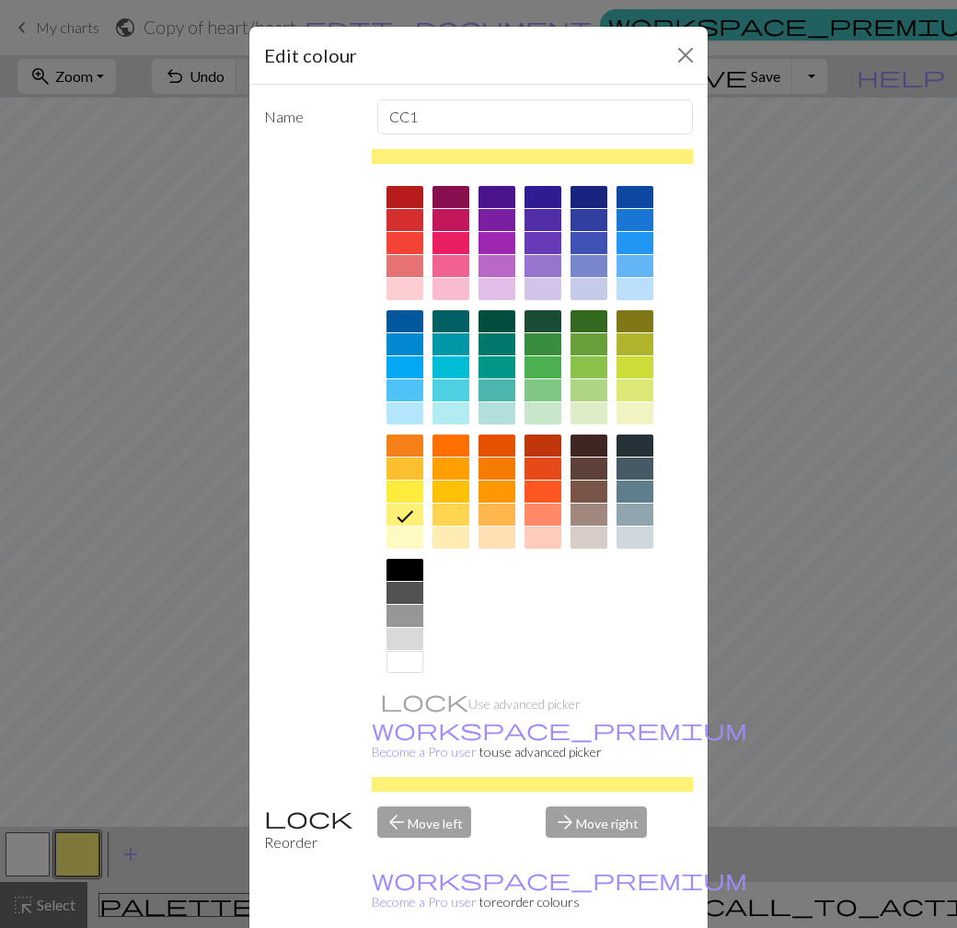
click at [495, 409] on div at bounding box center [496, 413] width 37 height 22
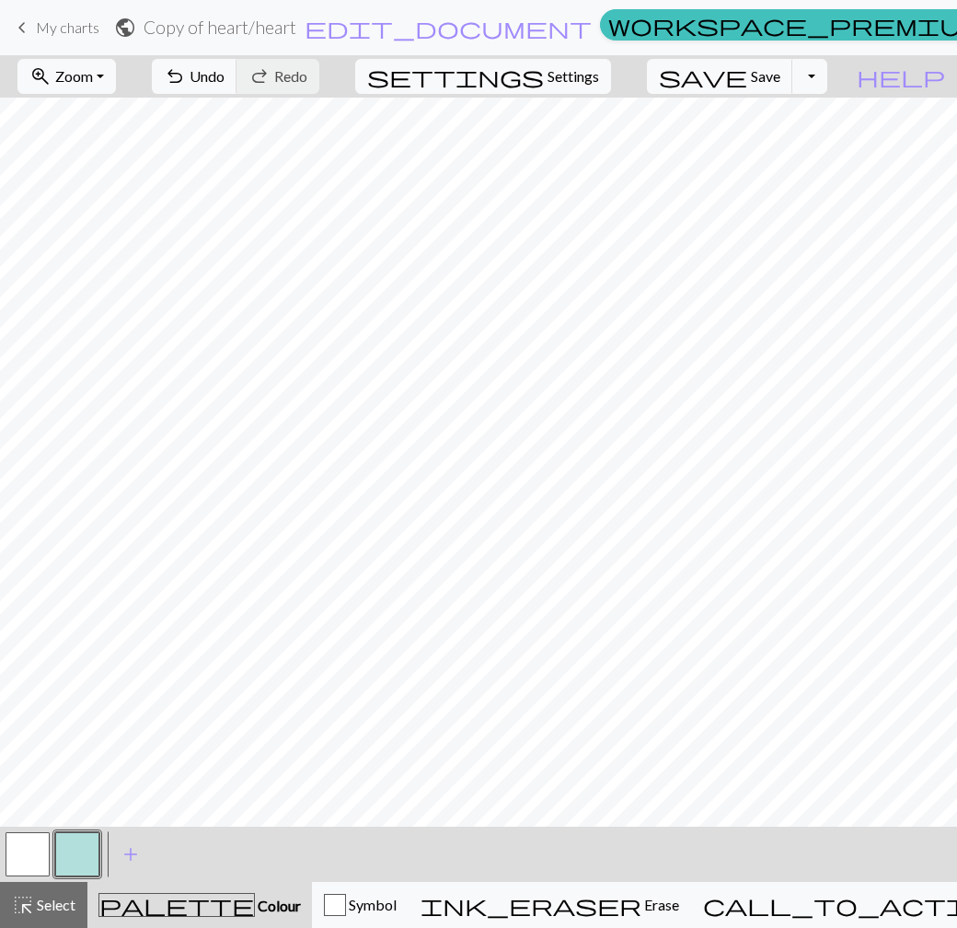
click at [95, 839] on button "button" at bounding box center [77, 854] width 44 height 44
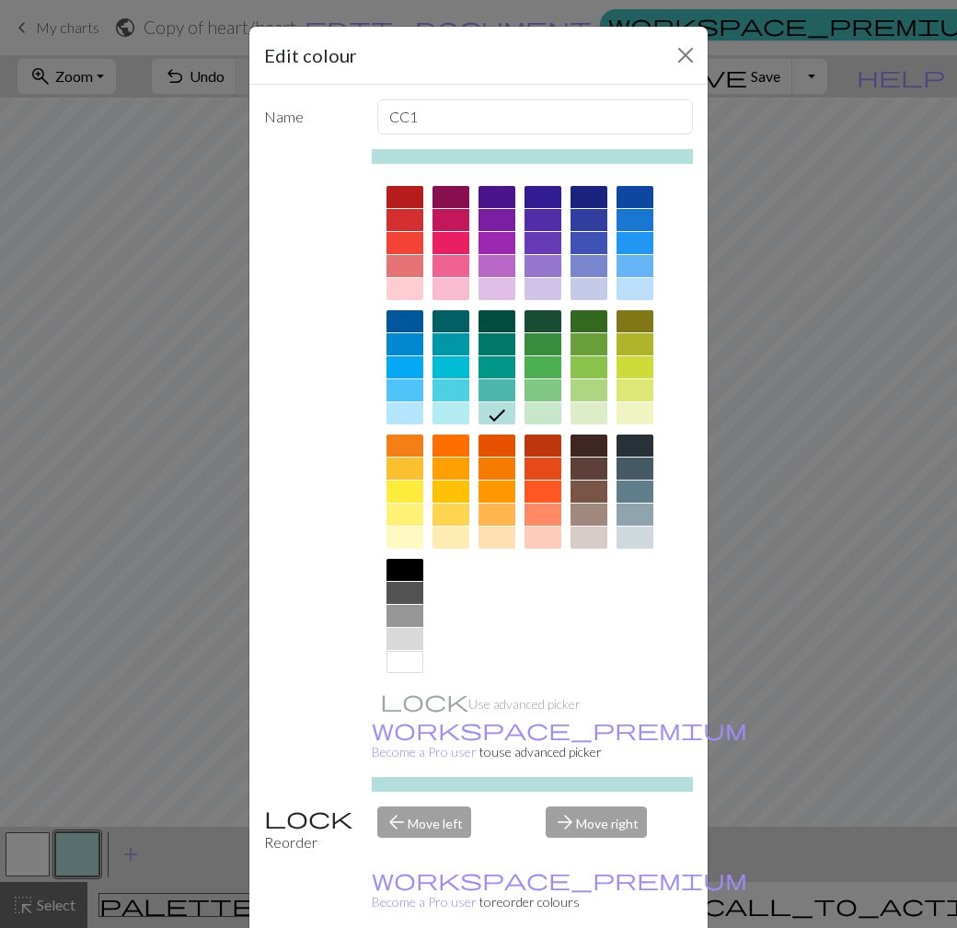
click at [452, 470] on div at bounding box center [450, 468] width 37 height 22
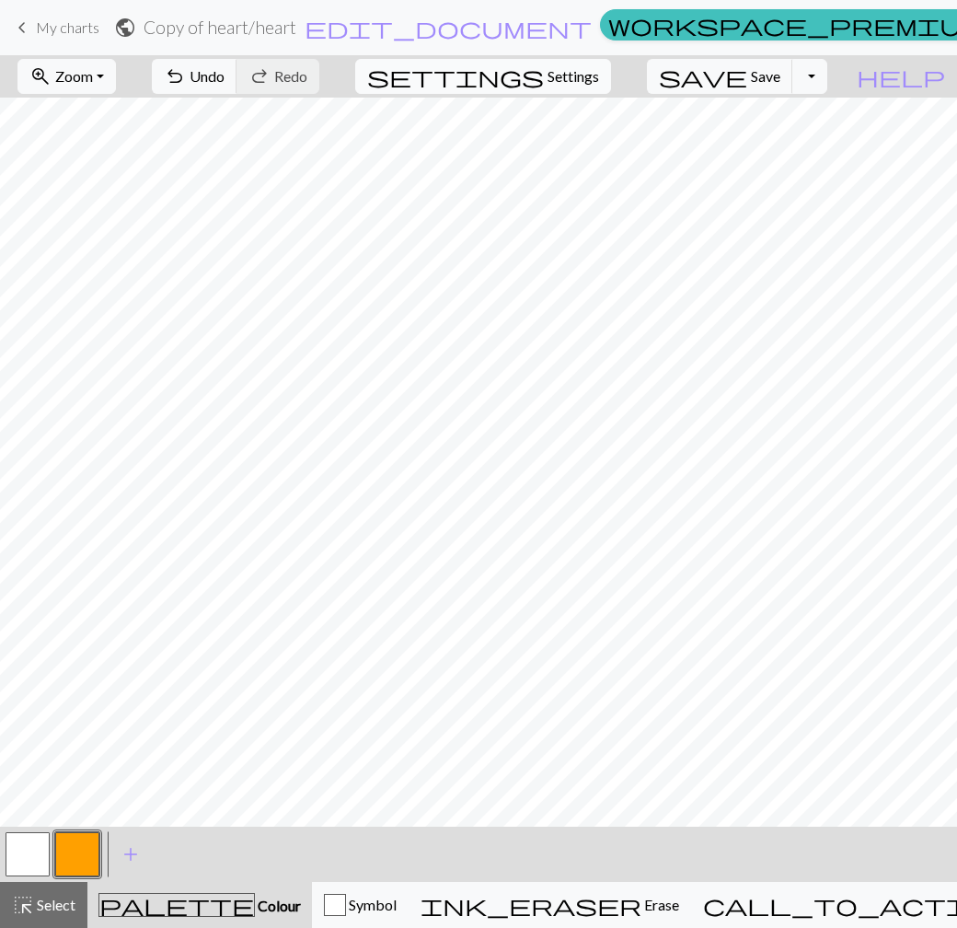
click at [599, 71] on span "Settings" at bounding box center [573, 76] width 52 height 22
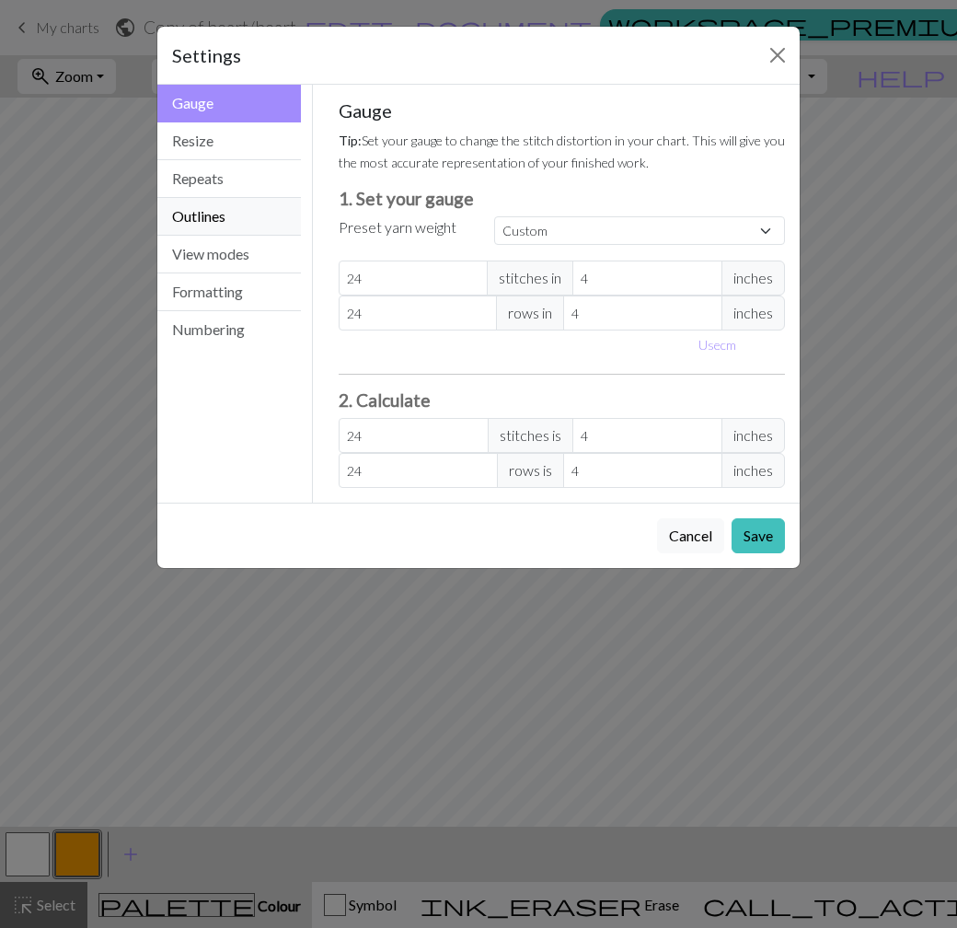
click at [258, 219] on button "Outlines" at bounding box center [229, 217] width 144 height 38
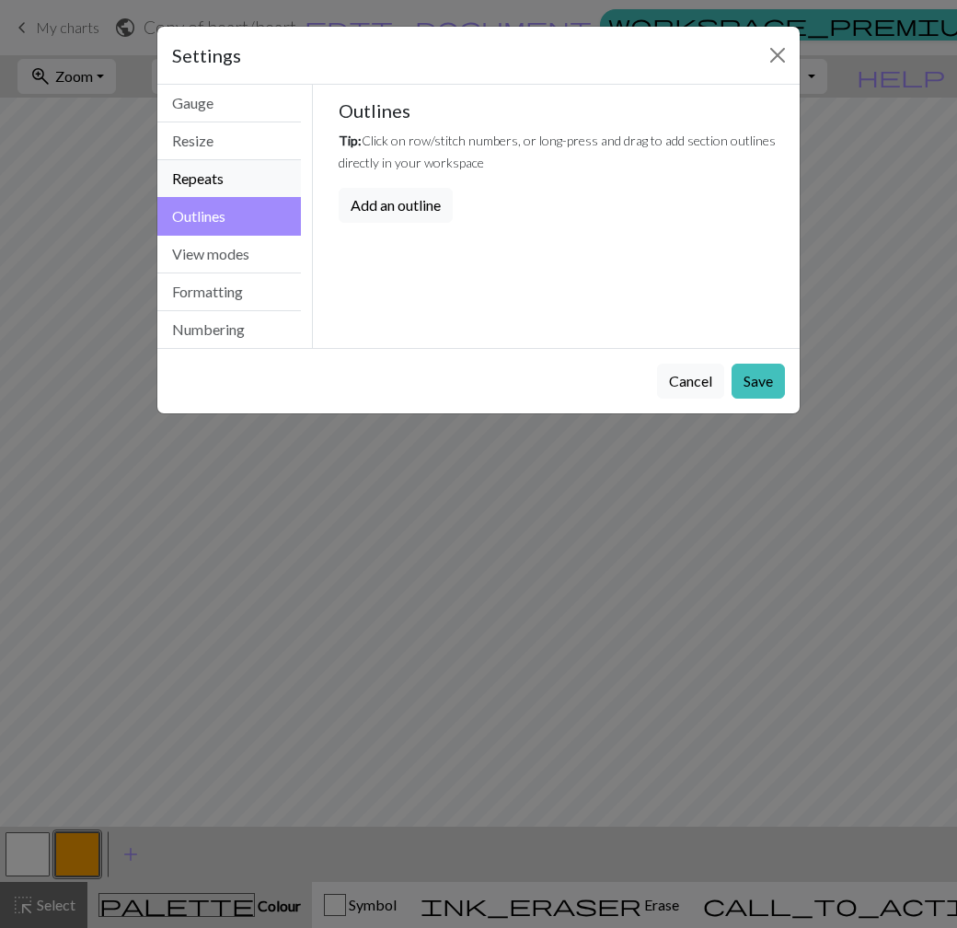
click at [254, 183] on button "Repeats" at bounding box center [229, 179] width 144 height 38
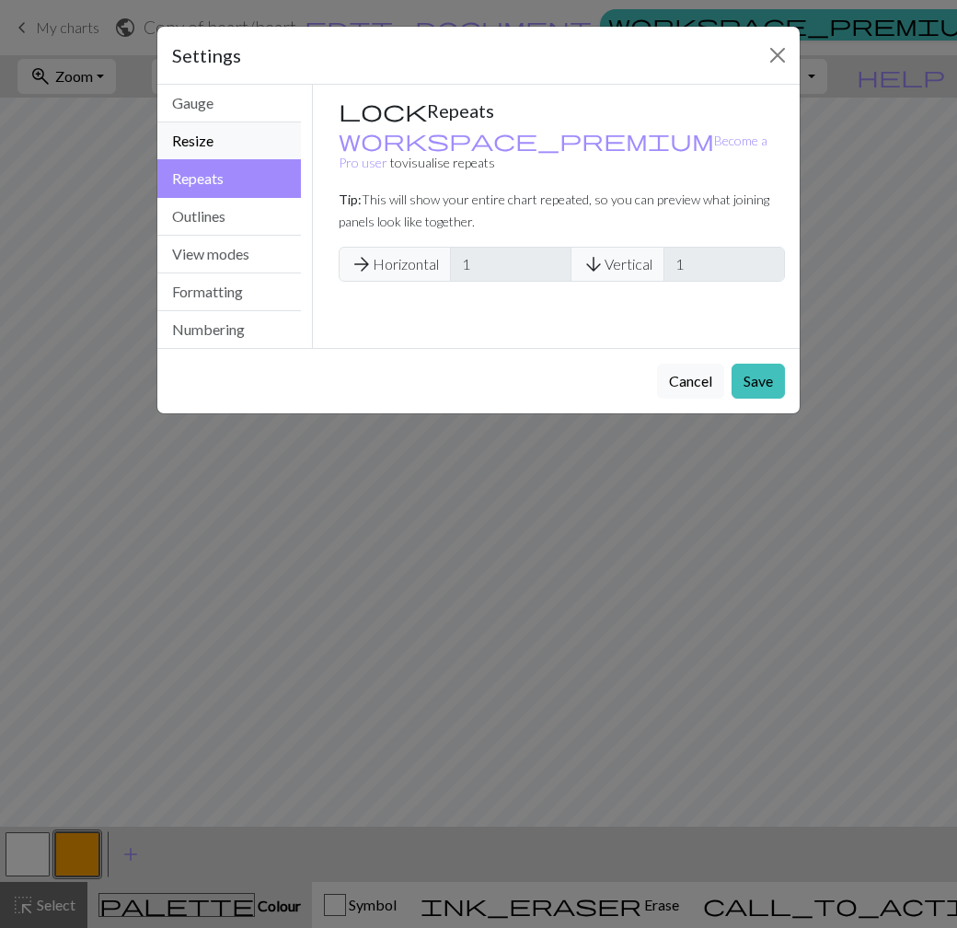
click at [254, 143] on button "Resize" at bounding box center [229, 141] width 144 height 38
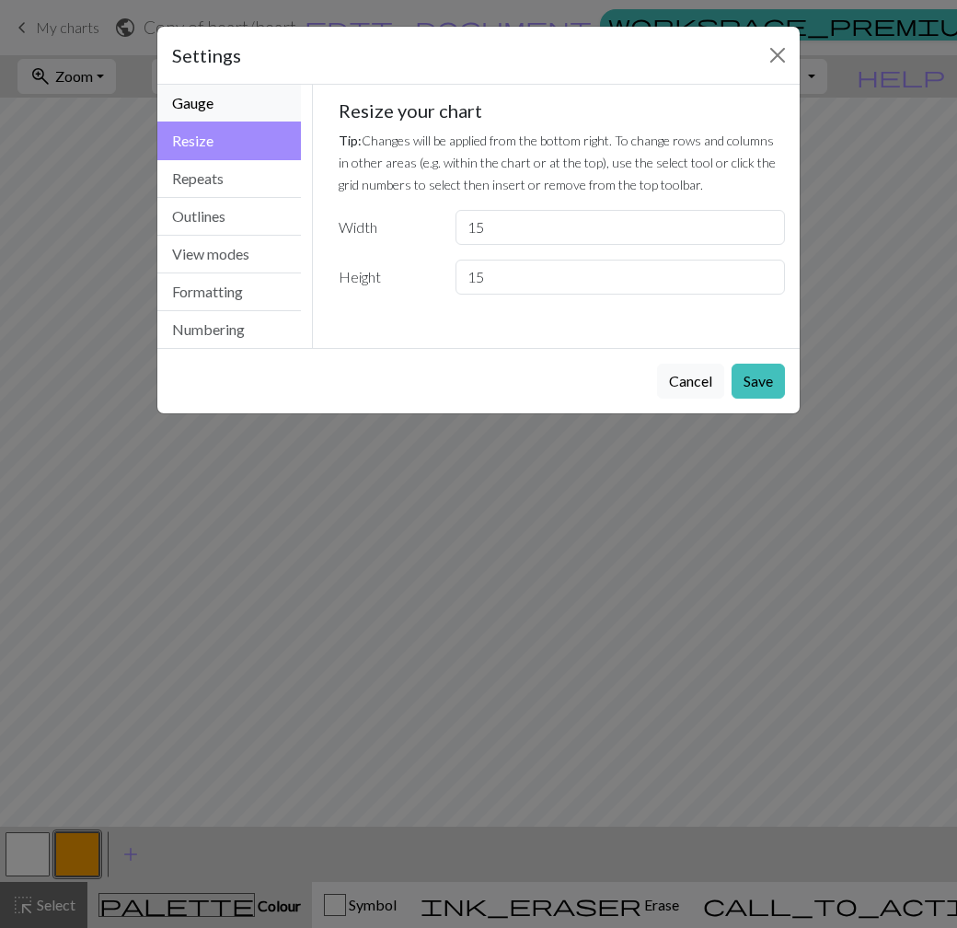
click at [250, 106] on button "Gauge" at bounding box center [229, 104] width 144 height 38
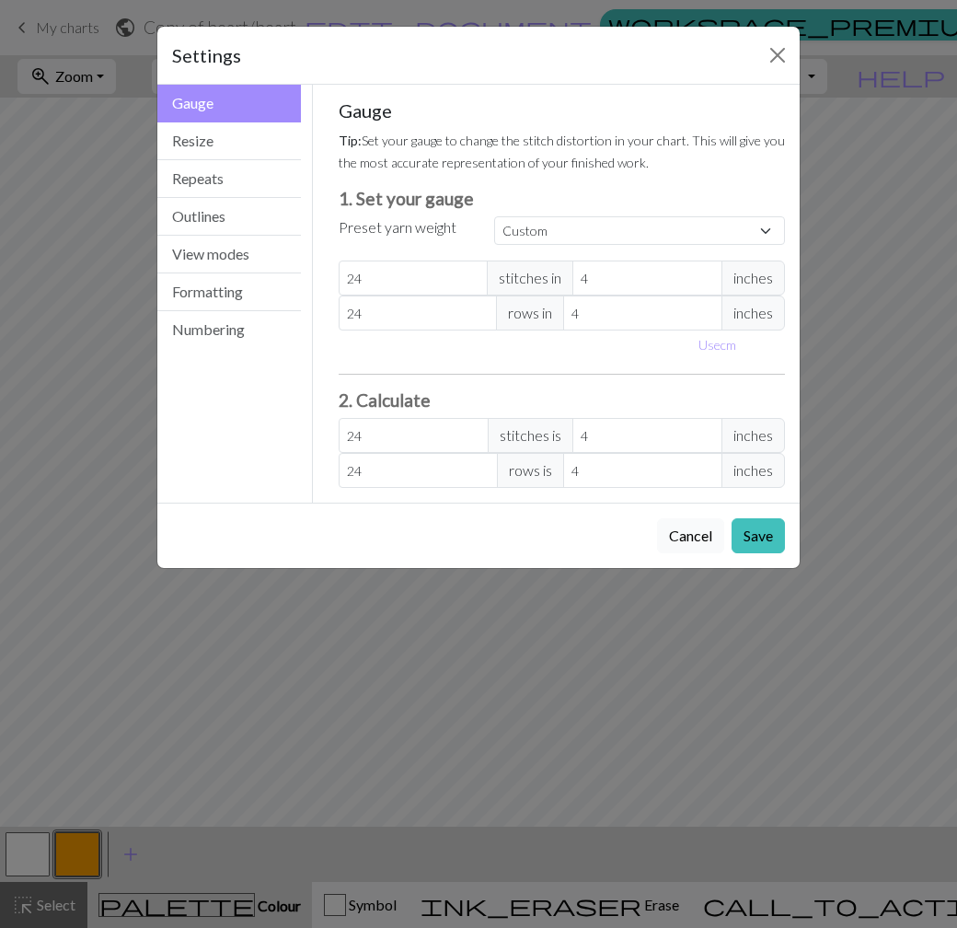
click at [702, 536] on button "Cancel" at bounding box center [690, 535] width 67 height 35
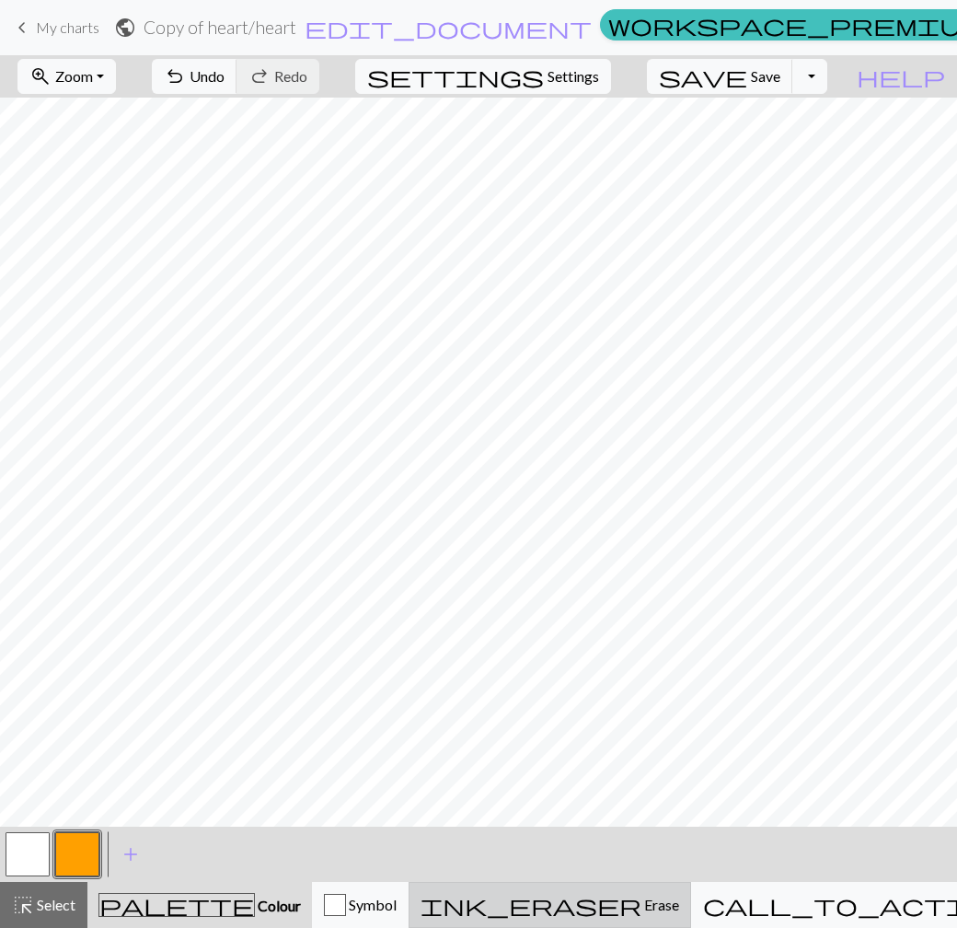
click at [618, 902] on span "ink_eraser" at bounding box center [531, 905] width 221 height 26
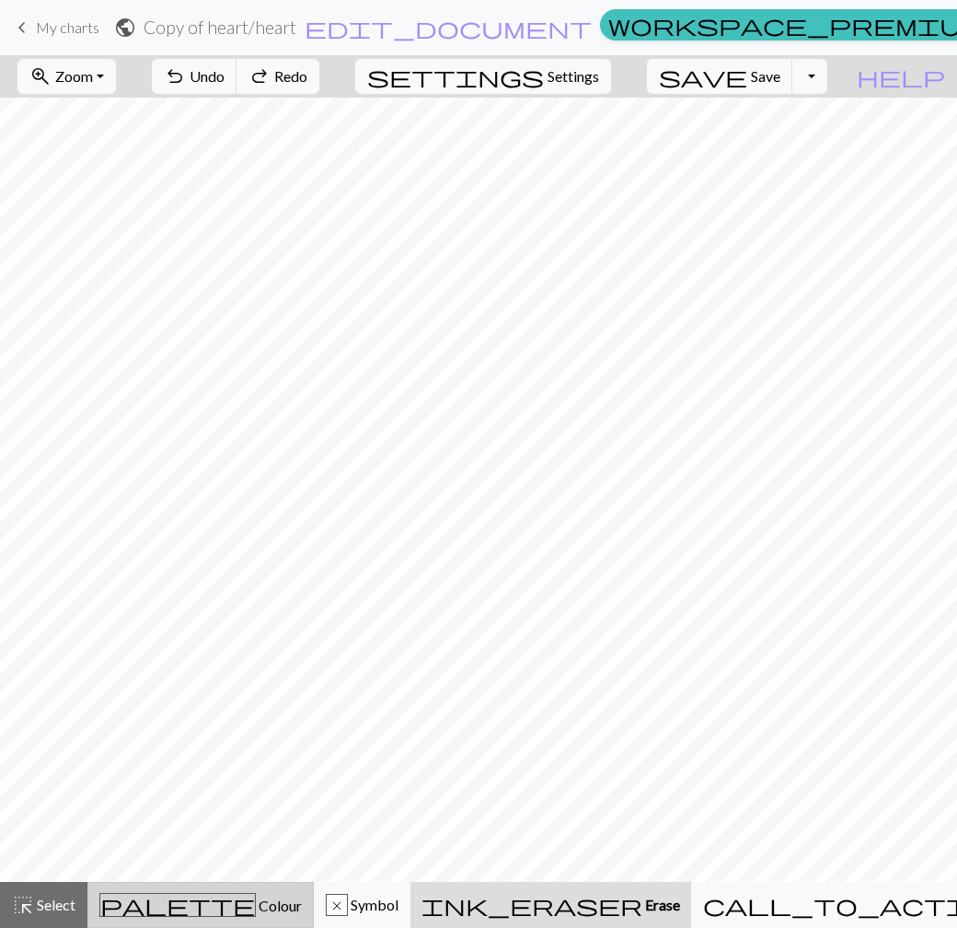
click at [237, 897] on div "palette Colour Colour" at bounding box center [200, 905] width 202 height 24
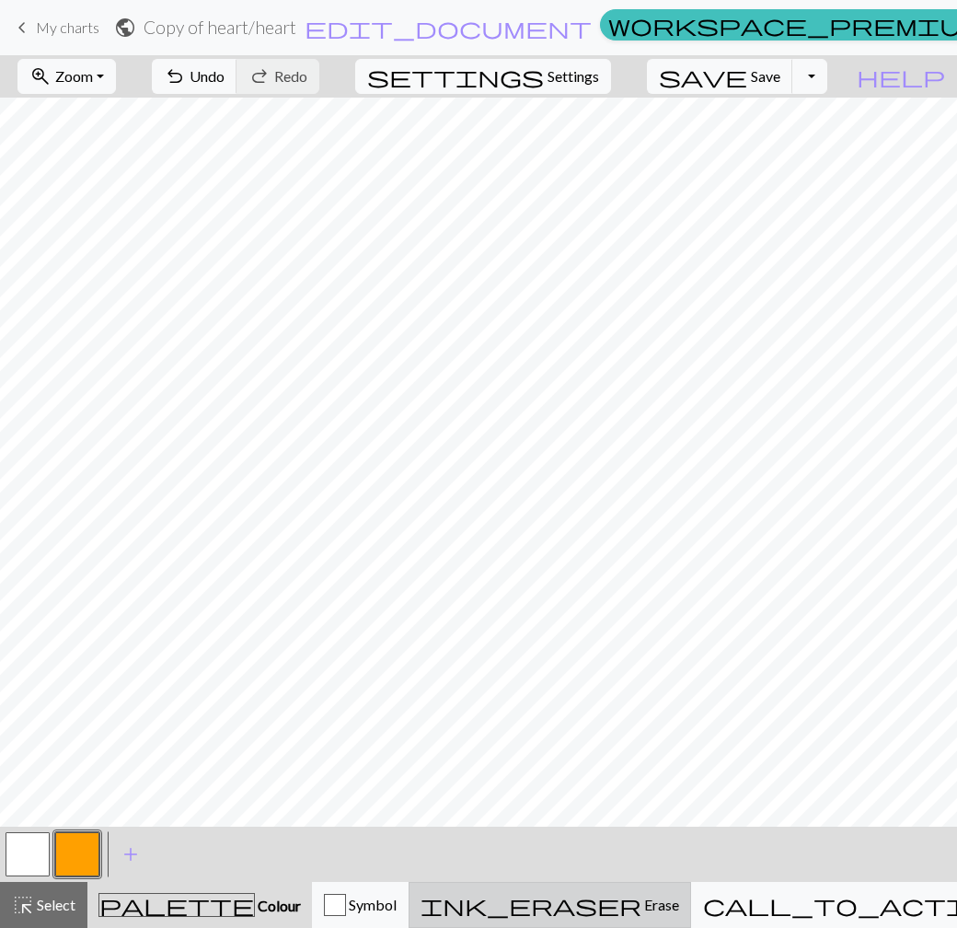
click at [617, 896] on span "ink_eraser" at bounding box center [531, 905] width 221 height 26
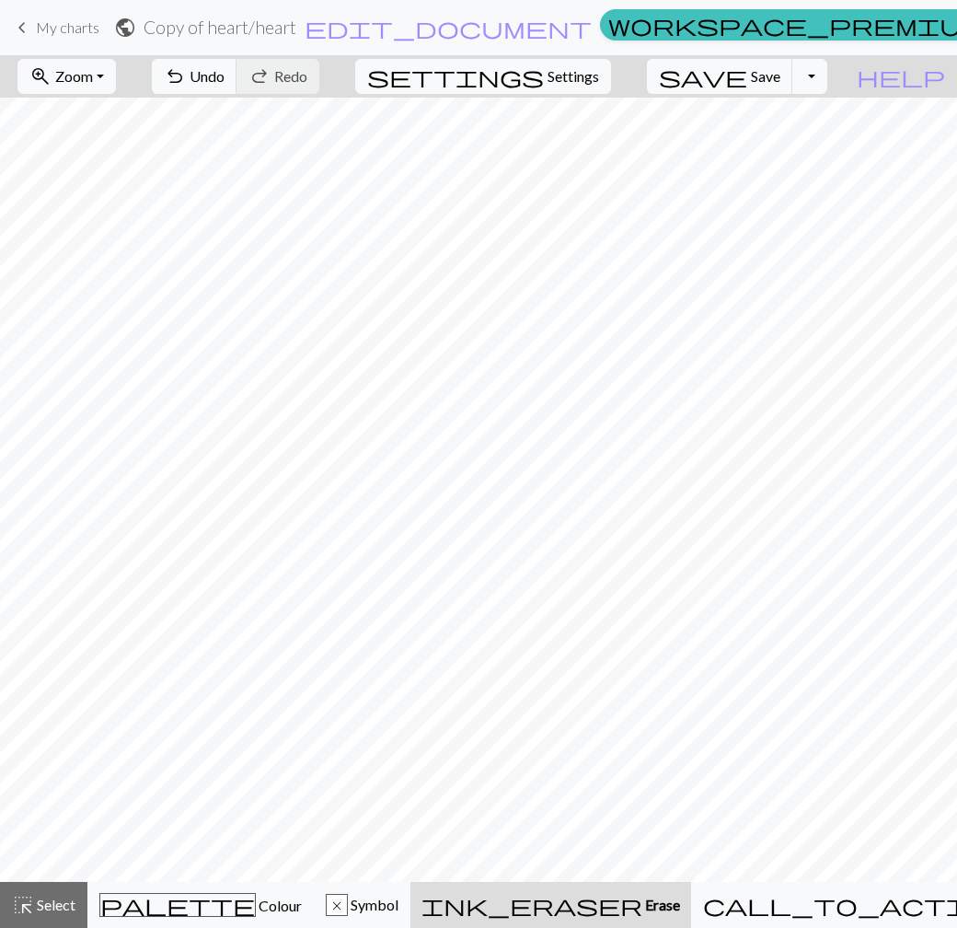
click at [602, 899] on span "ink_eraser" at bounding box center [531, 905] width 221 height 26
click at [256, 901] on span "Colour" at bounding box center [279, 904] width 46 height 17
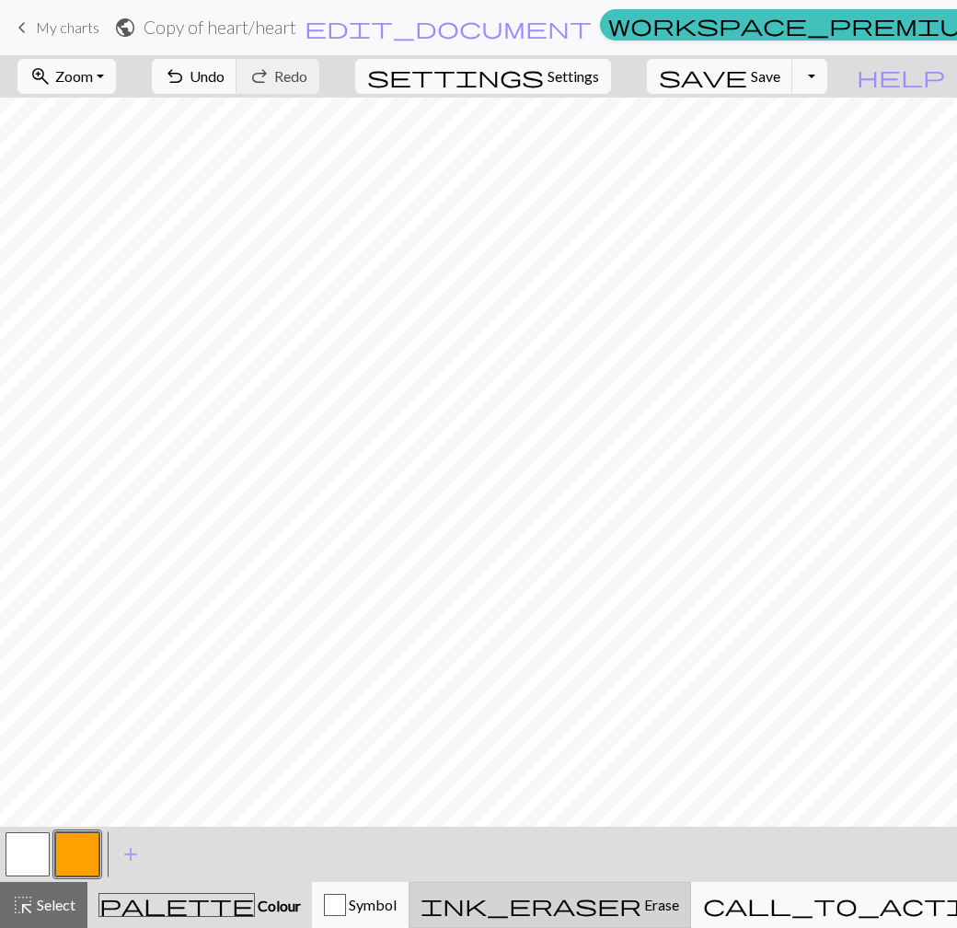
click at [641, 897] on span "Erase" at bounding box center [660, 903] width 38 height 17
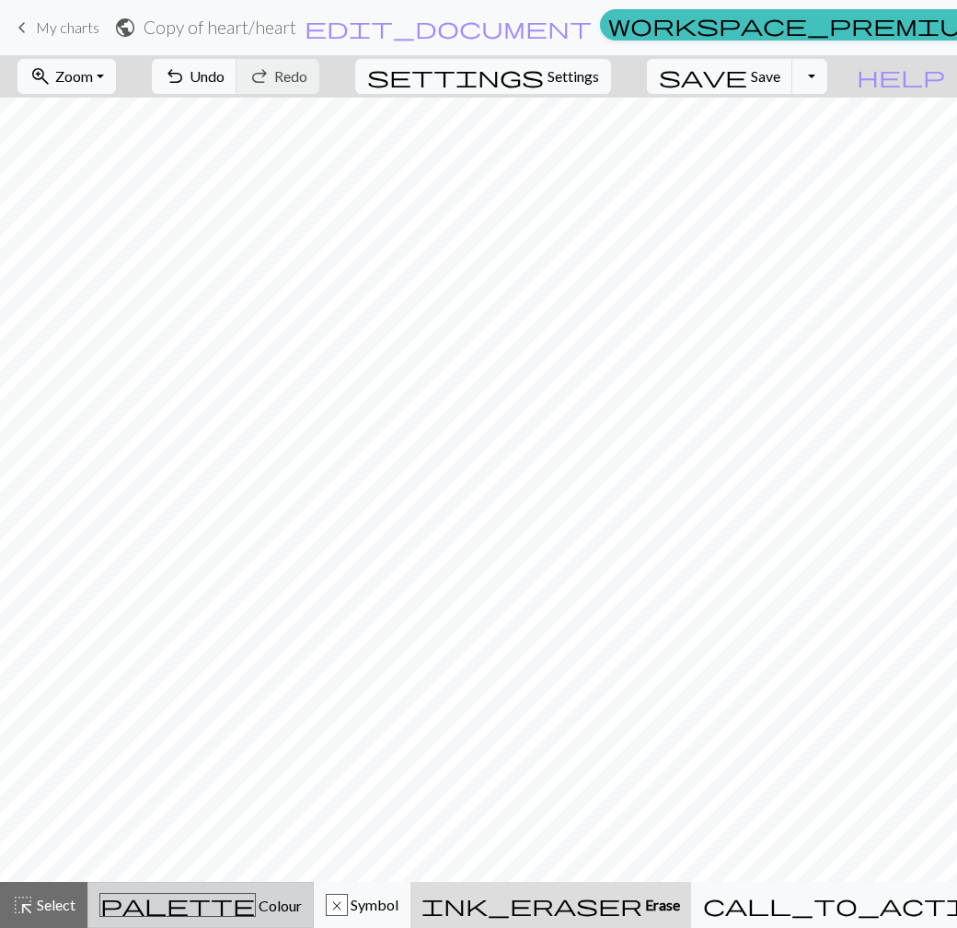
click at [256, 904] on span "Colour" at bounding box center [279, 904] width 46 height 17
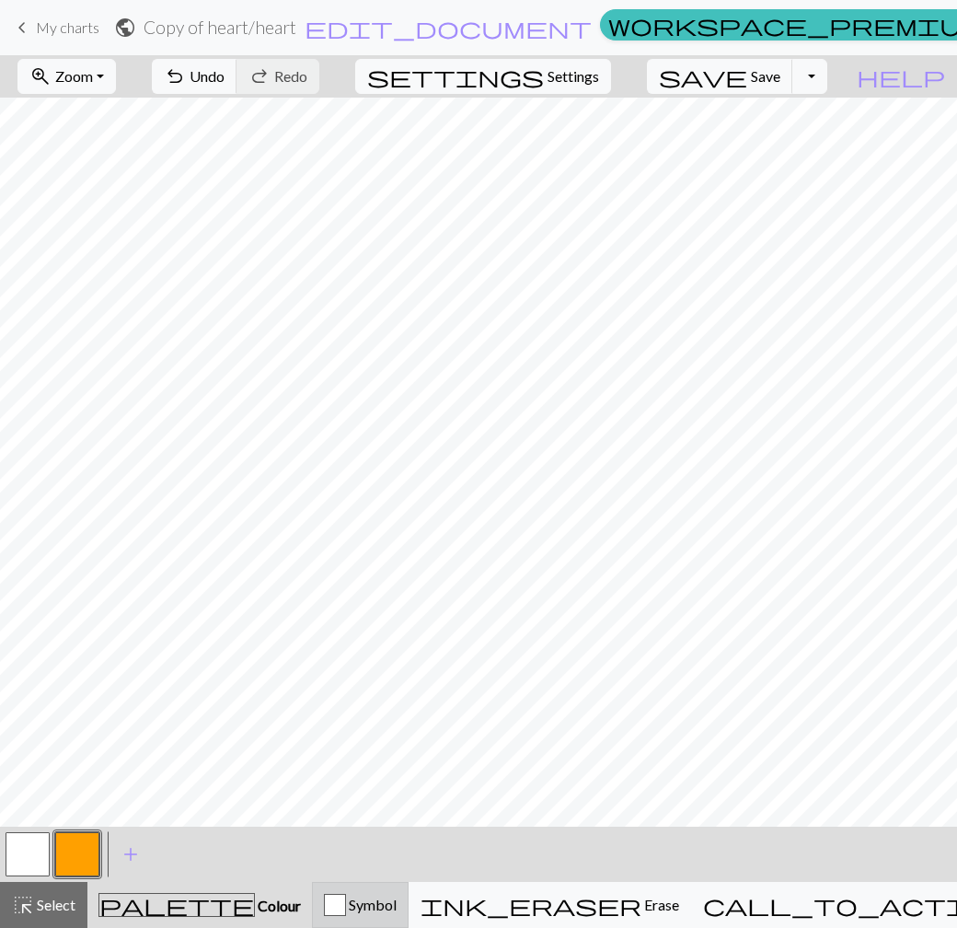
click at [397, 904] on span "Symbol" at bounding box center [371, 903] width 51 height 17
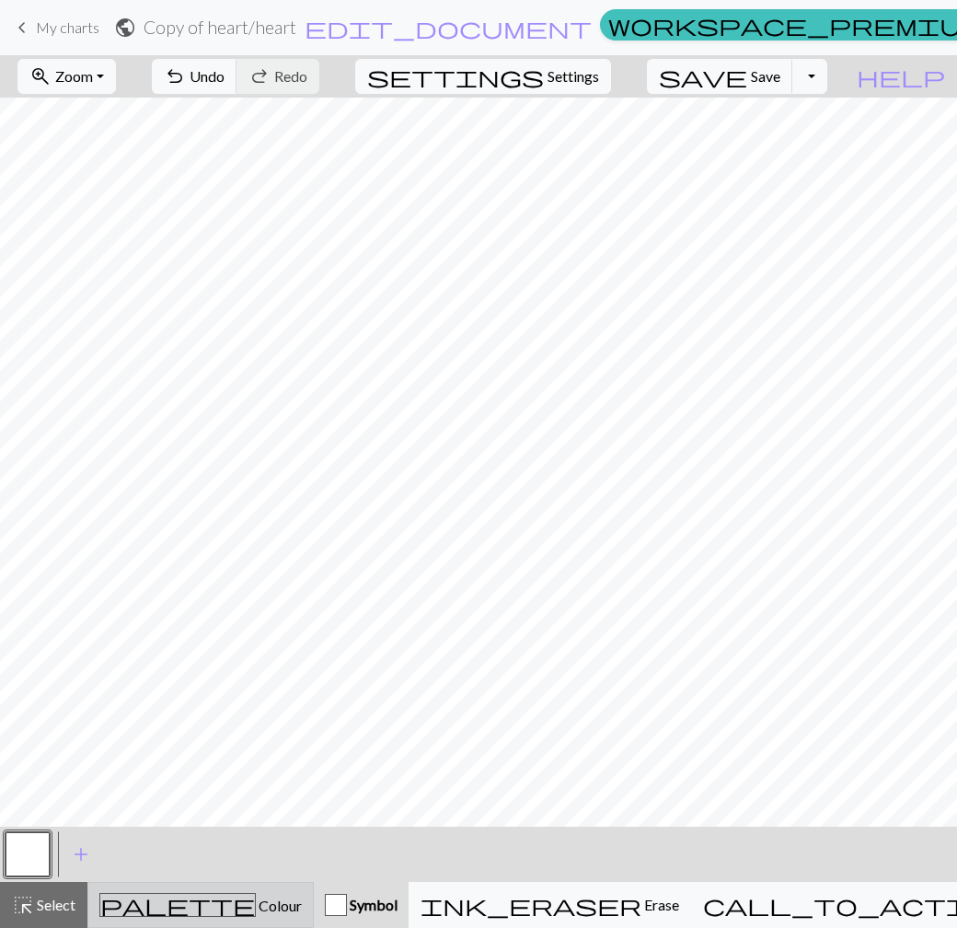
click at [270, 898] on div "palette Colour Colour" at bounding box center [200, 905] width 202 height 24
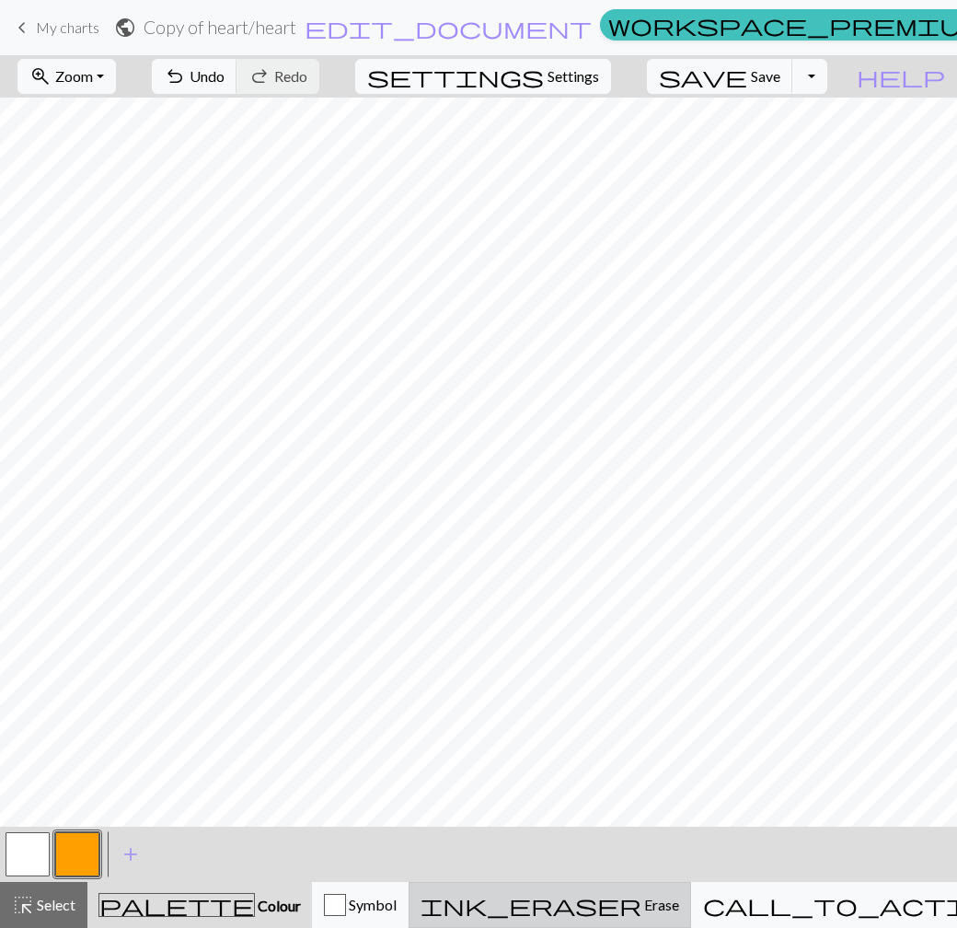
click at [589, 893] on div "ink_eraser Erase Erase" at bounding box center [550, 904] width 259 height 22
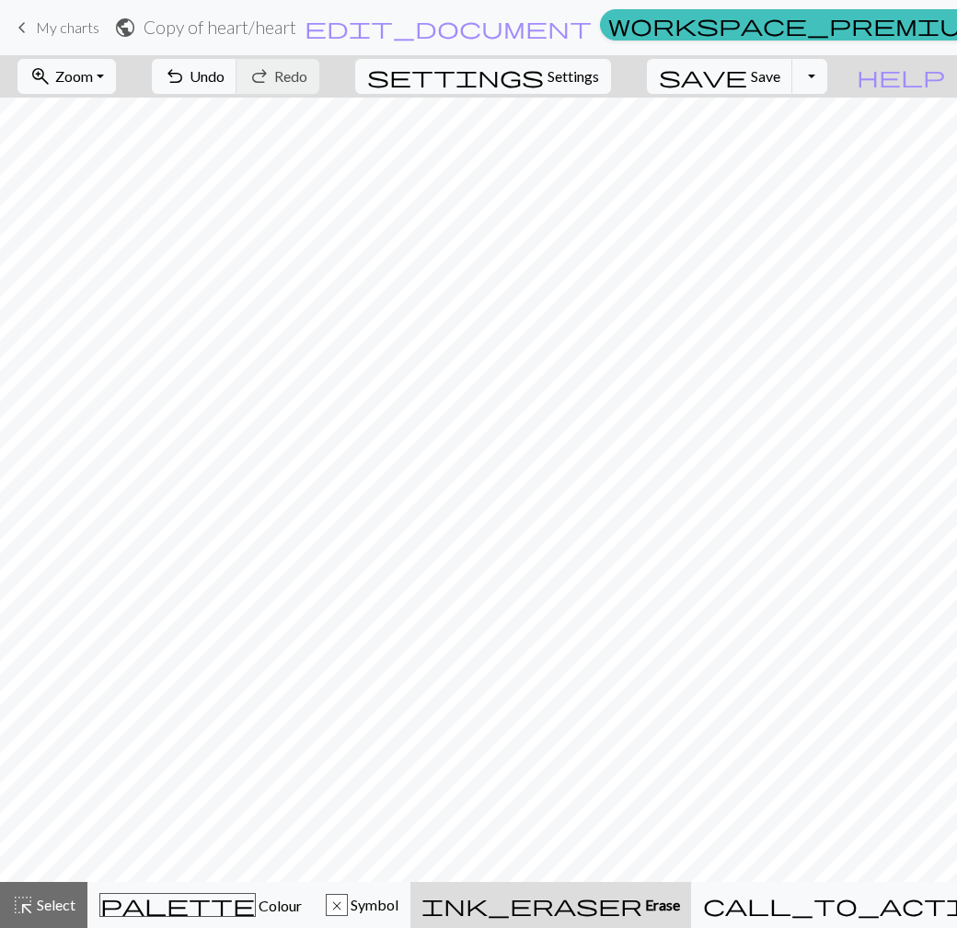
click at [642, 895] on span "Erase" at bounding box center [661, 903] width 38 height 17
click at [256, 910] on div "palette Colour Colour" at bounding box center [200, 905] width 202 height 24
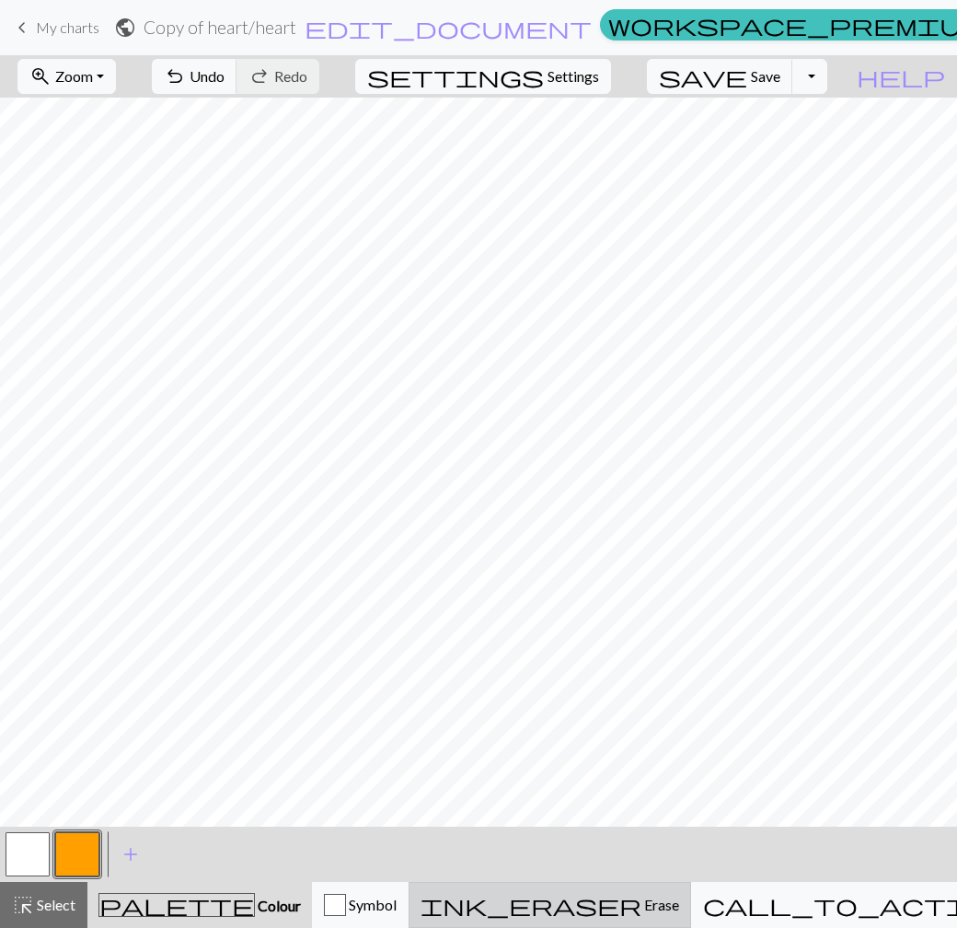
click at [641, 898] on span "Erase" at bounding box center [660, 903] width 38 height 17
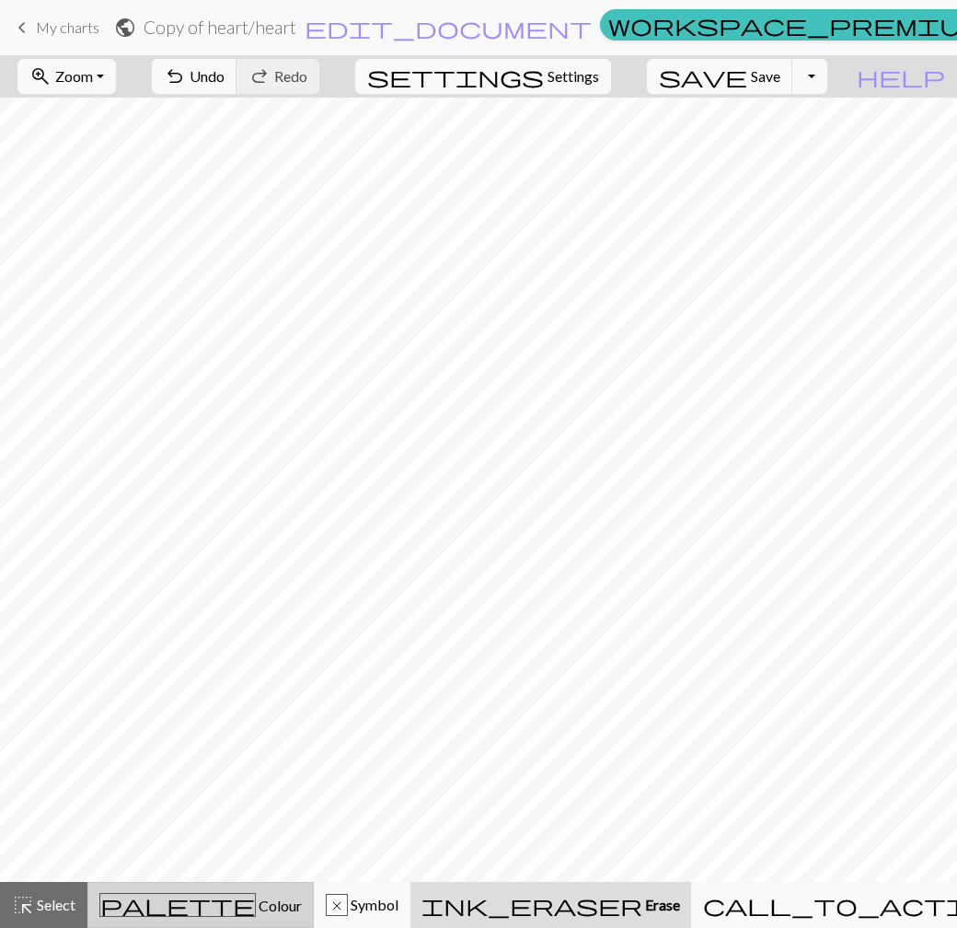
click at [268, 897] on div "palette Colour Colour" at bounding box center [200, 905] width 202 height 24
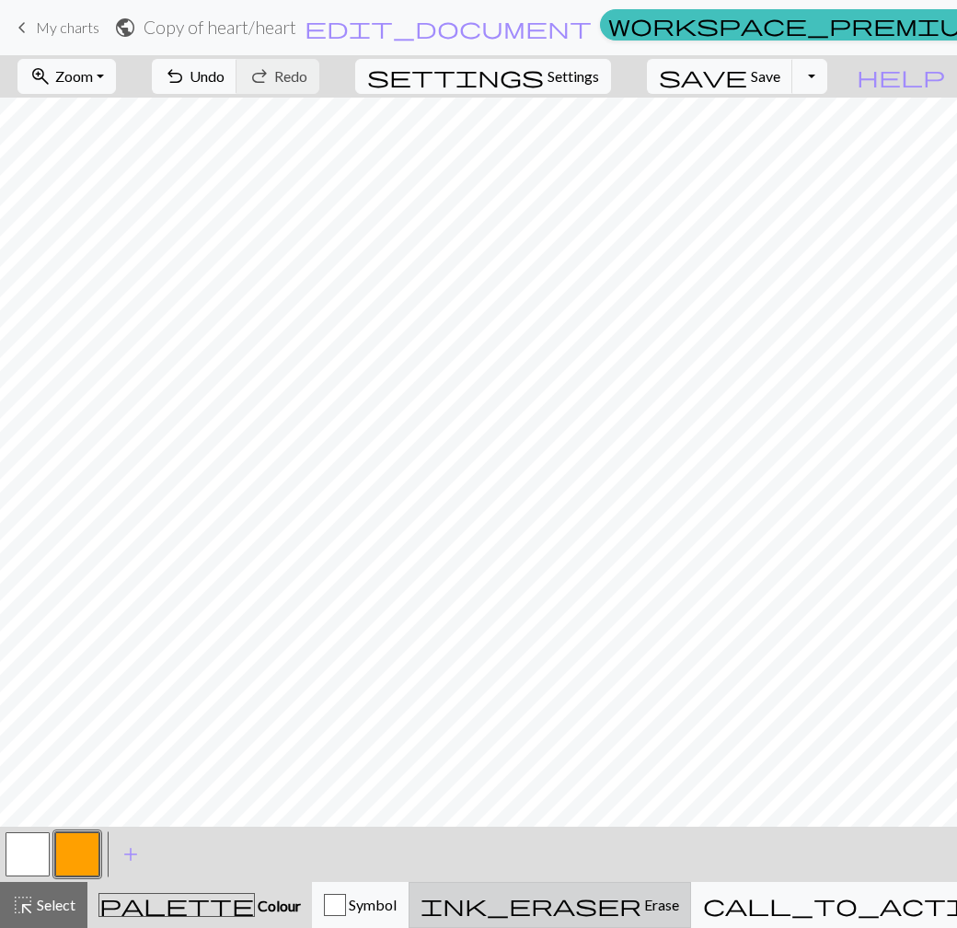
click at [641, 898] on span "Erase" at bounding box center [660, 903] width 38 height 17
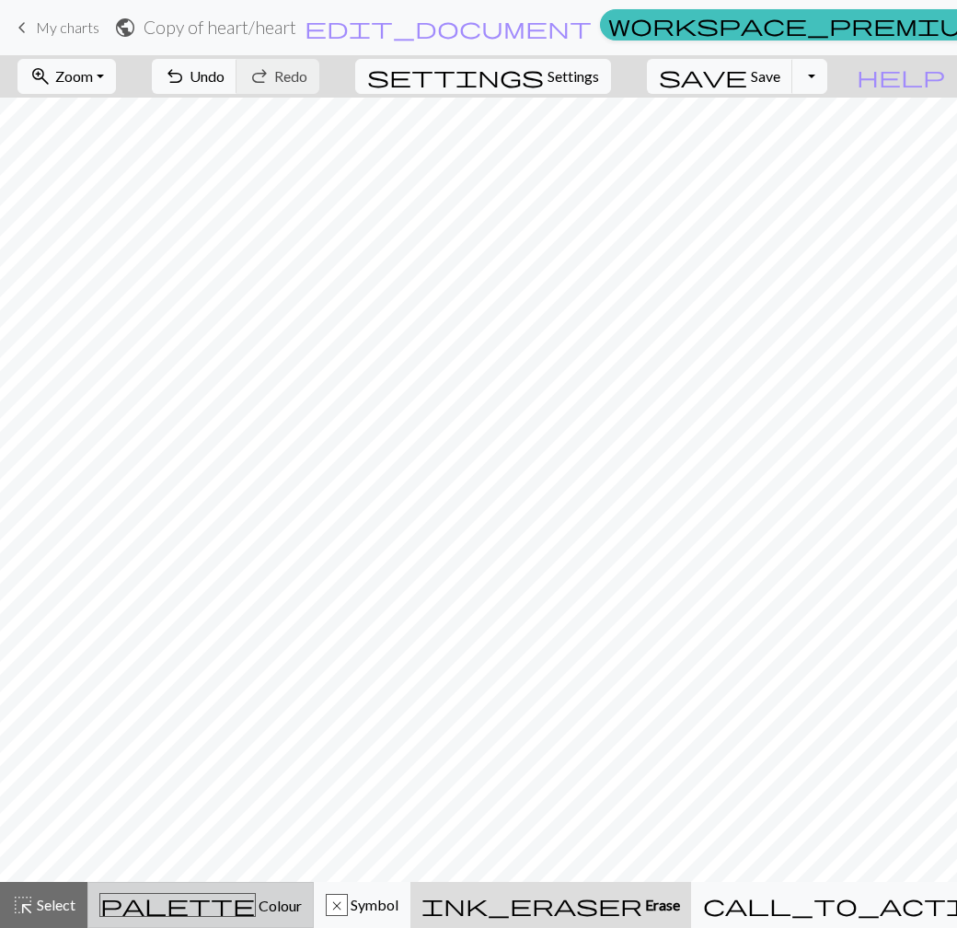
click at [256, 899] on span "Colour" at bounding box center [279, 904] width 46 height 17
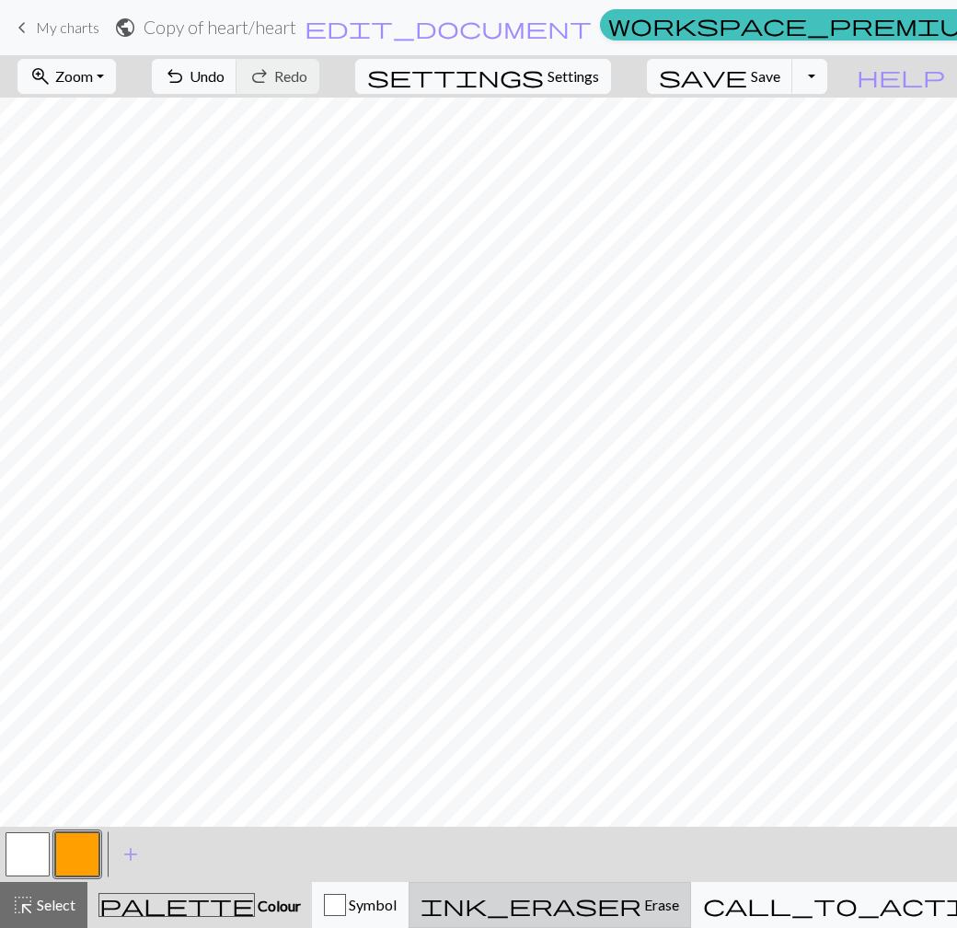
click at [663, 903] on div "ink_eraser Erase Erase" at bounding box center [550, 904] width 259 height 22
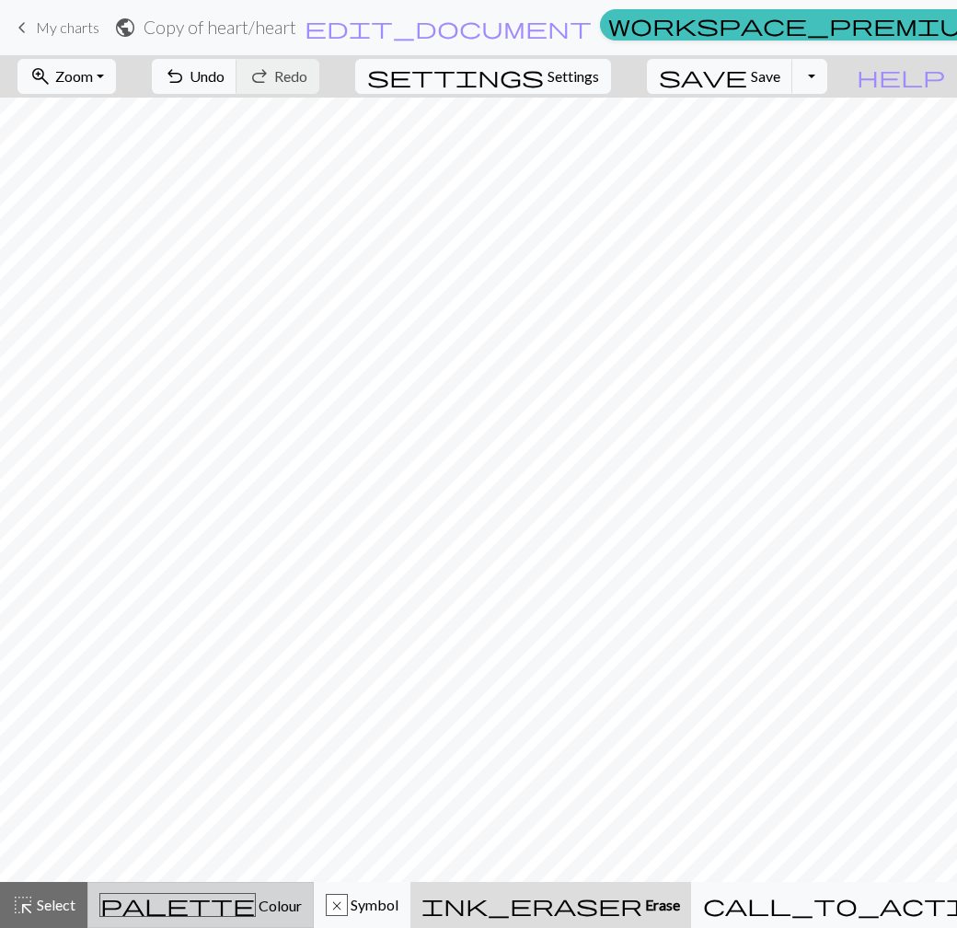
click at [256, 898] on span "Colour" at bounding box center [279, 904] width 46 height 17
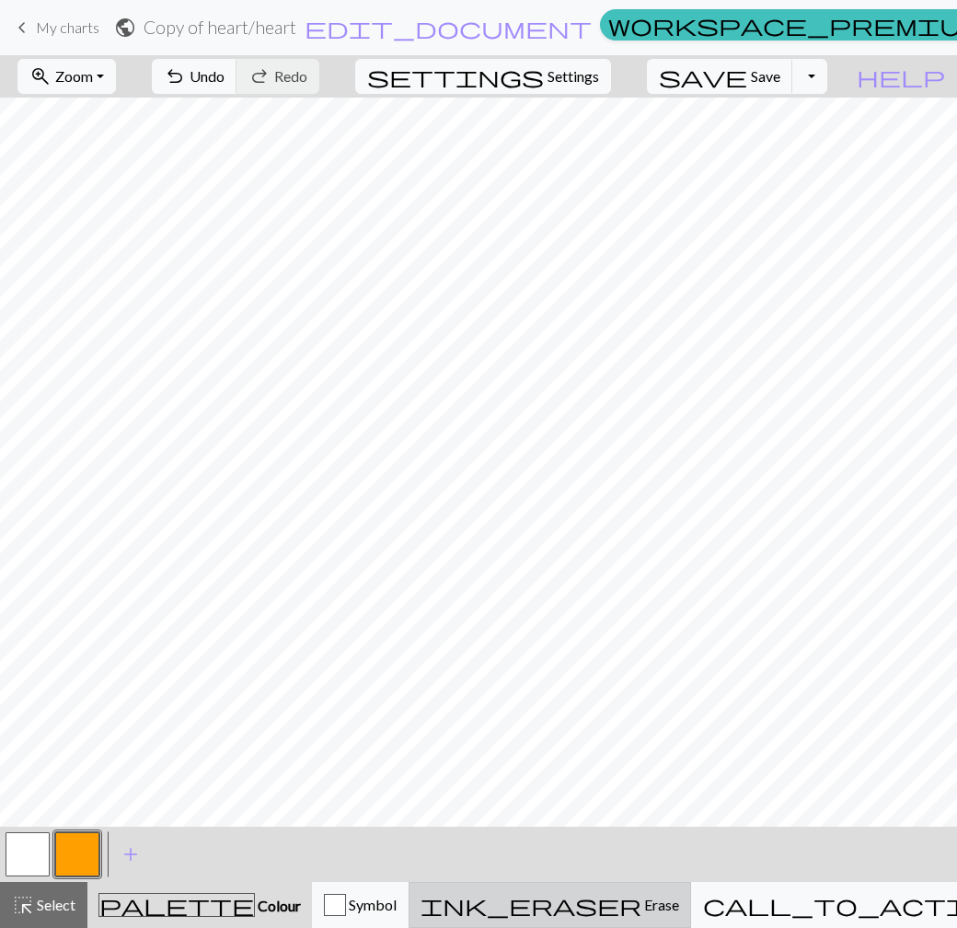
click at [641, 901] on span "Erase" at bounding box center [660, 903] width 38 height 17
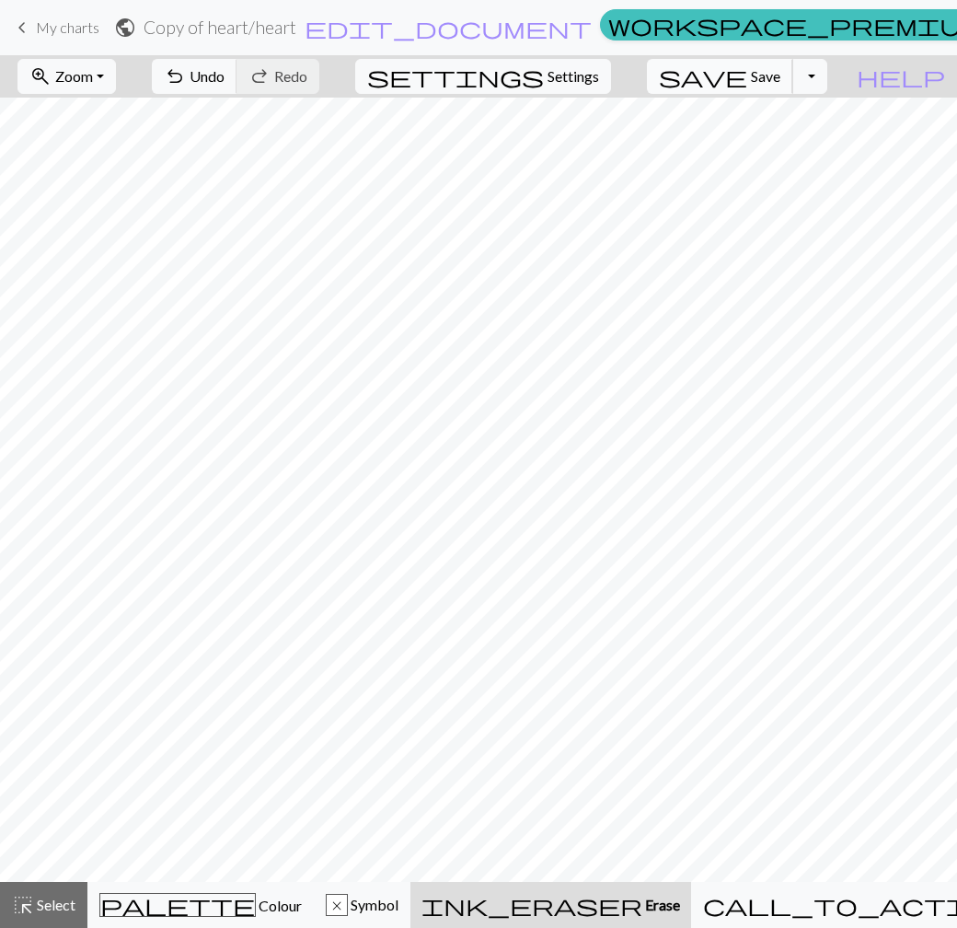
click at [780, 81] on span "Save" at bounding box center [765, 75] width 29 height 17
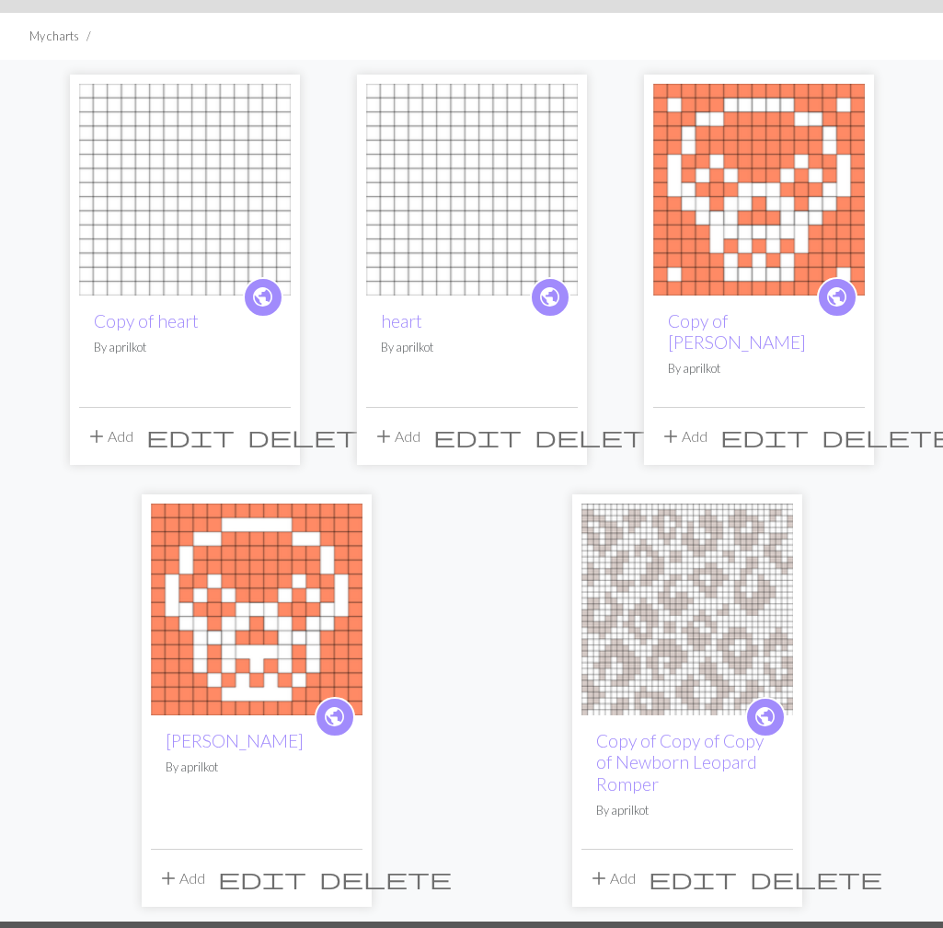
scroll to position [49, 0]
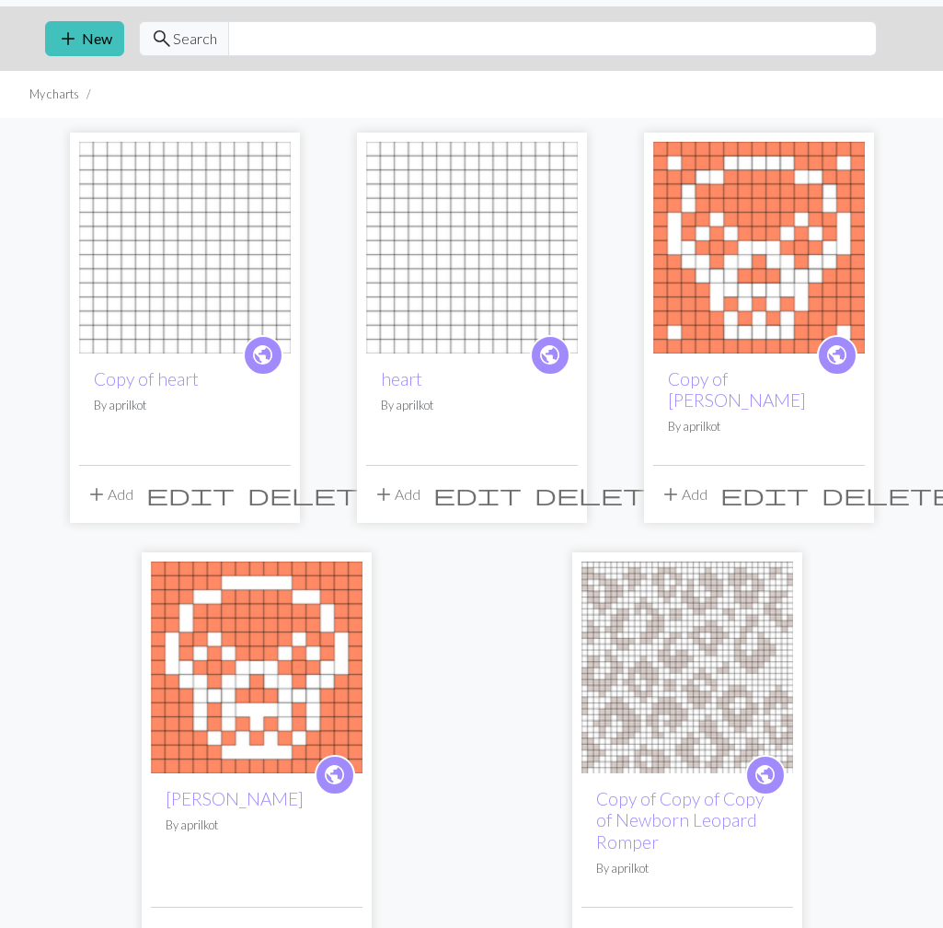
click at [522, 481] on span "edit" at bounding box center [477, 494] width 88 height 26
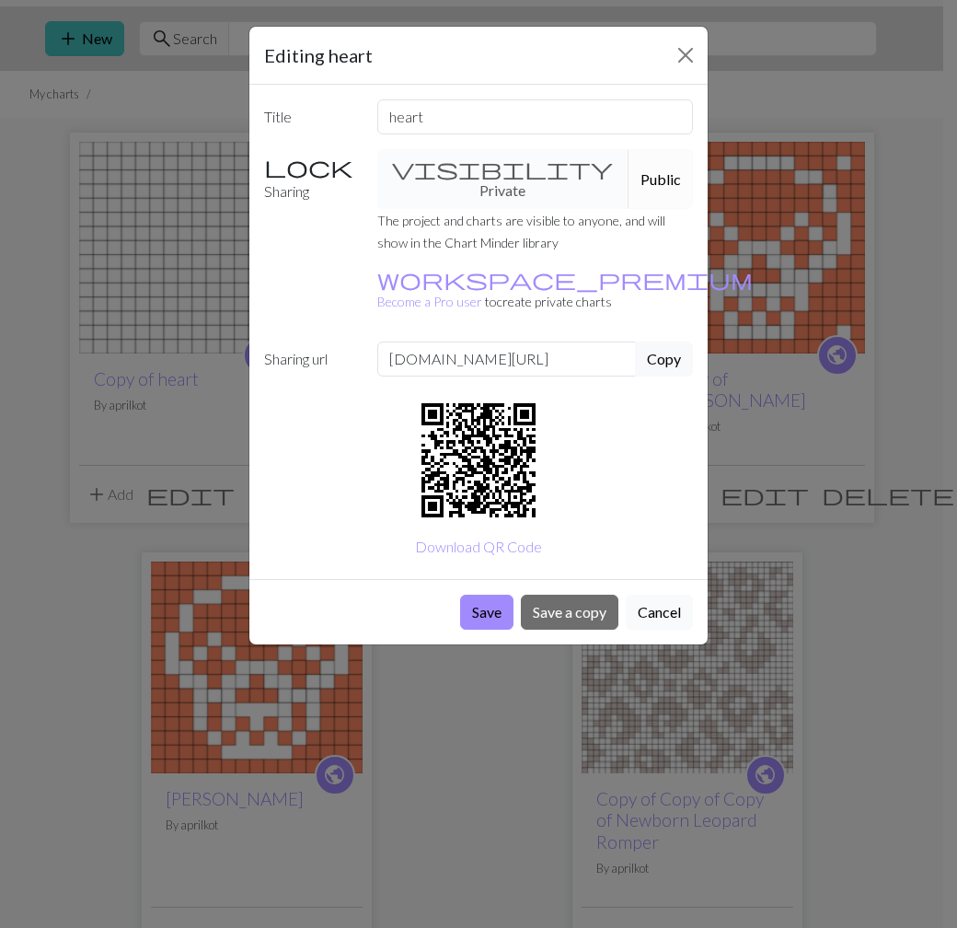
click at [675, 594] on button "Cancel" at bounding box center [659, 611] width 67 height 35
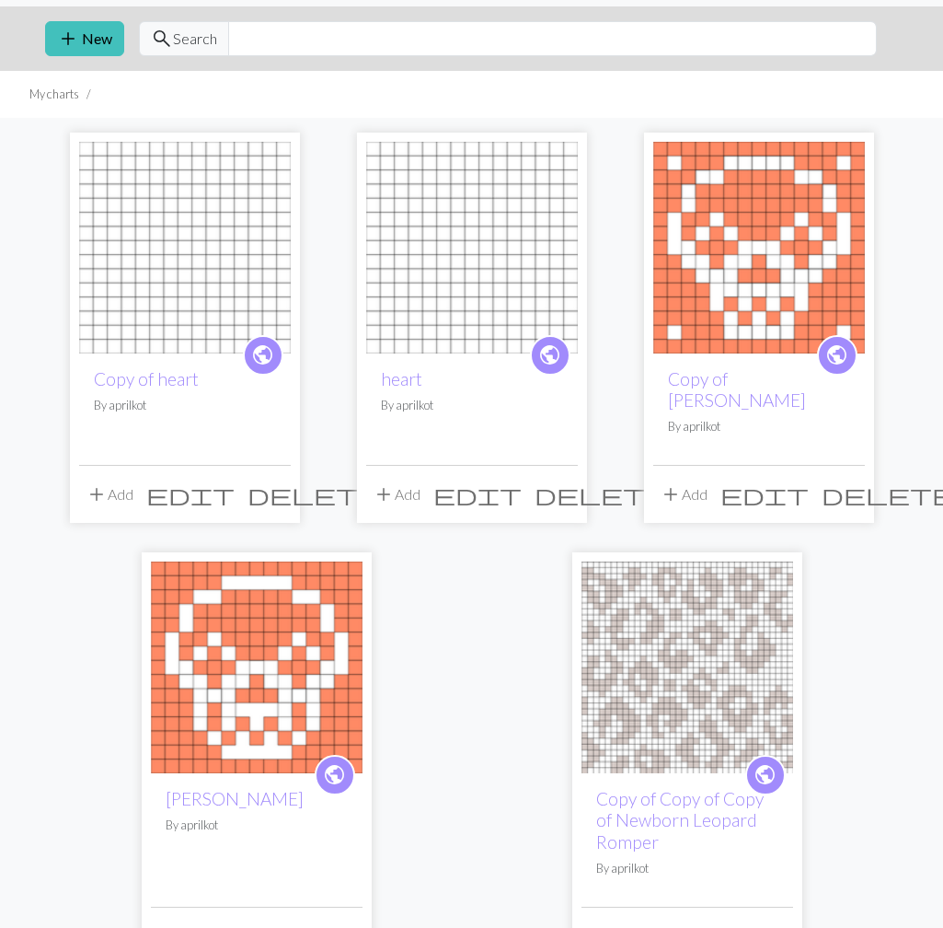
click at [504, 316] on img at bounding box center [472, 248] width 212 height 212
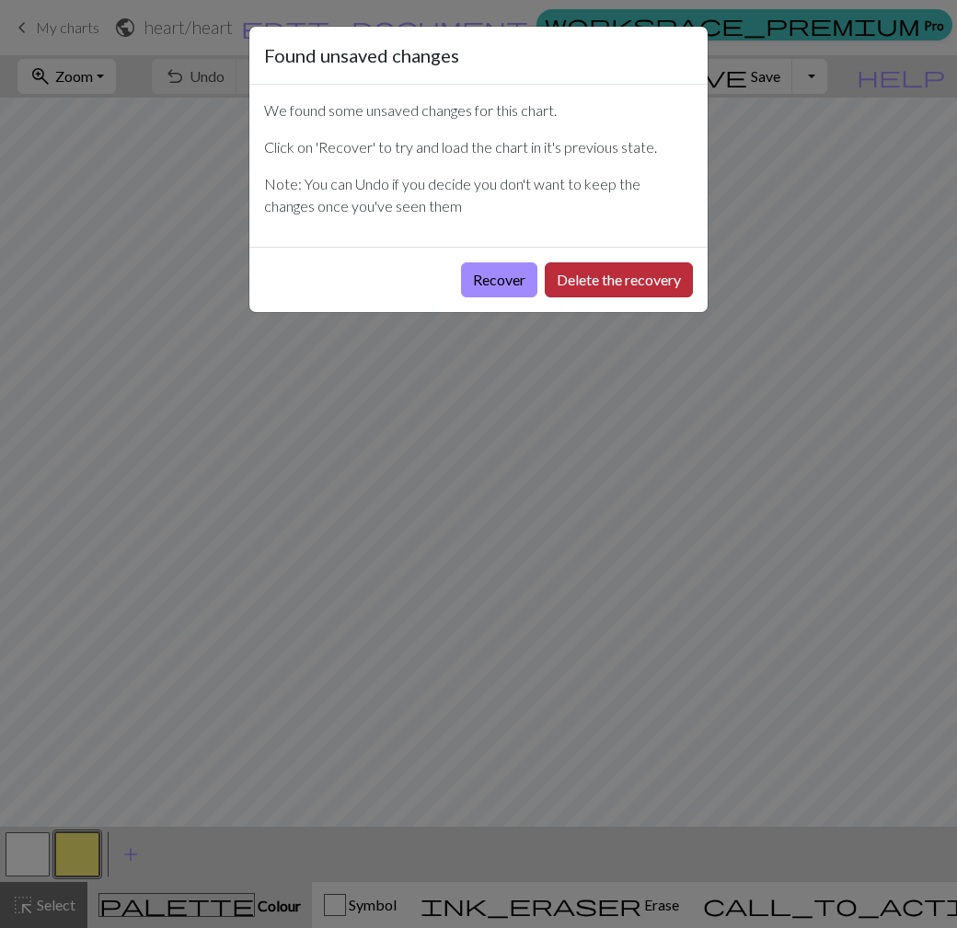
click at [563, 282] on button "Delete the recovery" at bounding box center [619, 279] width 148 height 35
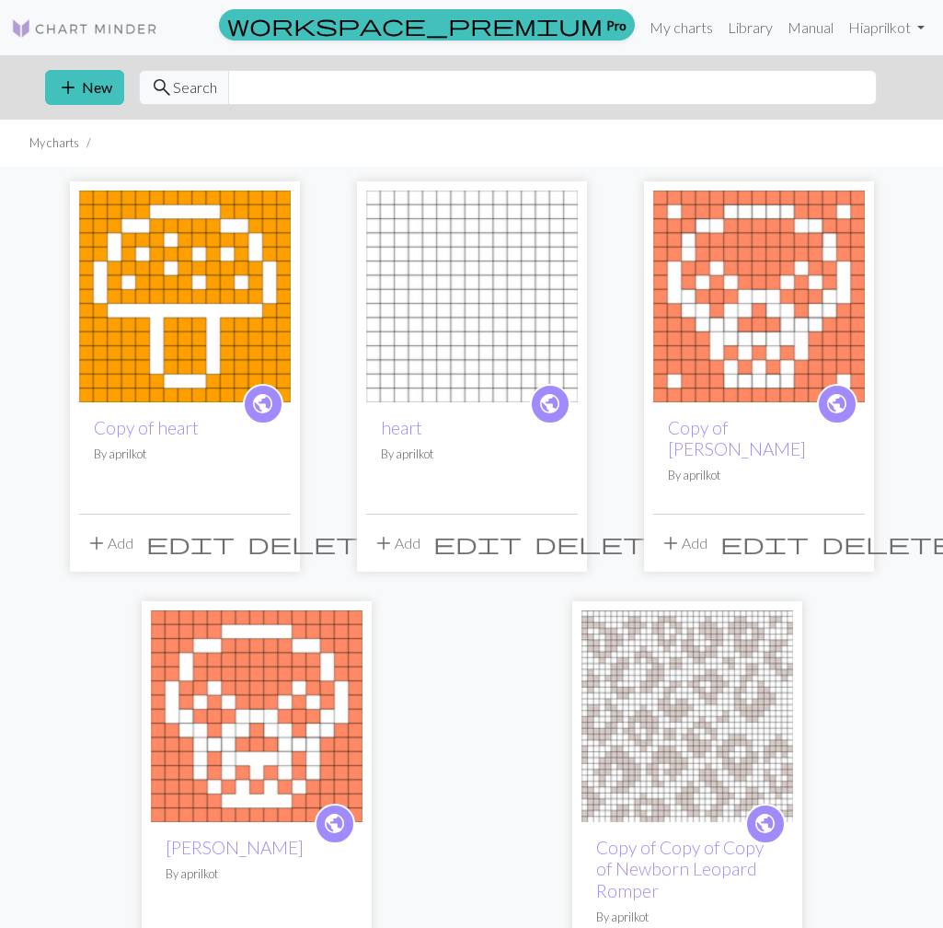
click at [219, 262] on img at bounding box center [185, 296] width 212 height 212
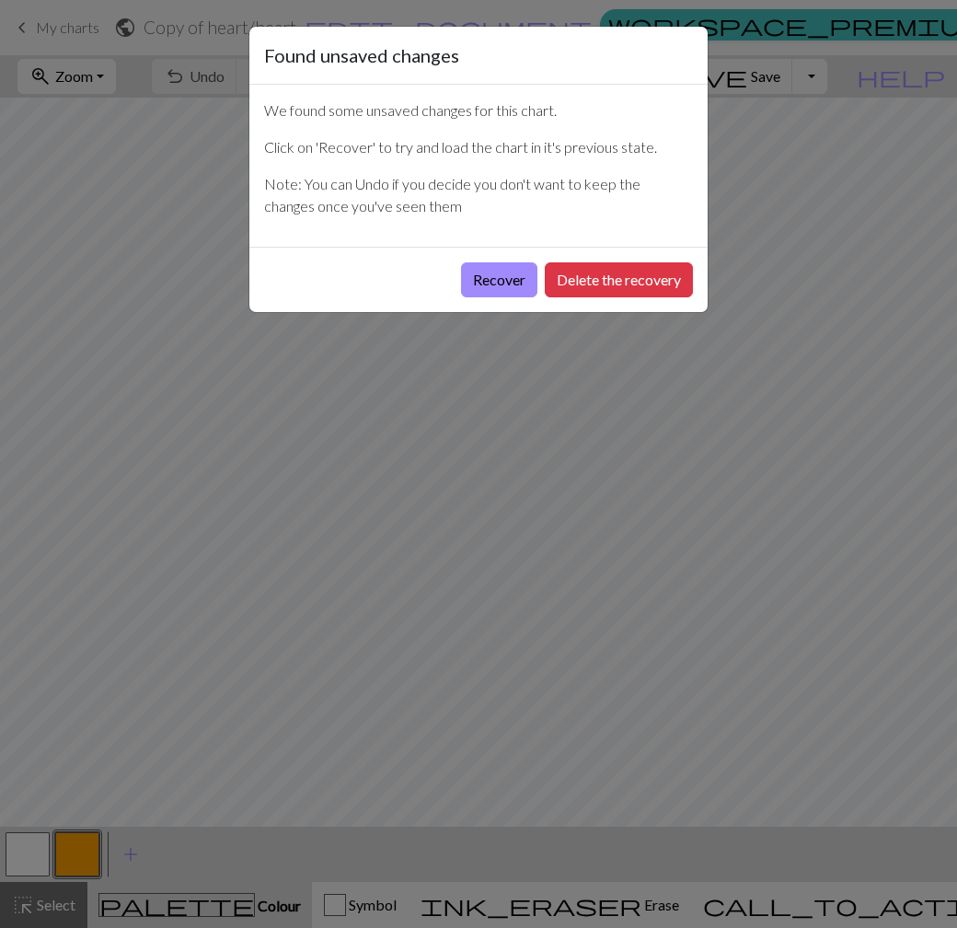
click at [770, 204] on div "Found unsaved changes We found some unsaved changes for this chart. Click on 'R…" at bounding box center [478, 464] width 957 height 928
click at [520, 289] on button "Recover" at bounding box center [499, 279] width 76 height 35
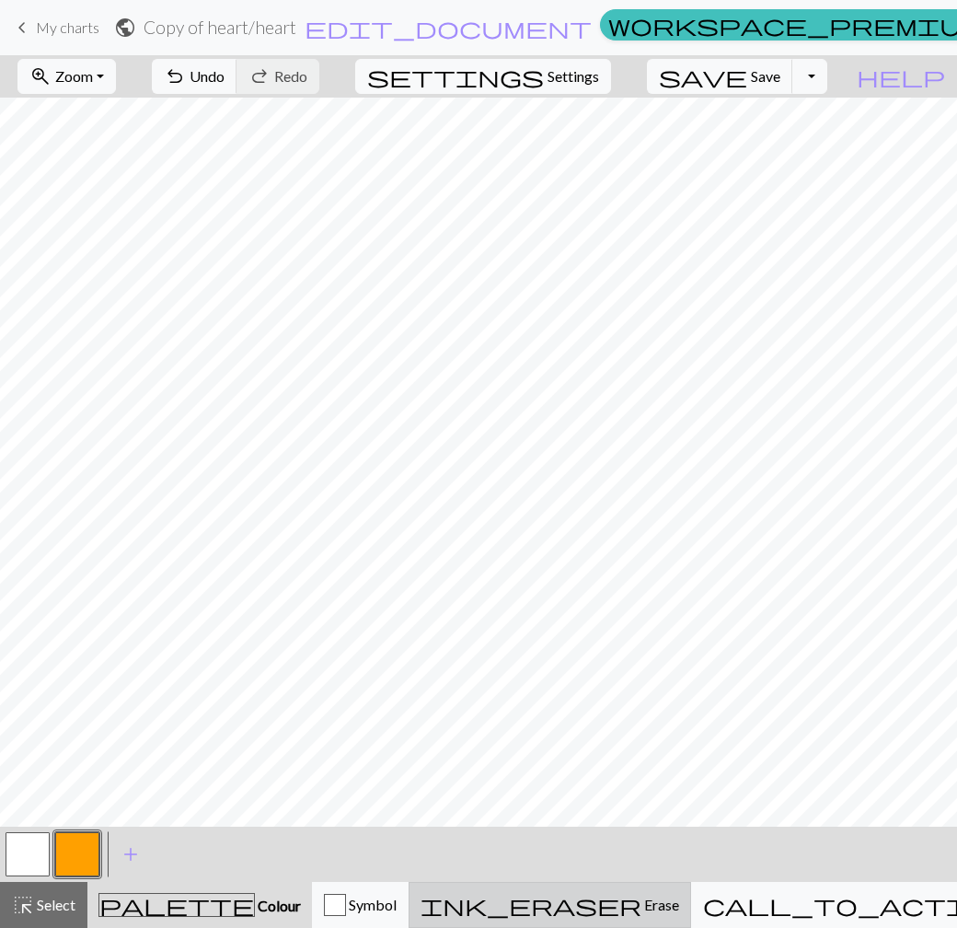
click at [641, 902] on span "Erase" at bounding box center [660, 903] width 38 height 17
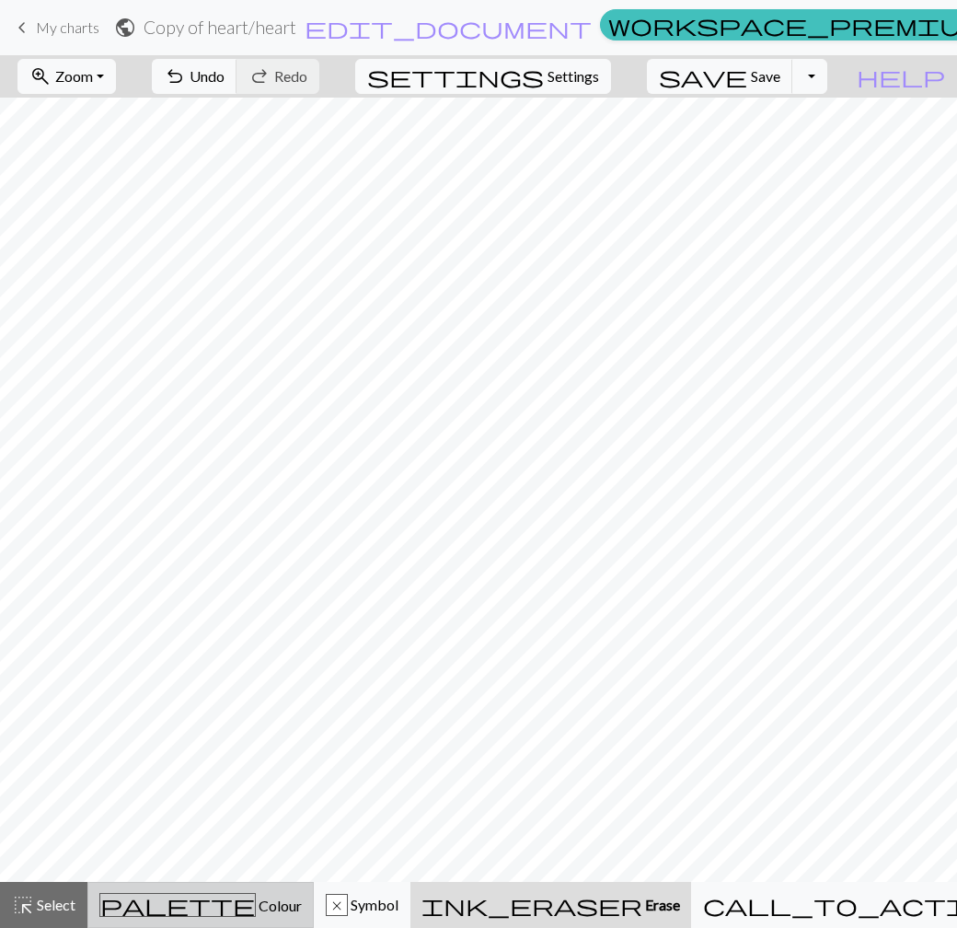
click at [262, 919] on button "palette Colour Colour" at bounding box center [200, 905] width 226 height 46
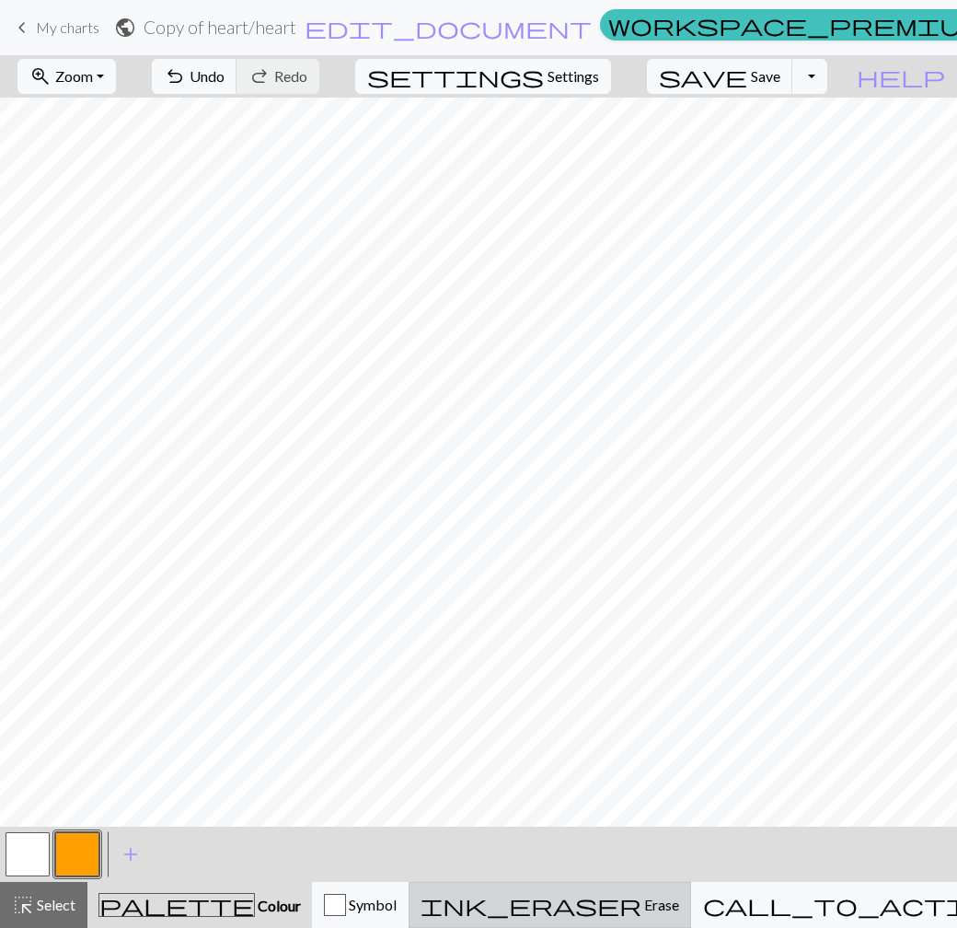
click at [629, 893] on div "ink_eraser Erase Erase" at bounding box center [550, 904] width 259 height 22
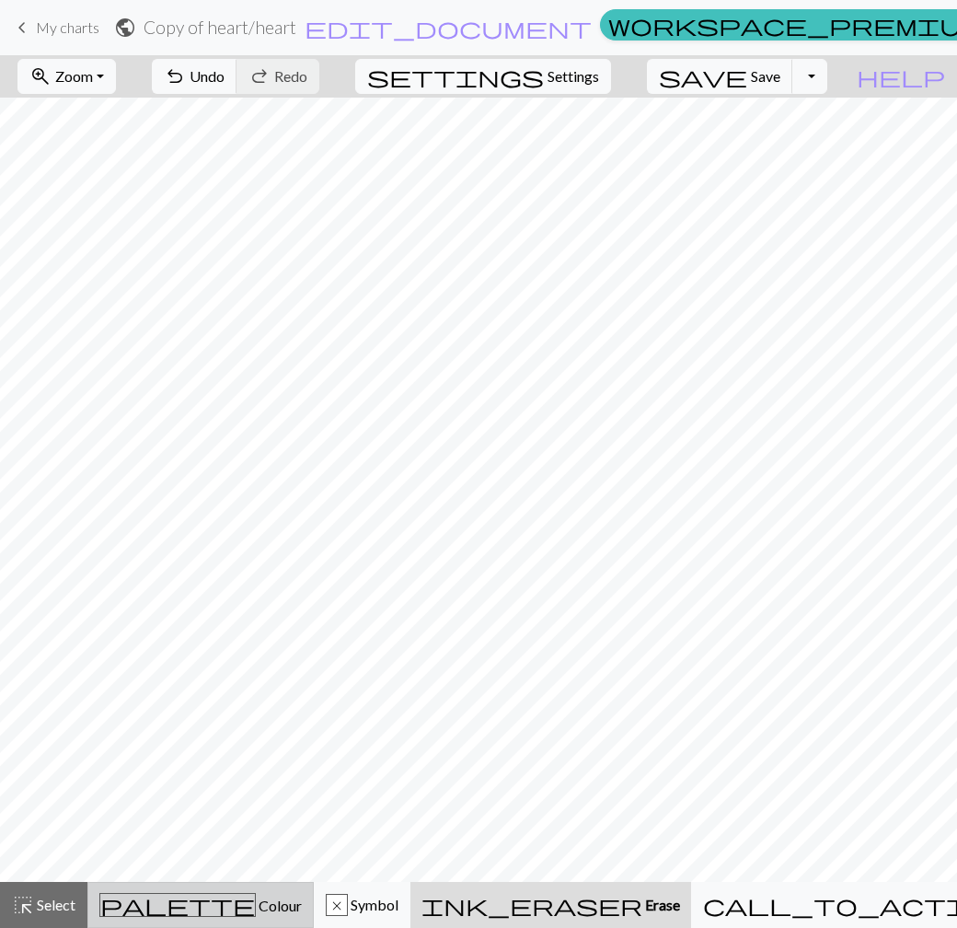
click at [256, 896] on span "Colour" at bounding box center [279, 904] width 46 height 17
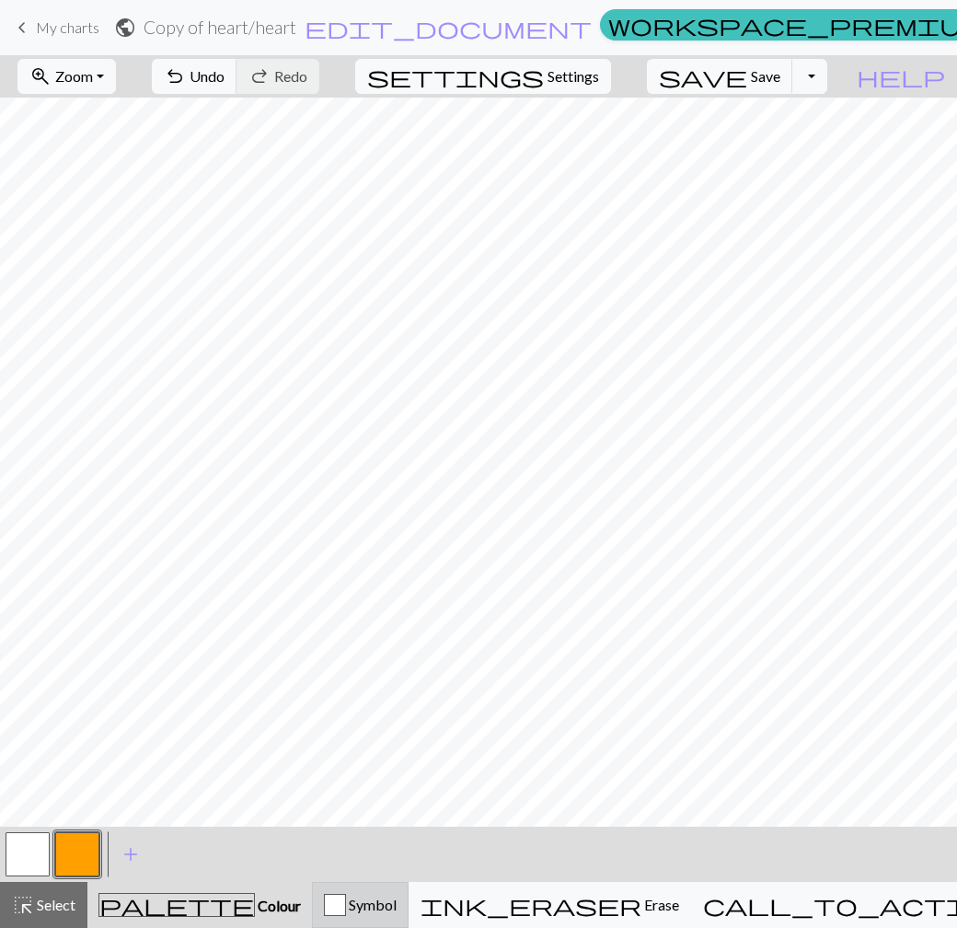
click at [409, 892] on button "Symbol" at bounding box center [360, 905] width 97 height 46
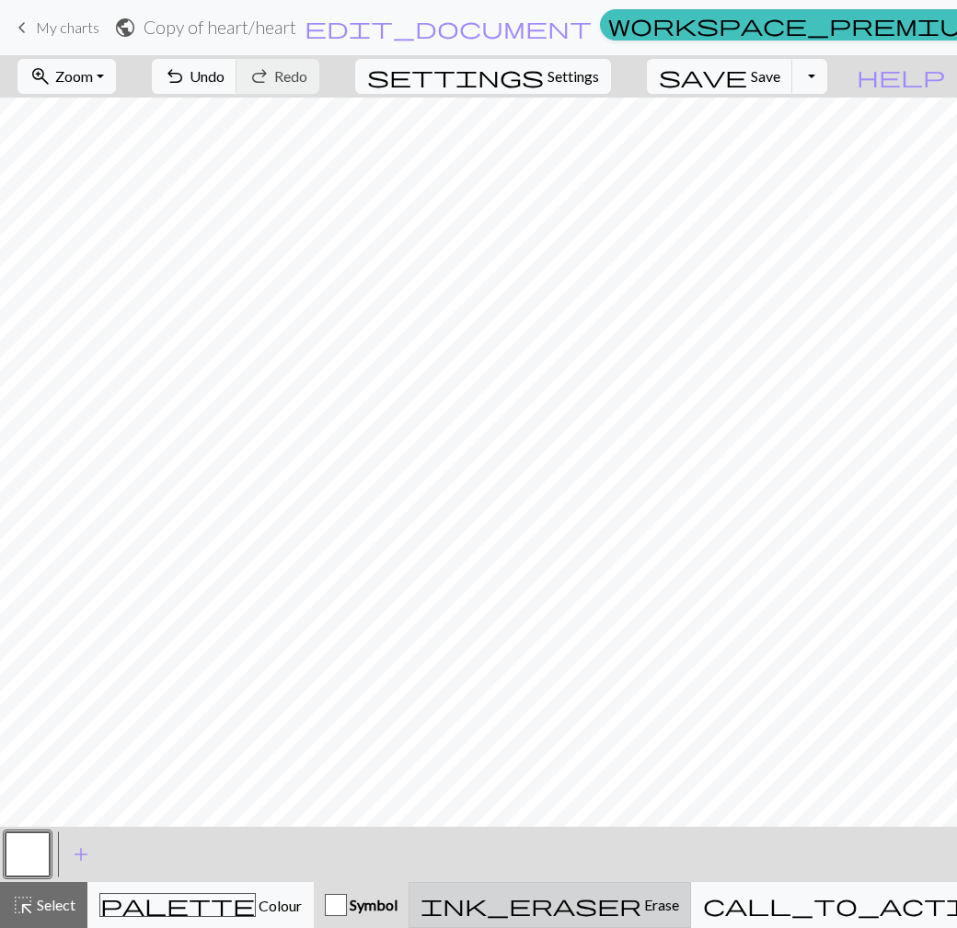
click at [593, 905] on div "ink_eraser Erase Erase" at bounding box center [550, 904] width 259 height 22
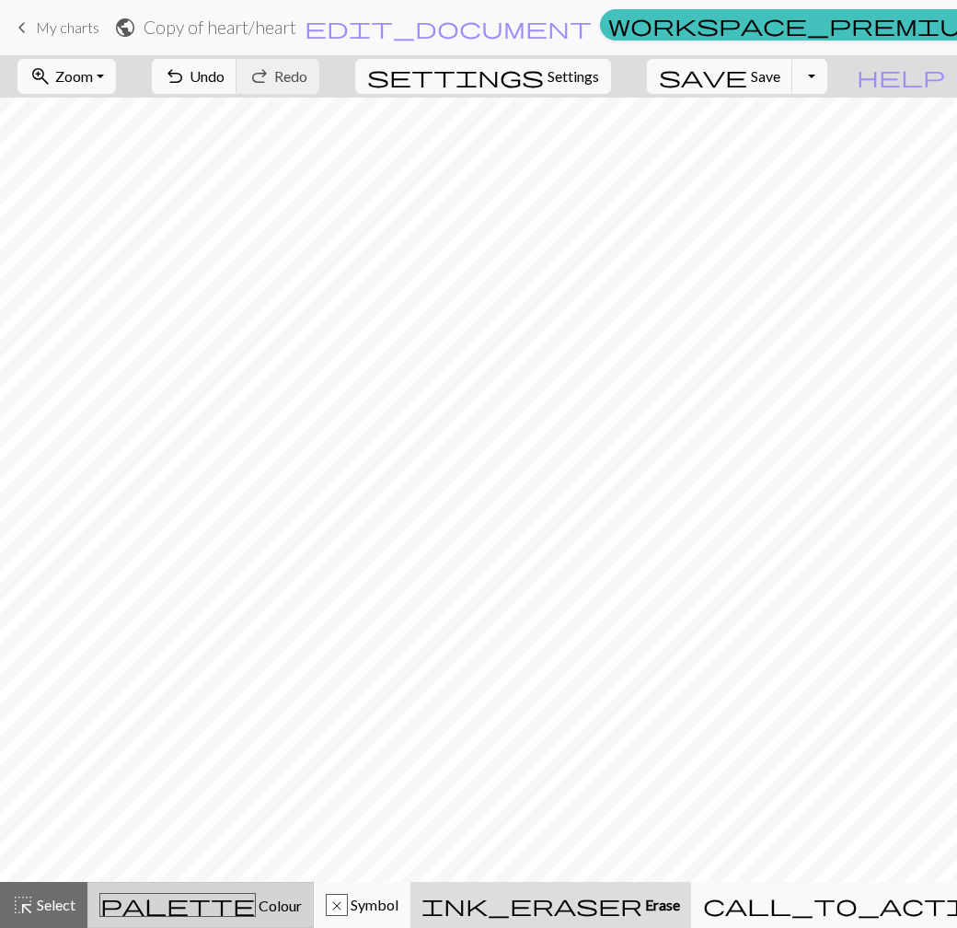
click at [241, 885] on button "palette Colour Colour" at bounding box center [200, 905] width 226 height 46
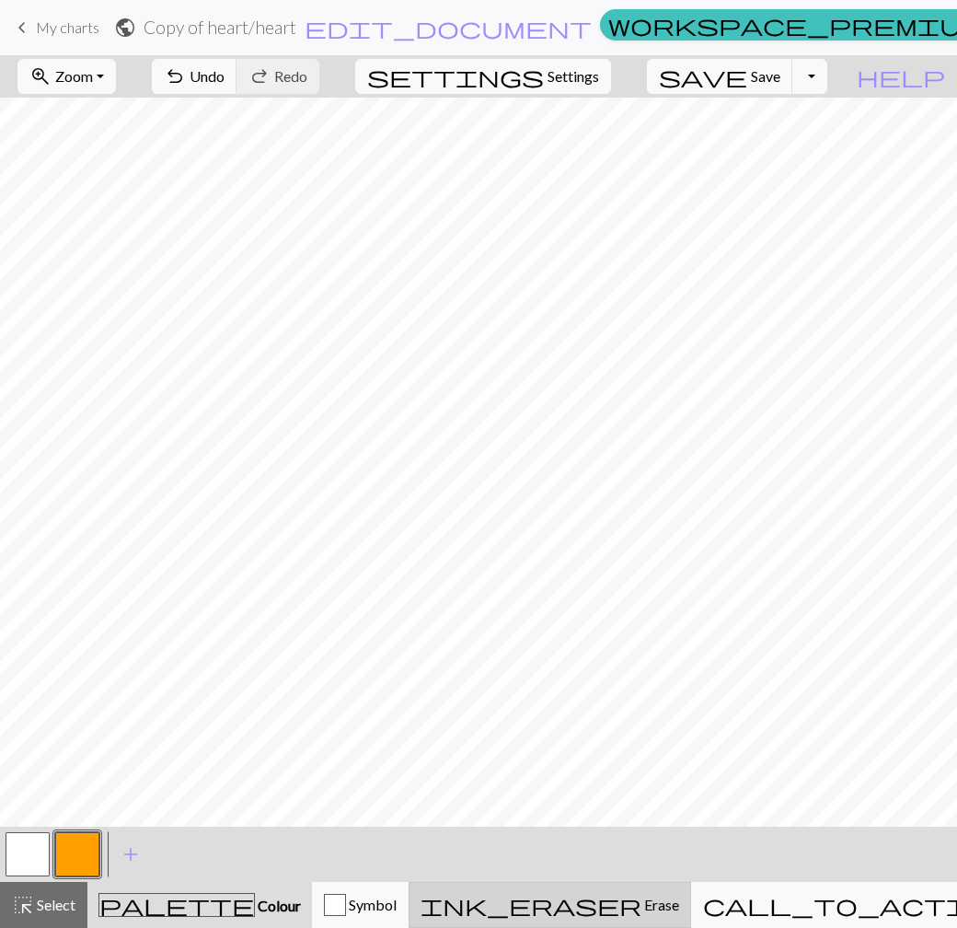
click at [655, 902] on span "Erase" at bounding box center [660, 903] width 38 height 17
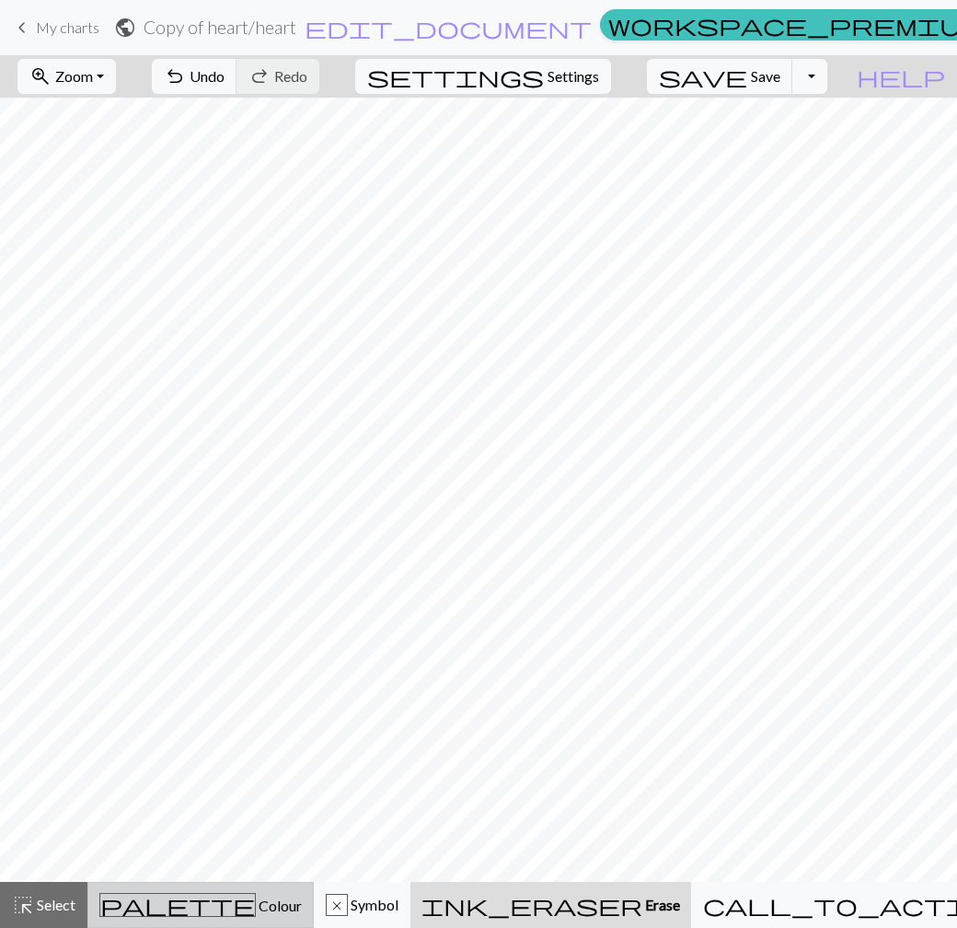
click at [233, 892] on button "palette Colour Colour" at bounding box center [200, 905] width 226 height 46
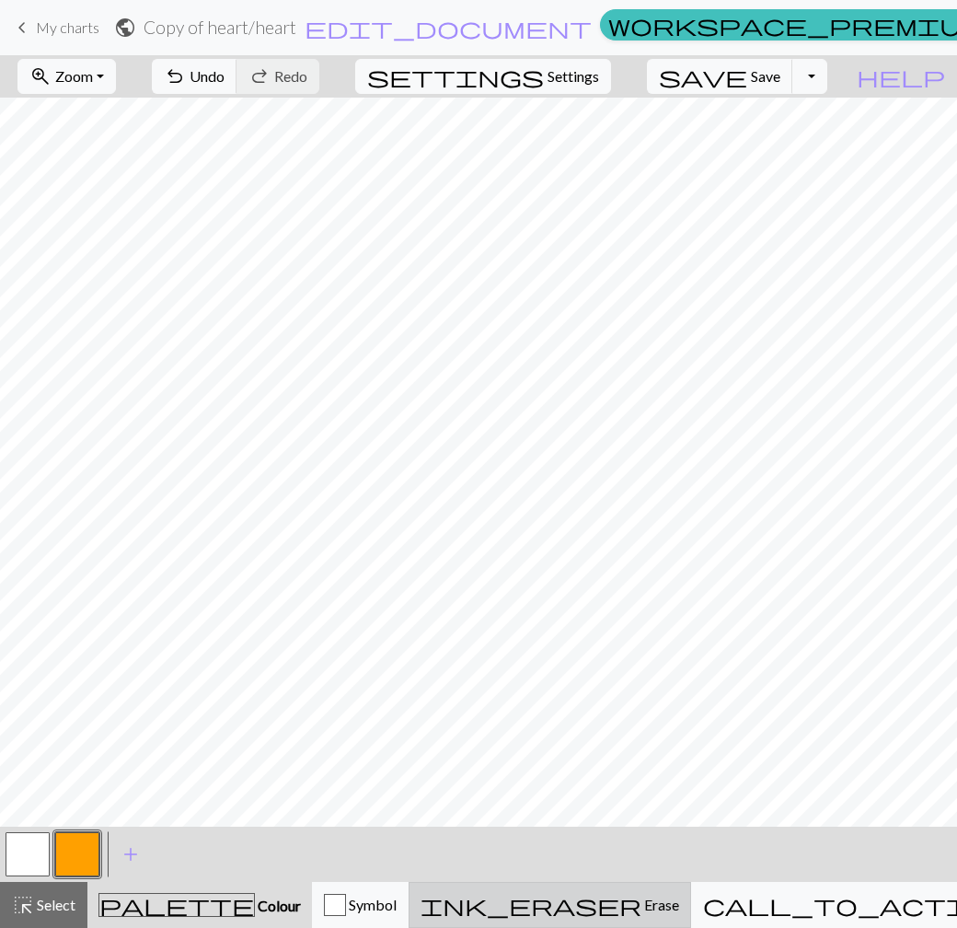
click at [641, 900] on span "Erase" at bounding box center [660, 903] width 38 height 17
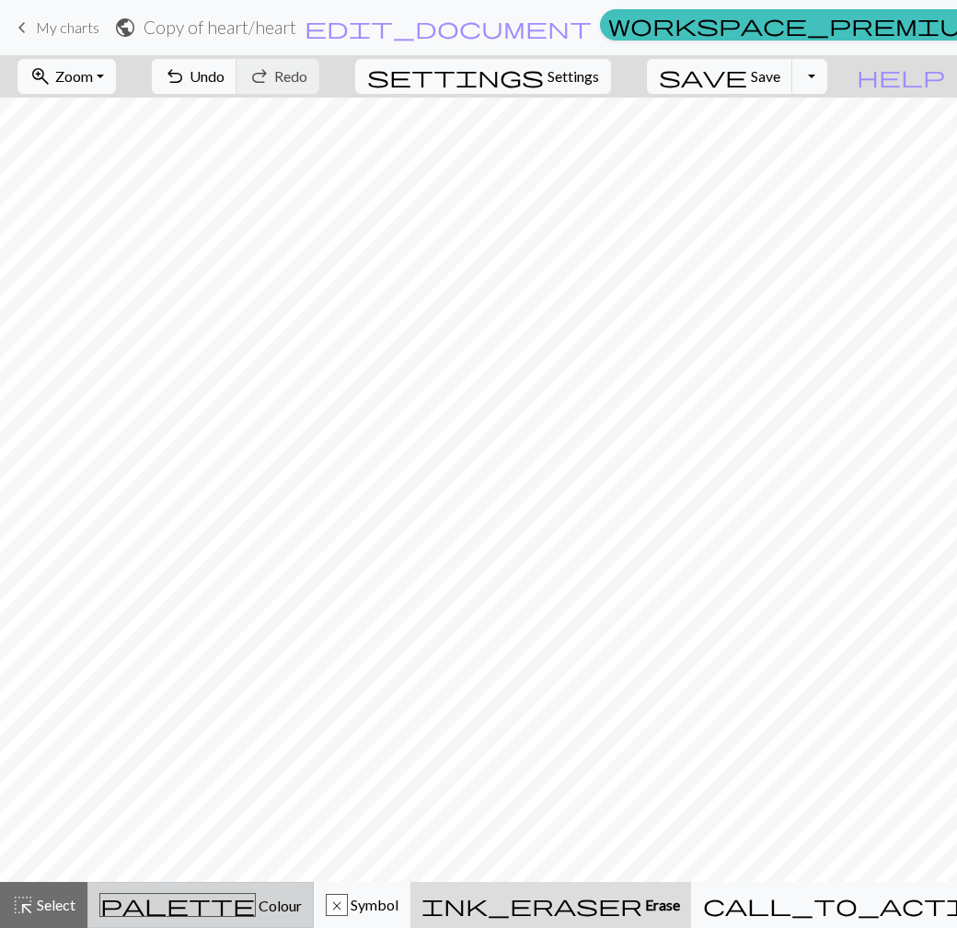
click at [256, 906] on span "Colour" at bounding box center [279, 904] width 46 height 17
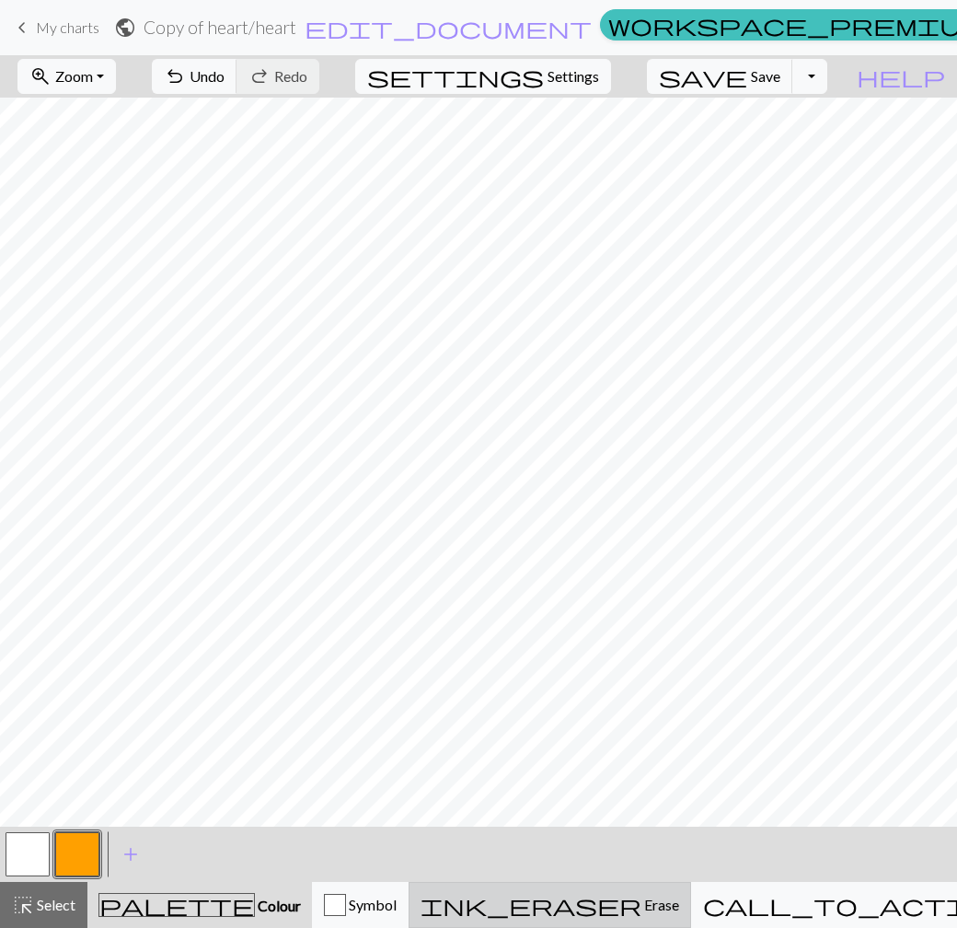
click at [616, 896] on span "ink_eraser" at bounding box center [531, 905] width 221 height 26
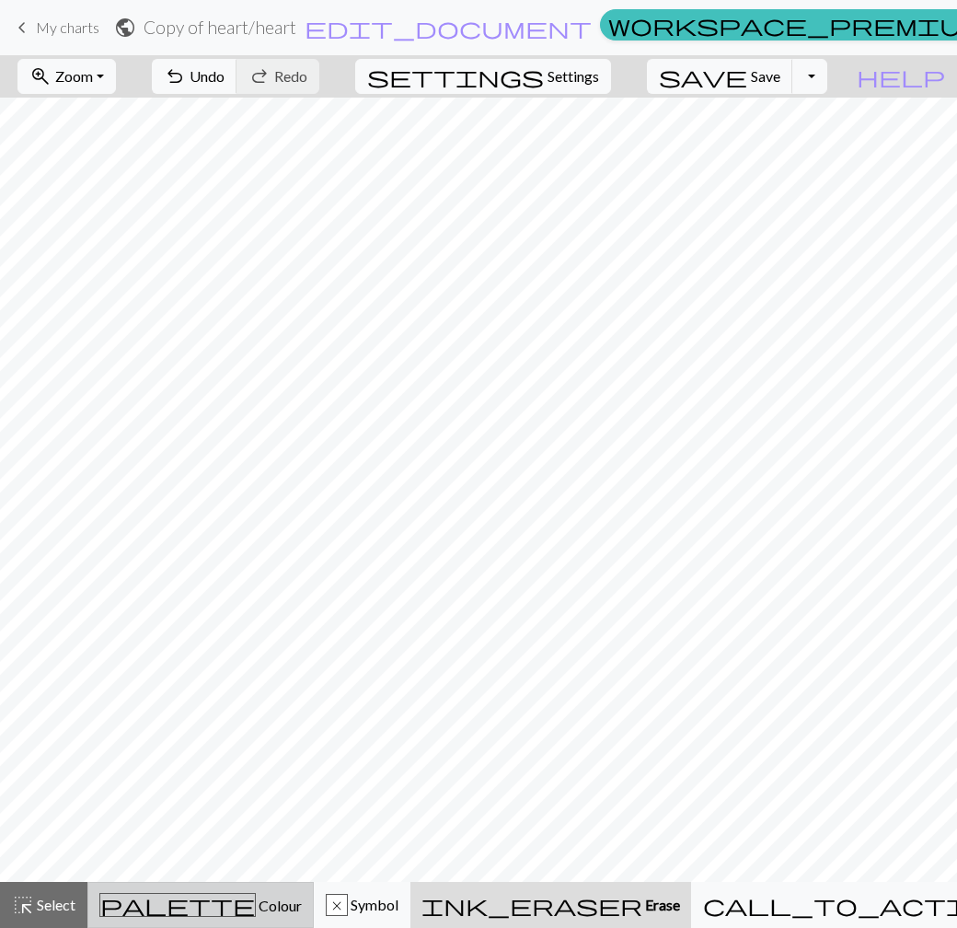
click at [206, 894] on div "palette Colour Colour" at bounding box center [200, 905] width 202 height 24
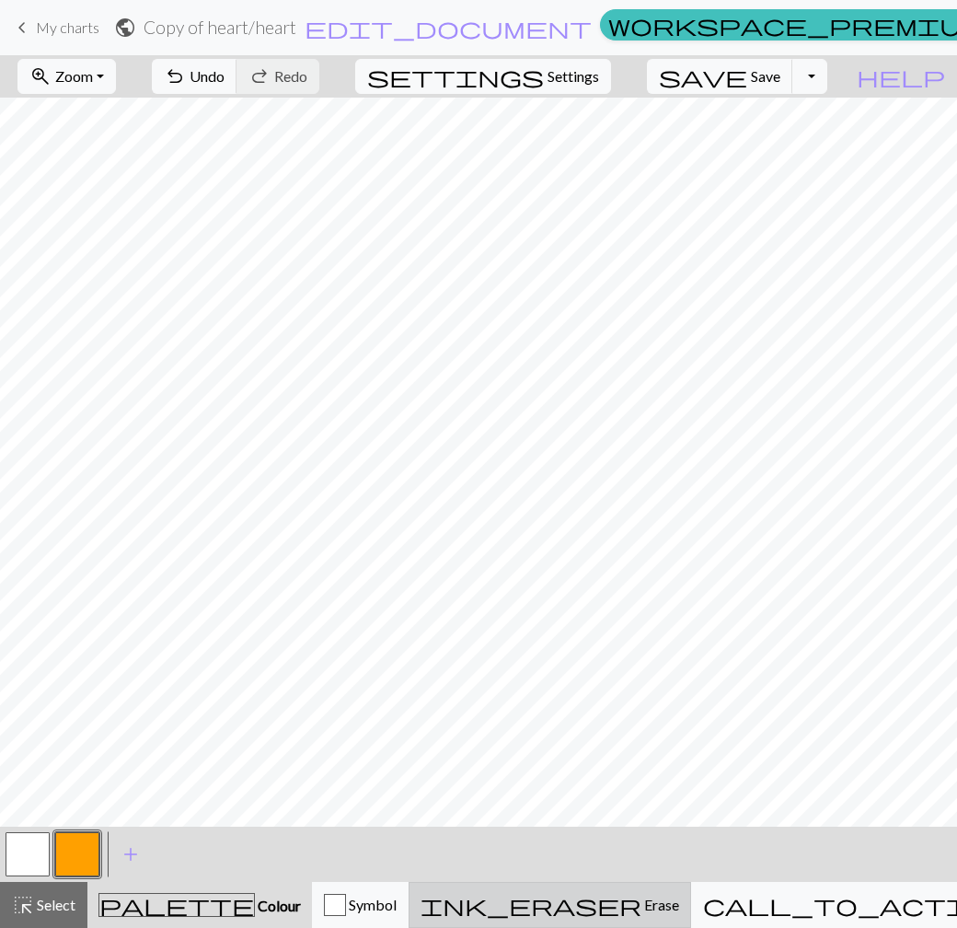
click at [660, 905] on span "Erase" at bounding box center [660, 903] width 38 height 17
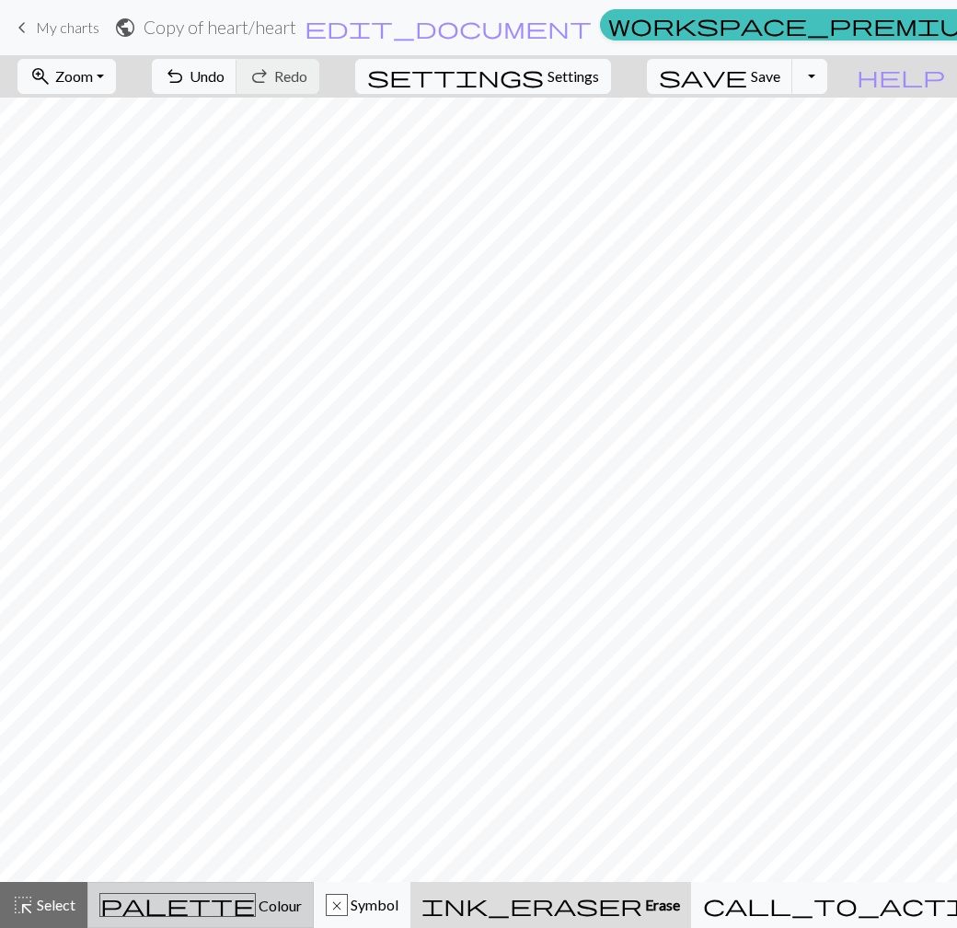
click at [256, 903] on span "Colour" at bounding box center [279, 904] width 46 height 17
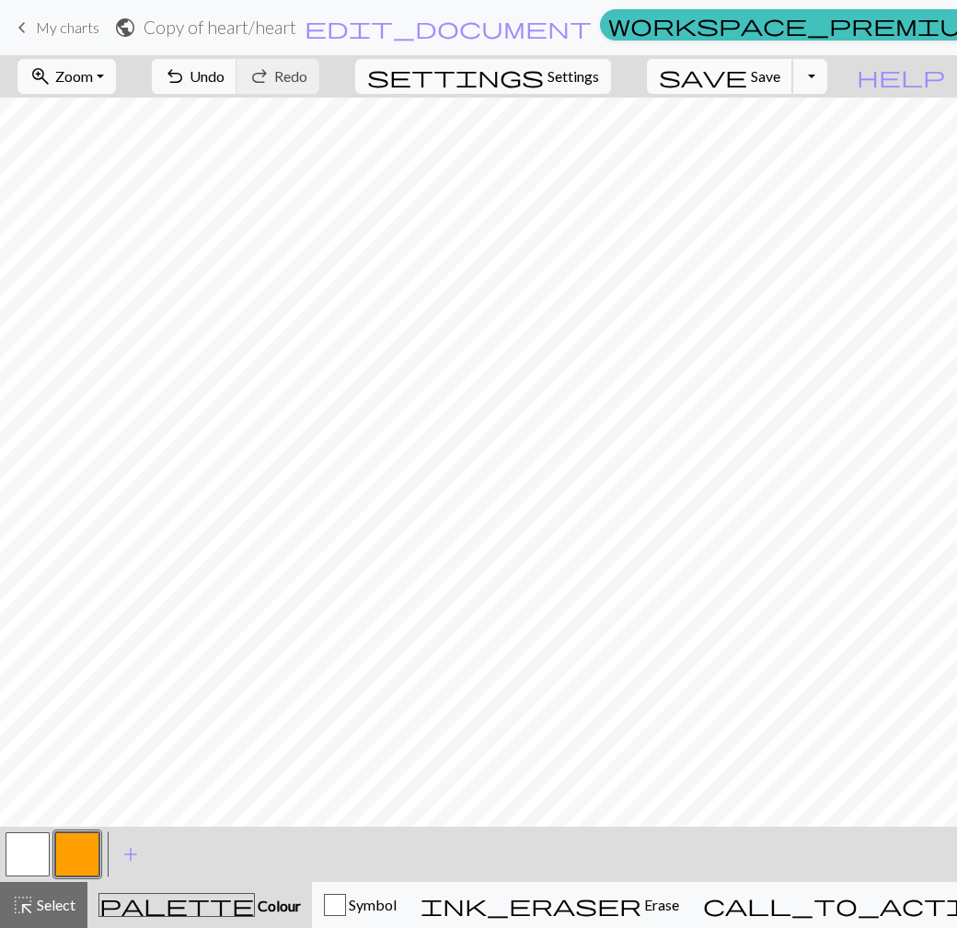
click at [793, 65] on button "save Save Save" at bounding box center [720, 76] width 146 height 35
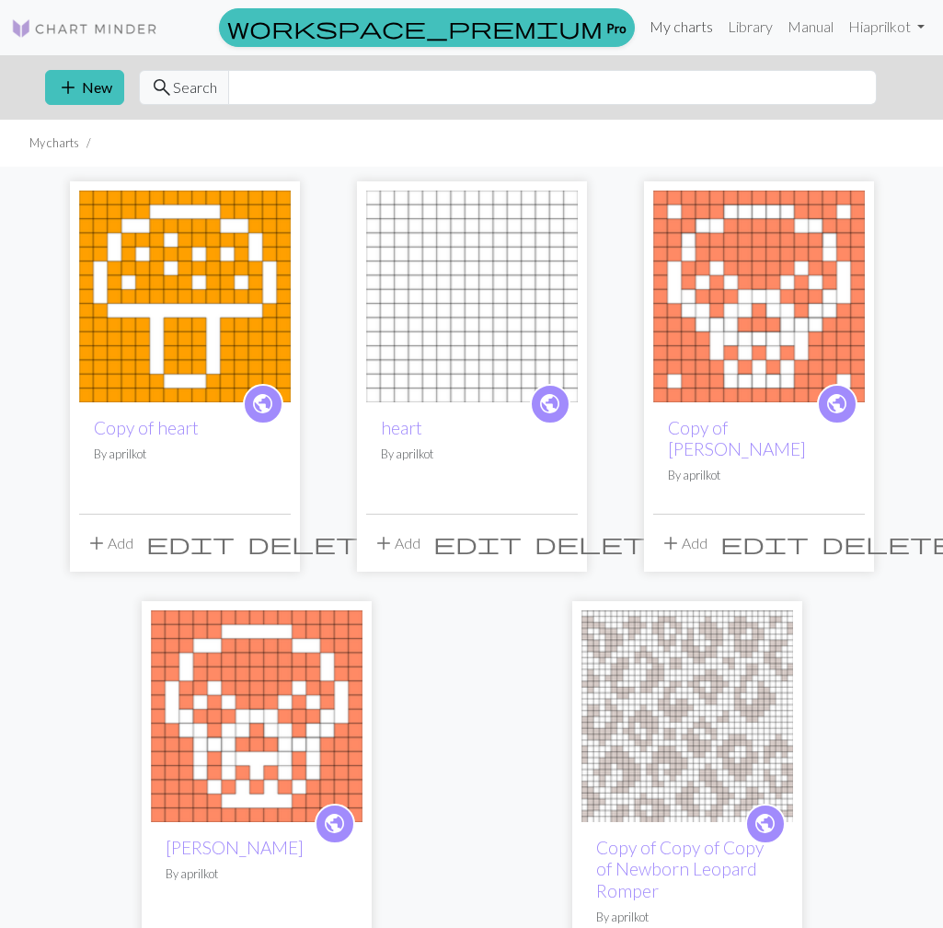
click at [670, 25] on link "My charts" at bounding box center [681, 26] width 78 height 37
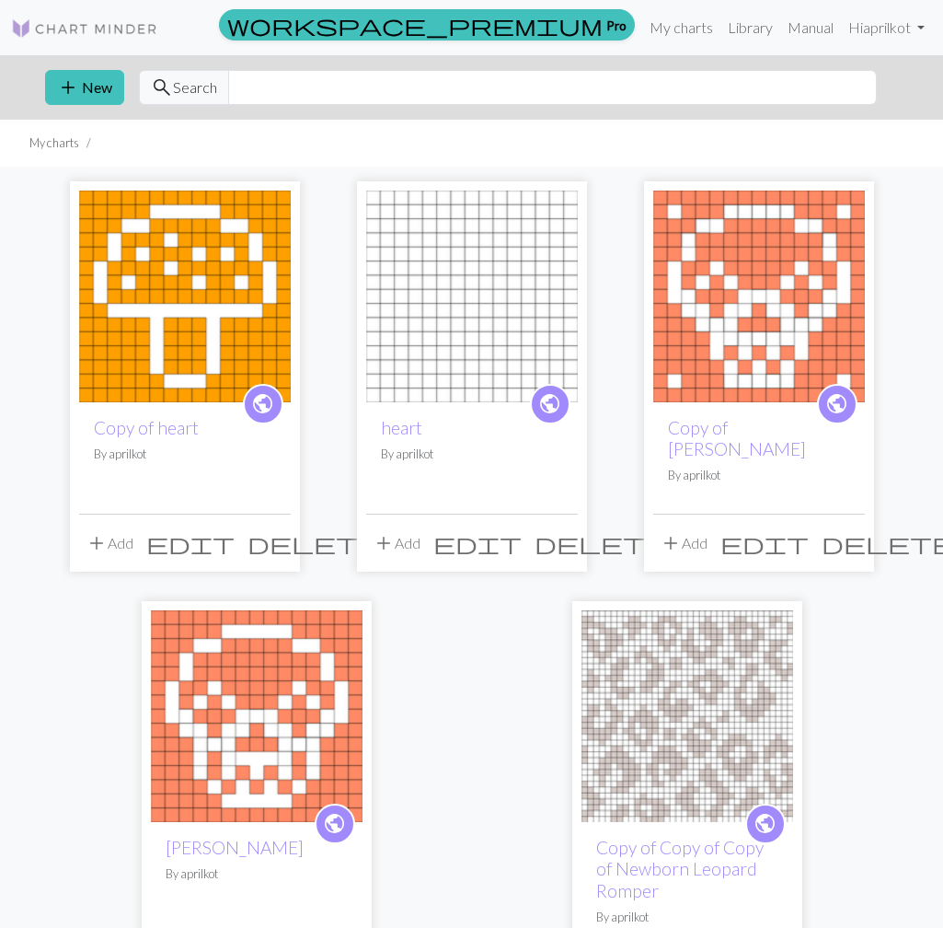
click at [236, 326] on img at bounding box center [185, 296] width 212 height 212
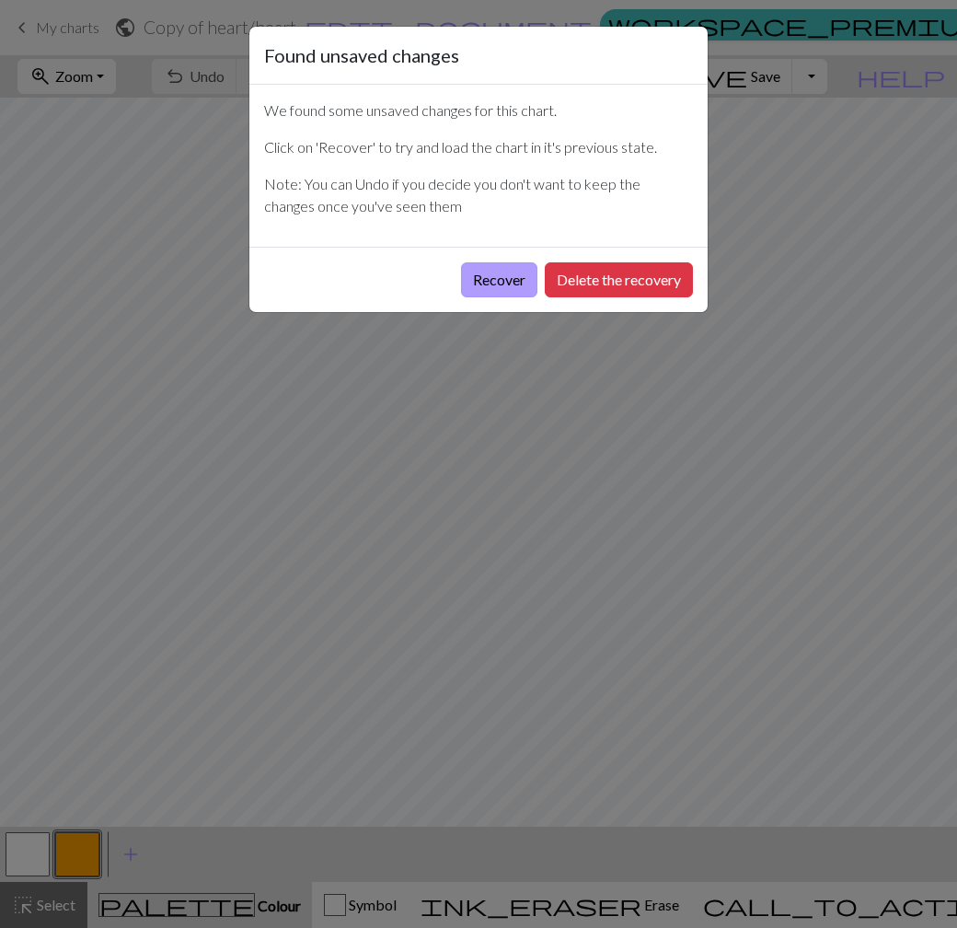
click at [515, 284] on button "Recover" at bounding box center [499, 279] width 76 height 35
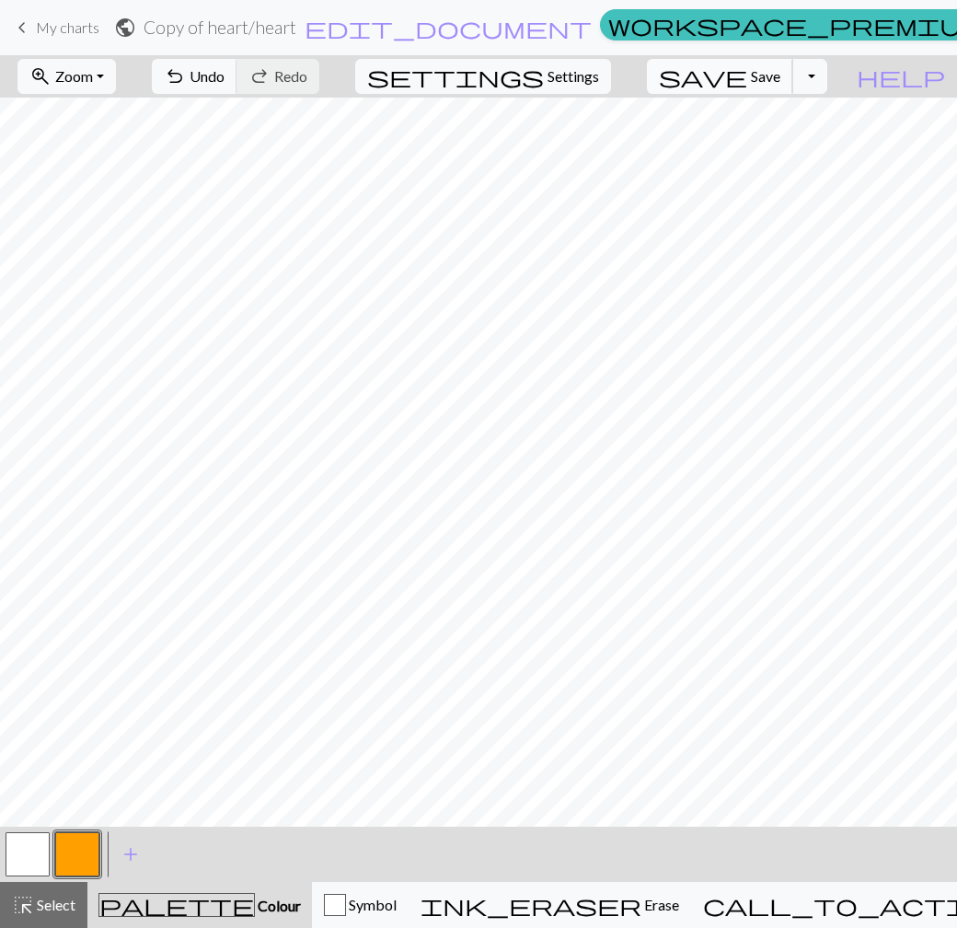
click at [780, 75] on span "Save" at bounding box center [765, 75] width 29 height 17
click at [705, 31] on div "Chart saved" at bounding box center [478, 36] width 957 height 73
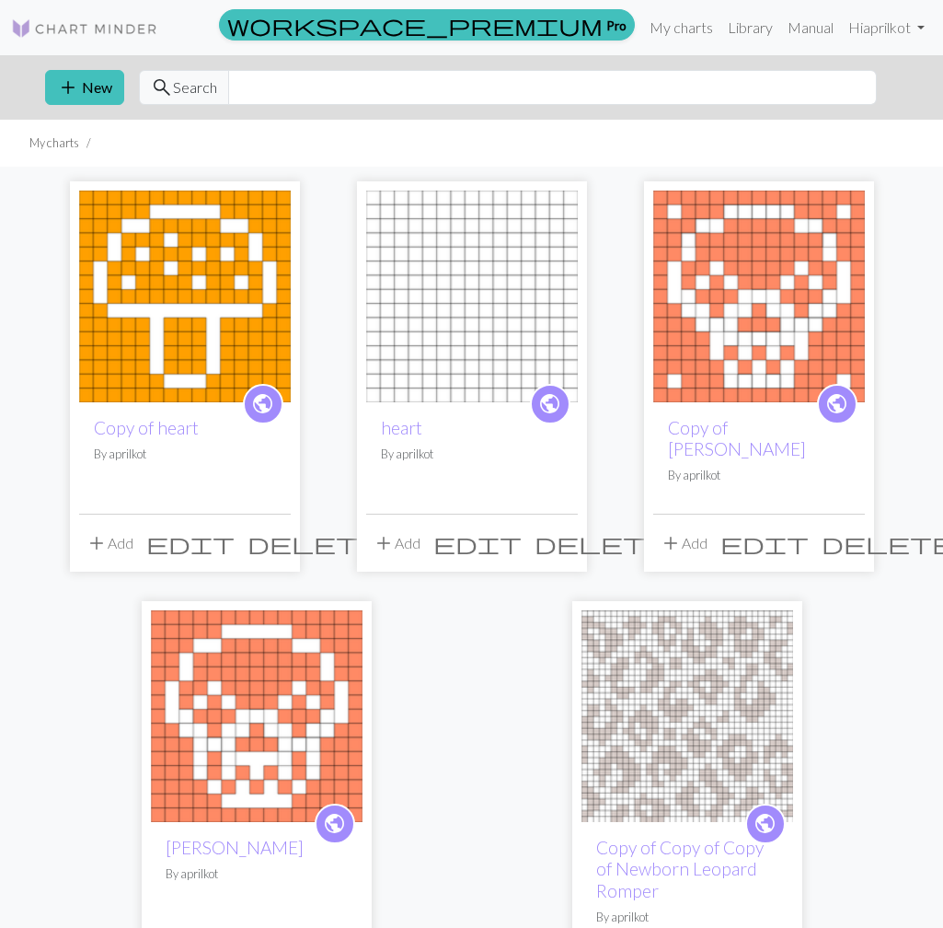
click at [260, 358] on img at bounding box center [185, 296] width 212 height 212
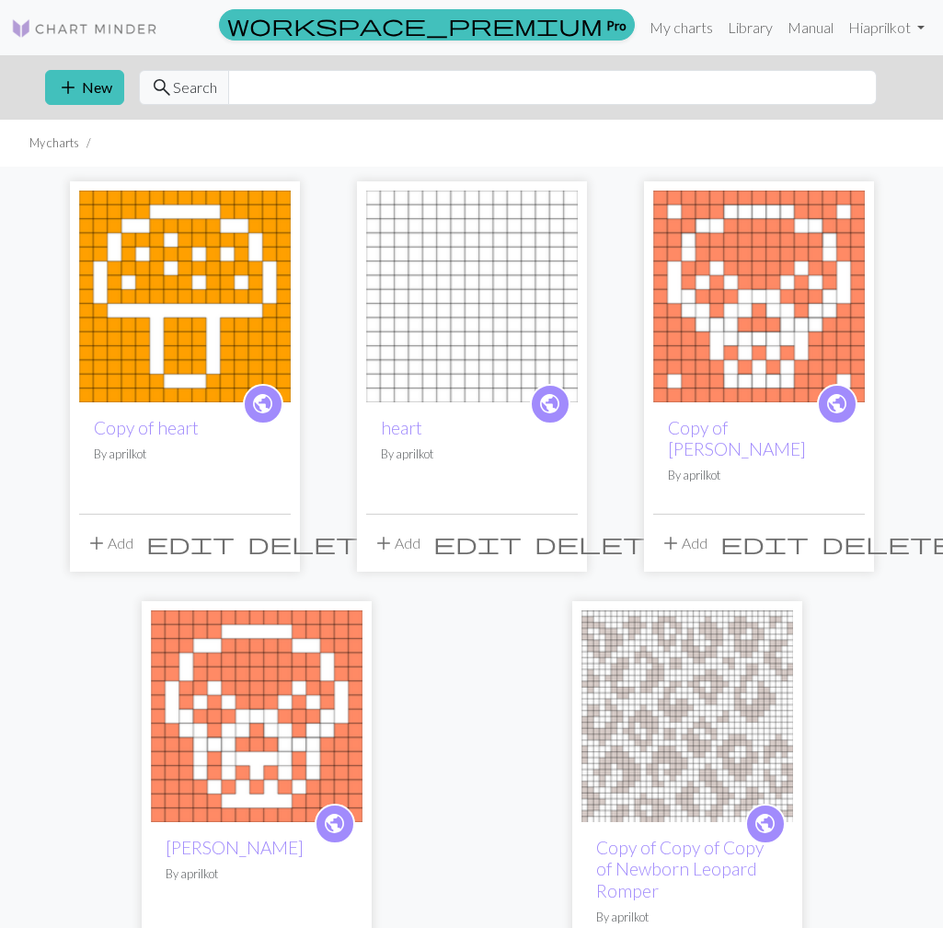
click at [232, 532] on span "edit" at bounding box center [190, 543] width 88 height 26
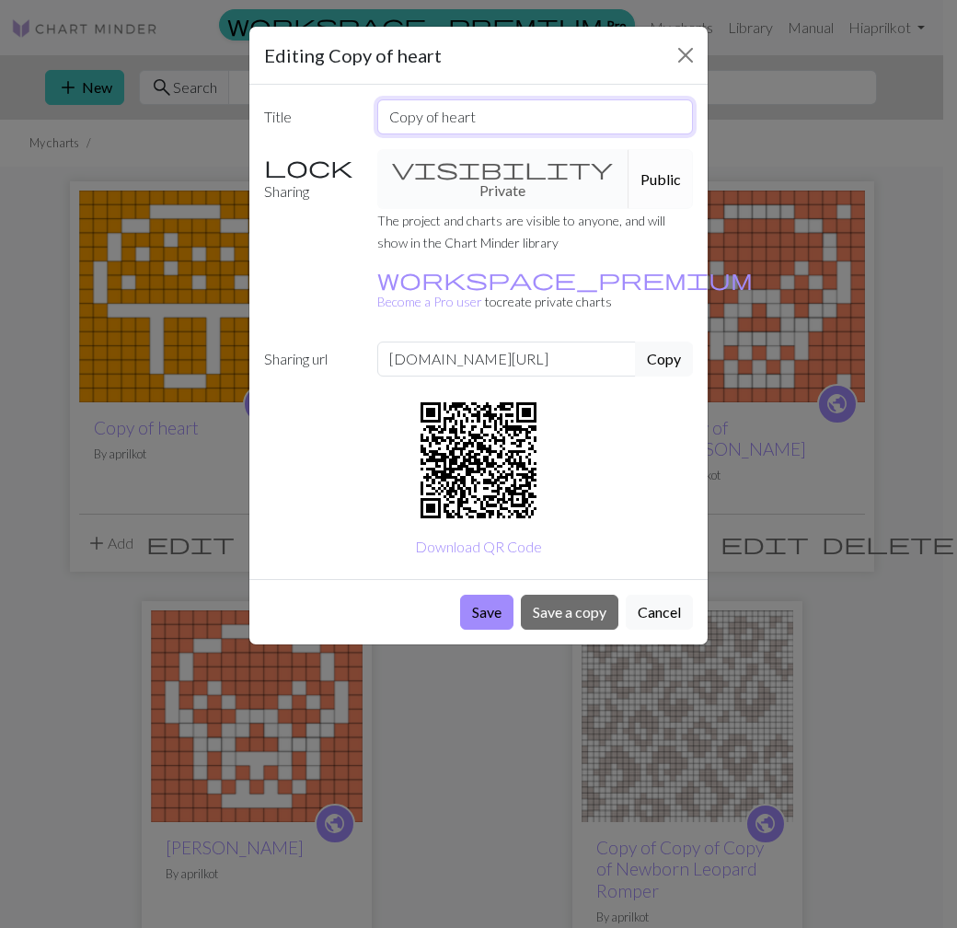
drag, startPoint x: 490, startPoint y: 116, endPoint x: 367, endPoint y: 117, distance: 122.4
click at [367, 117] on div "Copy of heart" at bounding box center [535, 116] width 339 height 35
paste input "[MEDICAL_DATA]"
type input "[MEDICAL_DATA]"
click at [496, 594] on button "Save" at bounding box center [486, 611] width 53 height 35
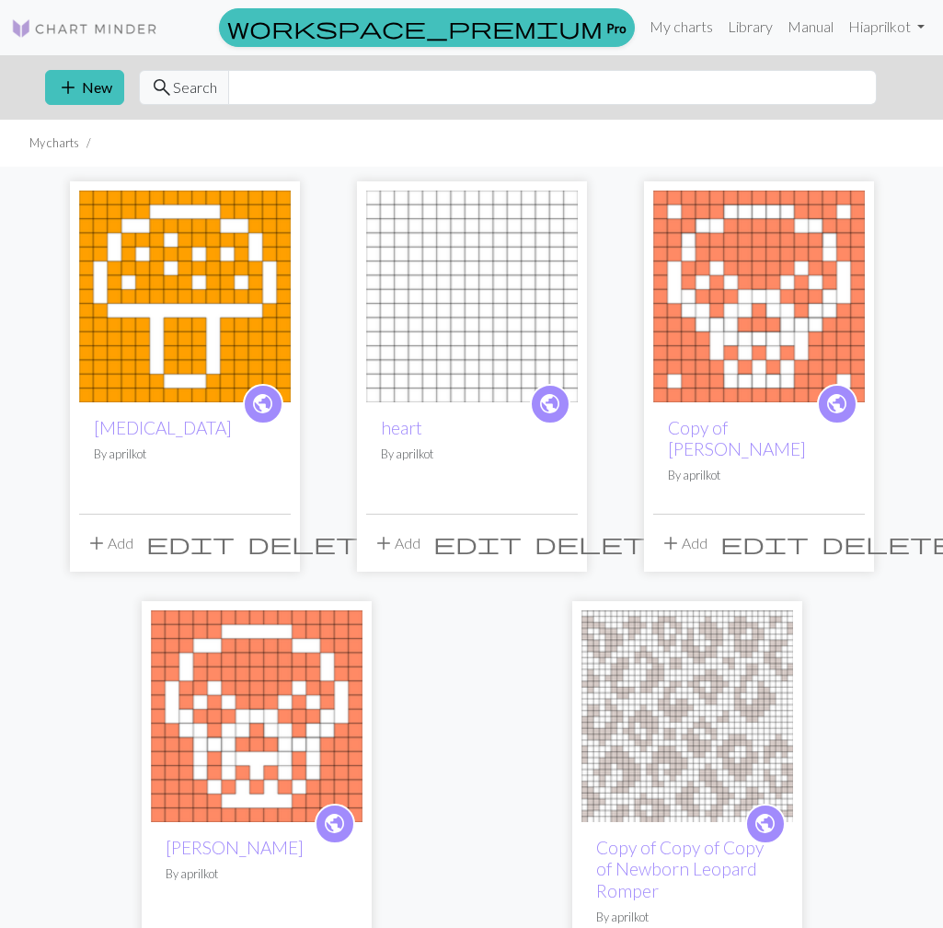
click at [268, 291] on img at bounding box center [185, 296] width 212 height 212
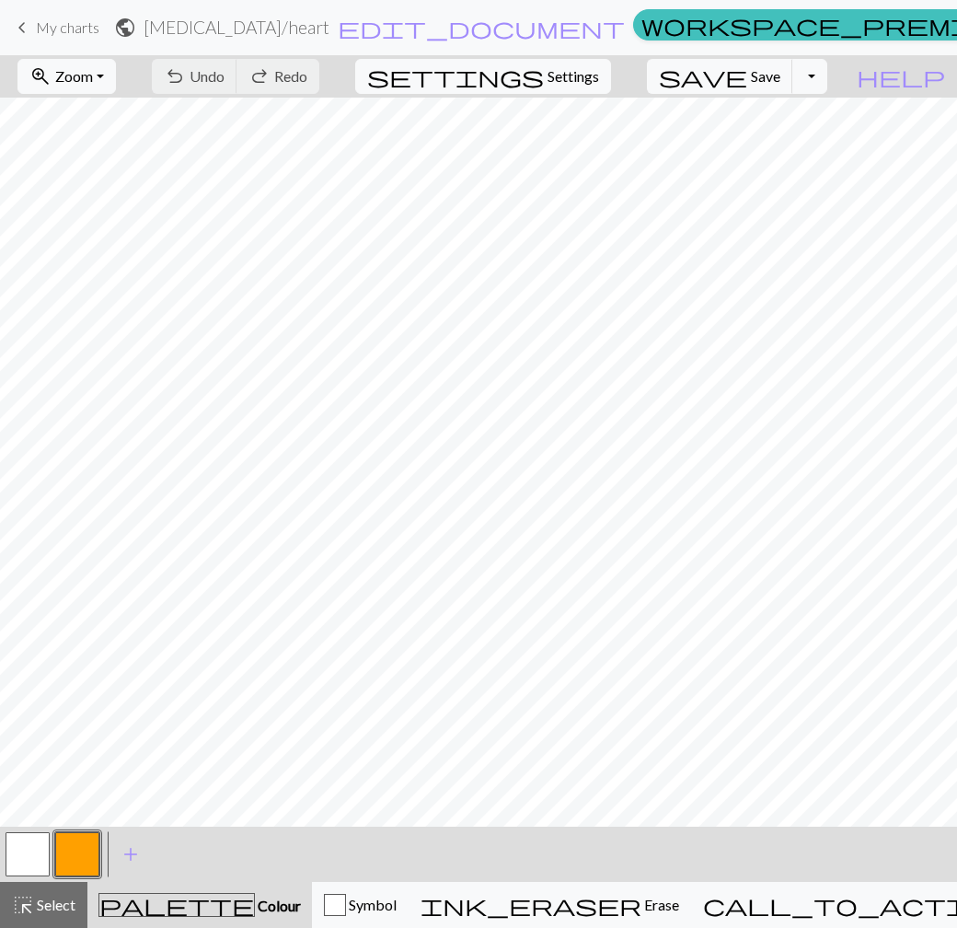
click at [192, 915] on div "palette Colour Colour" at bounding box center [199, 905] width 202 height 24
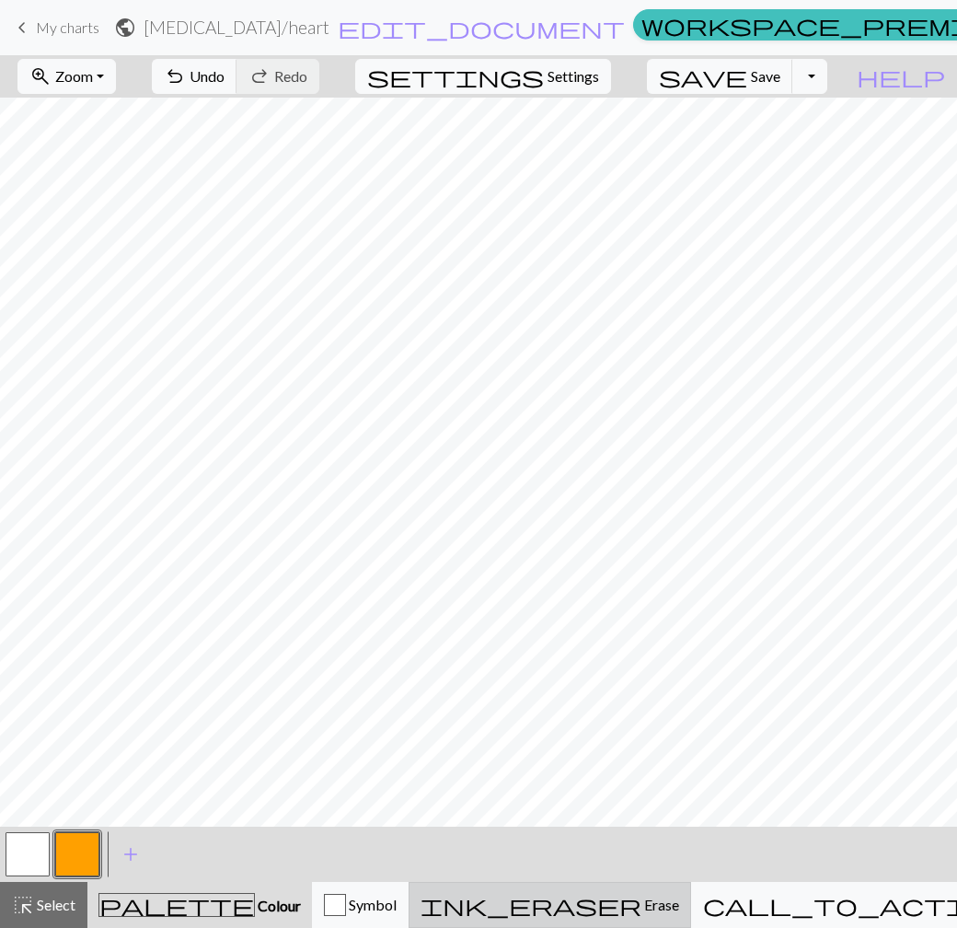
click at [595, 895] on div "ink_eraser Erase Erase" at bounding box center [550, 904] width 259 height 22
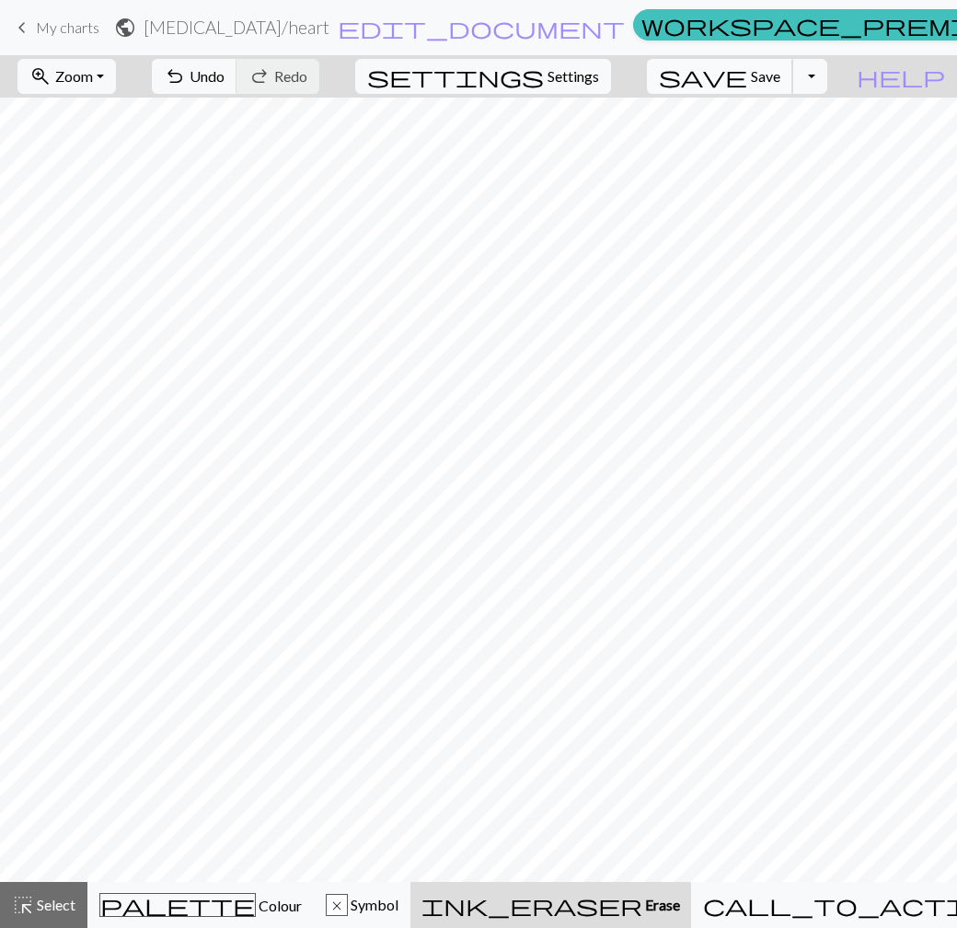
click at [780, 70] on span "Save" at bounding box center [765, 75] width 29 height 17
click at [776, 77] on button "save Save Save" at bounding box center [720, 76] width 146 height 35
click at [683, 33] on div "Chart saved" at bounding box center [478, 36] width 957 height 73
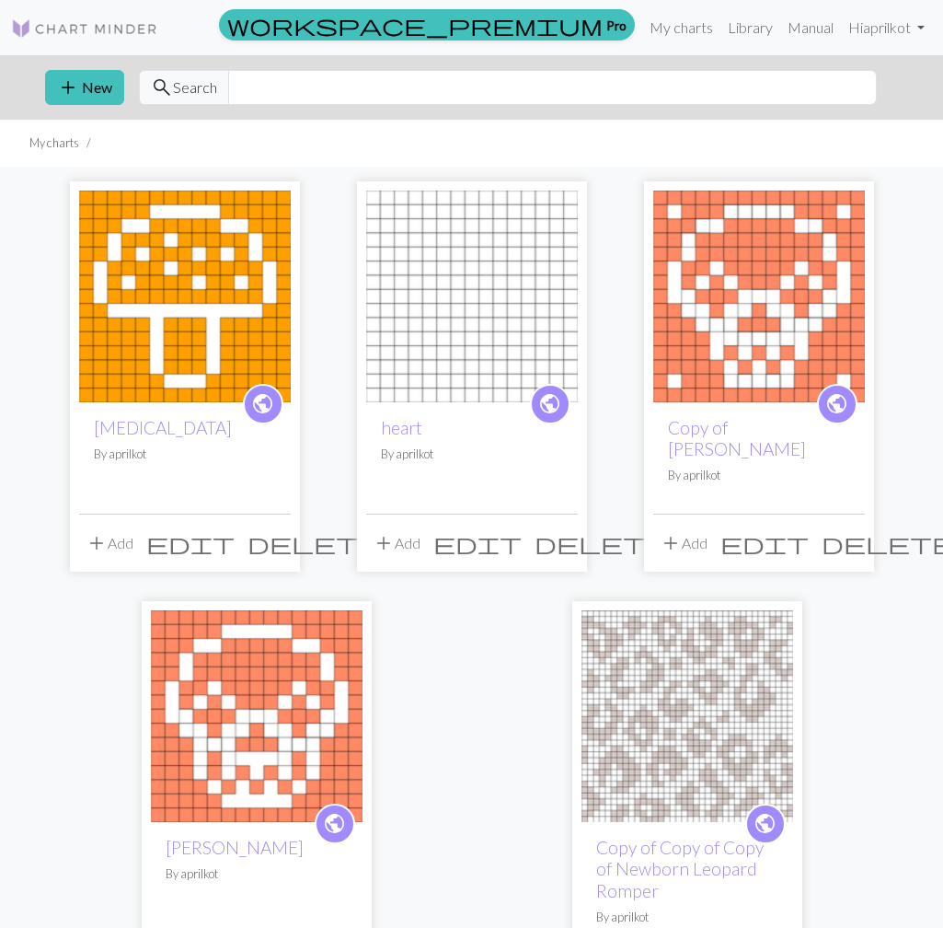
click at [519, 530] on span "edit" at bounding box center [477, 543] width 88 height 26
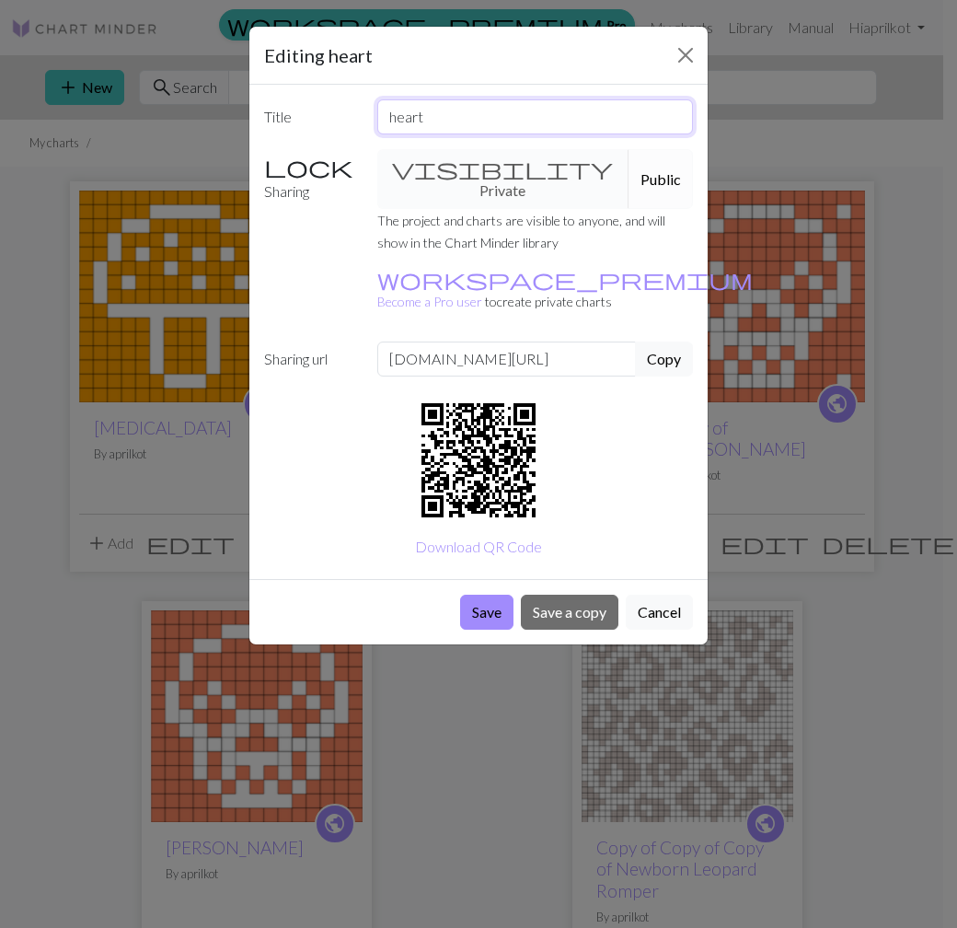
click at [462, 111] on input "heart" at bounding box center [535, 116] width 317 height 35
type input "д"
type input "LOL"
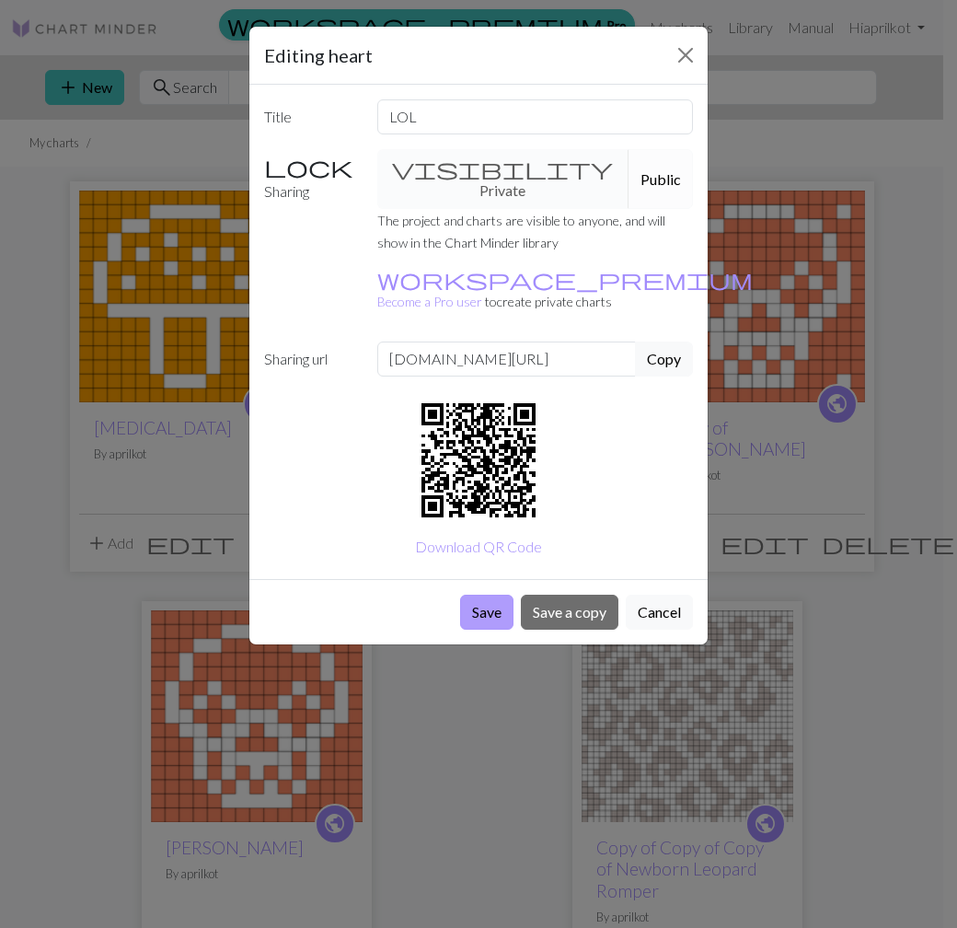
click at [483, 594] on button "Save" at bounding box center [486, 611] width 53 height 35
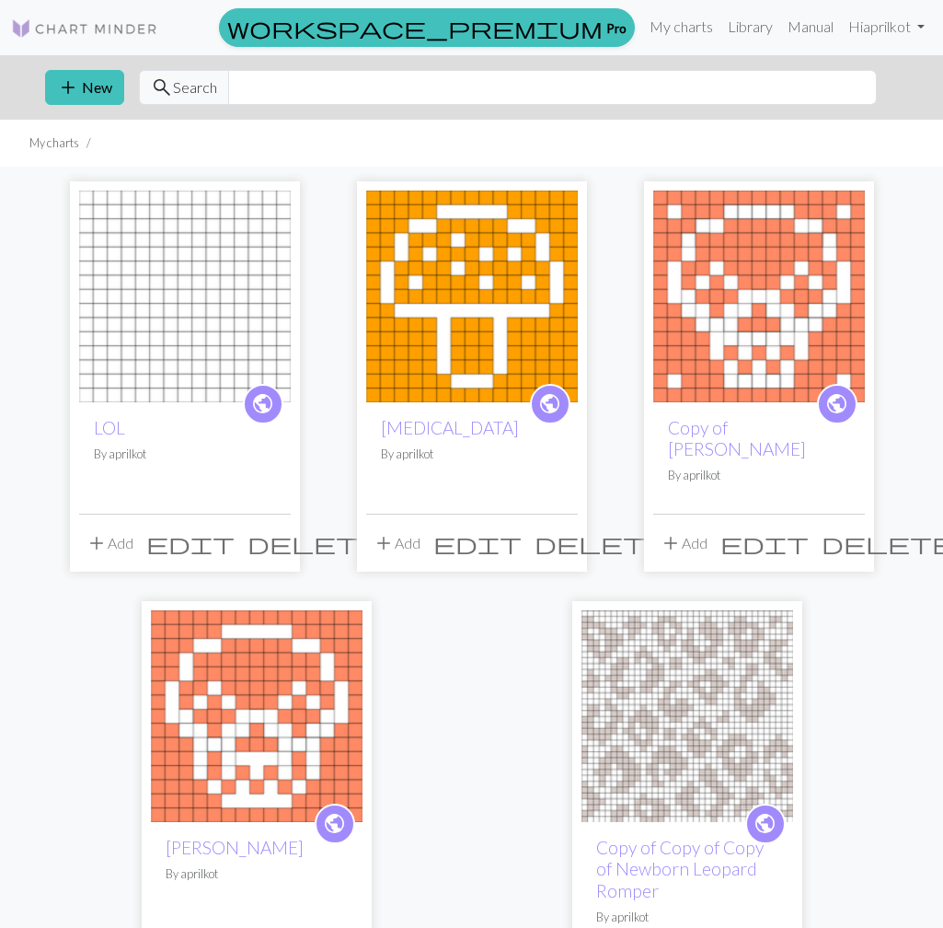
click at [211, 342] on img at bounding box center [185, 296] width 212 height 212
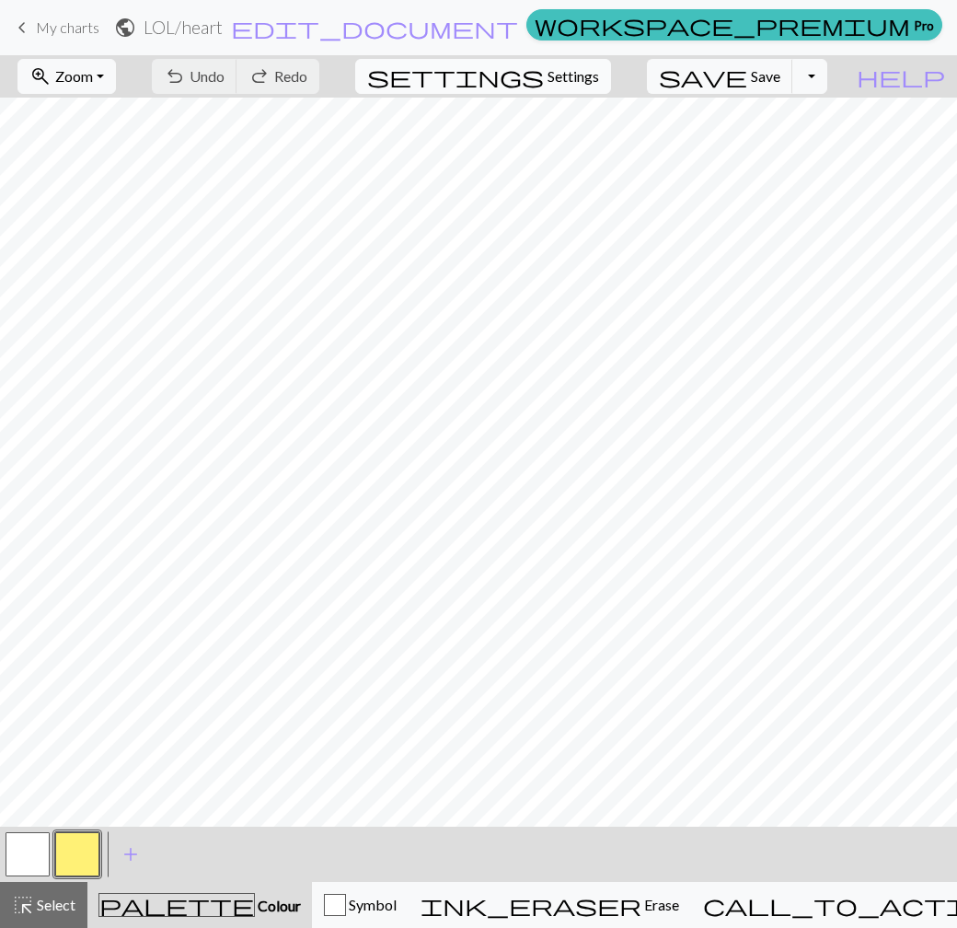
click at [599, 79] on span "Settings" at bounding box center [573, 76] width 52 height 22
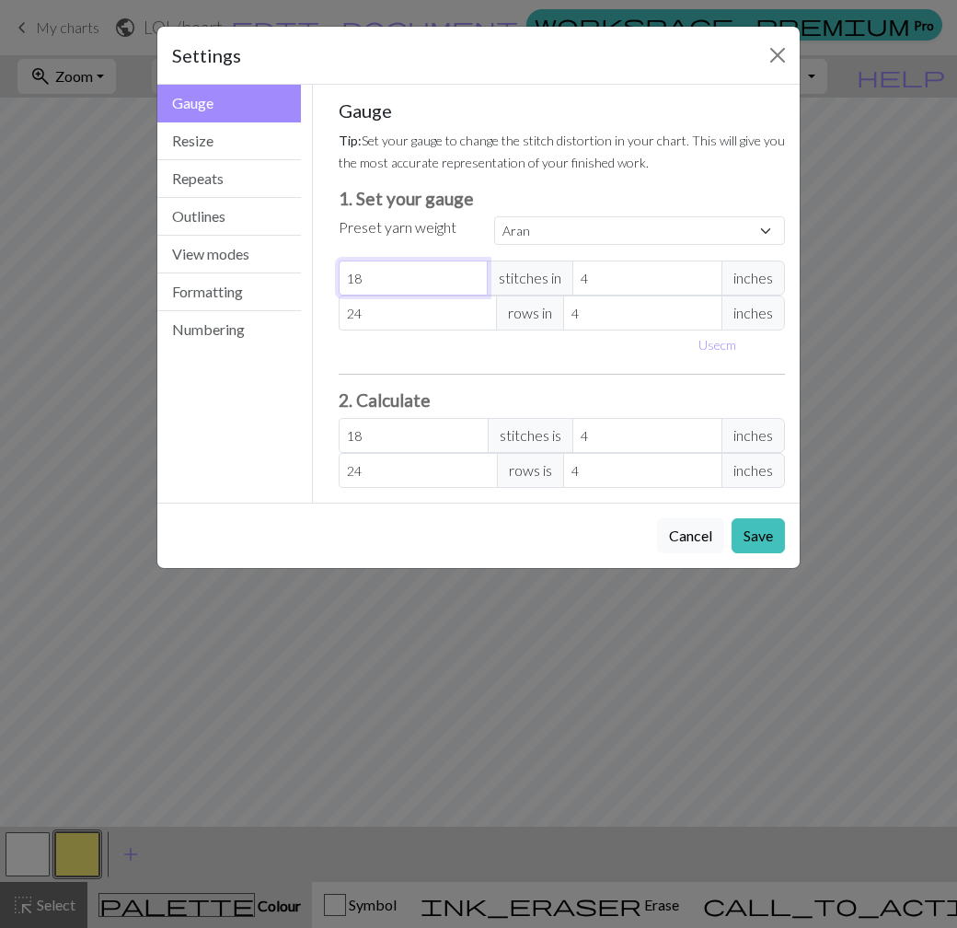
click at [432, 284] on input "18" at bounding box center [414, 277] width 150 height 35
select select "custom"
type input "2"
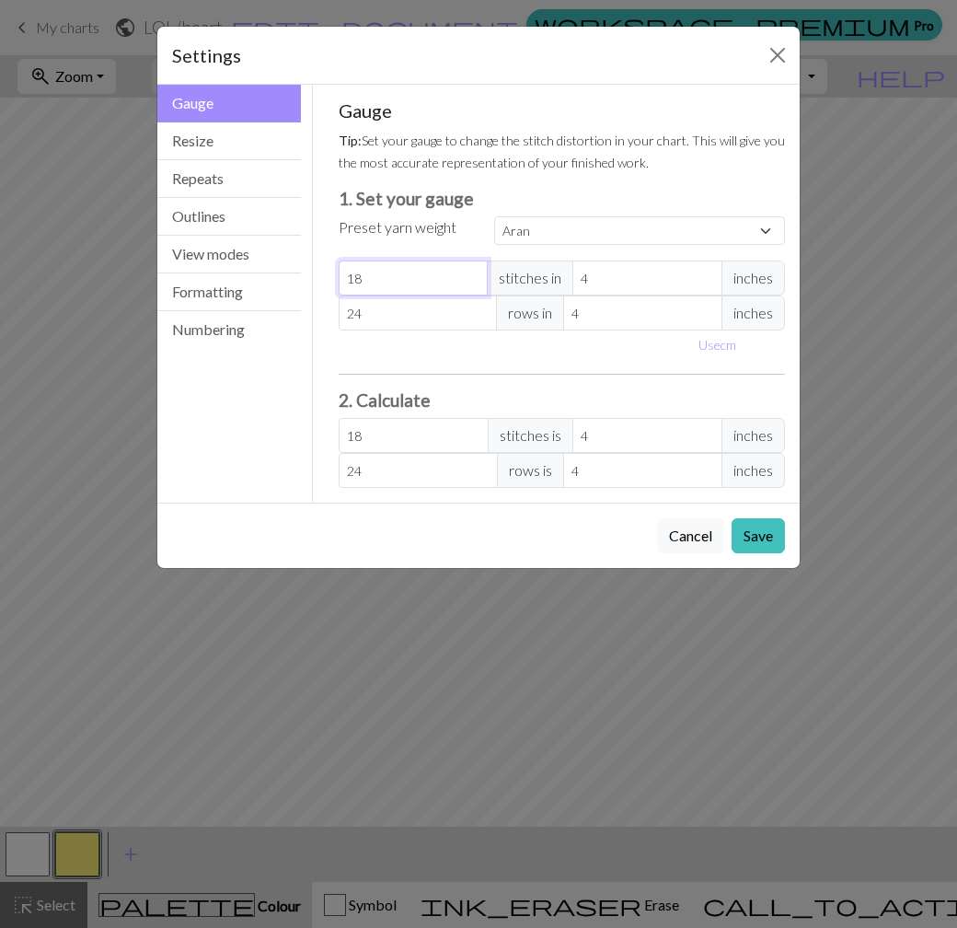
type input "2"
type input "24"
click at [746, 524] on button "Save" at bounding box center [758, 535] width 53 height 35
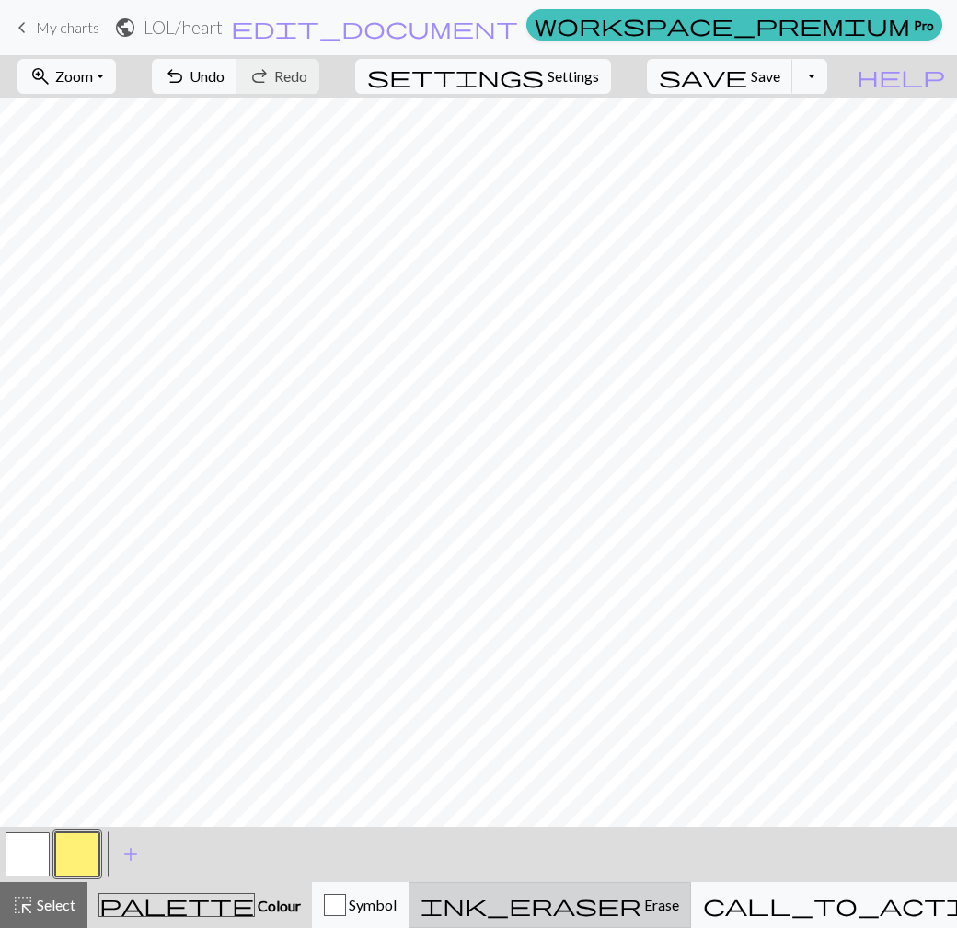
click at [675, 915] on div "ink_eraser Erase Erase" at bounding box center [550, 904] width 259 height 22
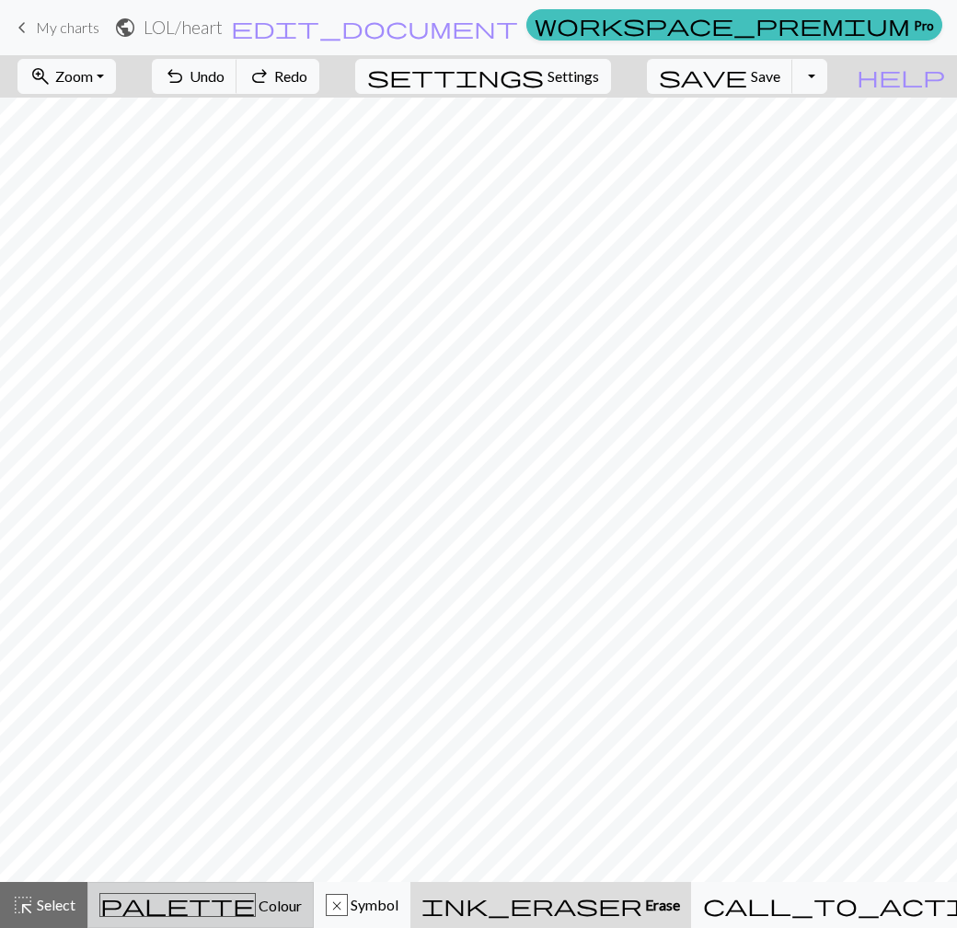
click at [171, 908] on span "palette" at bounding box center [177, 905] width 155 height 26
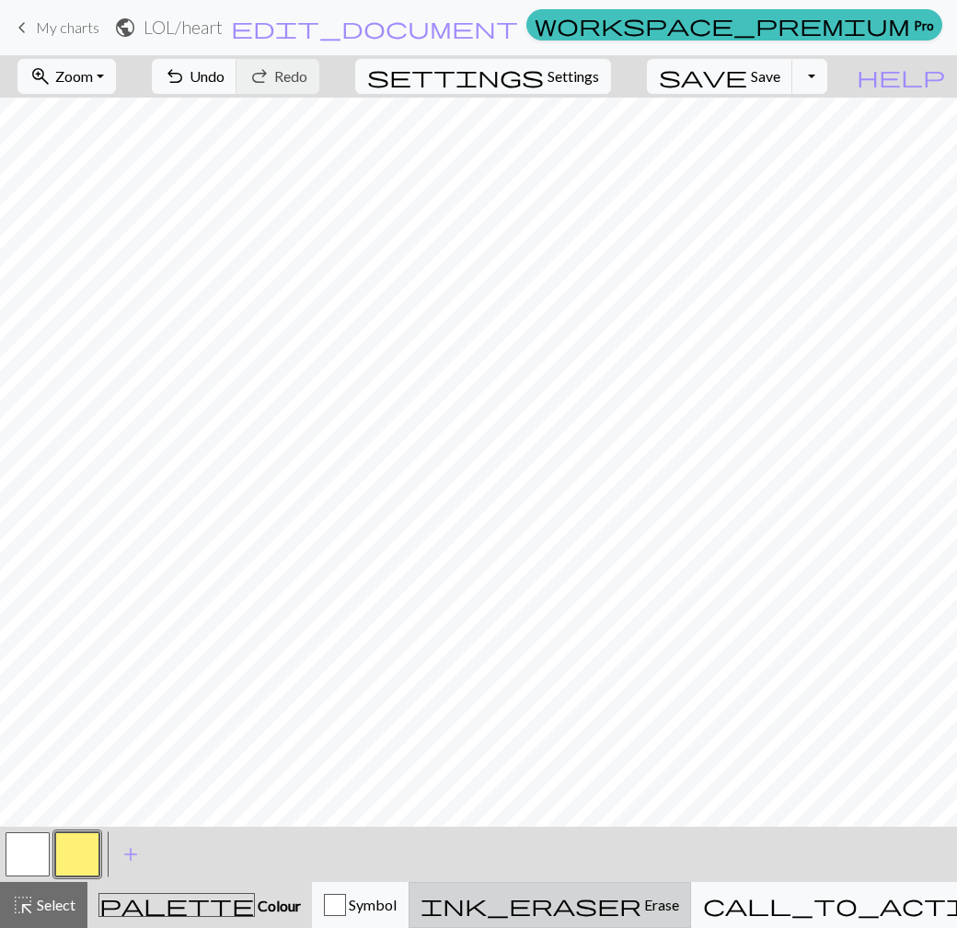
click at [638, 893] on button "ink_eraser Erase Erase" at bounding box center [550, 905] width 282 height 46
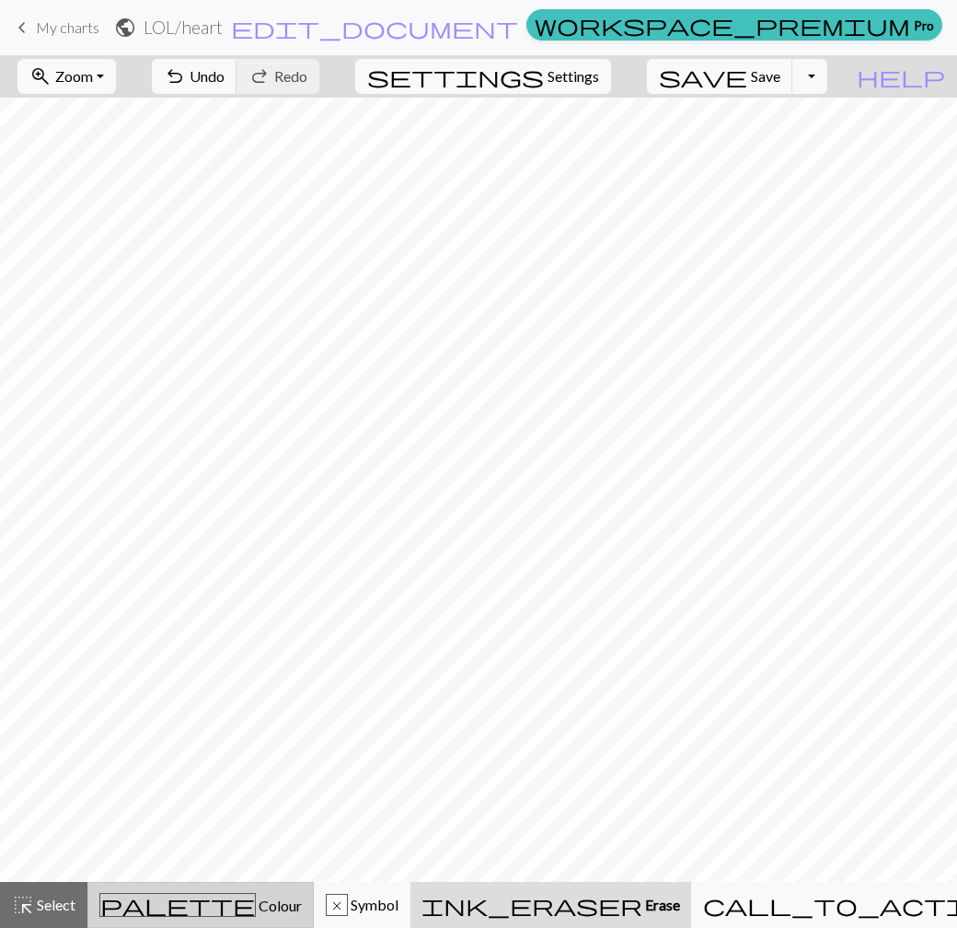
click at [248, 899] on div "palette Colour Colour" at bounding box center [200, 905] width 202 height 24
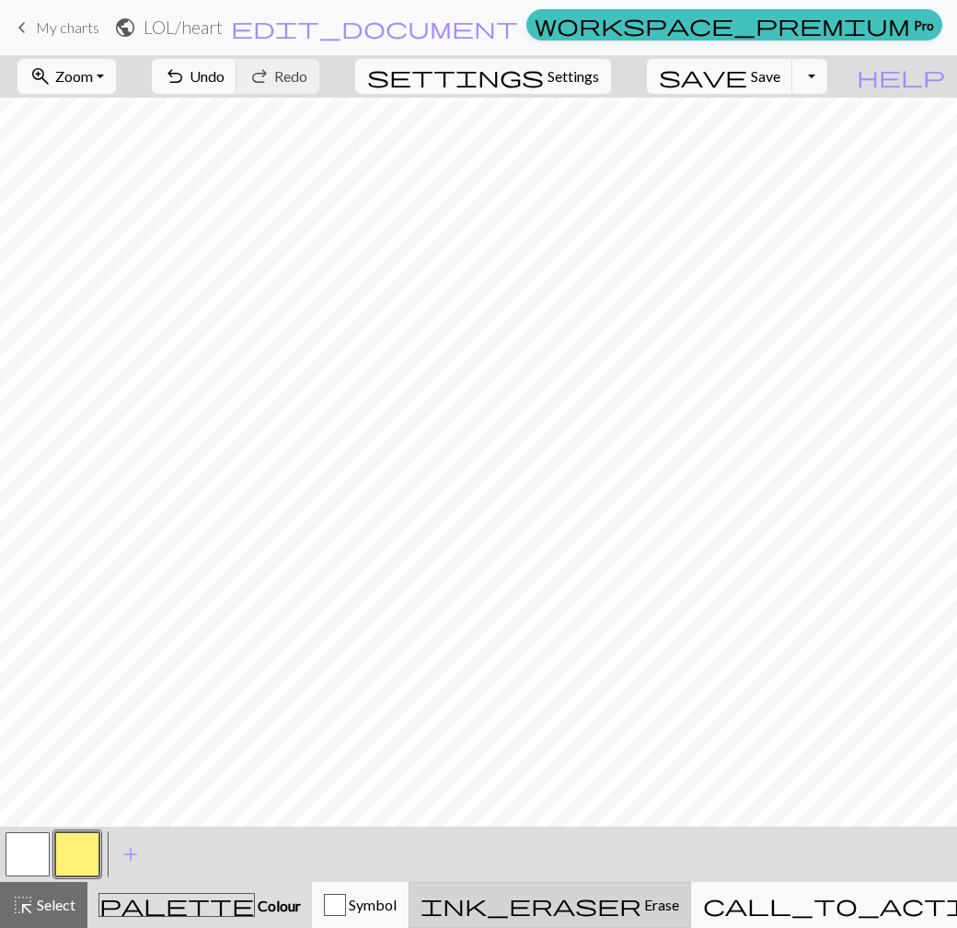
click at [619, 893] on span "ink_eraser" at bounding box center [531, 905] width 221 height 26
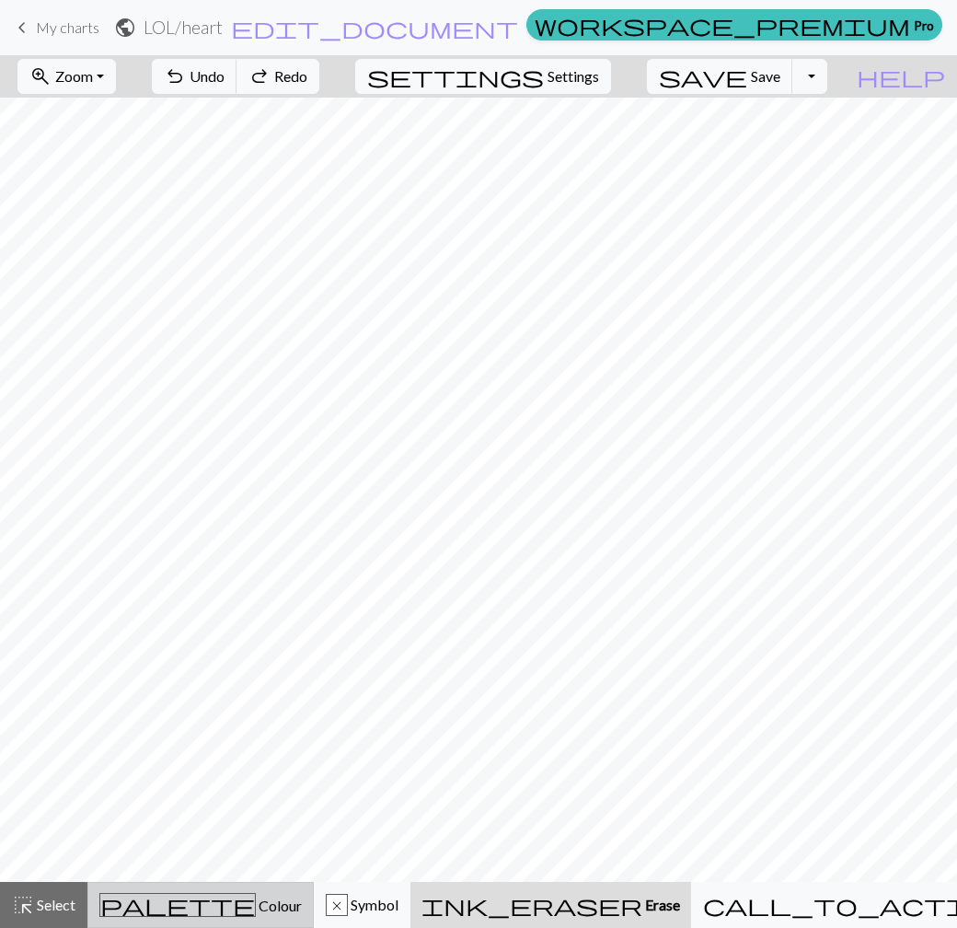
click at [272, 893] on div "palette Colour Colour" at bounding box center [200, 905] width 202 height 24
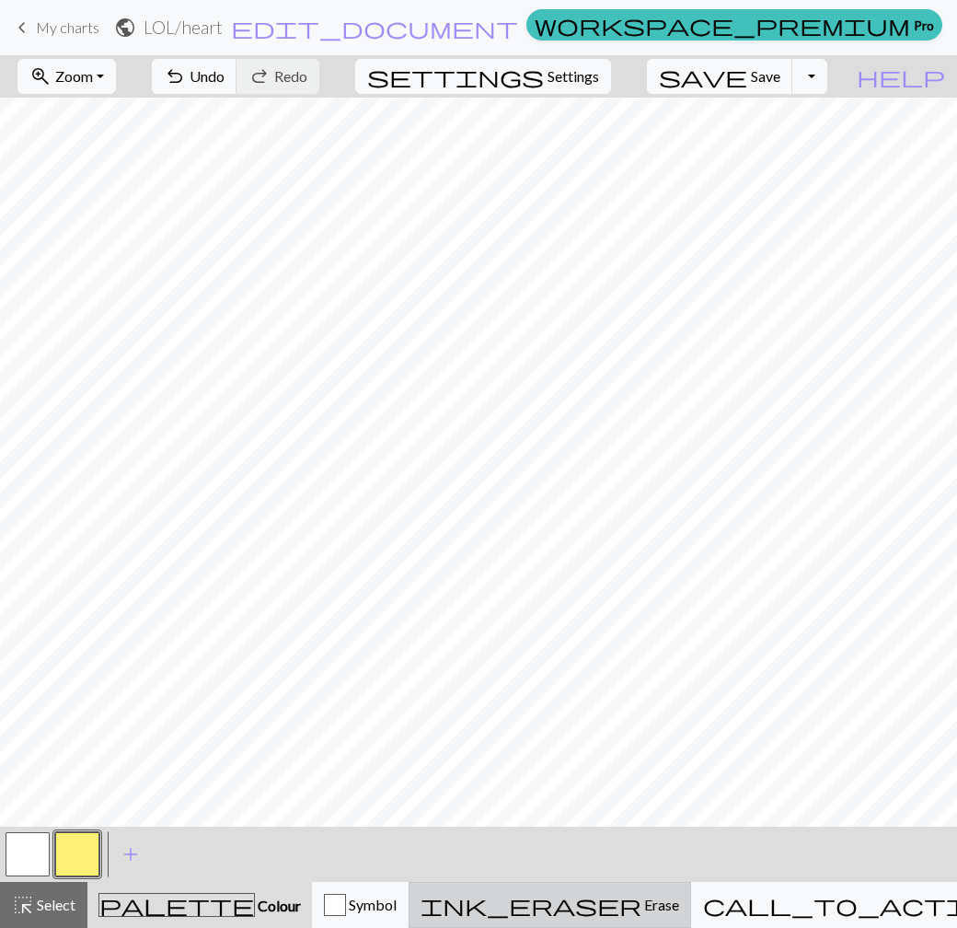
click at [665, 900] on div "ink_eraser Erase Erase" at bounding box center [550, 904] width 259 height 22
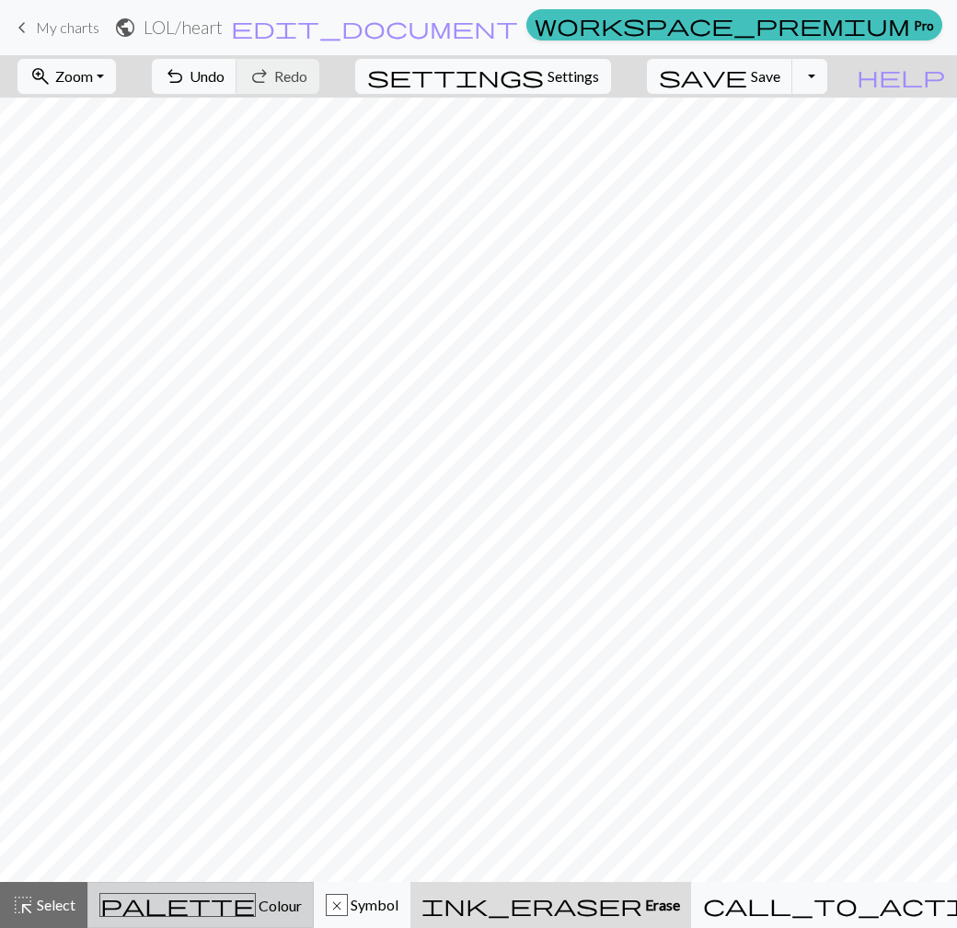
click at [282, 894] on div "palette Colour Colour" at bounding box center [200, 905] width 202 height 24
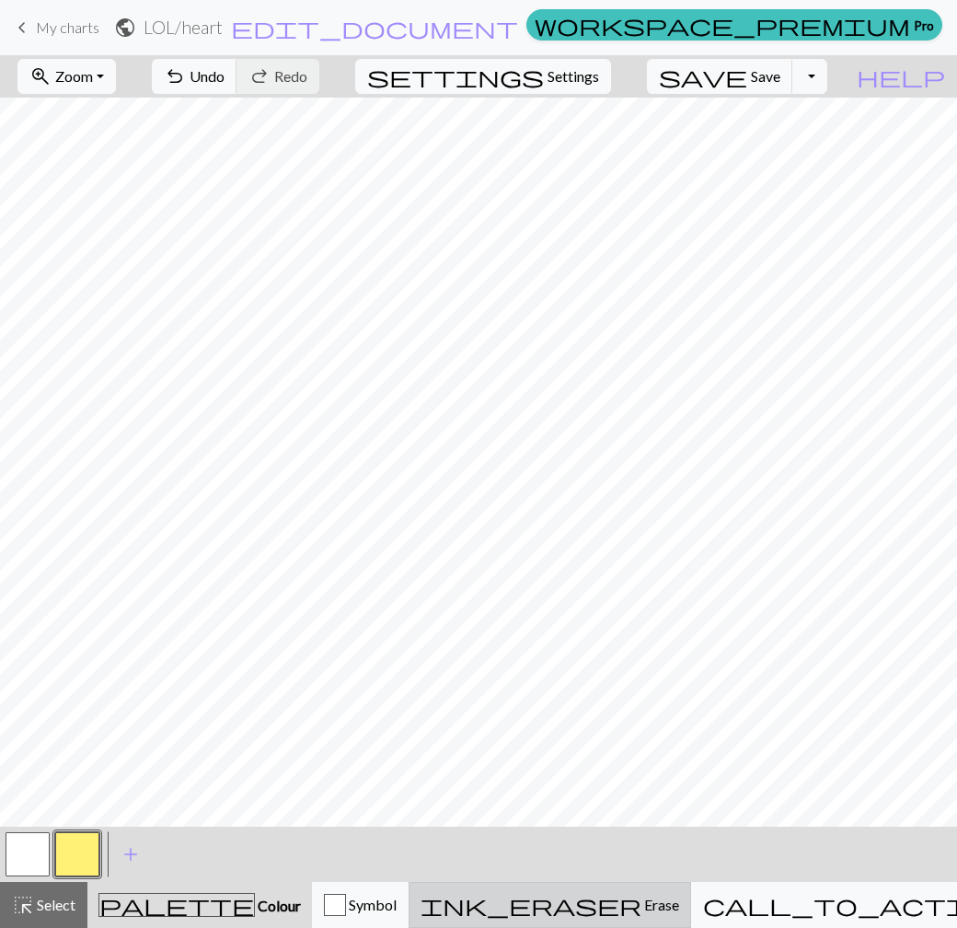
click at [641, 906] on span "Erase" at bounding box center [660, 903] width 38 height 17
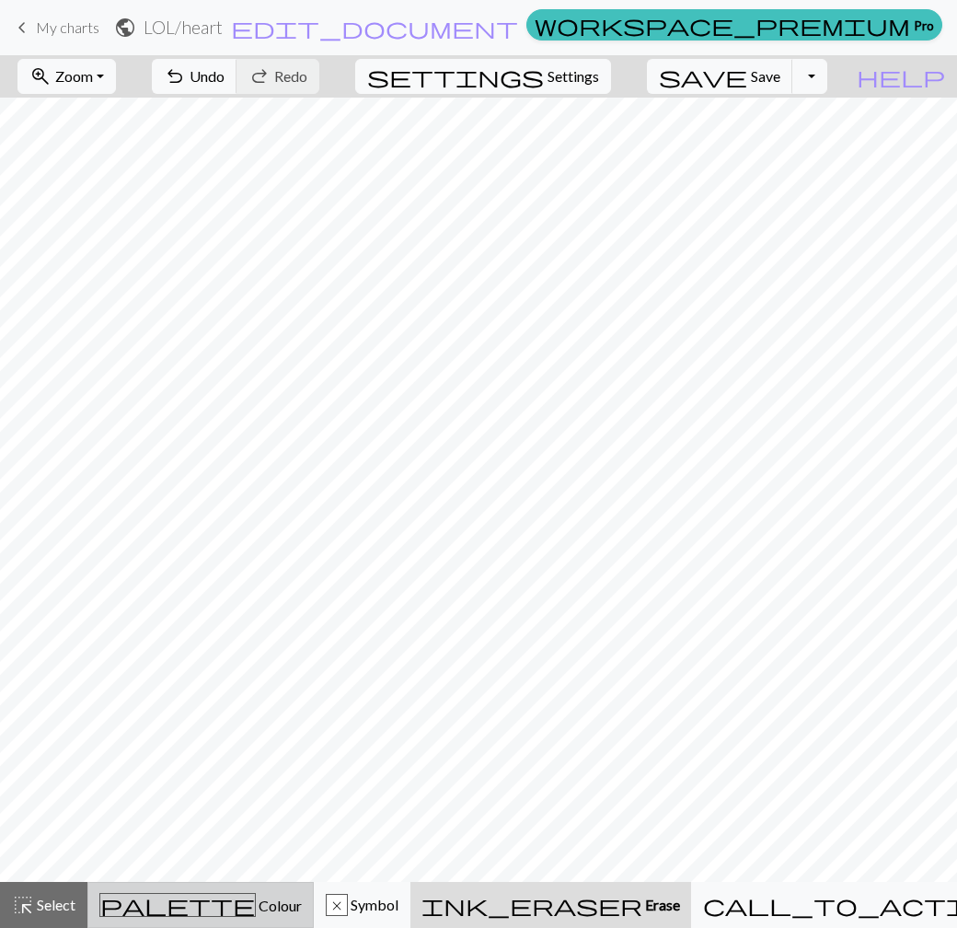
click at [232, 893] on div "palette Colour Colour" at bounding box center [200, 905] width 202 height 24
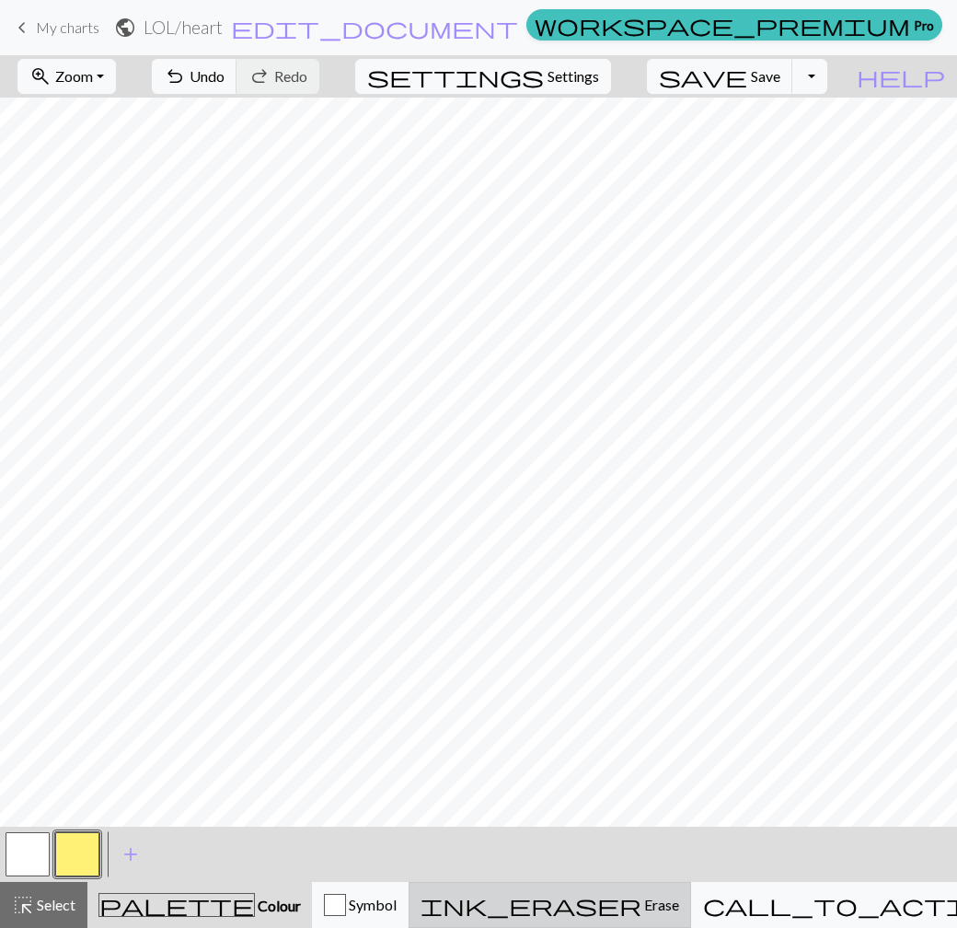
click at [651, 908] on span "Erase" at bounding box center [660, 903] width 38 height 17
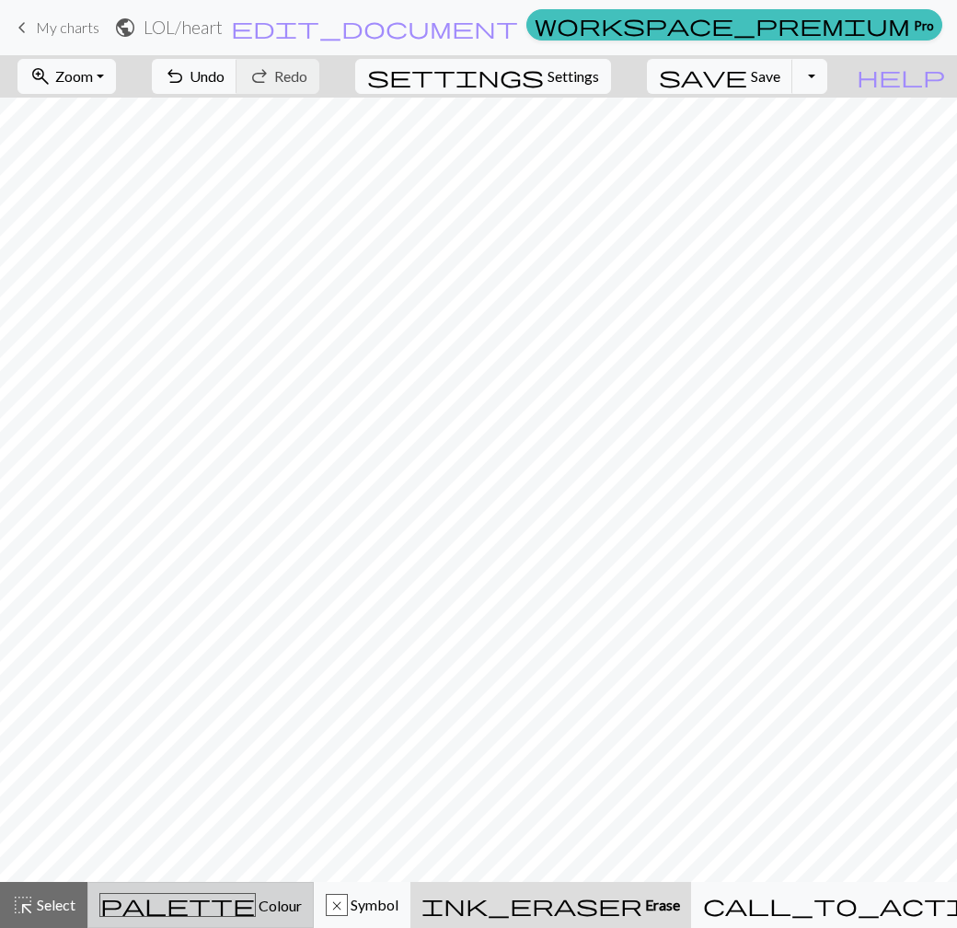
click at [255, 897] on div "palette Colour Colour" at bounding box center [200, 905] width 202 height 24
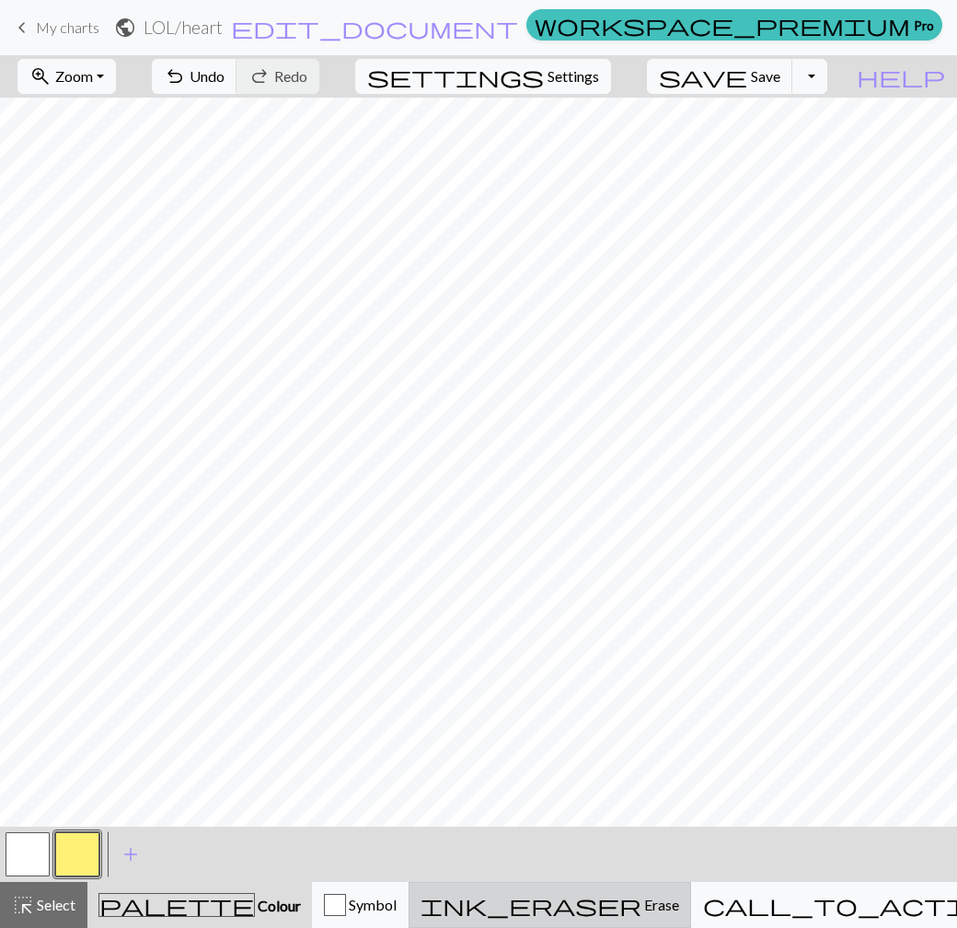
click at [641, 902] on span "Erase" at bounding box center [660, 903] width 38 height 17
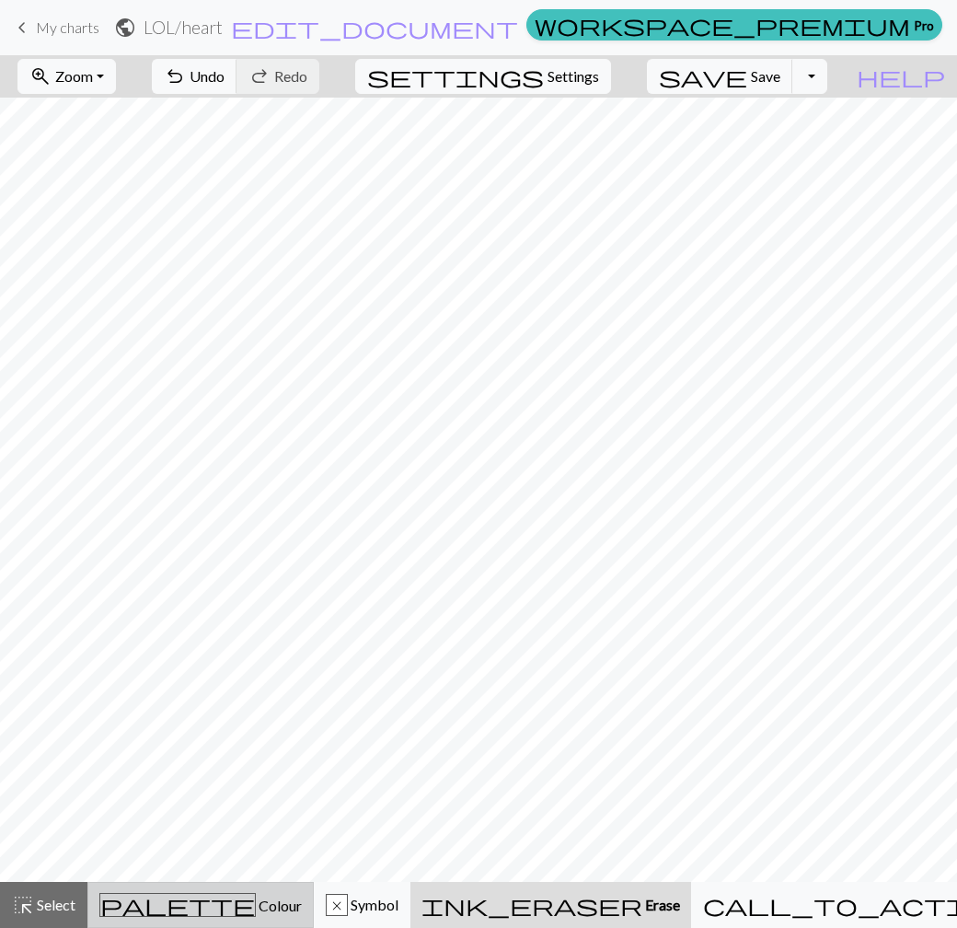
click at [256, 897] on span "Colour" at bounding box center [279, 904] width 46 height 17
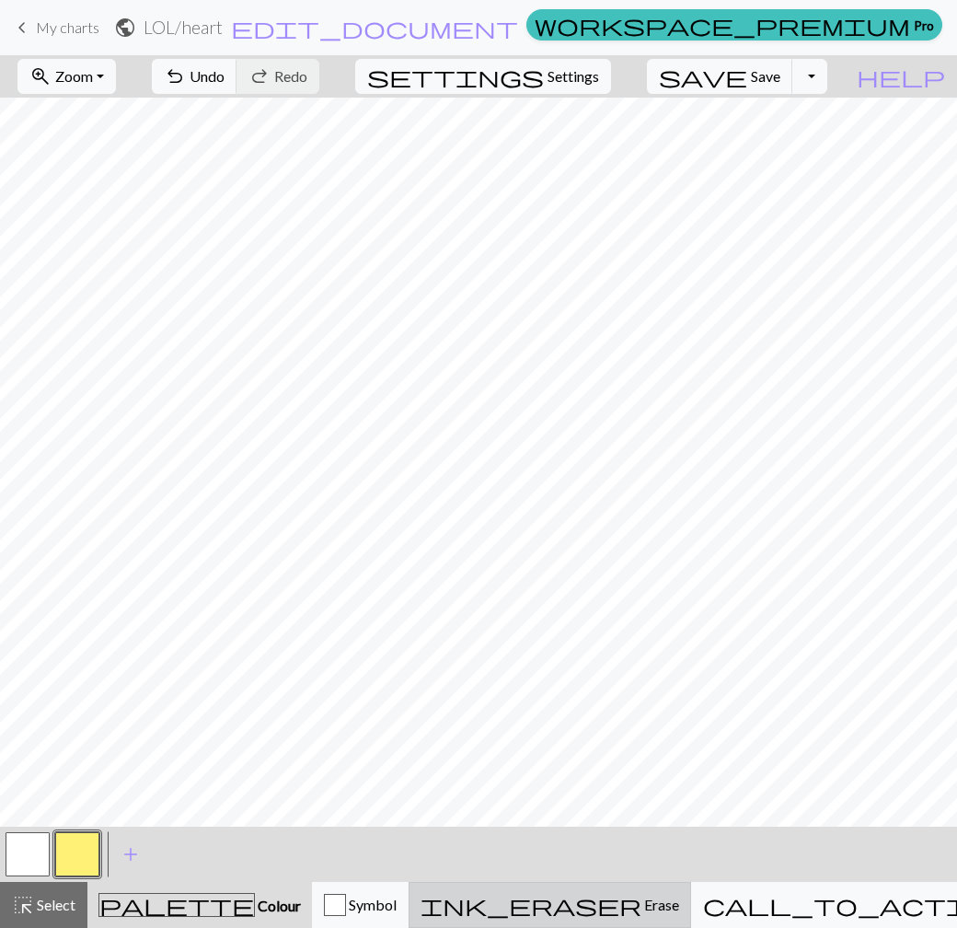
click at [638, 885] on button "ink_eraser Erase Erase" at bounding box center [550, 905] width 282 height 46
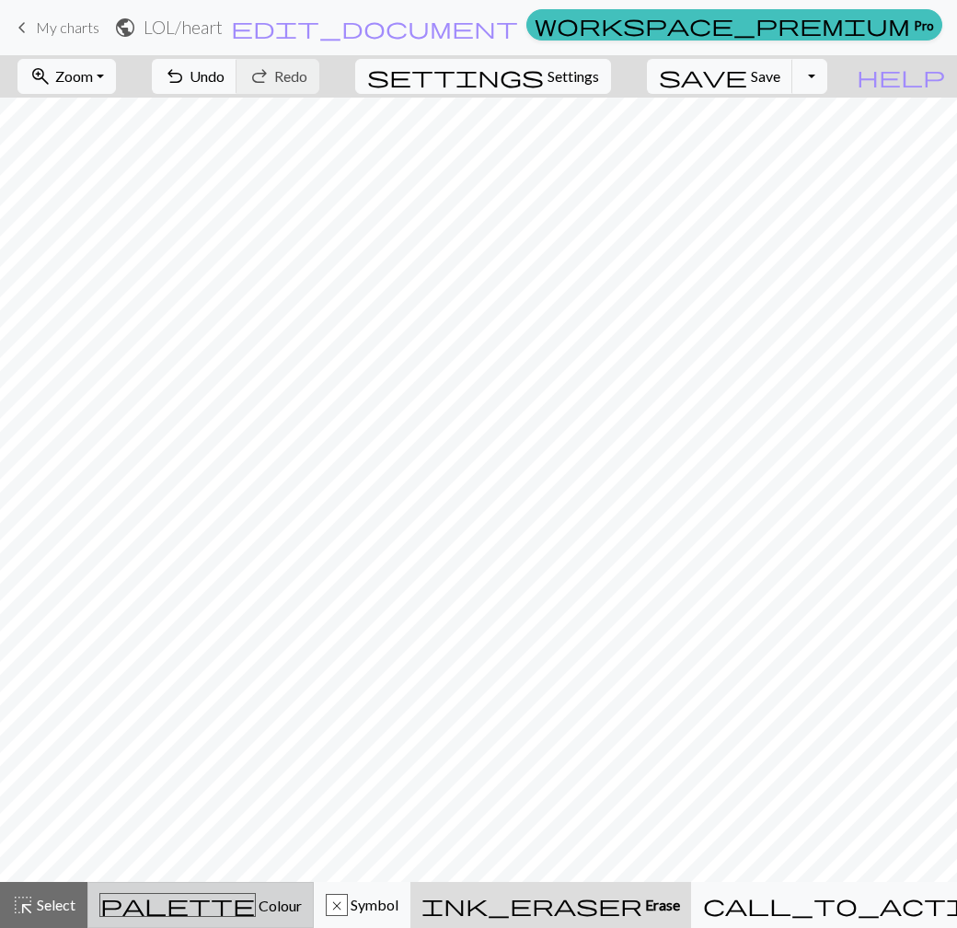
click at [271, 905] on div "palette Colour Colour" at bounding box center [200, 905] width 202 height 24
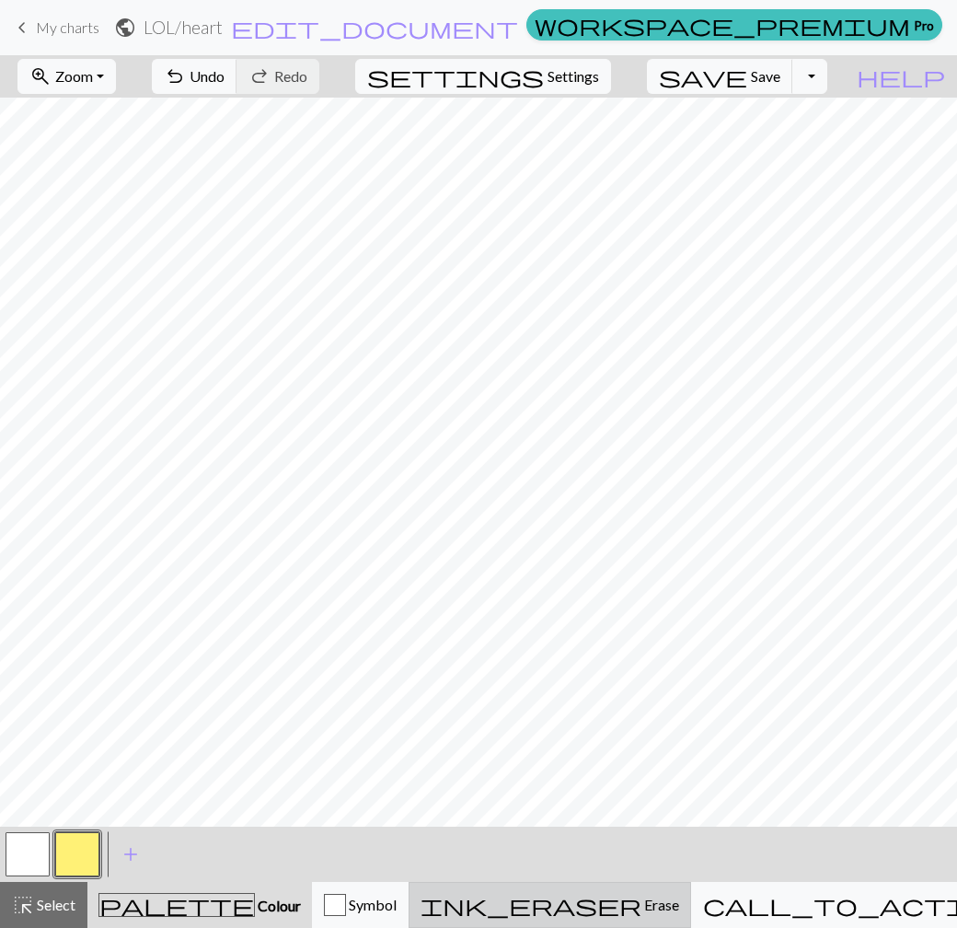
click at [624, 893] on div "ink_eraser Erase Erase" at bounding box center [550, 904] width 259 height 22
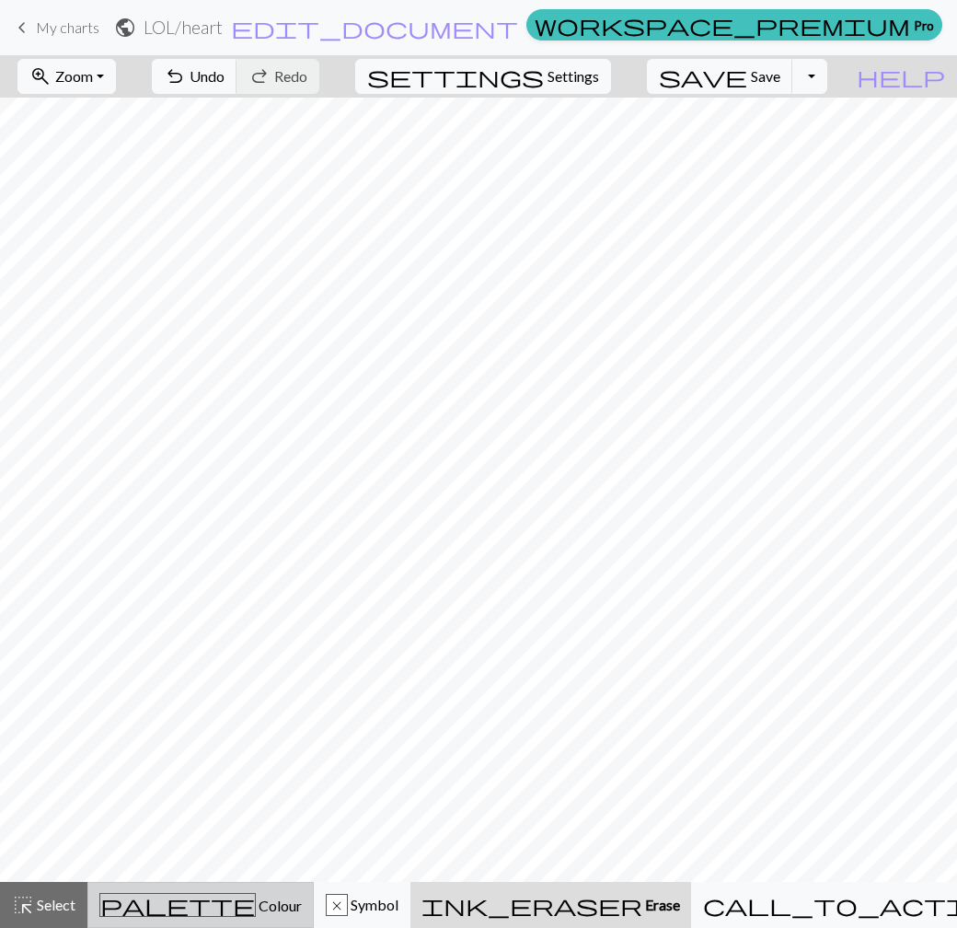
click at [179, 894] on span "palette" at bounding box center [177, 905] width 155 height 26
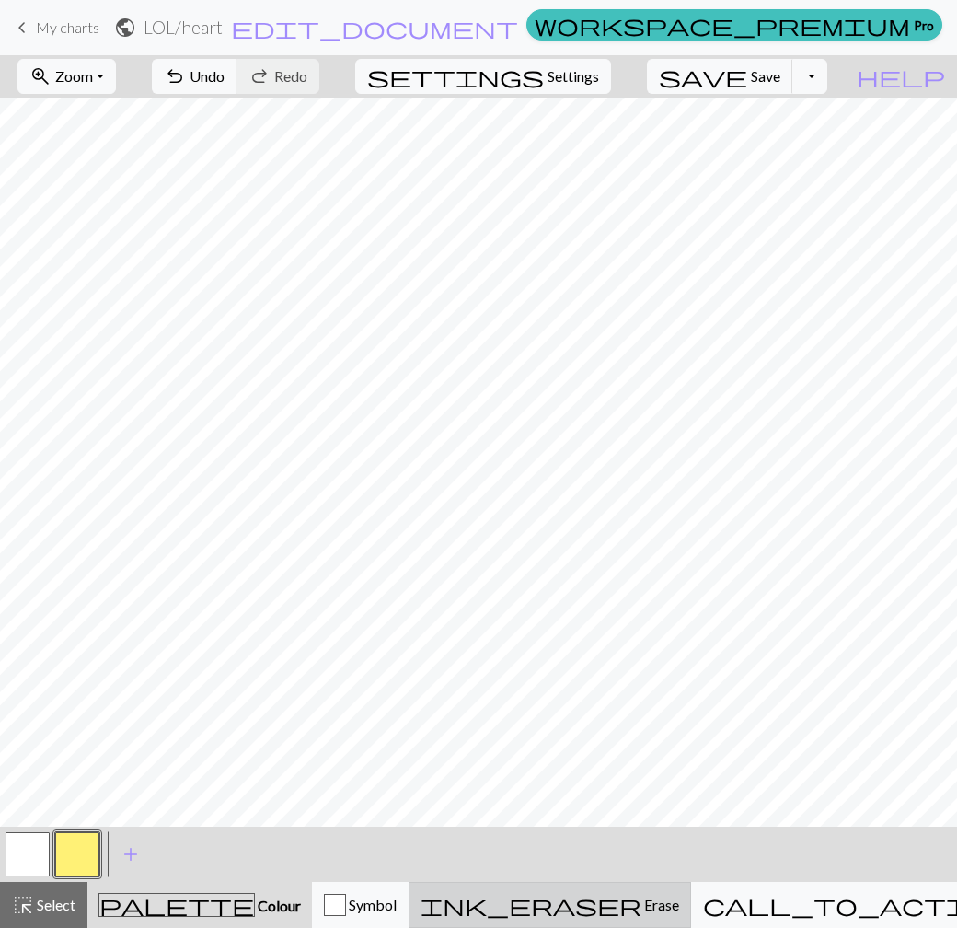
click at [644, 912] on span "Erase" at bounding box center [660, 903] width 38 height 17
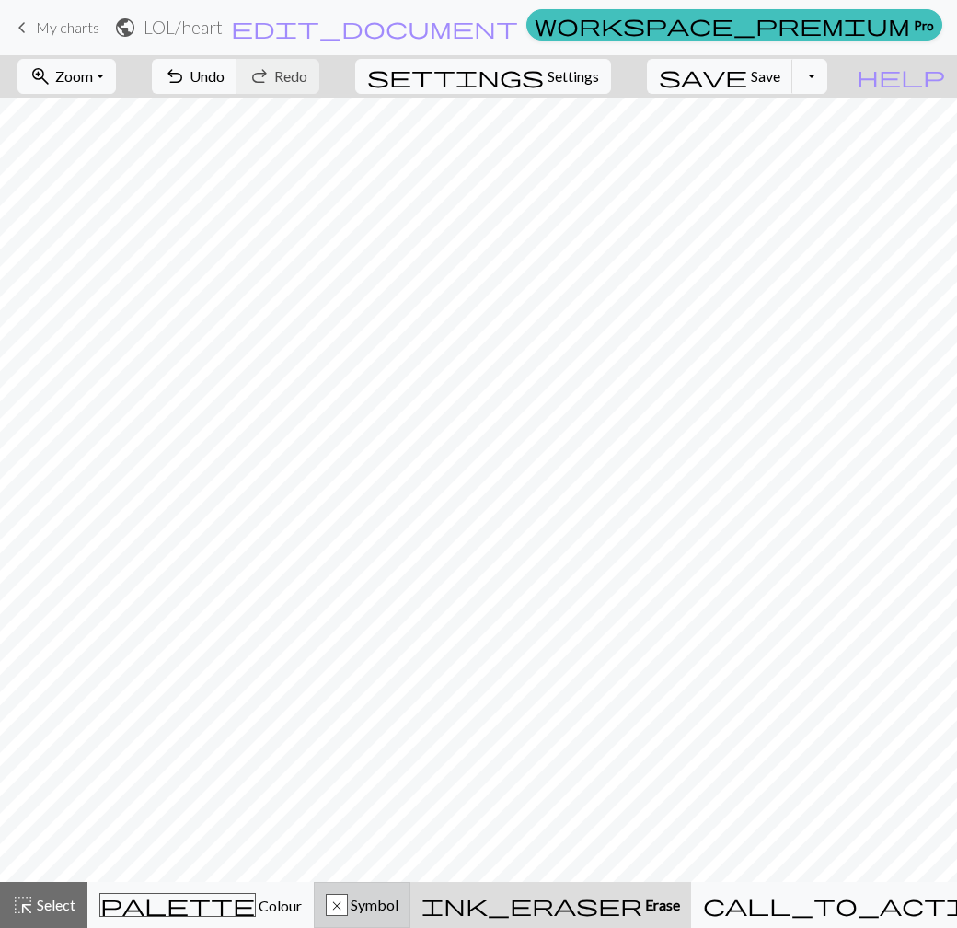
click at [347, 915] on div "x" at bounding box center [337, 905] width 20 height 22
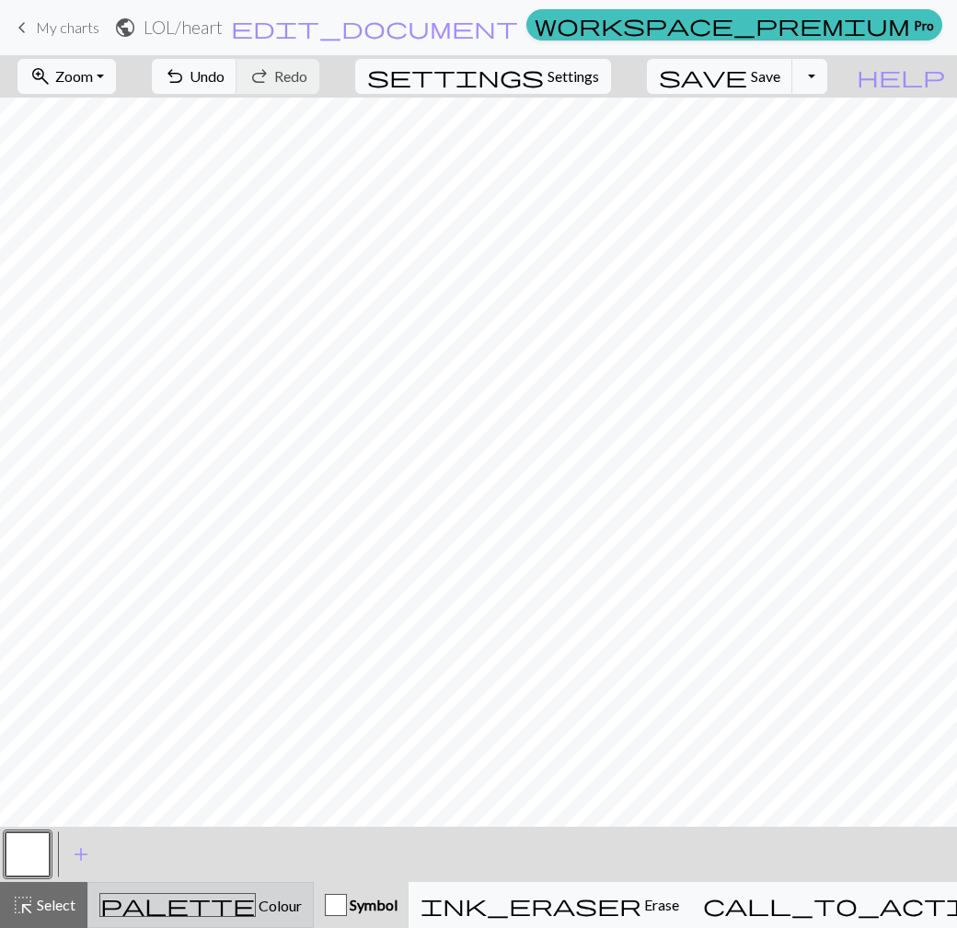
click at [156, 905] on div "palette Colour Colour" at bounding box center [200, 905] width 202 height 24
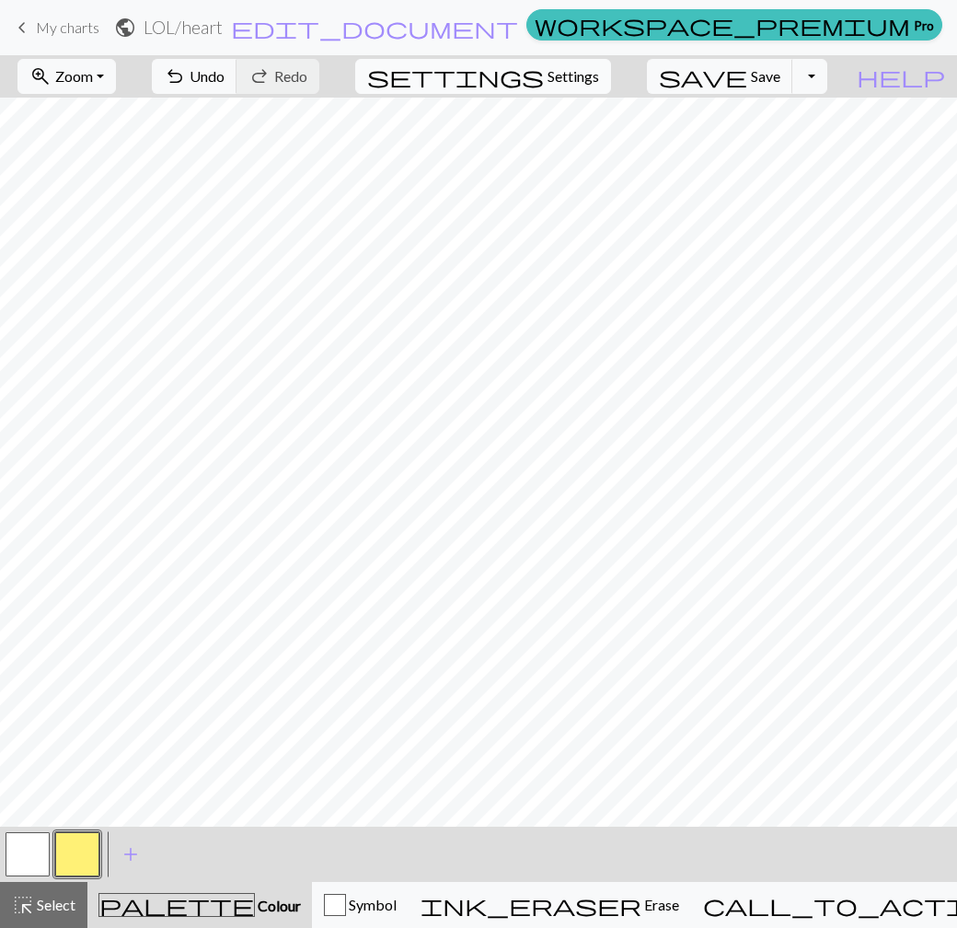
click at [597, 74] on span "Settings" at bounding box center [573, 76] width 52 height 22
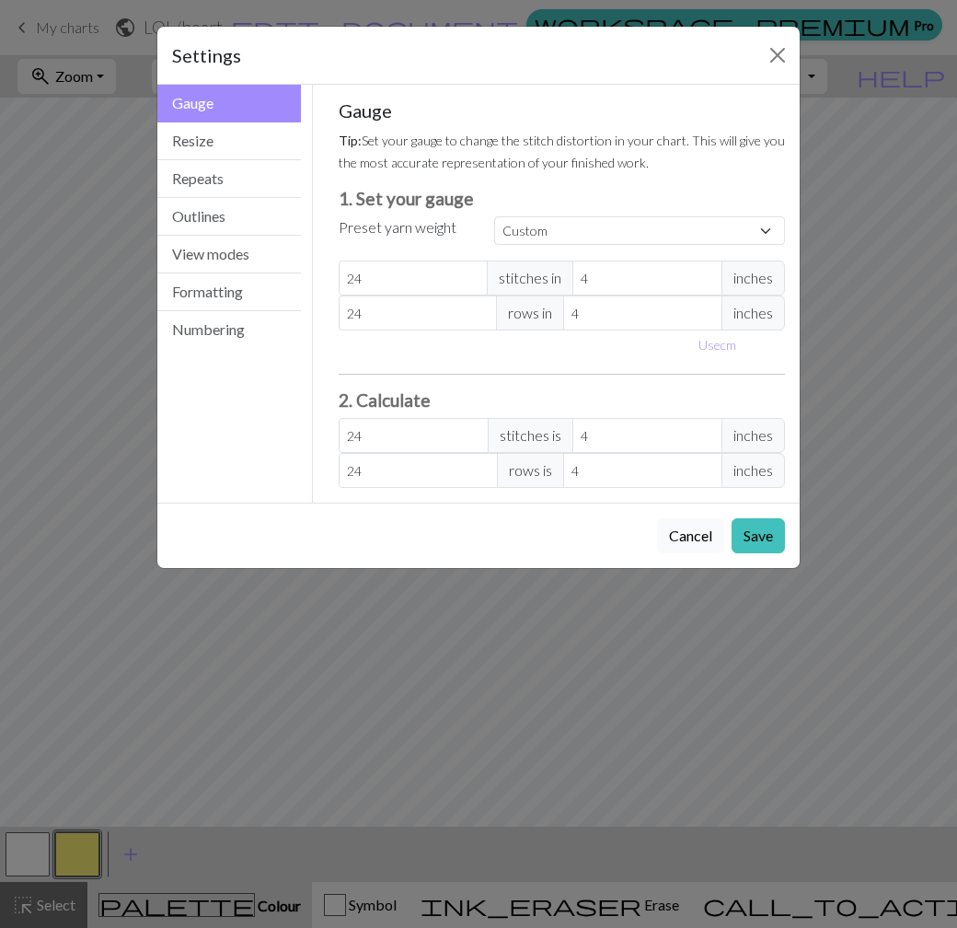
click at [693, 532] on button "Cancel" at bounding box center [690, 535] width 67 height 35
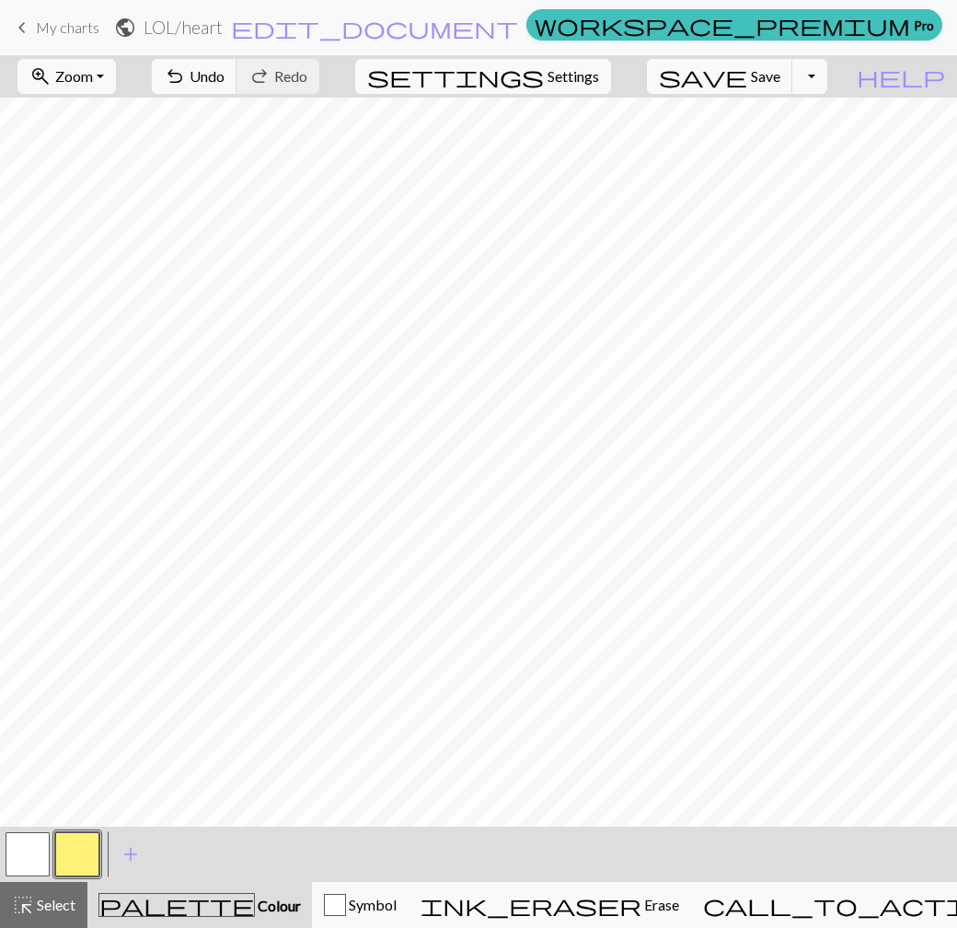
click at [79, 845] on button "button" at bounding box center [77, 854] width 44 height 44
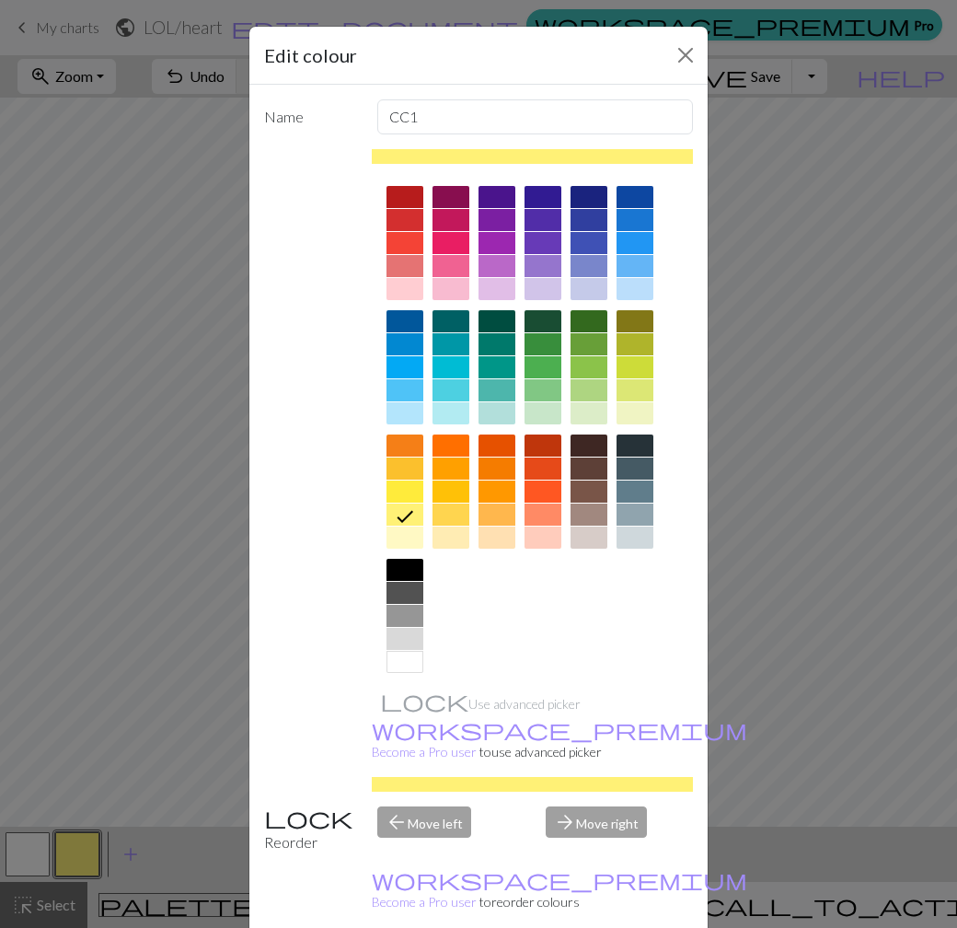
click at [494, 248] on div at bounding box center [496, 243] width 37 height 22
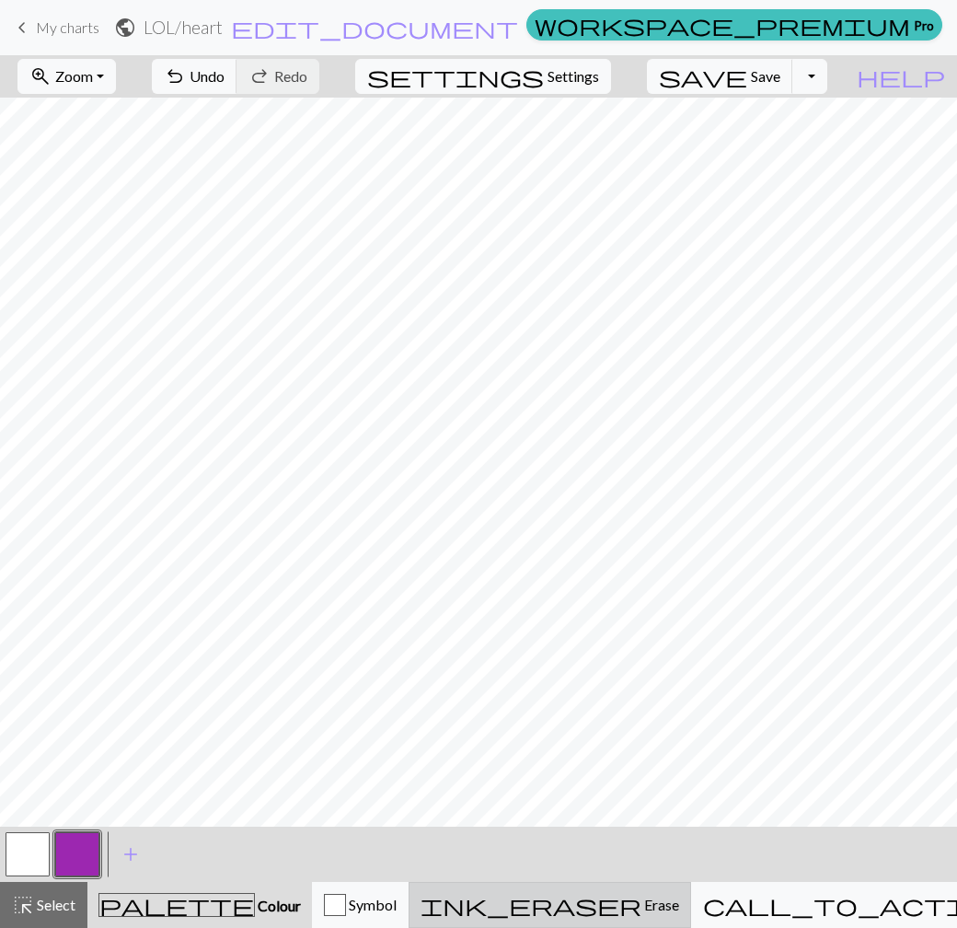
click at [601, 900] on span "ink_eraser" at bounding box center [531, 905] width 221 height 26
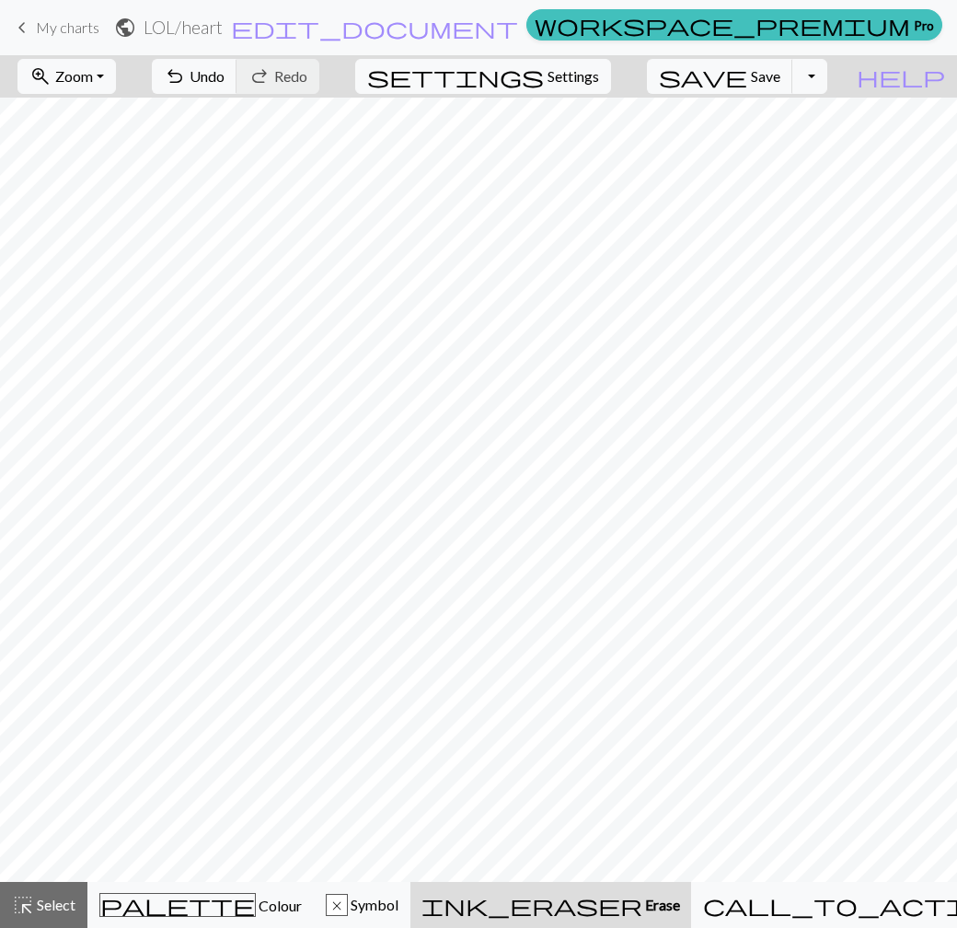
click at [653, 910] on span "Erase" at bounding box center [661, 903] width 38 height 17
click at [249, 900] on div "palette Colour Colour" at bounding box center [200, 905] width 202 height 24
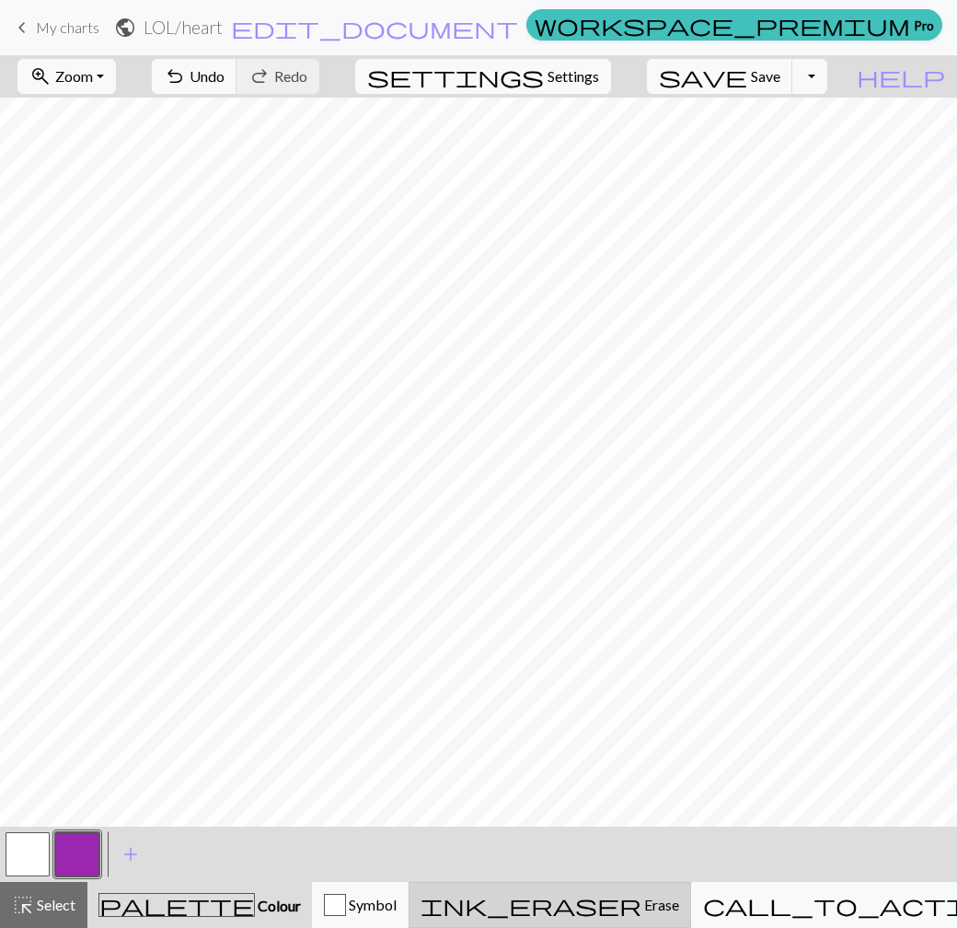
click at [659, 908] on span "Erase" at bounding box center [660, 903] width 38 height 17
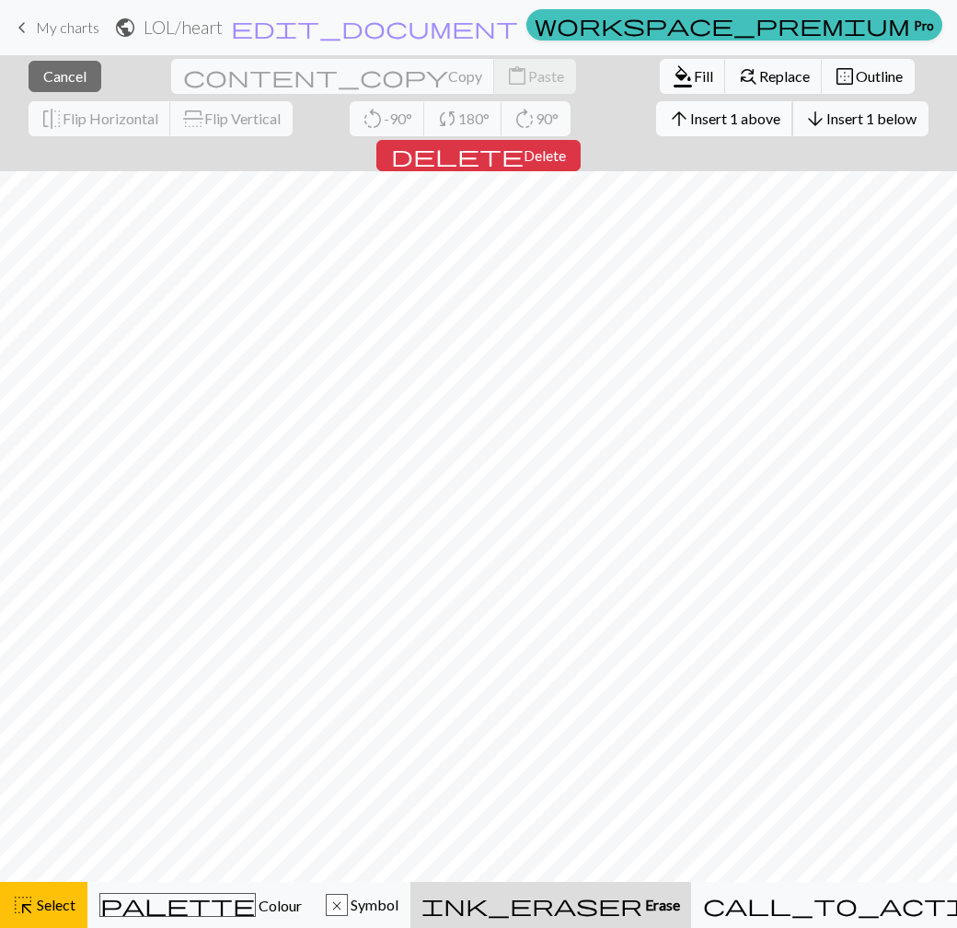
click at [690, 120] on span "Insert 1 above" at bounding box center [735, 117] width 90 height 17
click at [566, 146] on span "Delete" at bounding box center [545, 154] width 42 height 17
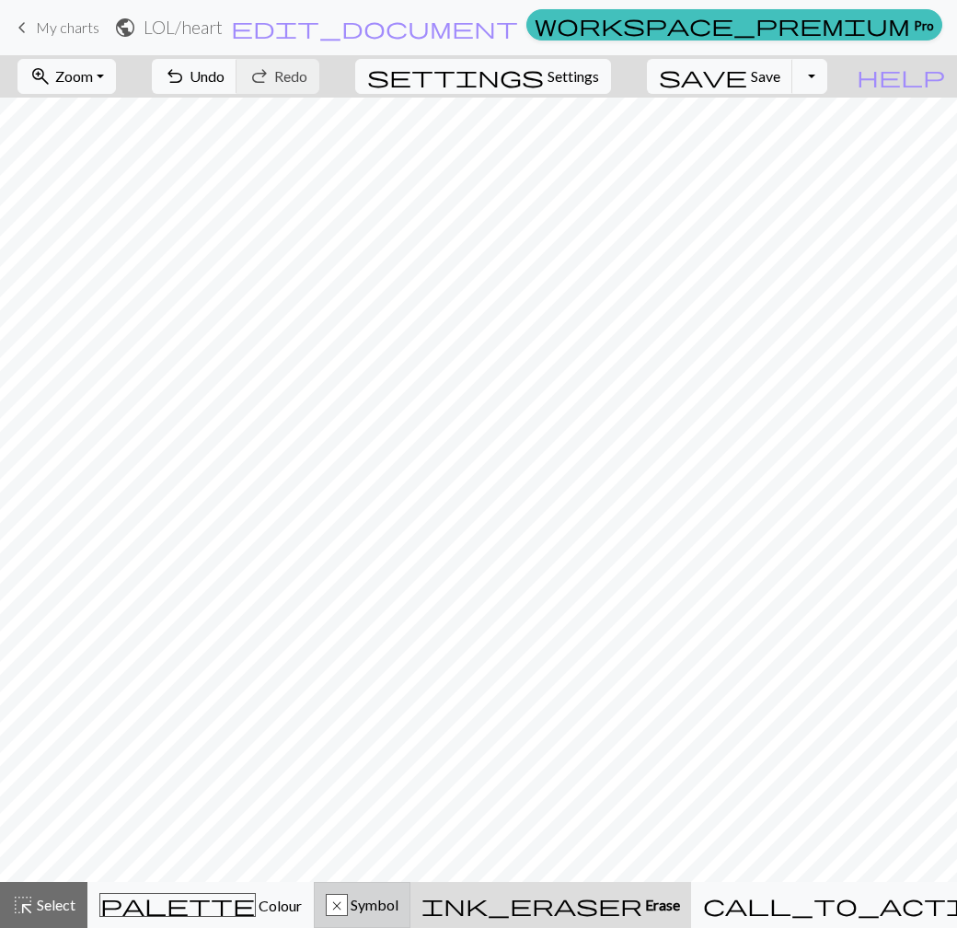
click at [398, 902] on span "Symbol" at bounding box center [373, 903] width 51 height 17
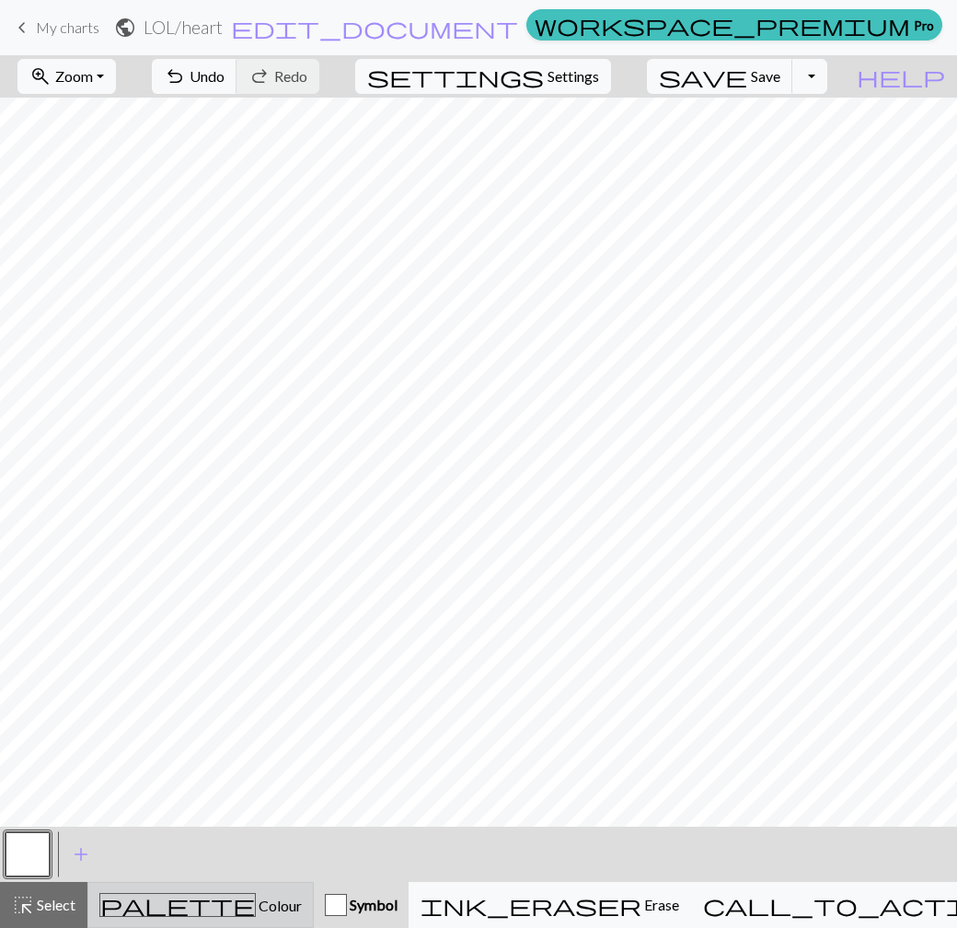
click at [256, 903] on span "Colour" at bounding box center [279, 904] width 46 height 17
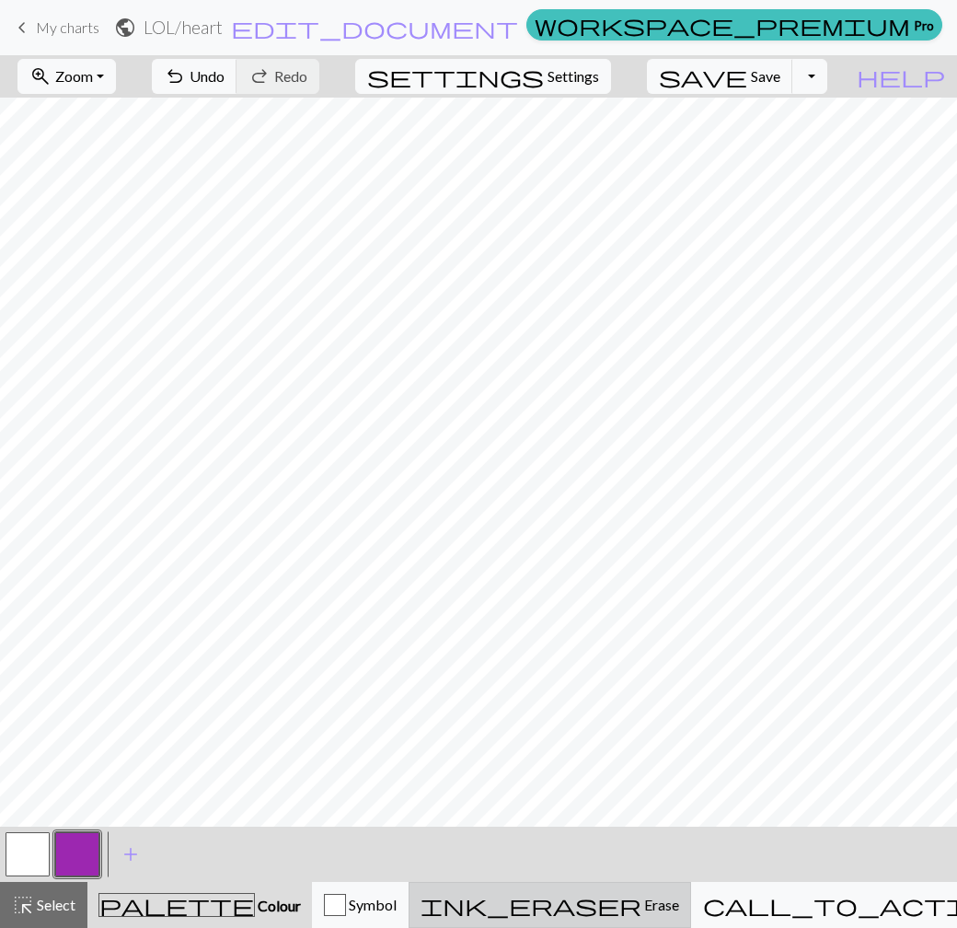
click at [617, 905] on span "ink_eraser" at bounding box center [531, 905] width 221 height 26
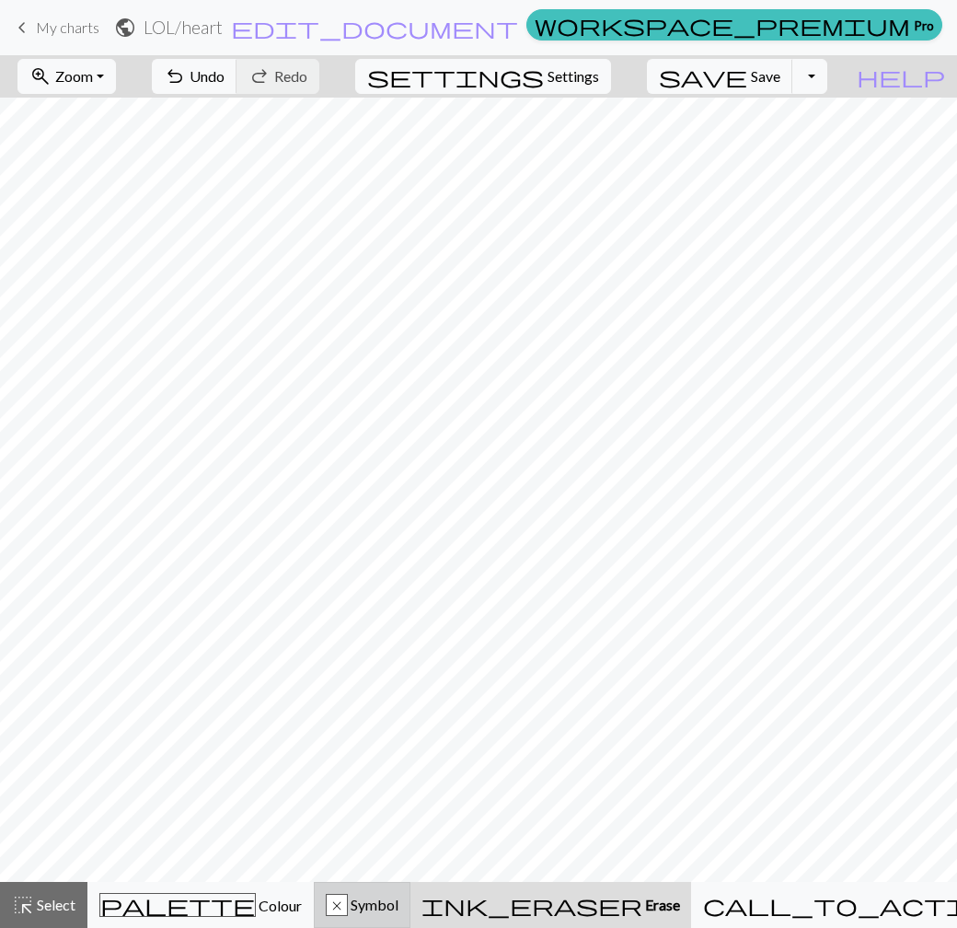
click at [410, 892] on button "x Symbol" at bounding box center [362, 905] width 97 height 46
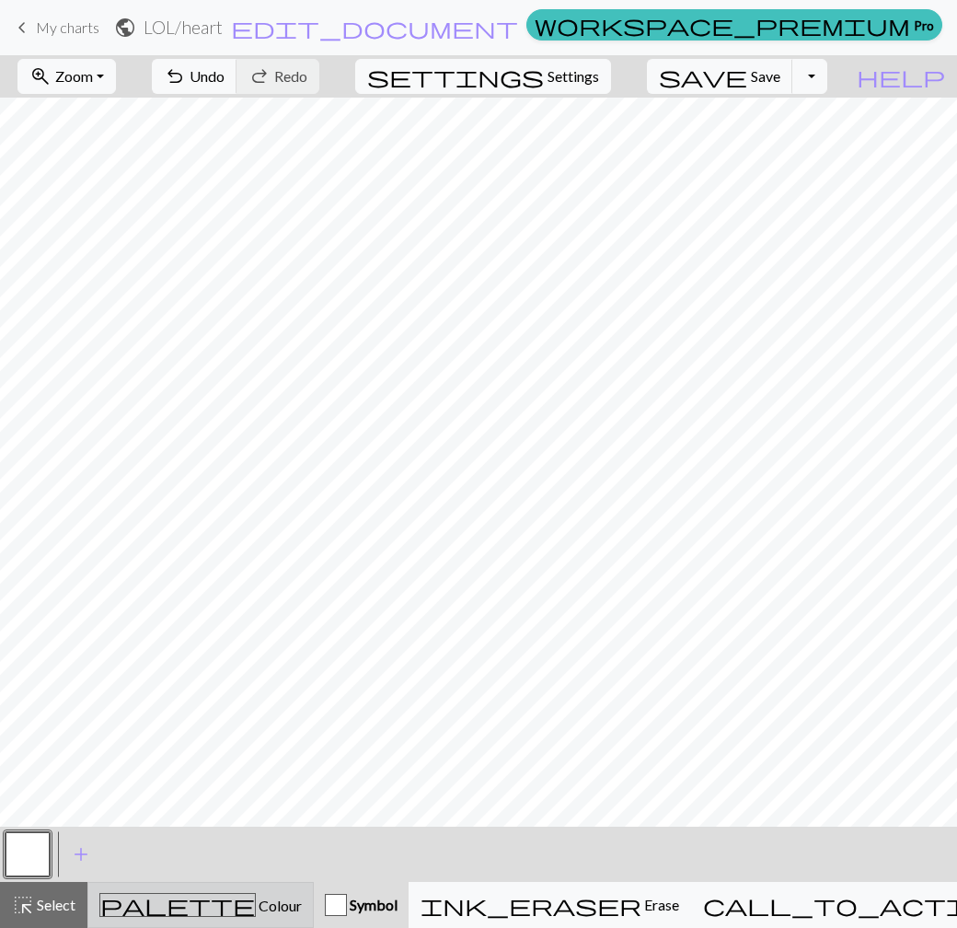
click at [256, 902] on span "Colour" at bounding box center [279, 904] width 46 height 17
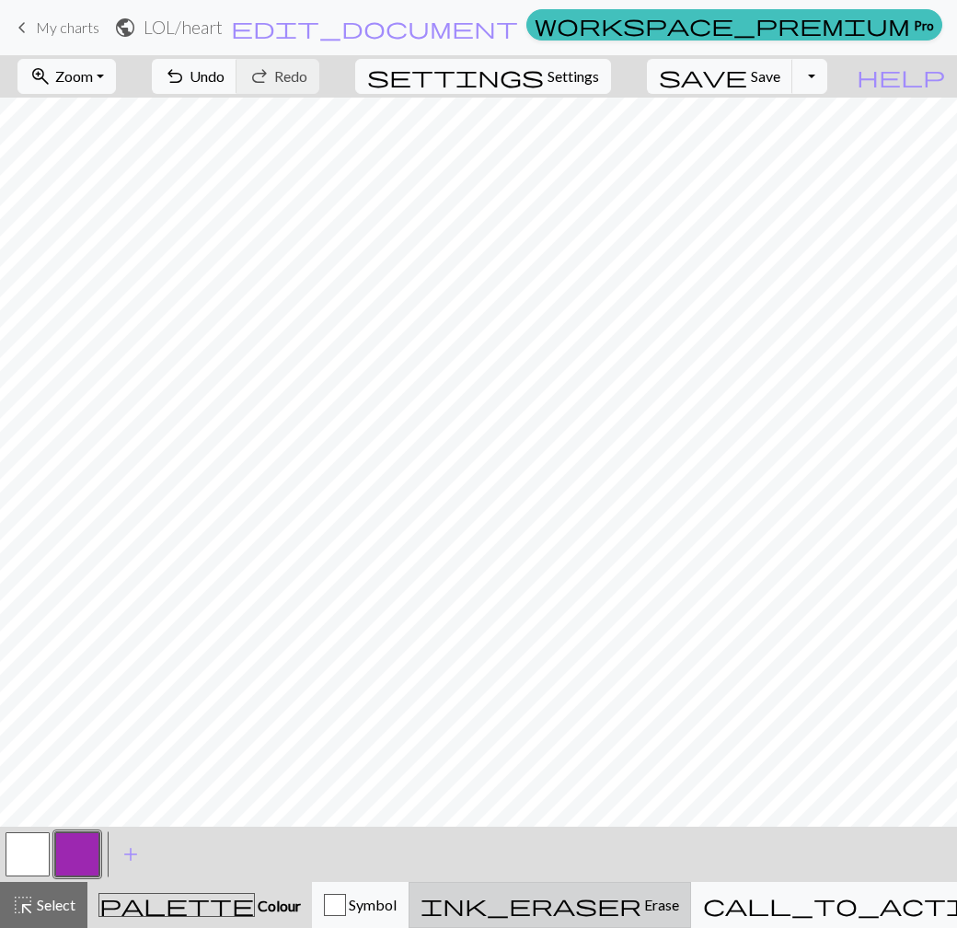
click at [641, 899] on span "Erase" at bounding box center [660, 903] width 38 height 17
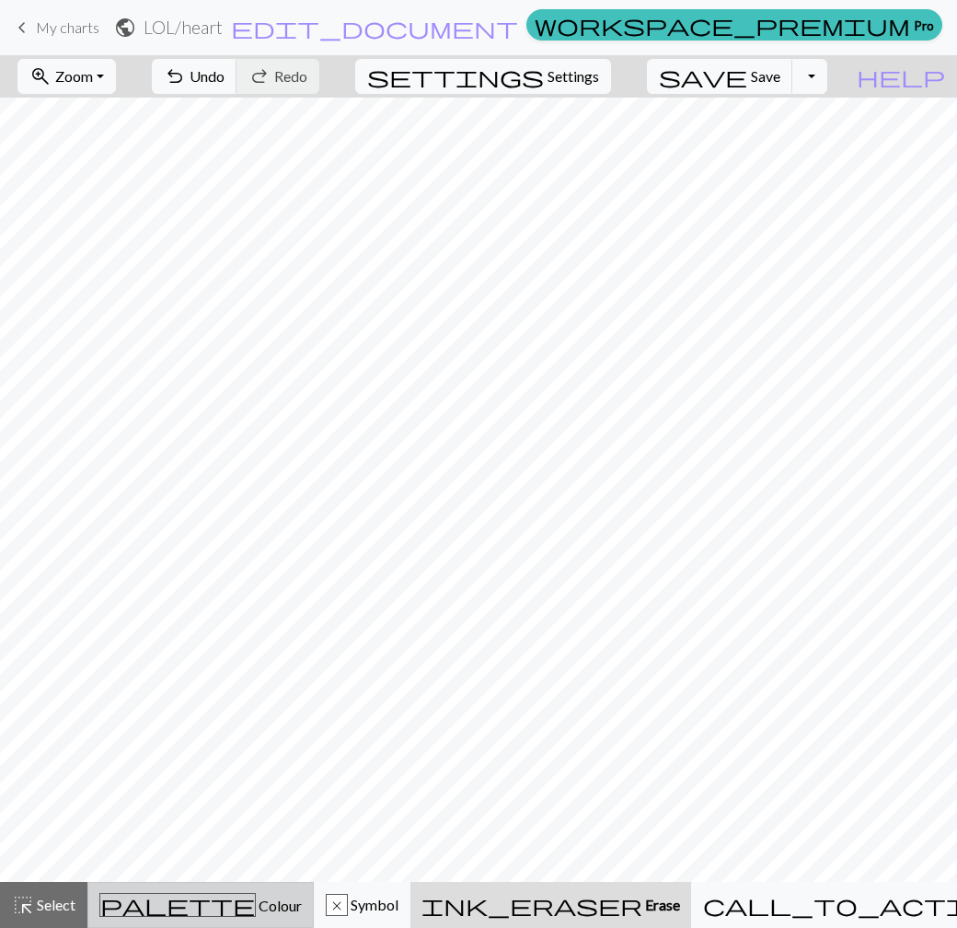
click at [256, 905] on span "Colour" at bounding box center [279, 904] width 46 height 17
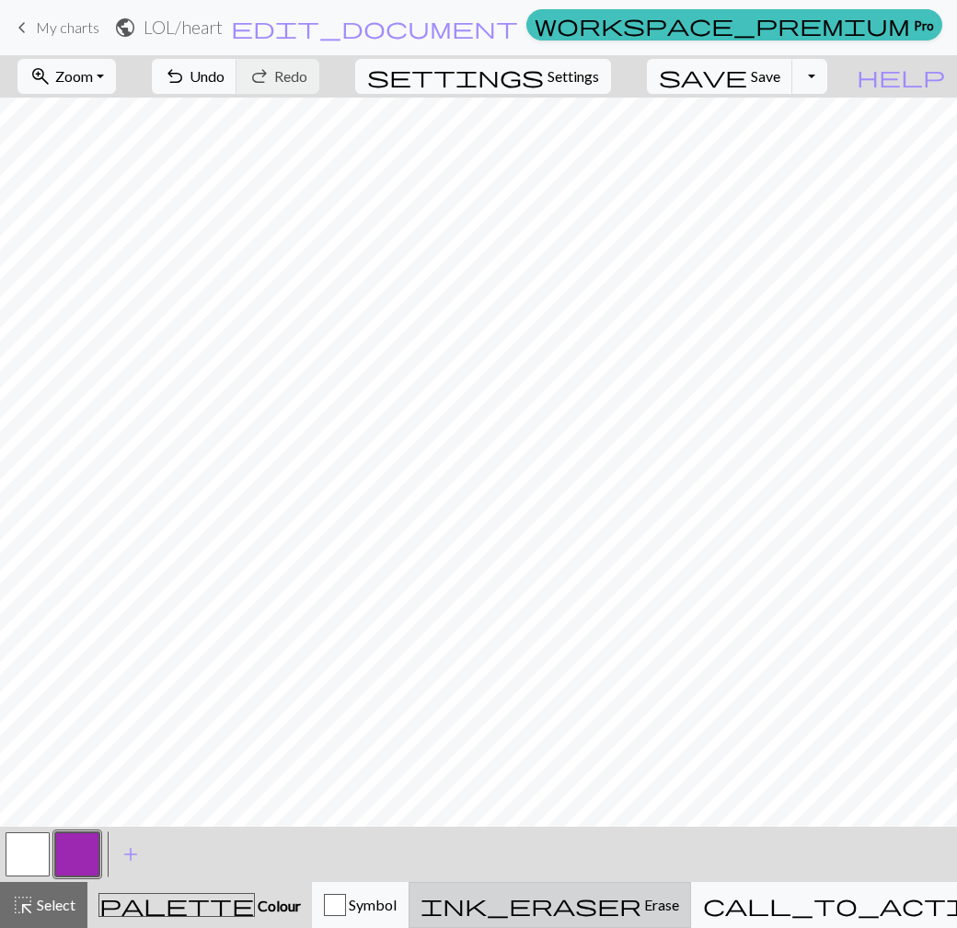
click at [649, 905] on span "Erase" at bounding box center [660, 903] width 38 height 17
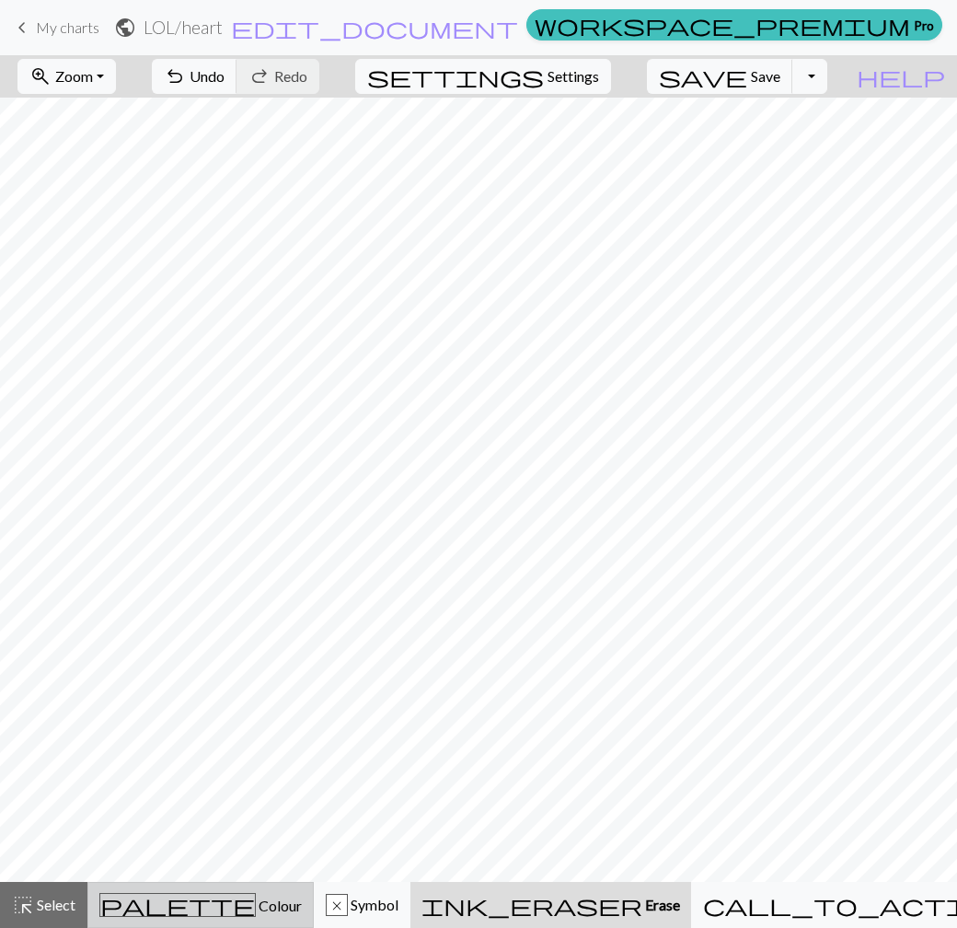
click at [256, 899] on span "Colour" at bounding box center [279, 904] width 46 height 17
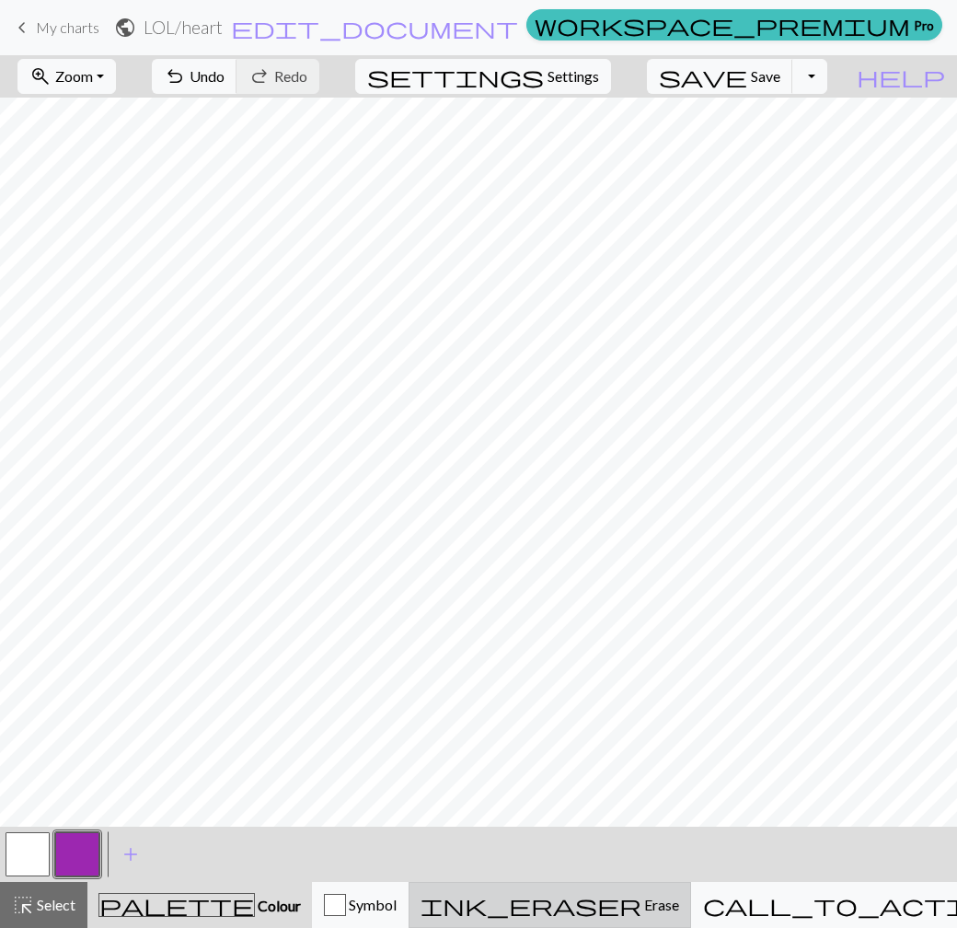
click at [609, 911] on span "ink_eraser" at bounding box center [531, 905] width 221 height 26
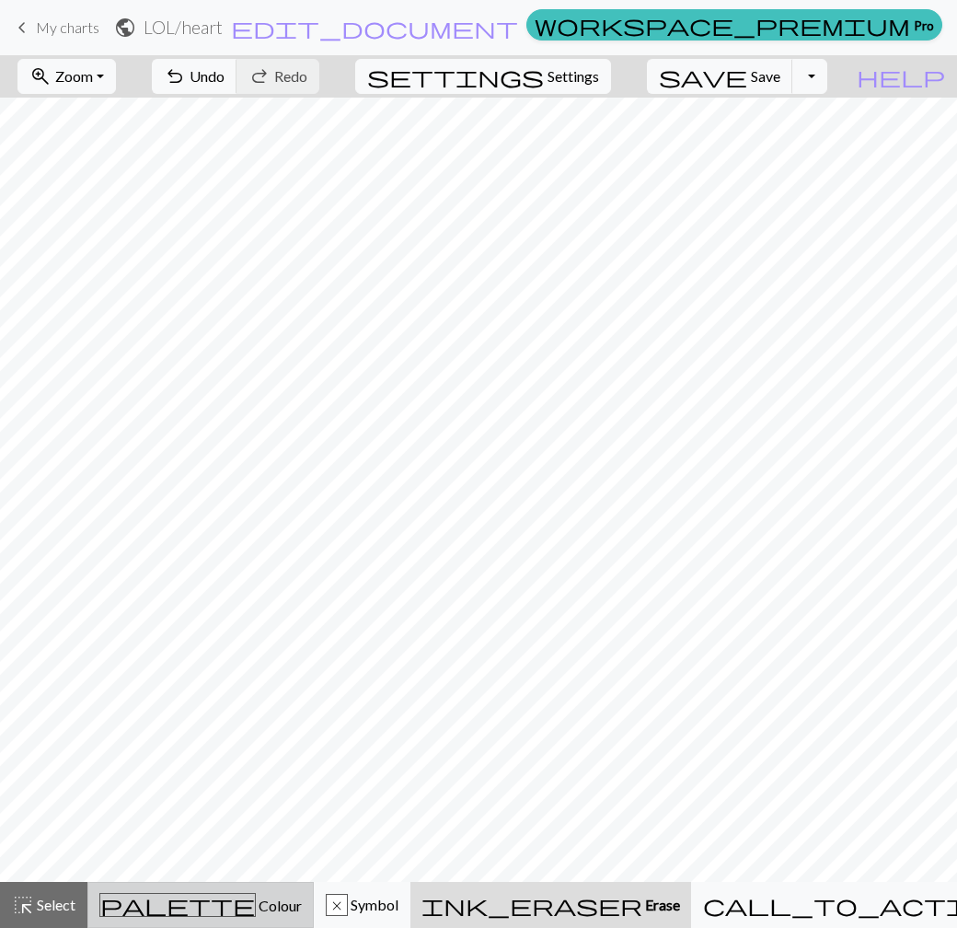
click at [256, 912] on span "Colour" at bounding box center [279, 904] width 46 height 17
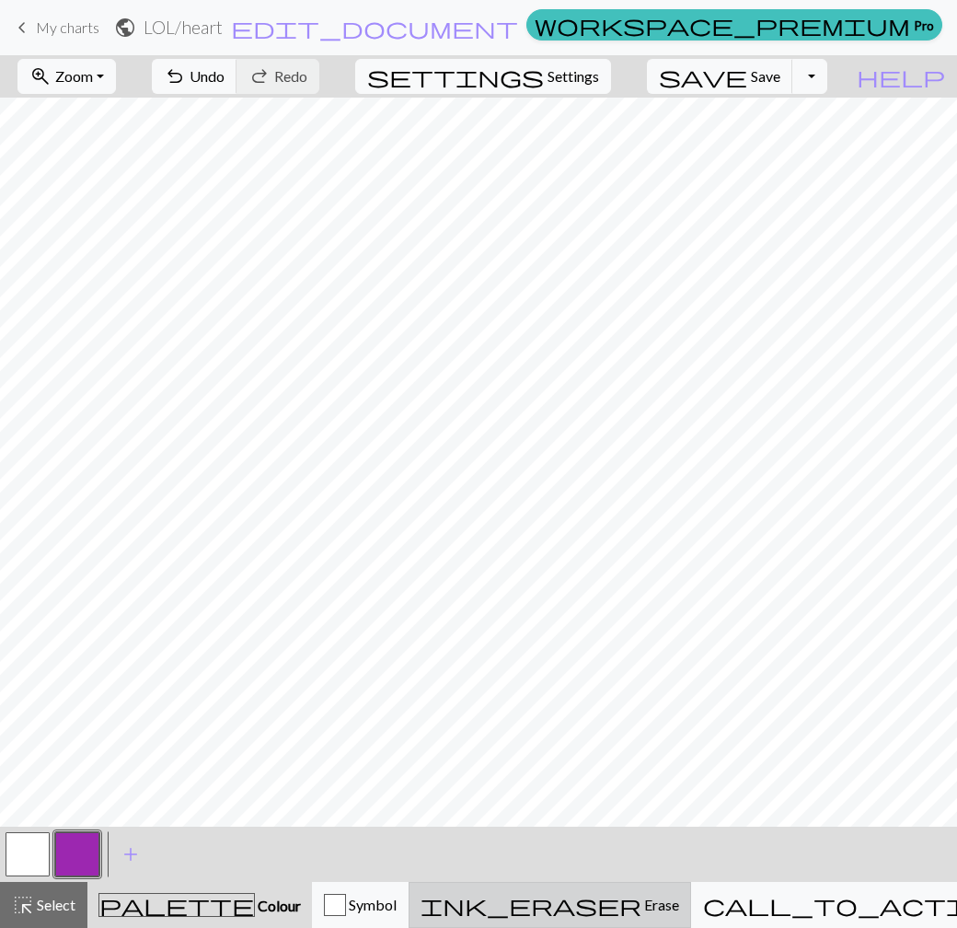
click at [609, 904] on span "ink_eraser" at bounding box center [531, 905] width 221 height 26
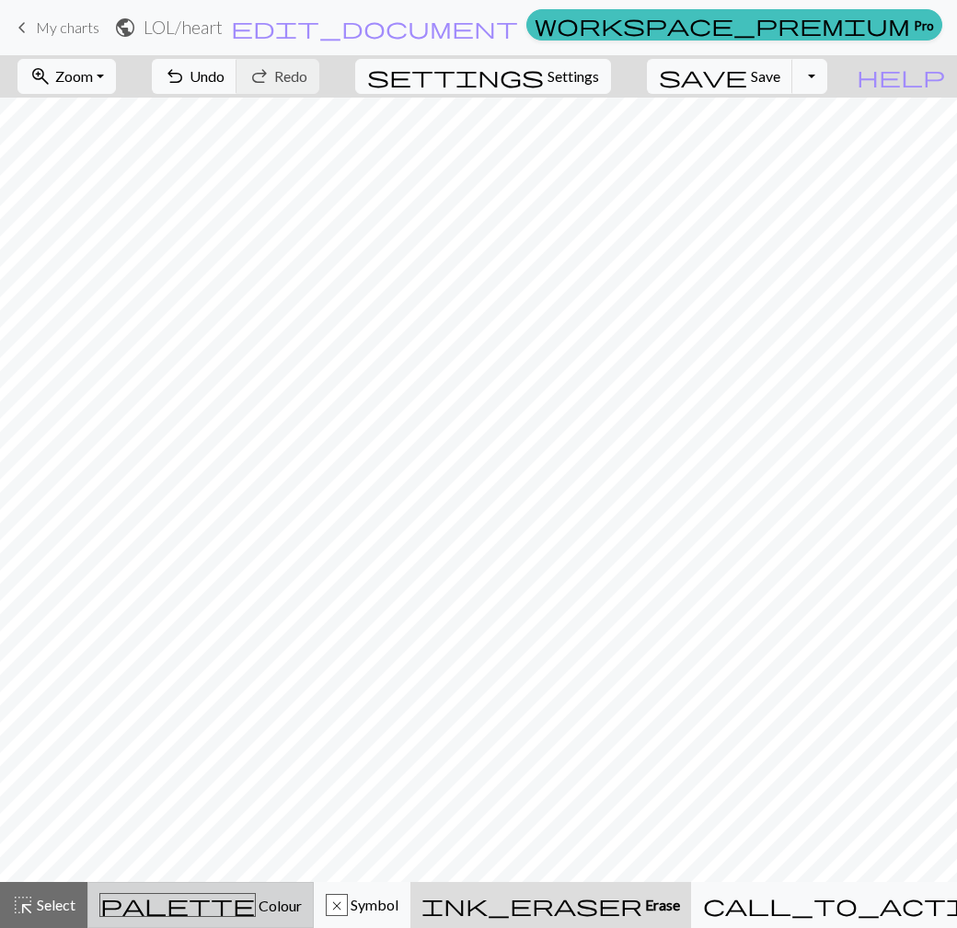
click at [256, 905] on span "Colour" at bounding box center [279, 904] width 46 height 17
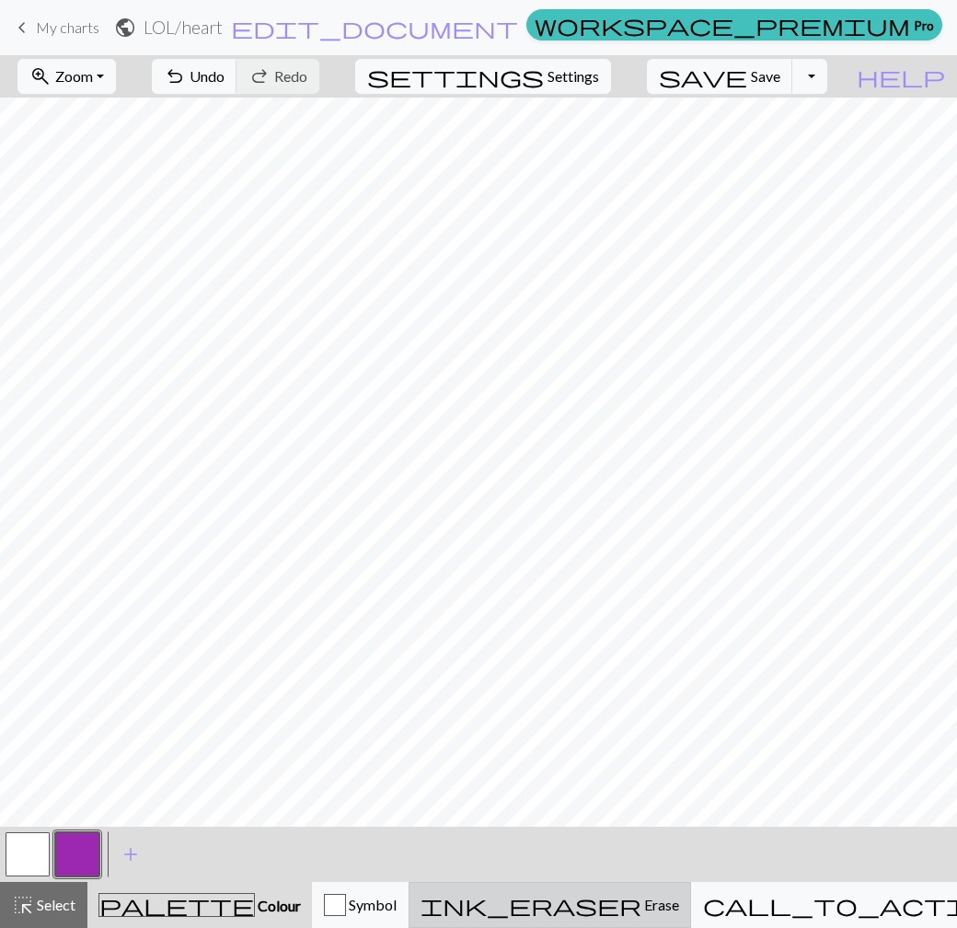
click at [605, 899] on span "ink_eraser" at bounding box center [531, 905] width 221 height 26
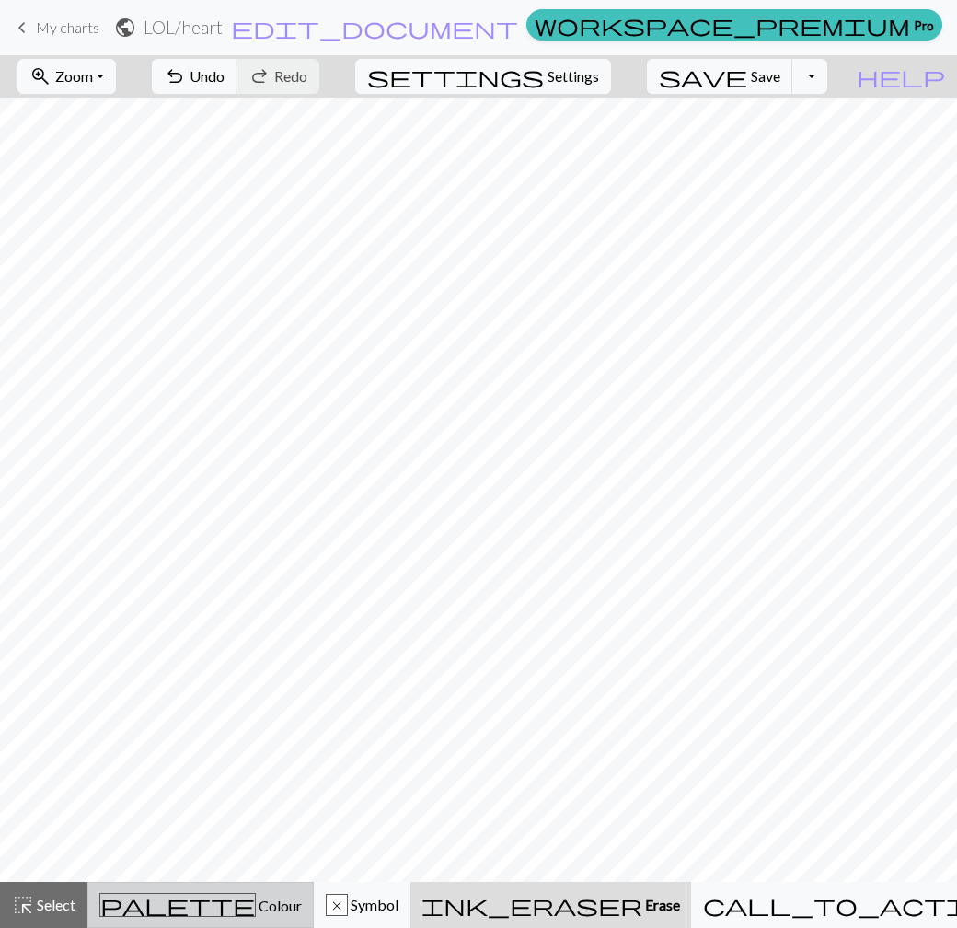
click at [256, 902] on span "Colour" at bounding box center [279, 904] width 46 height 17
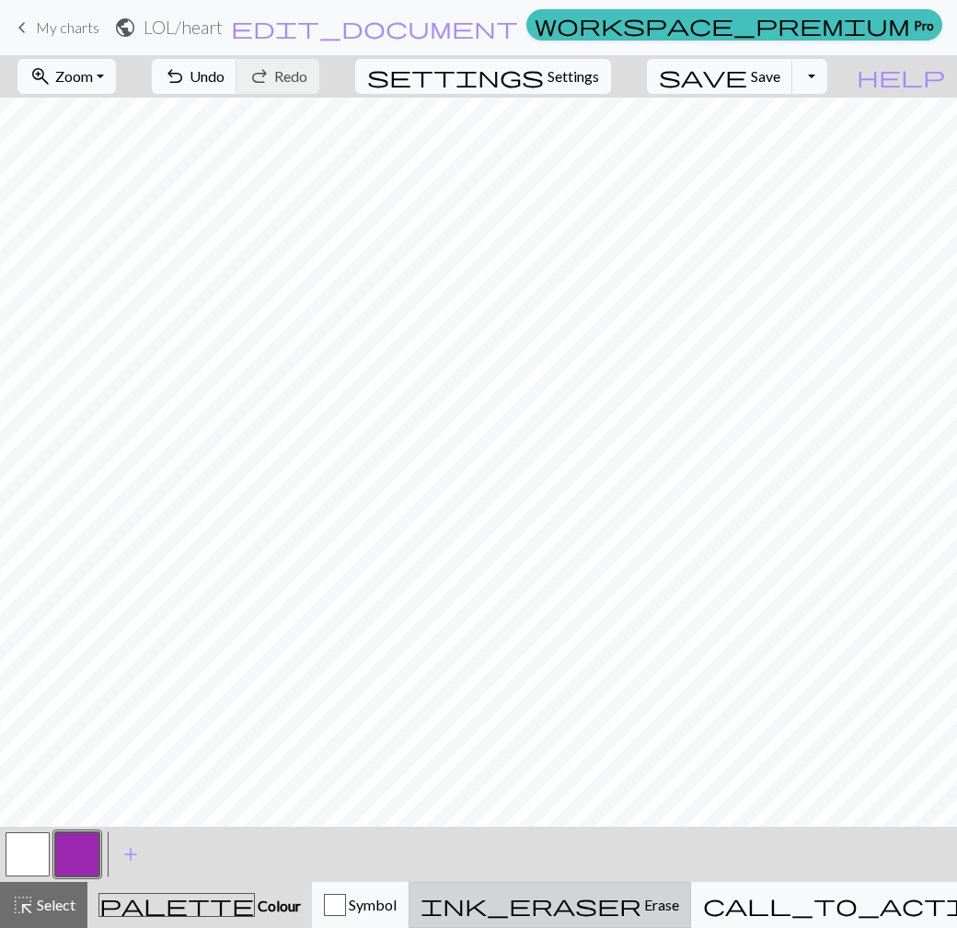
click at [606, 905] on span "ink_eraser" at bounding box center [531, 905] width 221 height 26
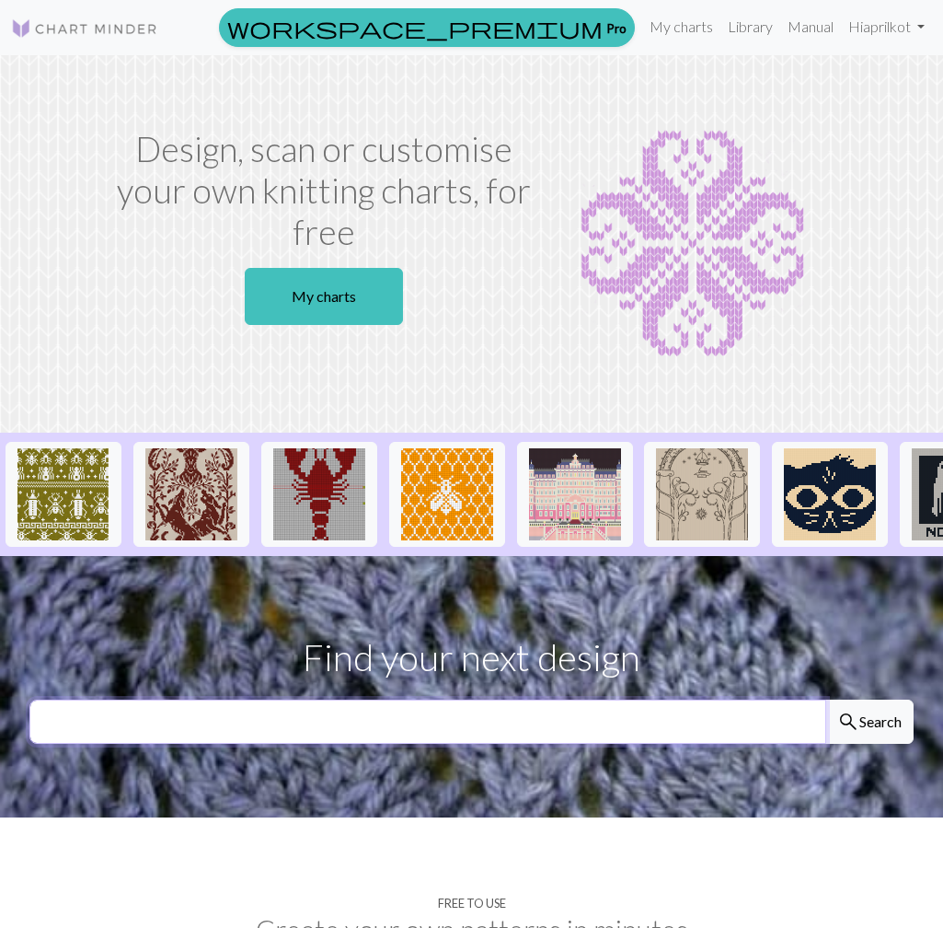
click at [345, 743] on input "text" at bounding box center [427, 721] width 797 height 44
type input "LOL"
click at [825, 699] on button "search Search" at bounding box center [869, 721] width 88 height 44
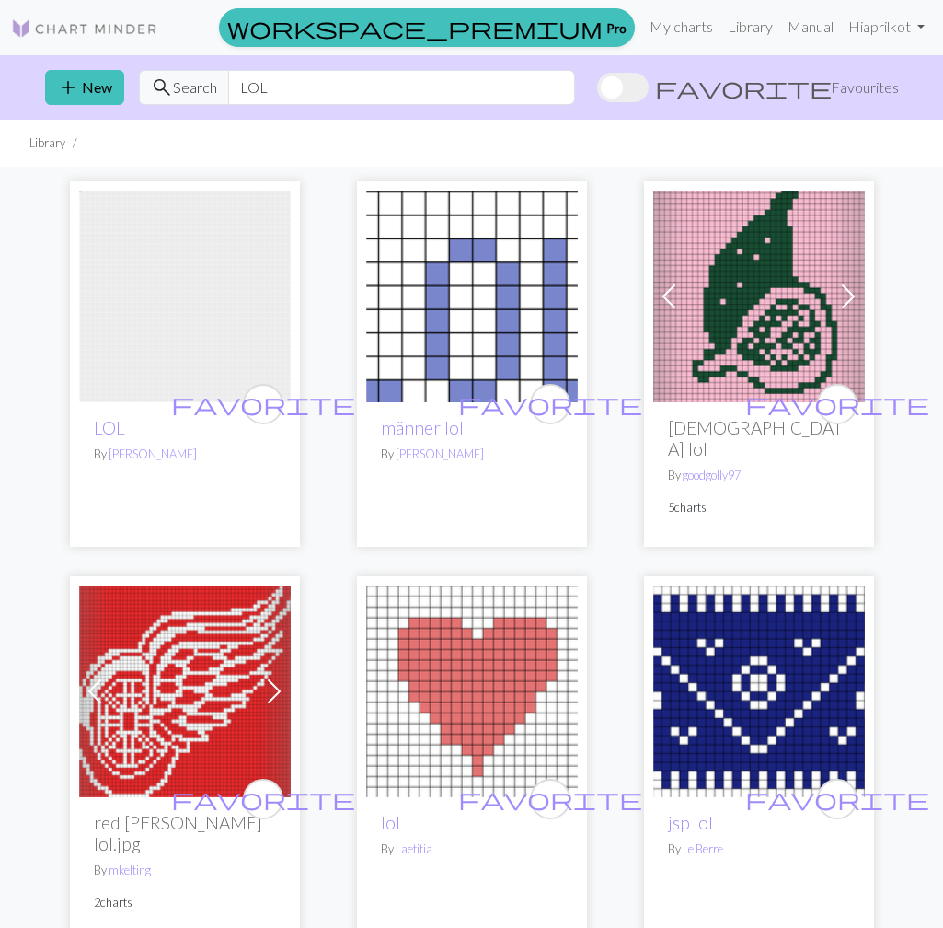
click at [495, 317] on img at bounding box center [472, 296] width 212 height 212
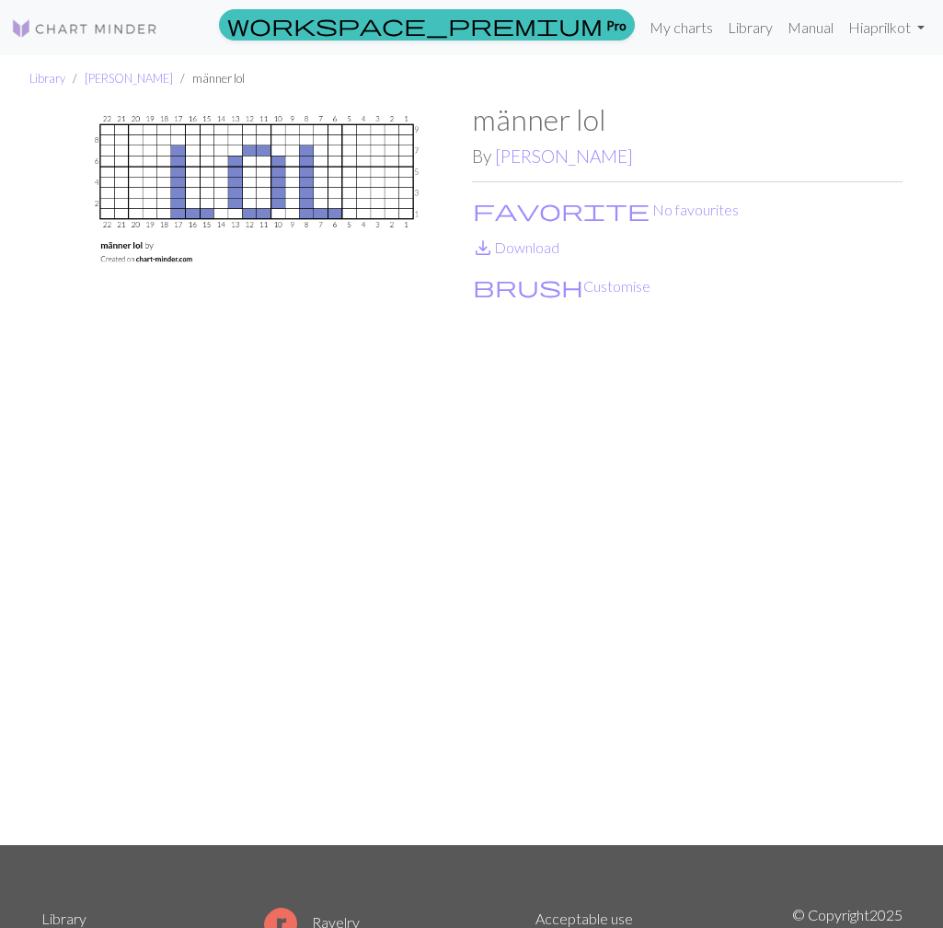
click at [544, 299] on div "männer lol By [PERSON_NAME] favorite No favourites save_alt Download brush Cust…" at bounding box center [687, 473] width 431 height 742
click at [544, 277] on button "brush Customise" at bounding box center [561, 286] width 179 height 24
click at [536, 291] on button "brush Customise" at bounding box center [561, 286] width 179 height 24
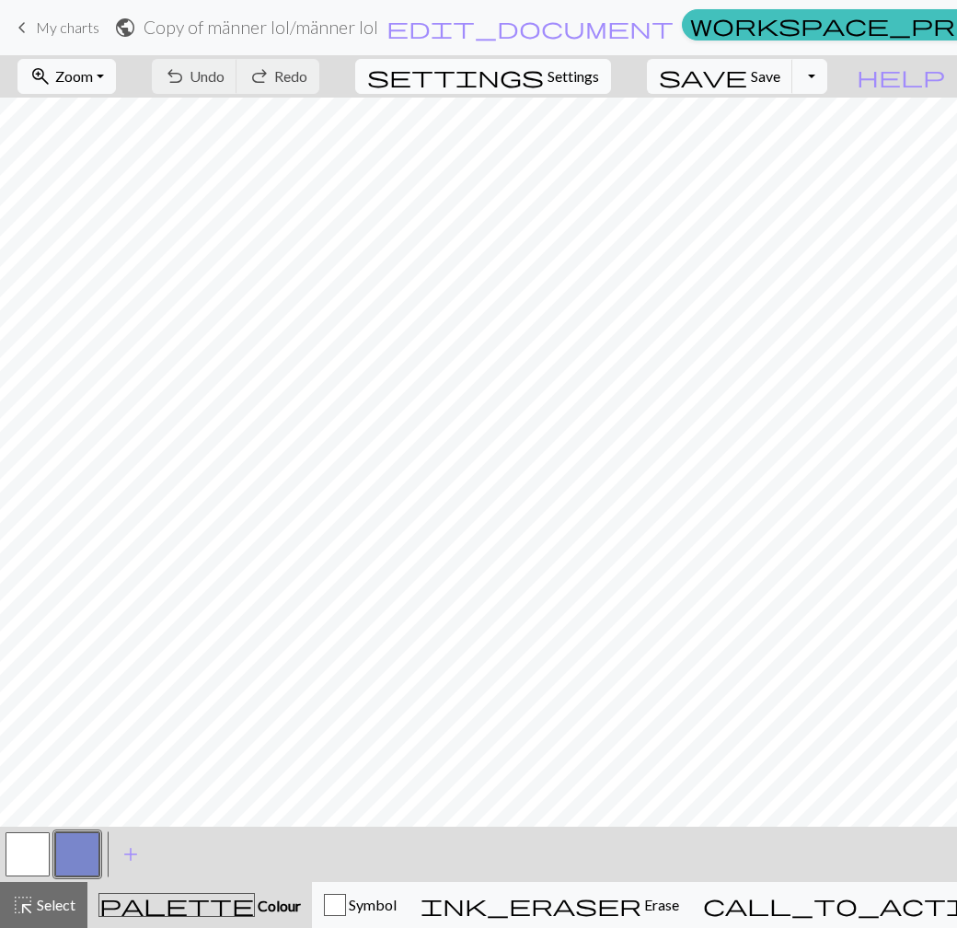
click at [599, 76] on span "Settings" at bounding box center [573, 76] width 52 height 22
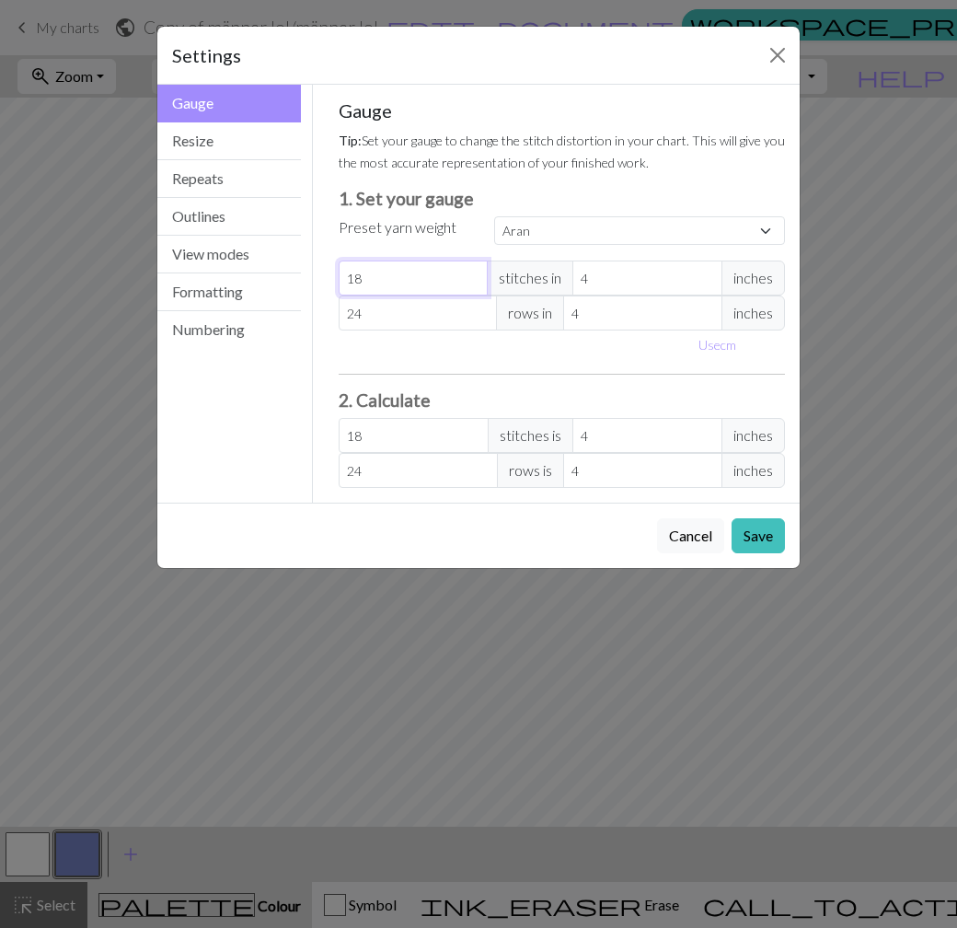
click at [419, 280] on input "18" at bounding box center [414, 277] width 150 height 35
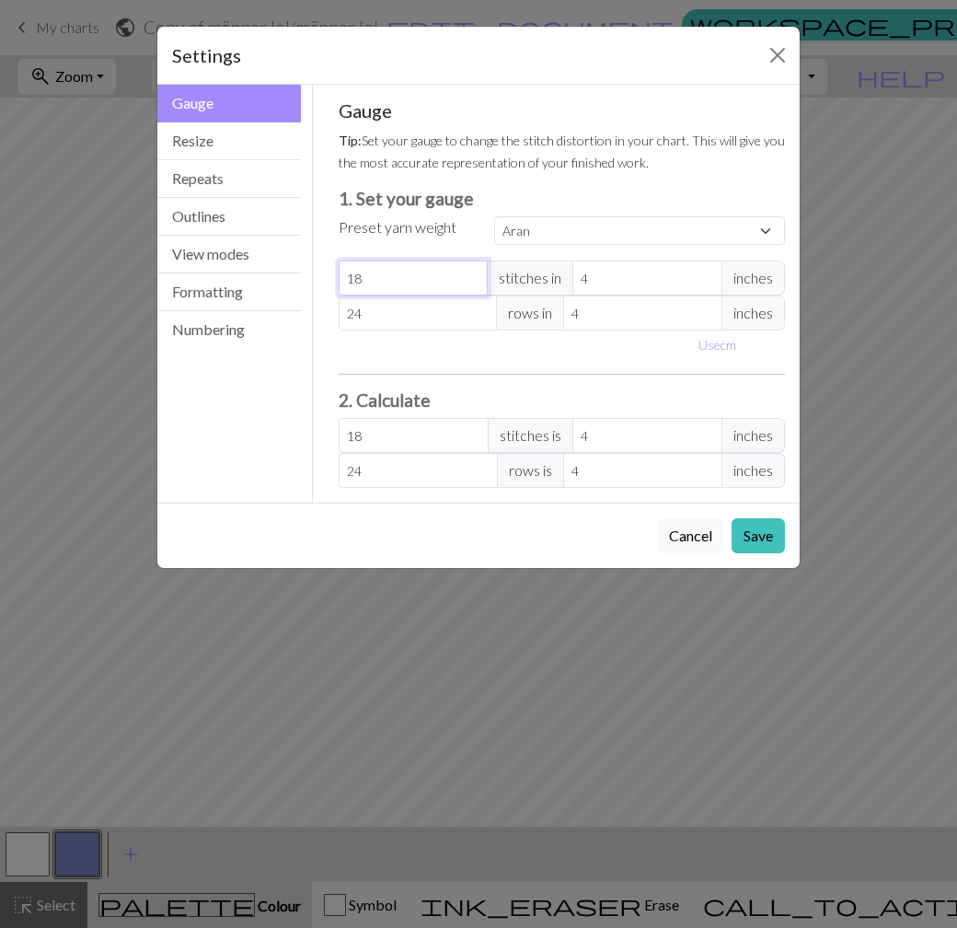
select select "custom"
type input "2"
type input "24"
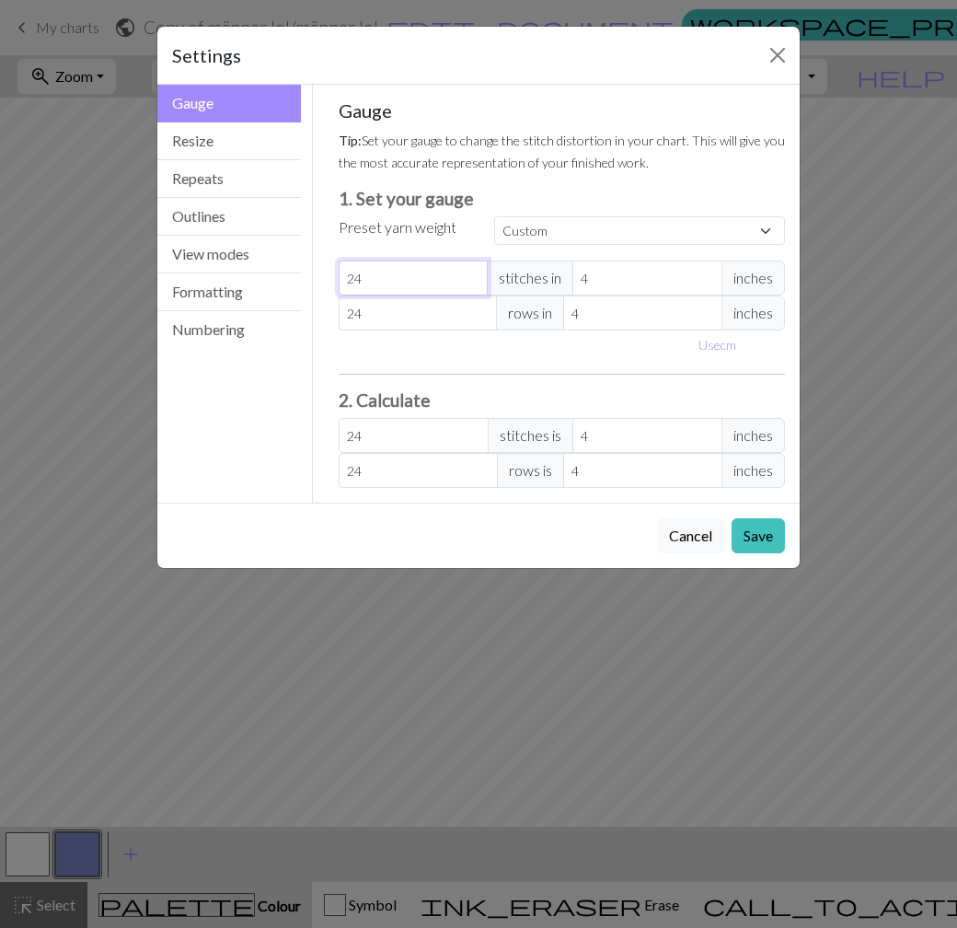
type input "24"
click at [755, 536] on button "Save" at bounding box center [758, 535] width 53 height 35
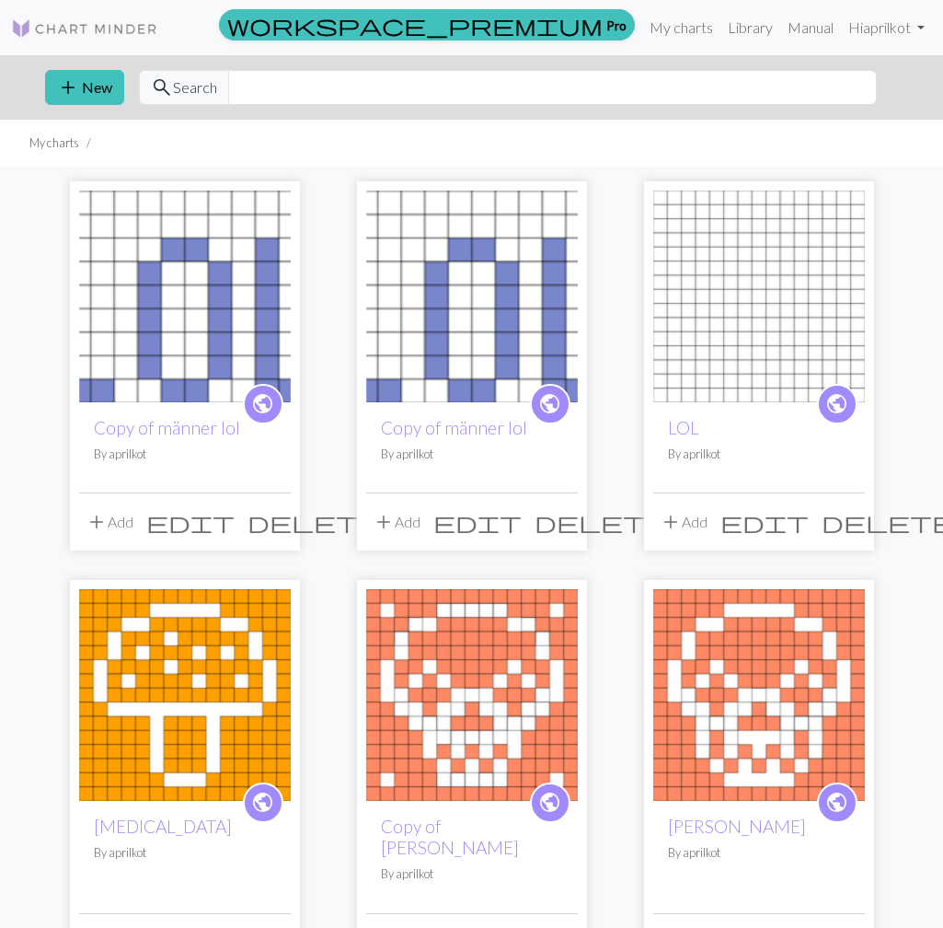
click at [559, 524] on span "delete" at bounding box center [601, 522] width 133 height 26
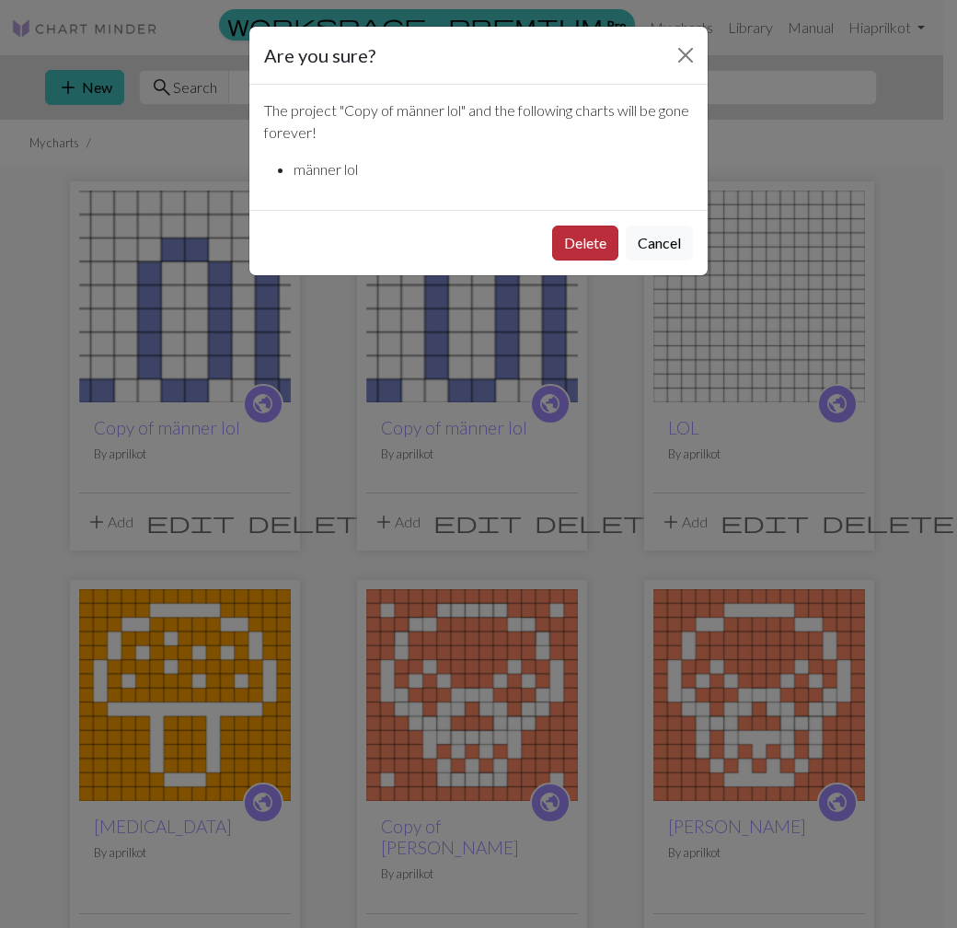
click at [588, 249] on button "Delete" at bounding box center [585, 242] width 66 height 35
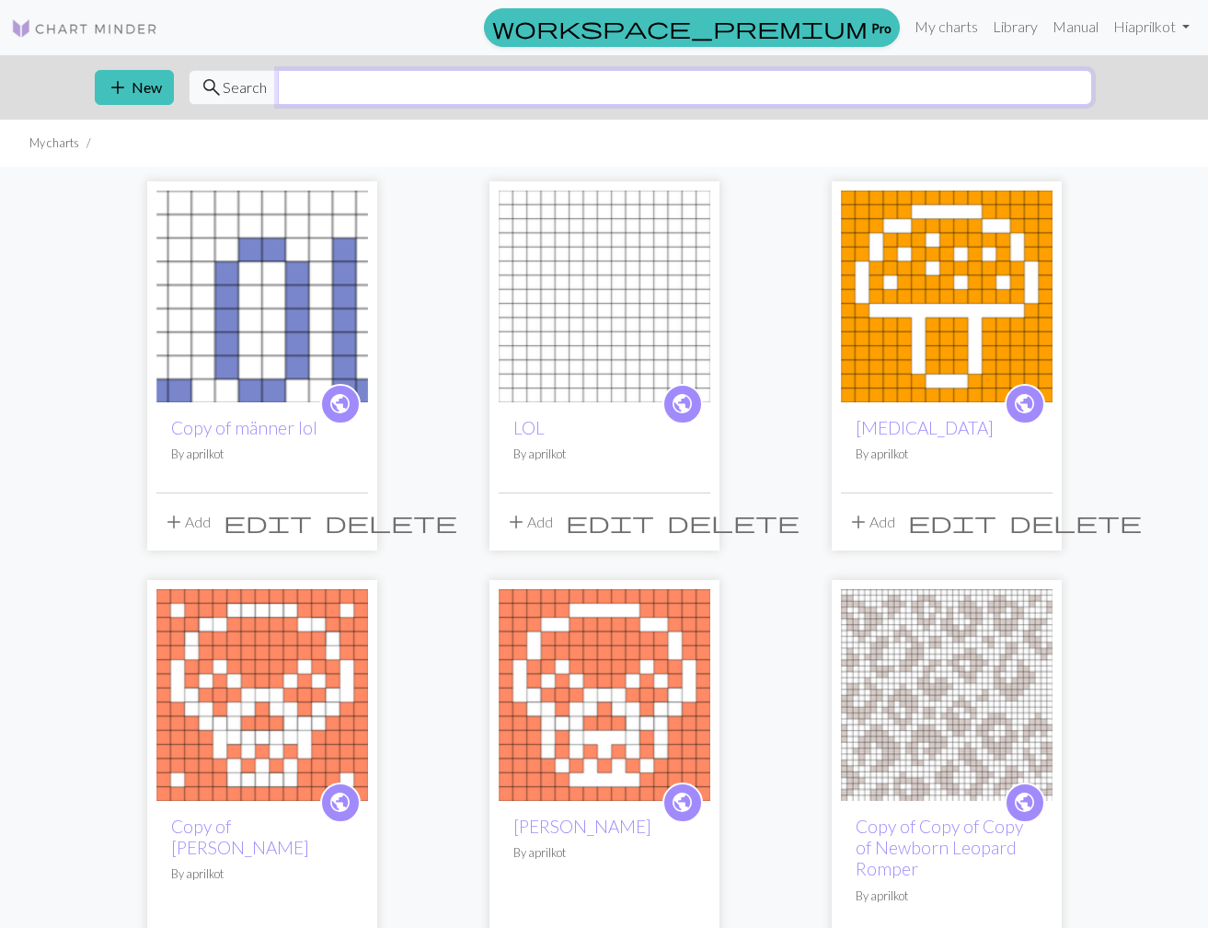
click at [416, 82] on input "text" at bounding box center [685, 87] width 814 height 35
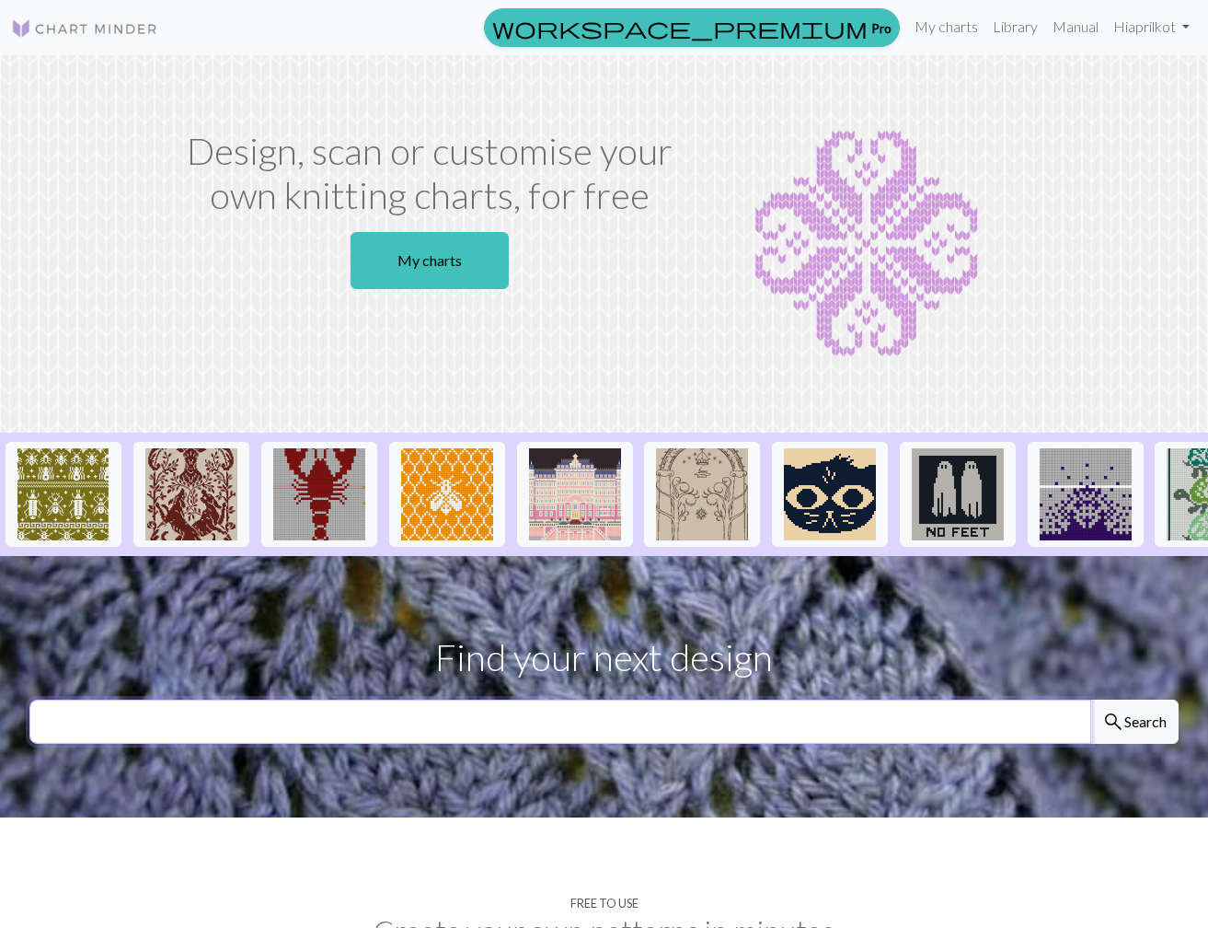
click at [478, 732] on input "text" at bounding box center [560, 721] width 1062 height 44
type input "scull"
click at [1090, 699] on button "search Search" at bounding box center [1134, 721] width 88 height 44
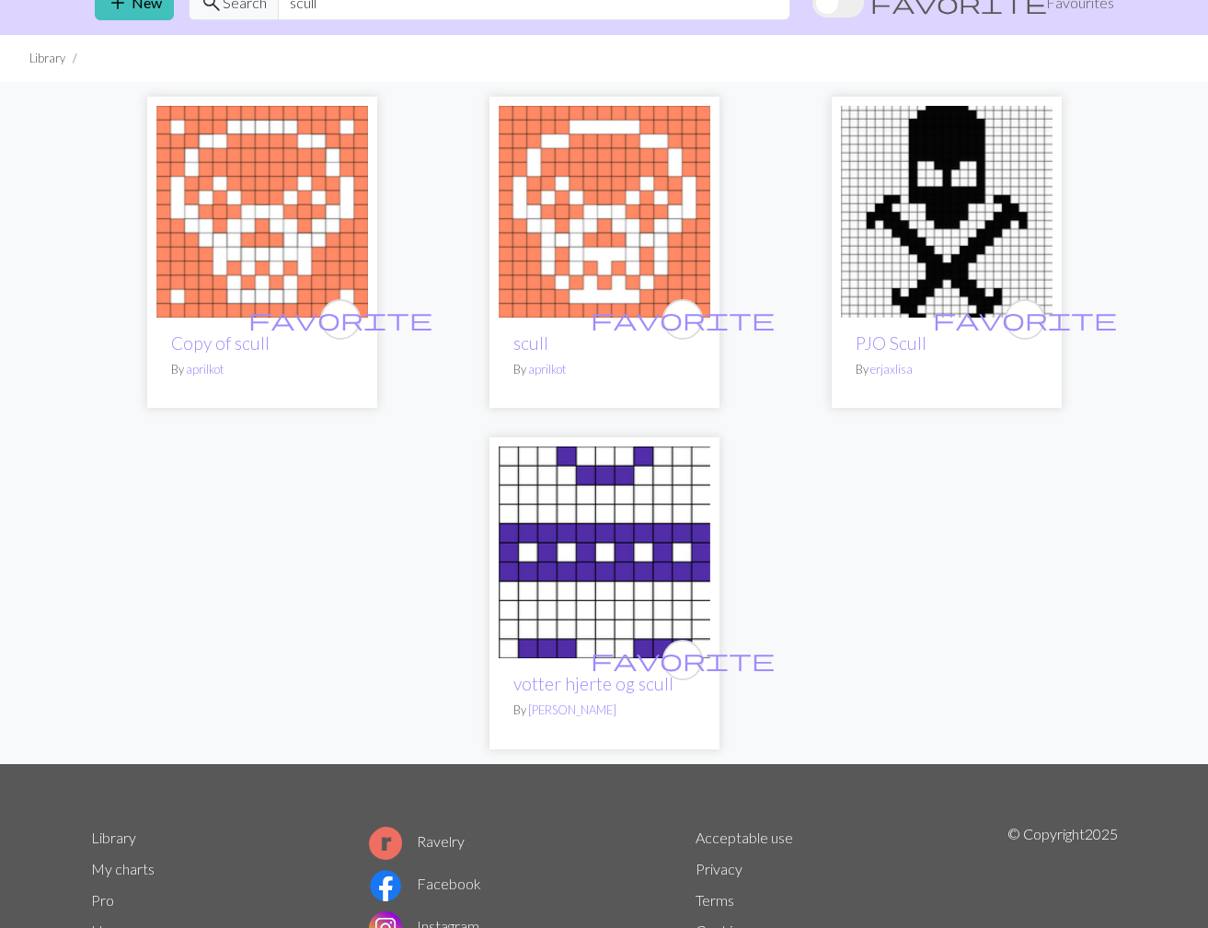
scroll to position [83, 0]
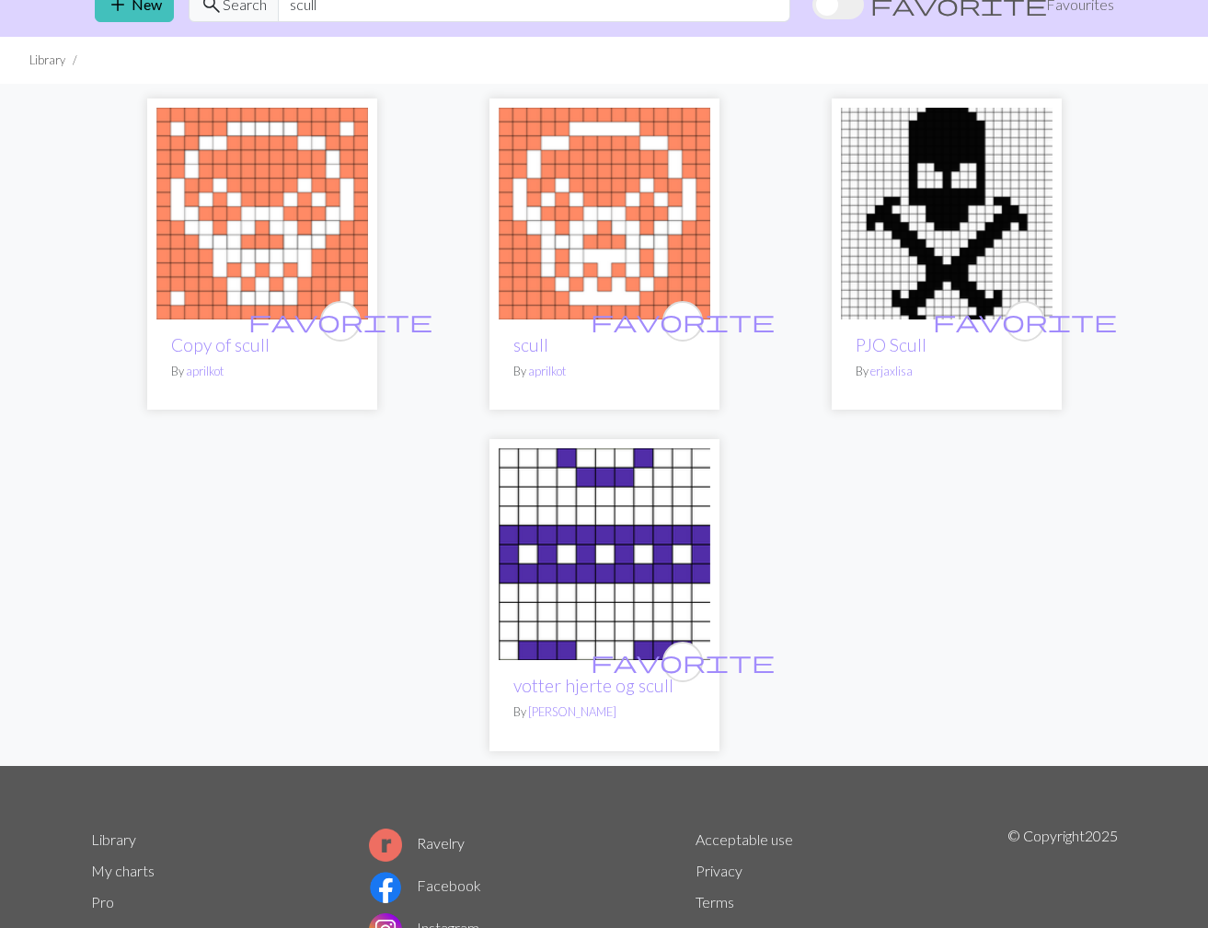
click at [647, 536] on img at bounding box center [605, 554] width 212 height 212
